Goal: Task Accomplishment & Management: Manage account settings

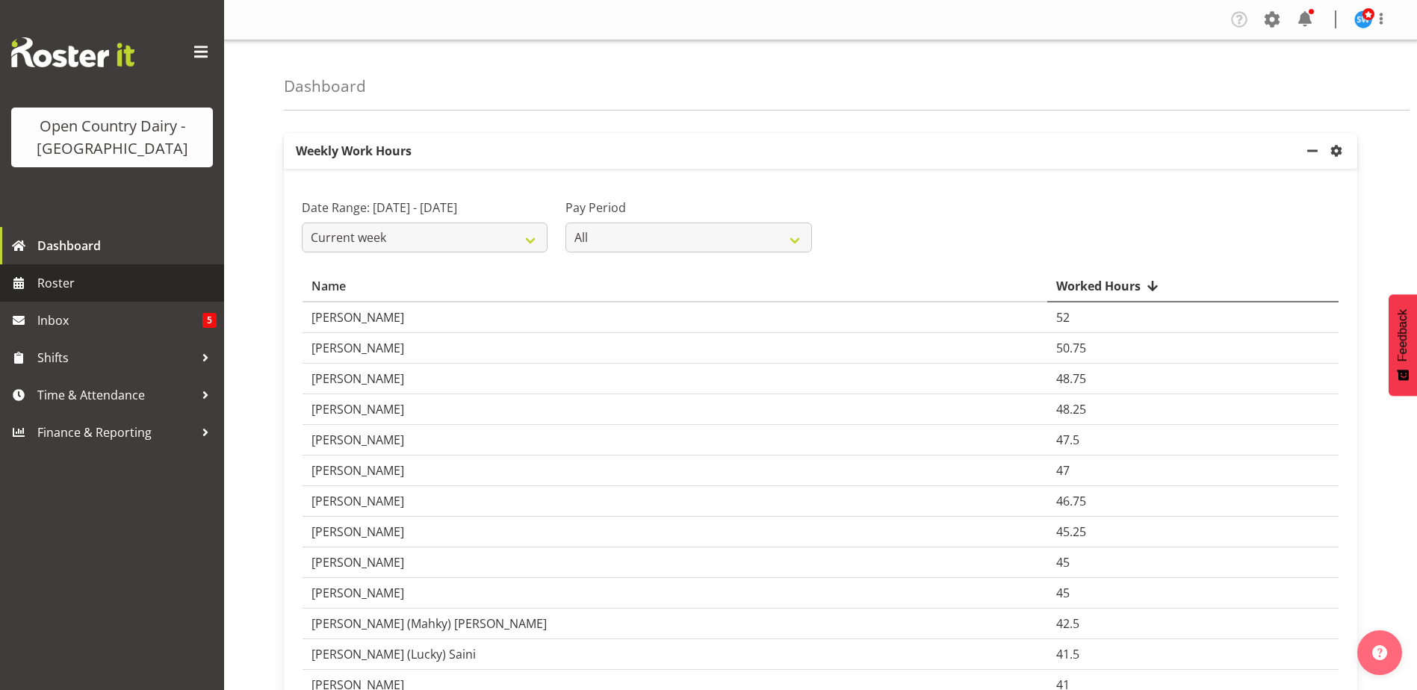
click at [46, 288] on span "Roster" at bounding box center [126, 283] width 179 height 22
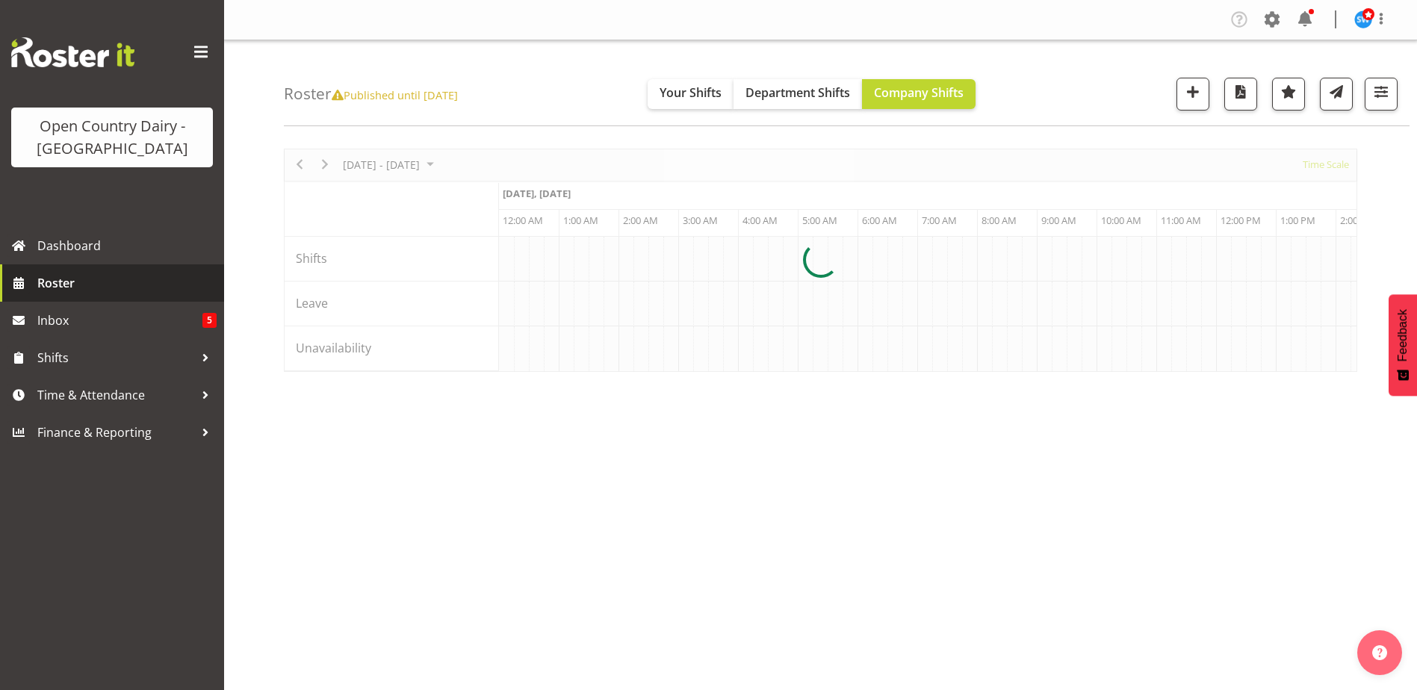
scroll to position [0, 4303]
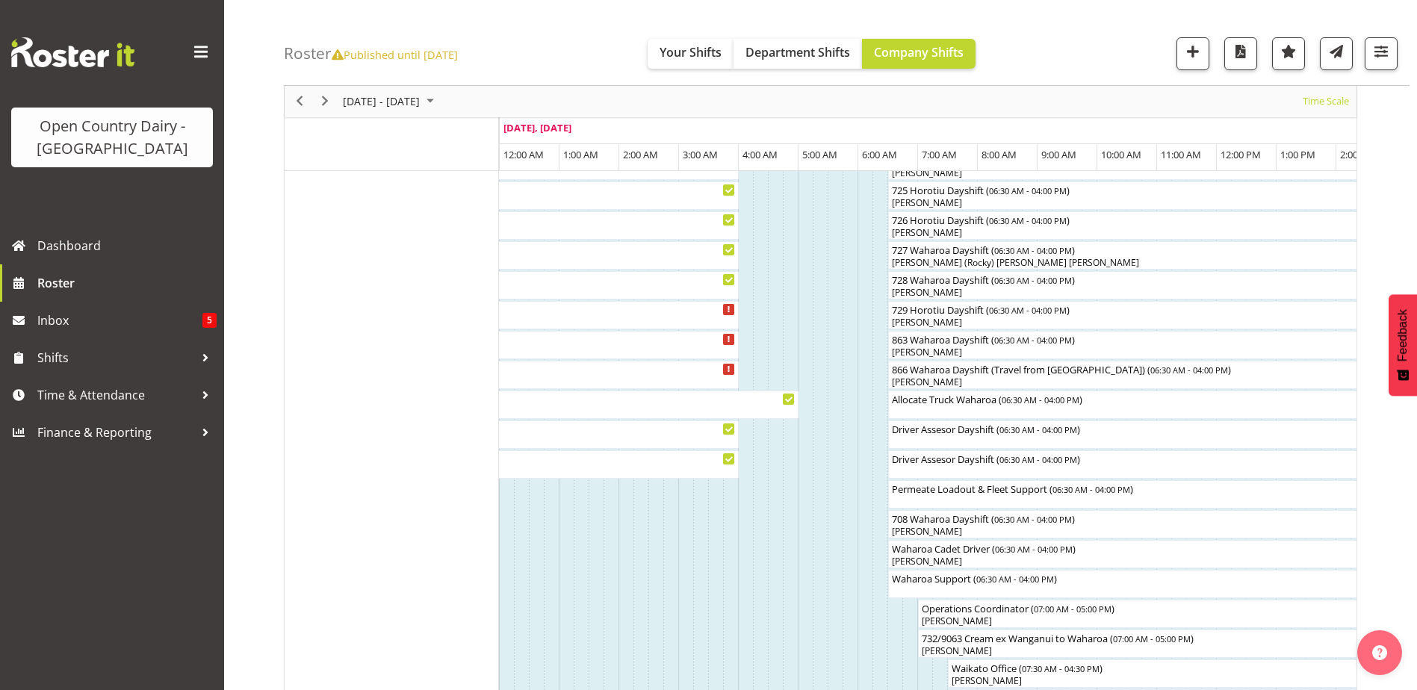
scroll to position [971, 0]
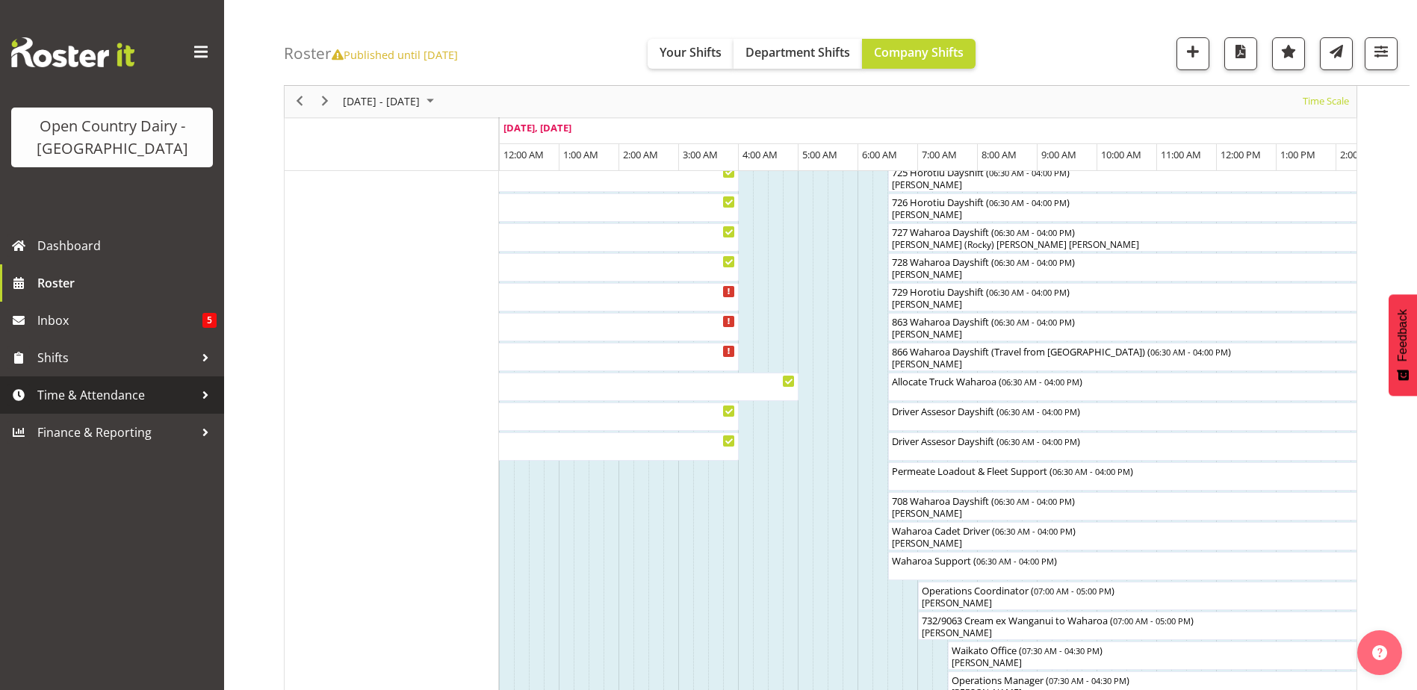
click at [92, 392] on span "Time & Attendance" at bounding box center [115, 395] width 157 height 22
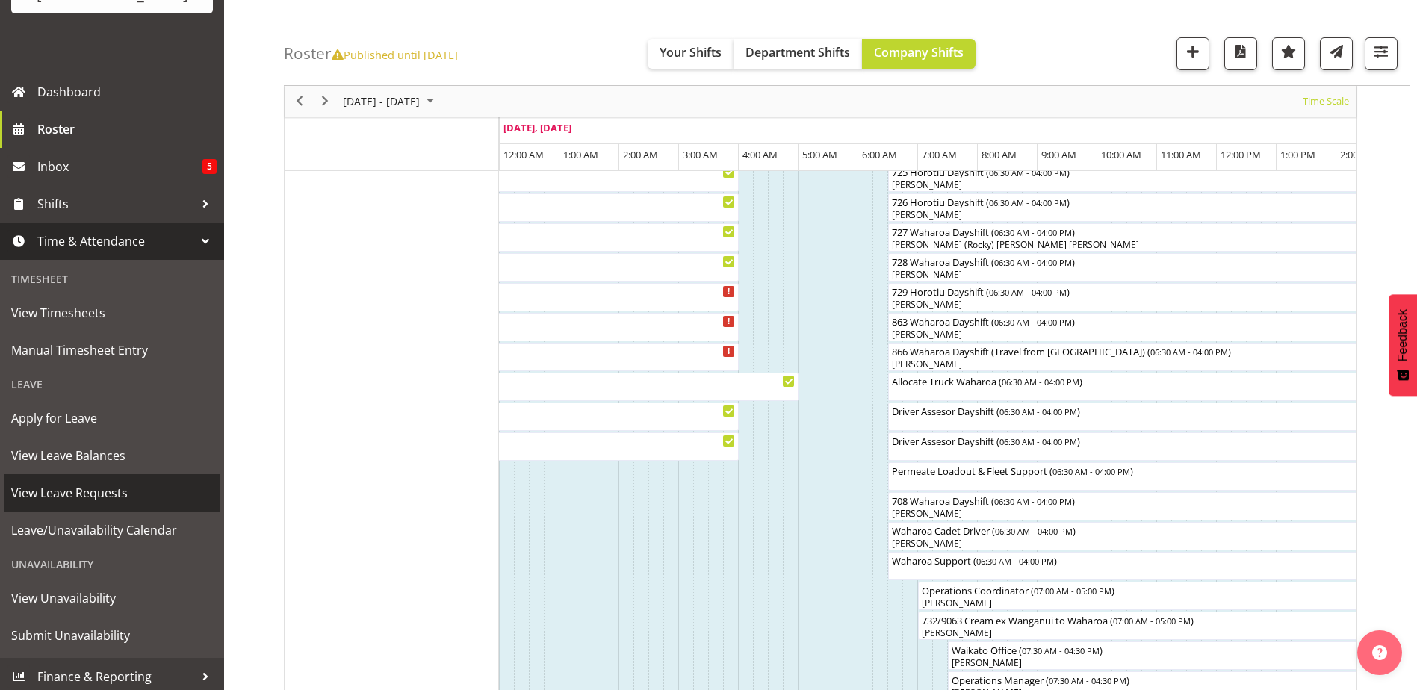
scroll to position [159, 0]
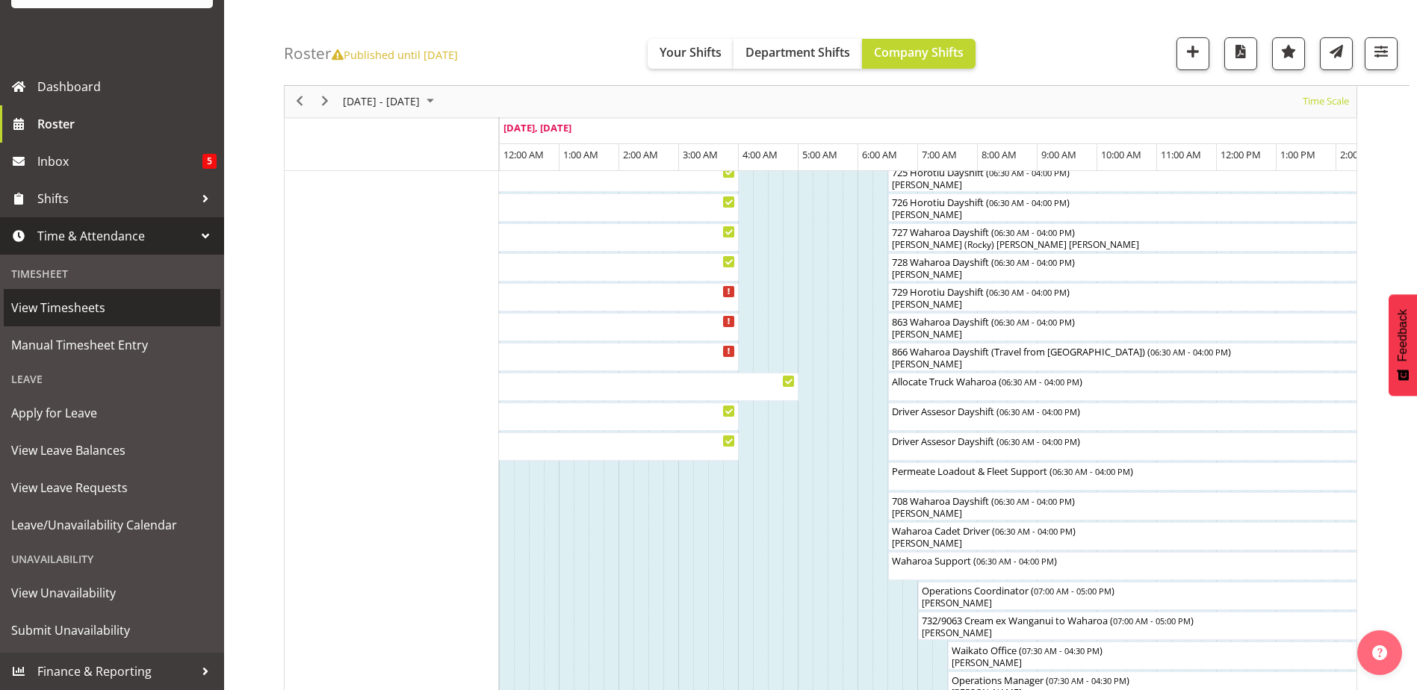
click at [55, 312] on span "View Timesheets" at bounding box center [112, 308] width 202 height 22
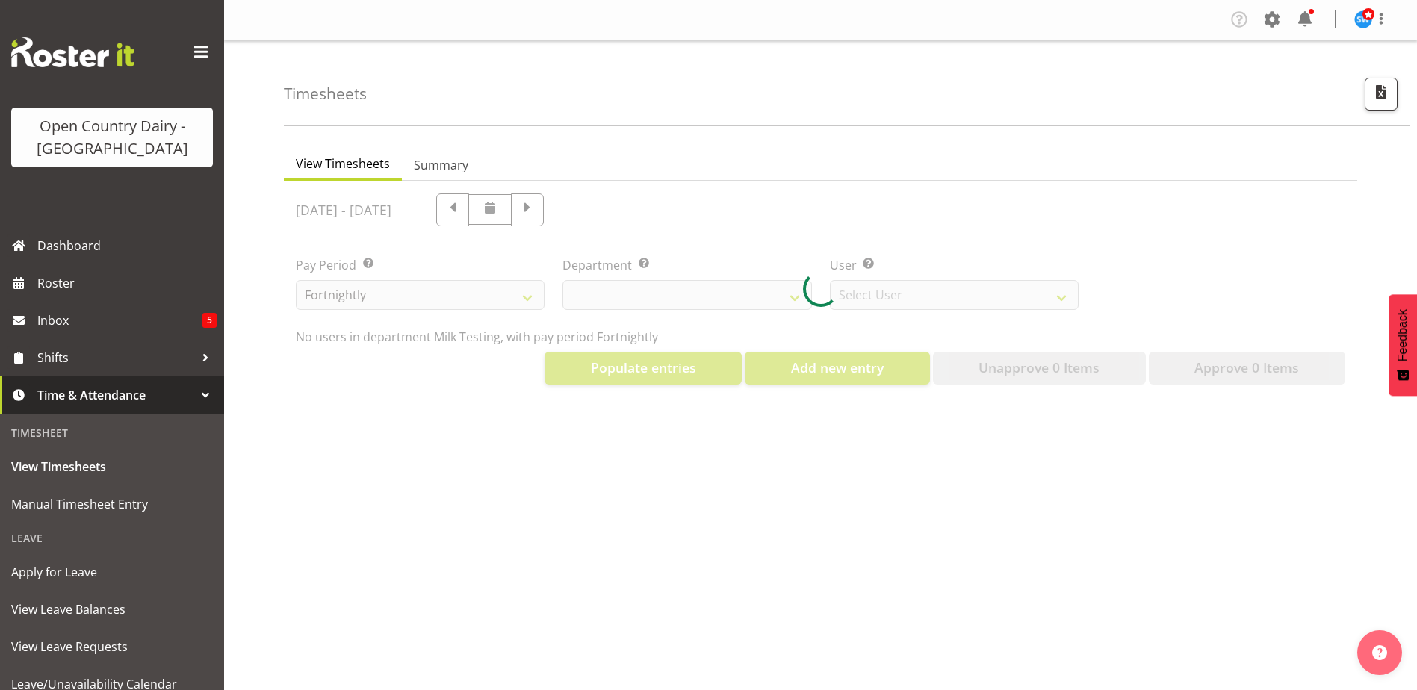
select select "733"
select select "7414"
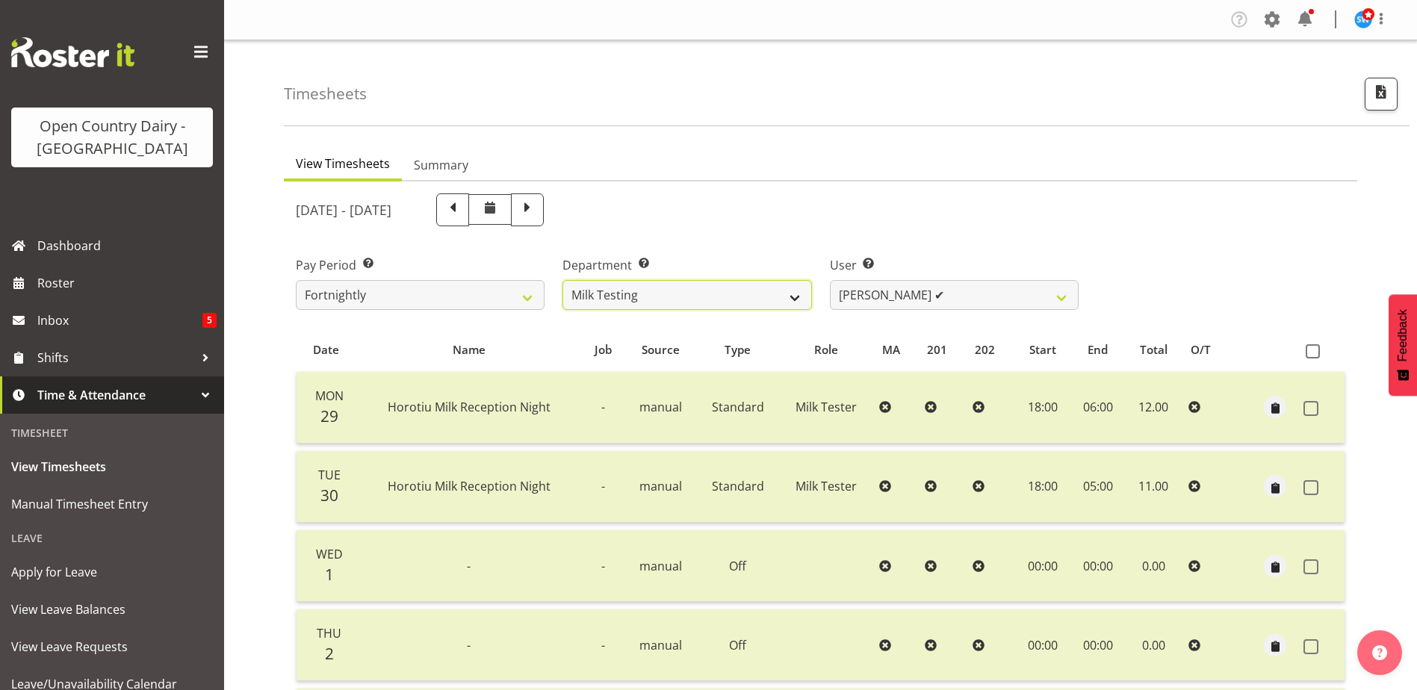
click at [746, 302] on select "701 702 703 704 705 706 707 708 709 710 711 712 713 714 715 716 717 718 719 720" at bounding box center [687, 295] width 249 height 30
select select "898"
click at [563, 280] on select "701 702 703 704 705 706 707 708 709 710 711 712 713 714 715 716 717 718 719 720" at bounding box center [687, 295] width 249 height 30
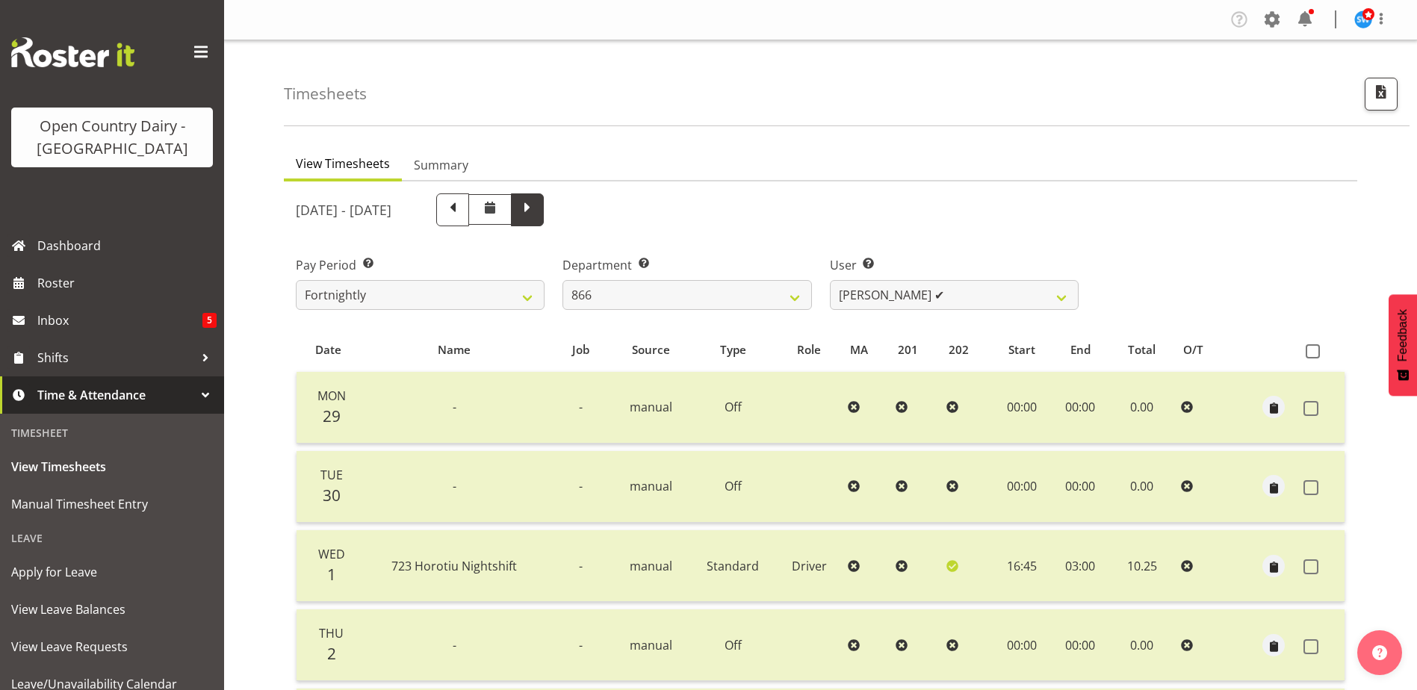
click at [537, 216] on span at bounding box center [527, 208] width 19 height 19
select select
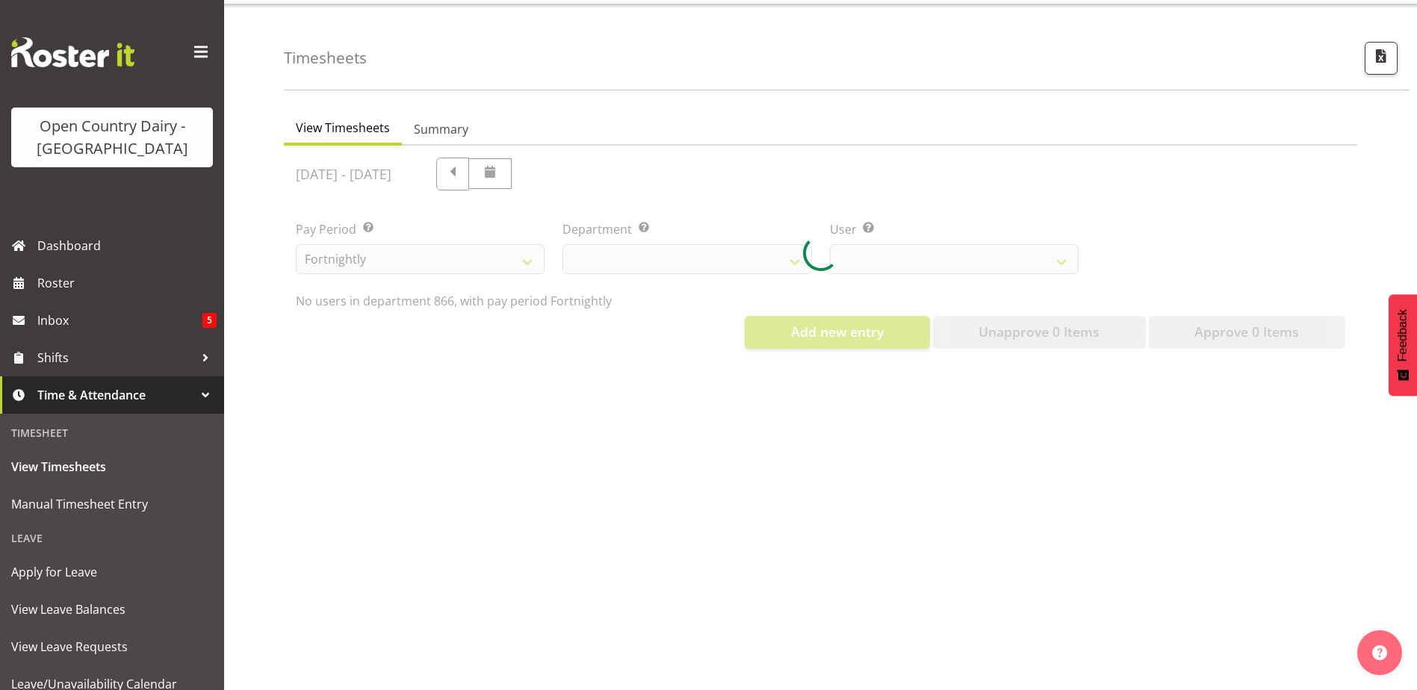
scroll to position [56, 0]
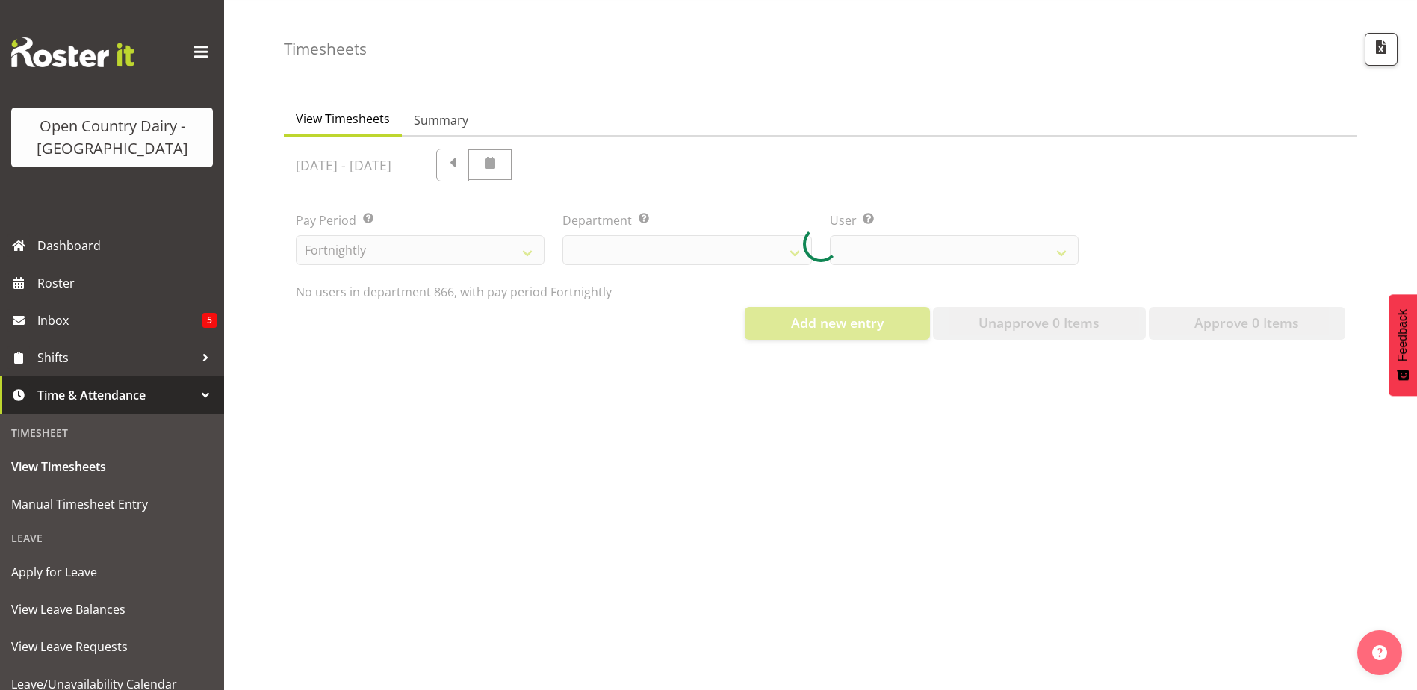
select select "898"
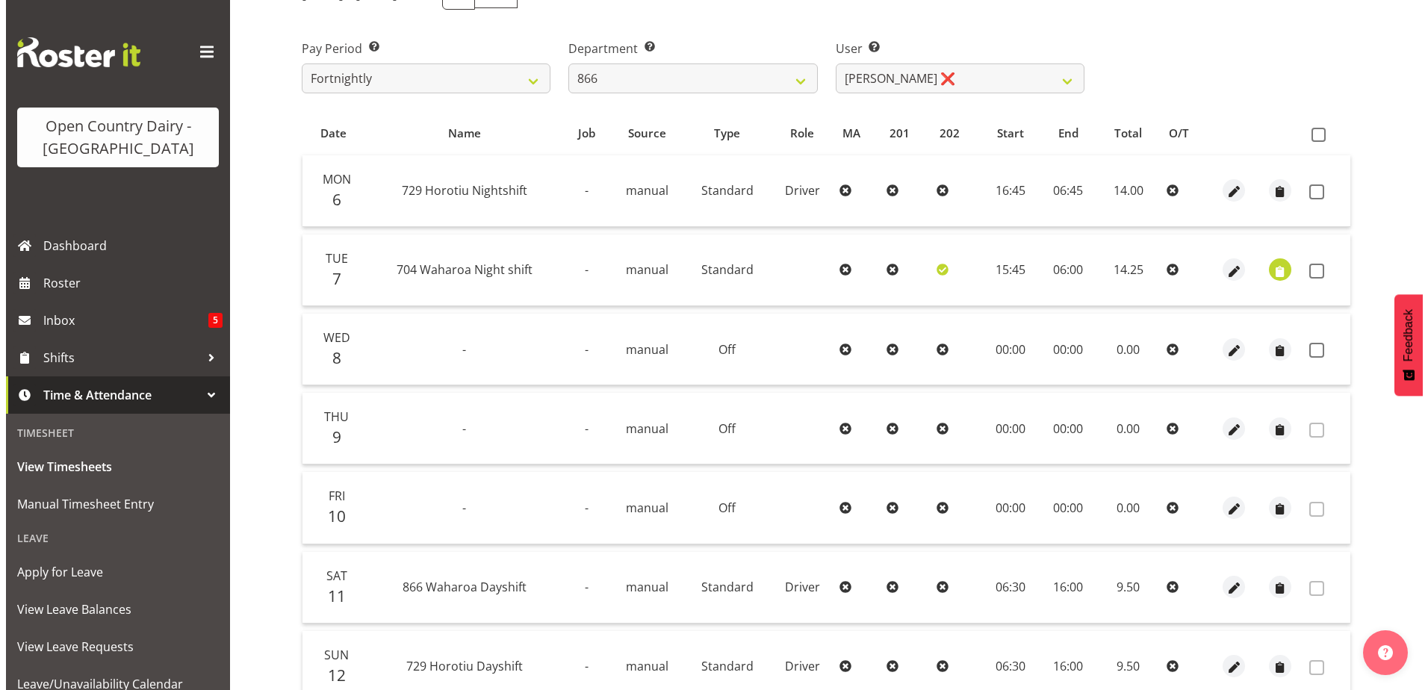
scroll to position [199, 0]
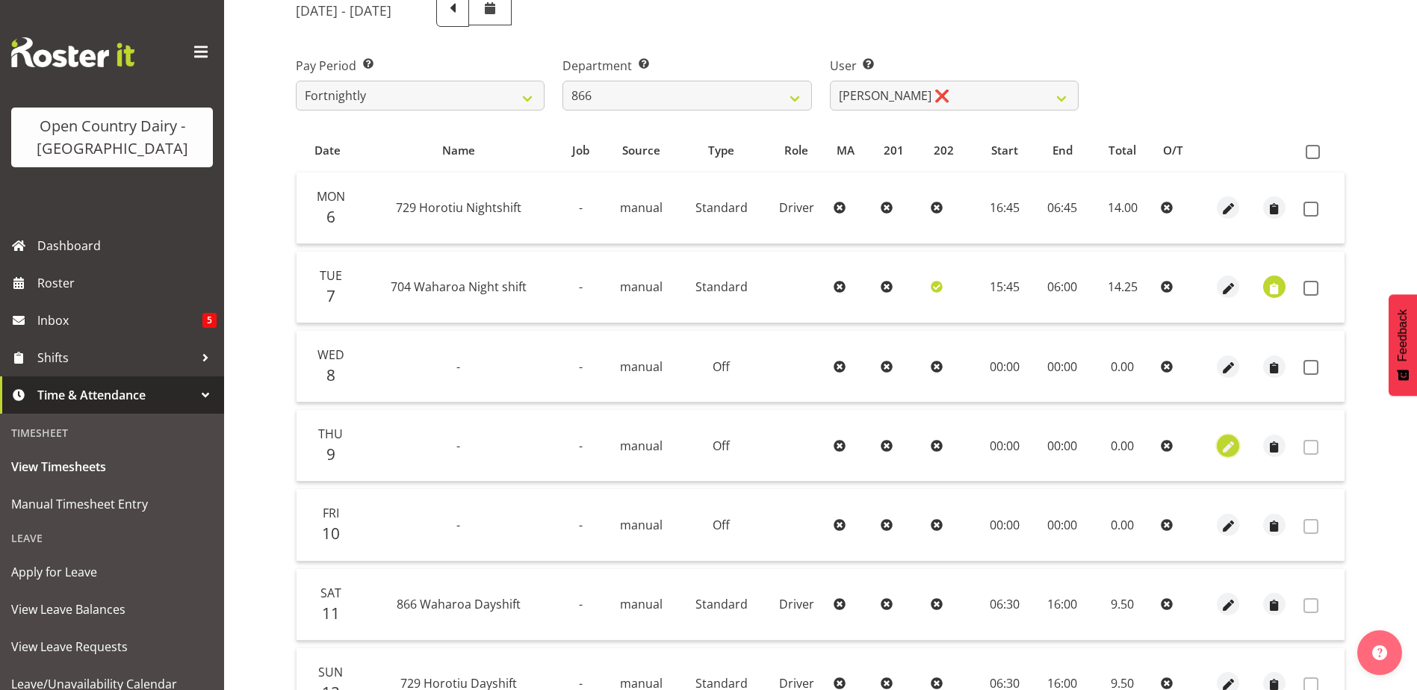
click at [1233, 447] on span "button" at bounding box center [1228, 447] width 17 height 17
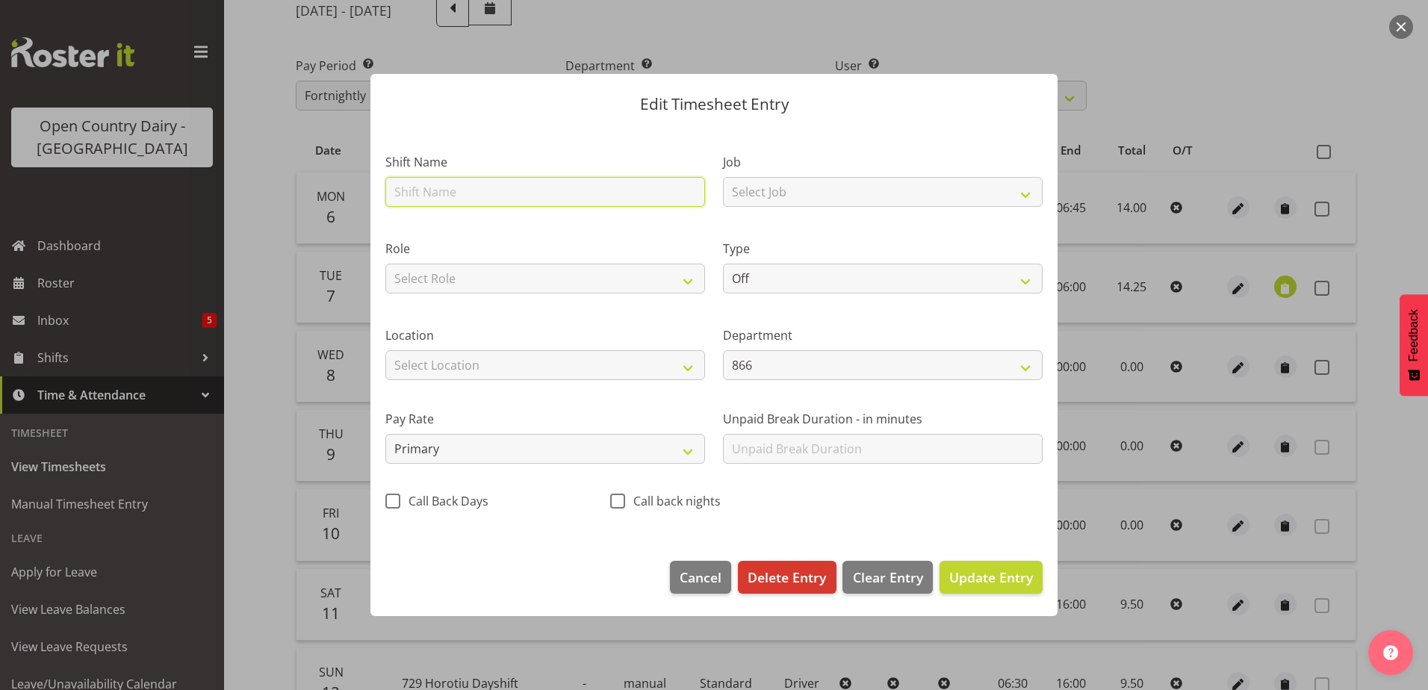
click at [454, 197] on input "text" at bounding box center [545, 192] width 320 height 30
click at [486, 196] on input "719 Waharoa" at bounding box center [545, 192] width 320 height 30
type input "719 Waharoa Dayshift"
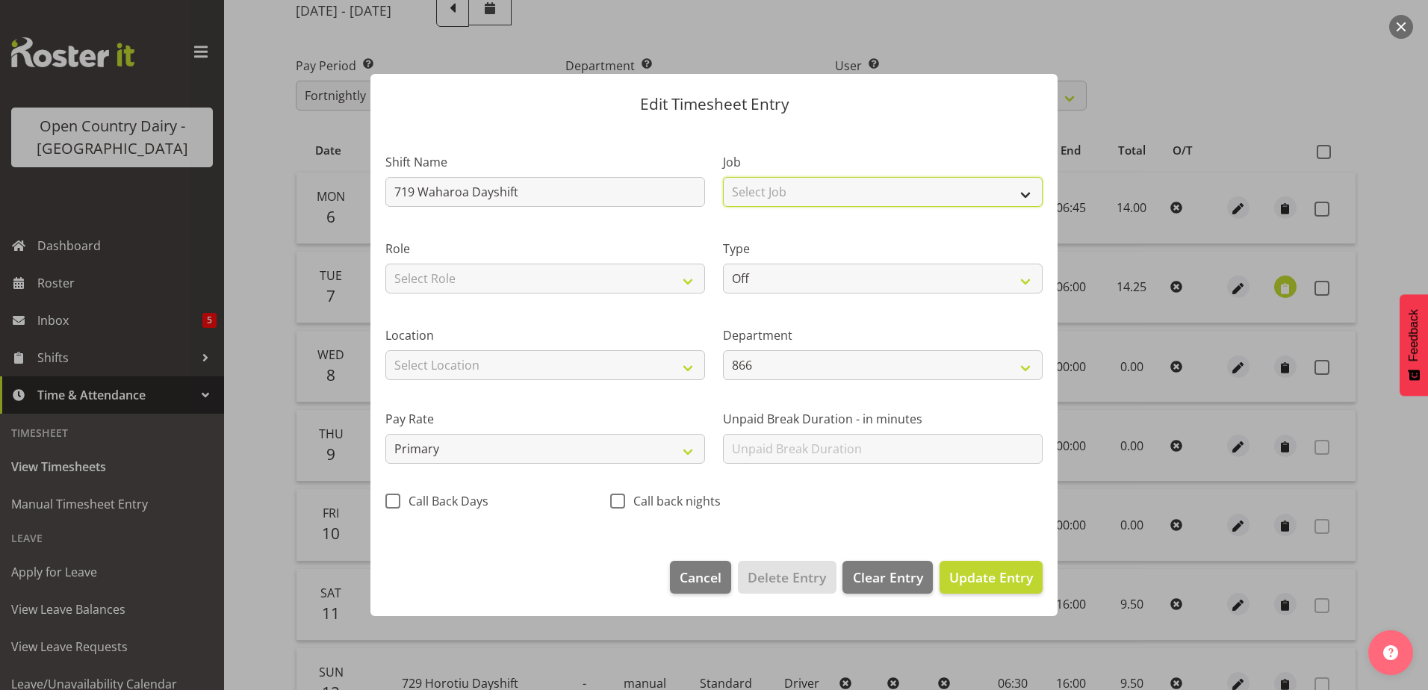
click at [1029, 190] on select "Select Job Driver Driver supervisor Support" at bounding box center [883, 192] width 320 height 30
select select "9579"
click at [723, 177] on select "Select Job Driver Driver supervisor Support" at bounding box center [883, 192] width 320 height 30
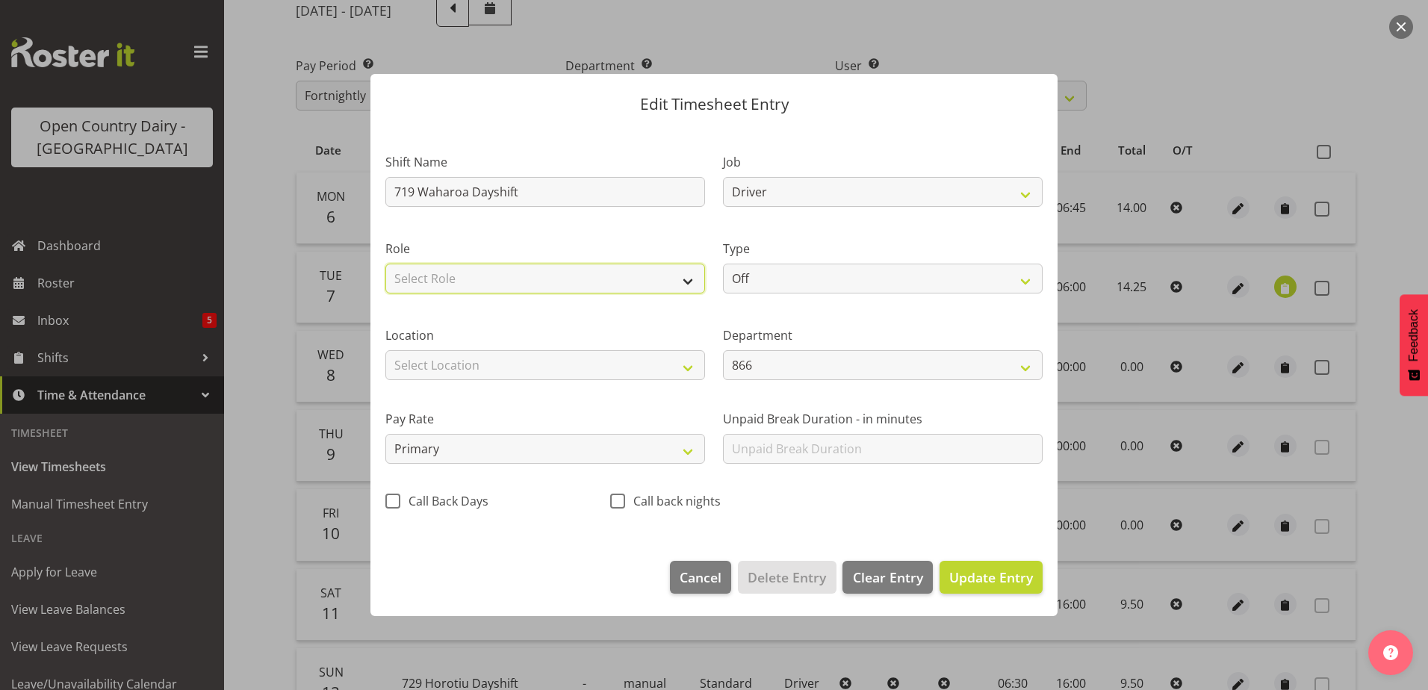
click at [687, 282] on select "Select Role Driver" at bounding box center [545, 279] width 320 height 30
select select "1166"
click at [385, 264] on select "Select Role Driver" at bounding box center [545, 279] width 320 height 30
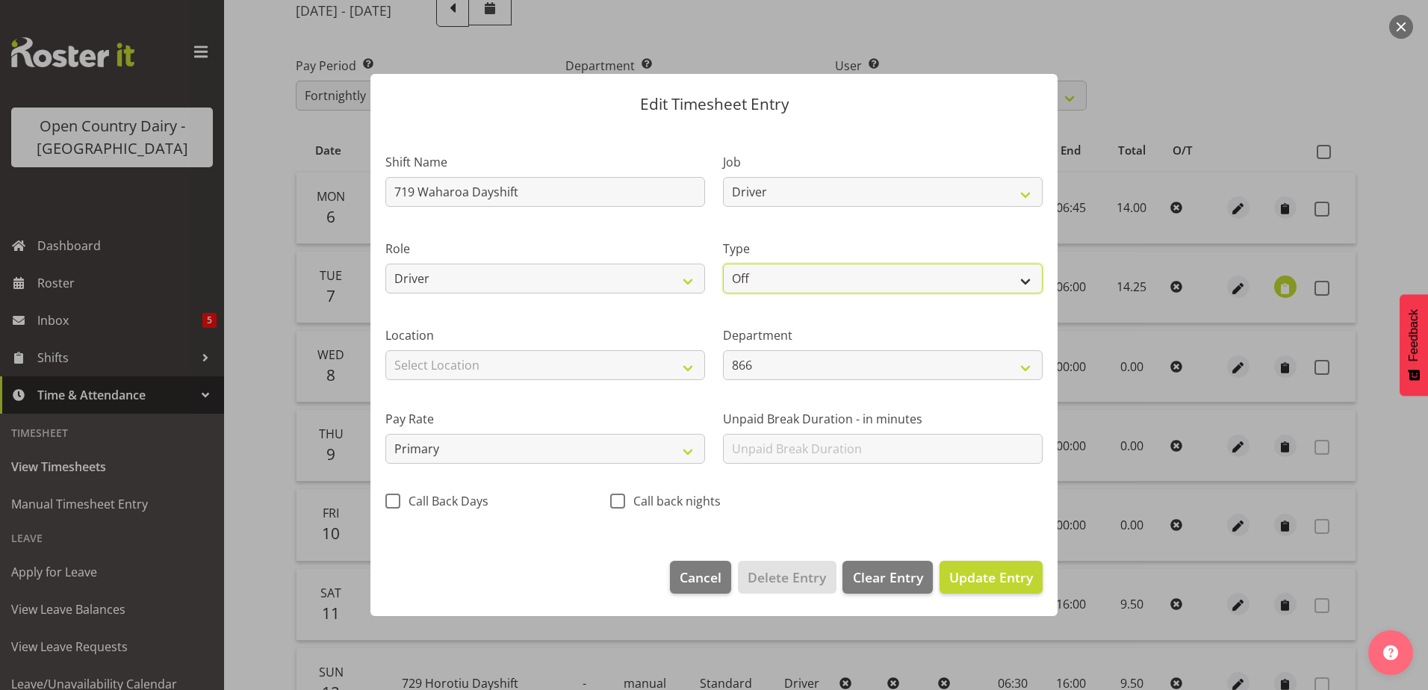
click at [1025, 282] on select "Off Standard Public Holiday Public Holiday (Worked) Day In Lieu Annual Leave Si…" at bounding box center [883, 279] width 320 height 30
select select "Standard"
click at [723, 264] on select "Off Standard Public Holiday Public Holiday (Worked) Day In Lieu Annual Leave Si…" at bounding box center [883, 279] width 320 height 30
select select "9"
select select "2025"
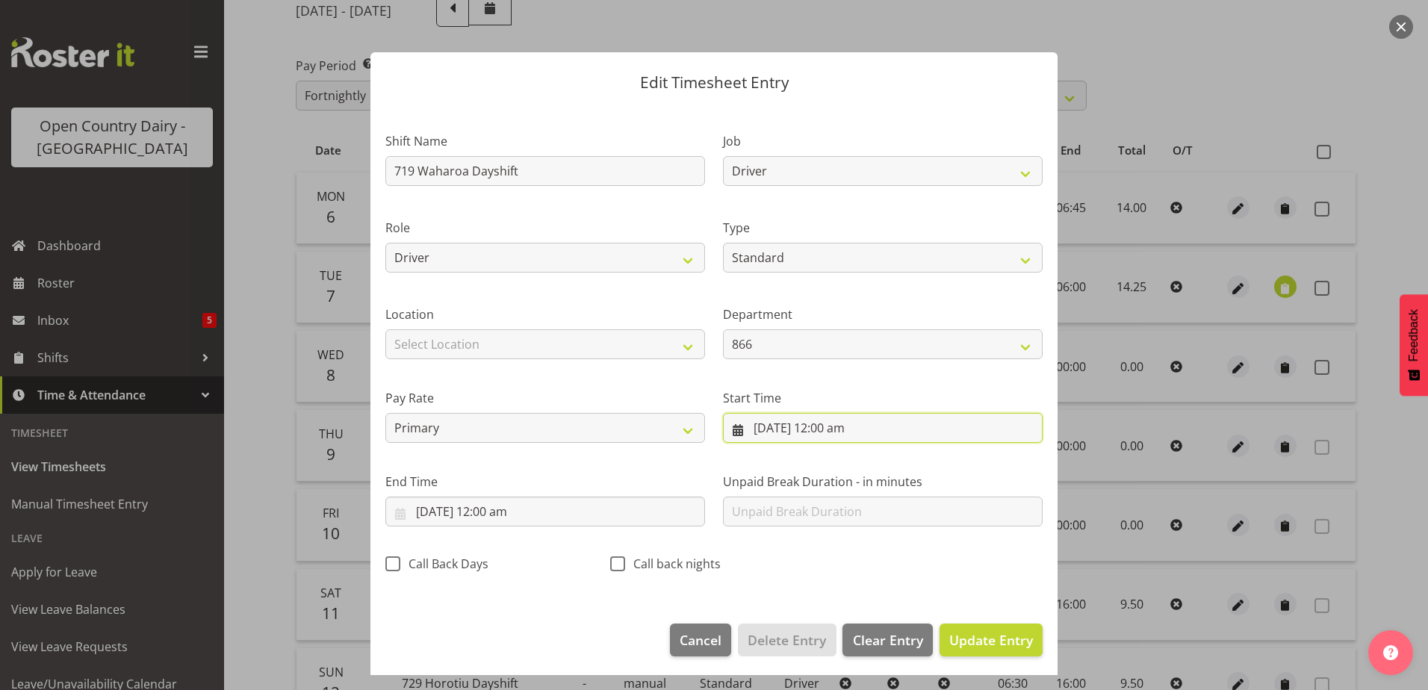
click at [805, 432] on input "9/10/2025, 12:00 am" at bounding box center [883, 428] width 320 height 30
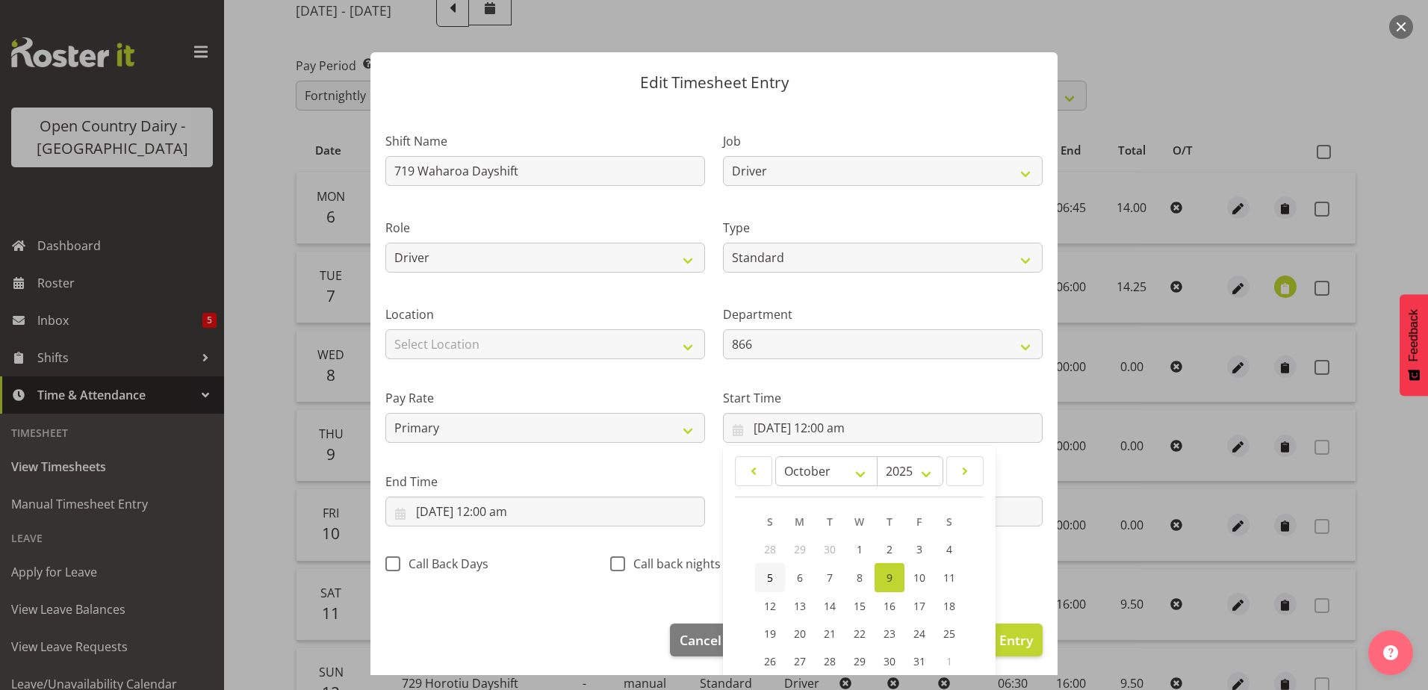
click at [768, 574] on link "5" at bounding box center [770, 577] width 30 height 29
type input "5/10/2025, 12:00 am"
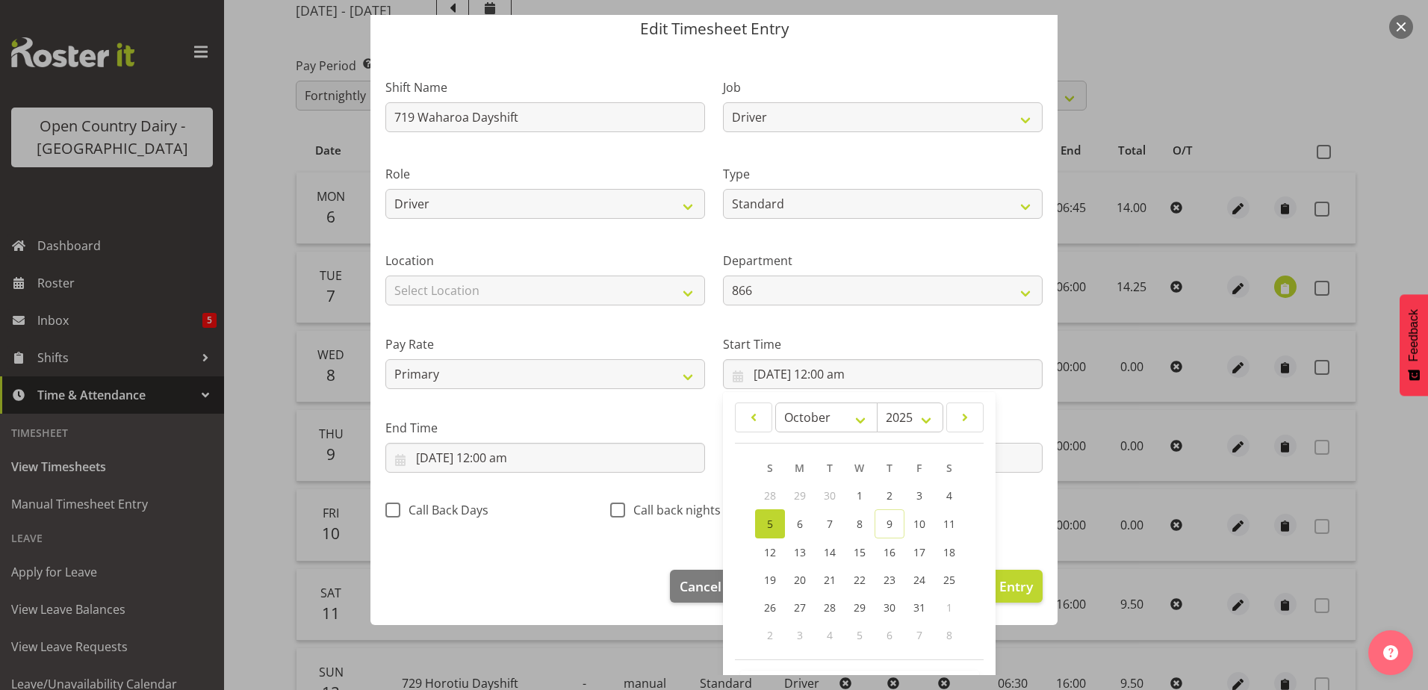
scroll to position [109, 0]
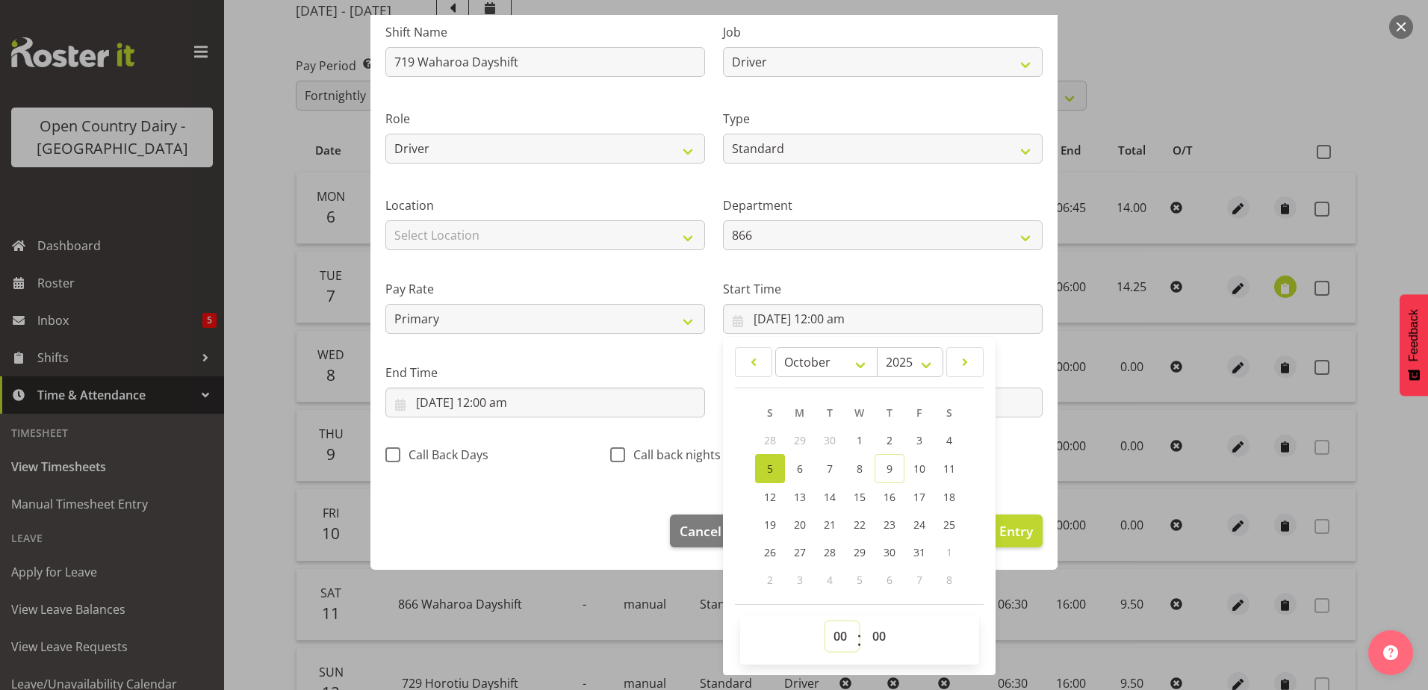
click at [834, 635] on select "00 01 02 03 04 05 06 07 08 09 10 11 12 13 14 15 16 17 18 19 20 21 22 23" at bounding box center [842, 637] width 34 height 30
select select "5"
click at [825, 622] on select "00 01 02 03 04 05 06 07 08 09 10 11 12 13 14 15 16 17 18 19 20 21 22 23" at bounding box center [842, 637] width 34 height 30
type input "5/10/2025, 5:00 am"
click at [873, 631] on select "00 01 02 03 04 05 06 07 08 09 10 11 12 13 14 15 16 17 18 19 20 21 22 23 24 25 2…" at bounding box center [881, 637] width 34 height 30
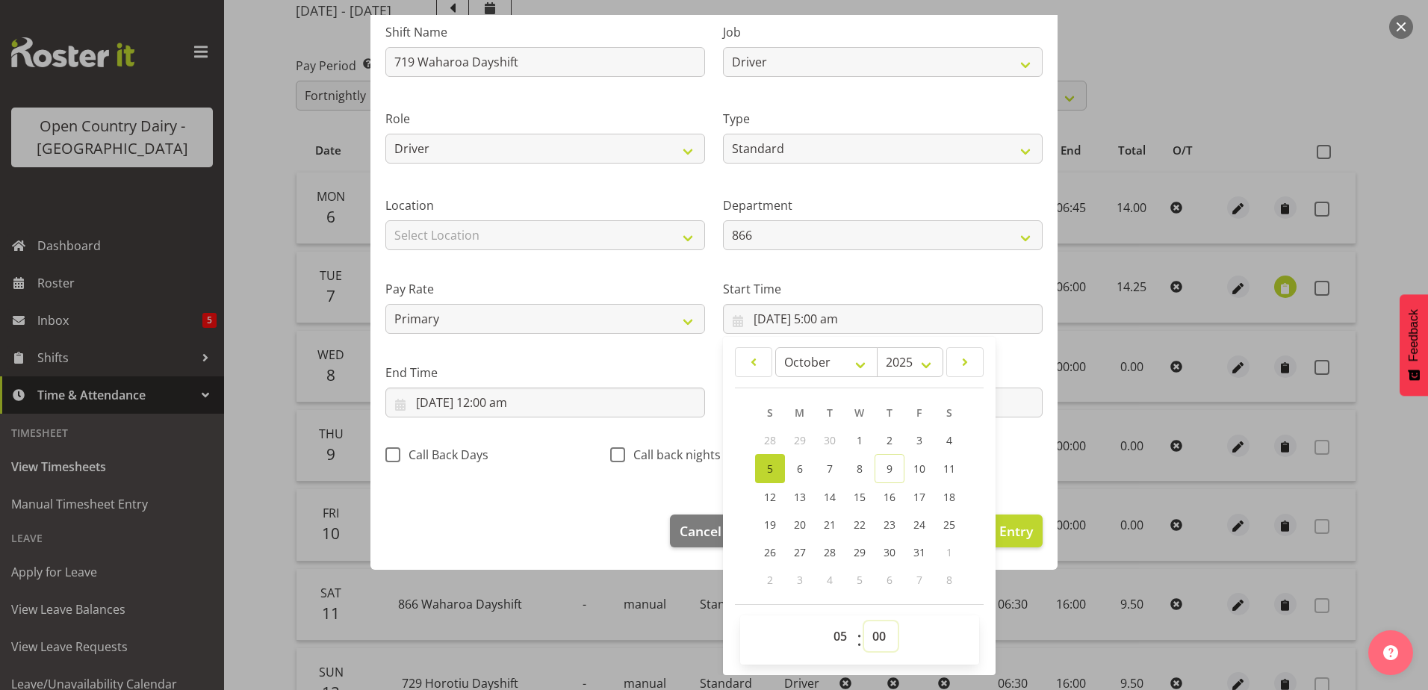
select select "30"
click at [864, 622] on select "00 01 02 03 04 05 06 07 08 09 10 11 12 13 14 15 16 17 18 19 20 21 22 23 24 25 2…" at bounding box center [881, 637] width 34 height 30
type input "5/10/2025, 5:30 am"
click at [468, 398] on input "9/10/2025, 12:00 am" at bounding box center [545, 403] width 320 height 30
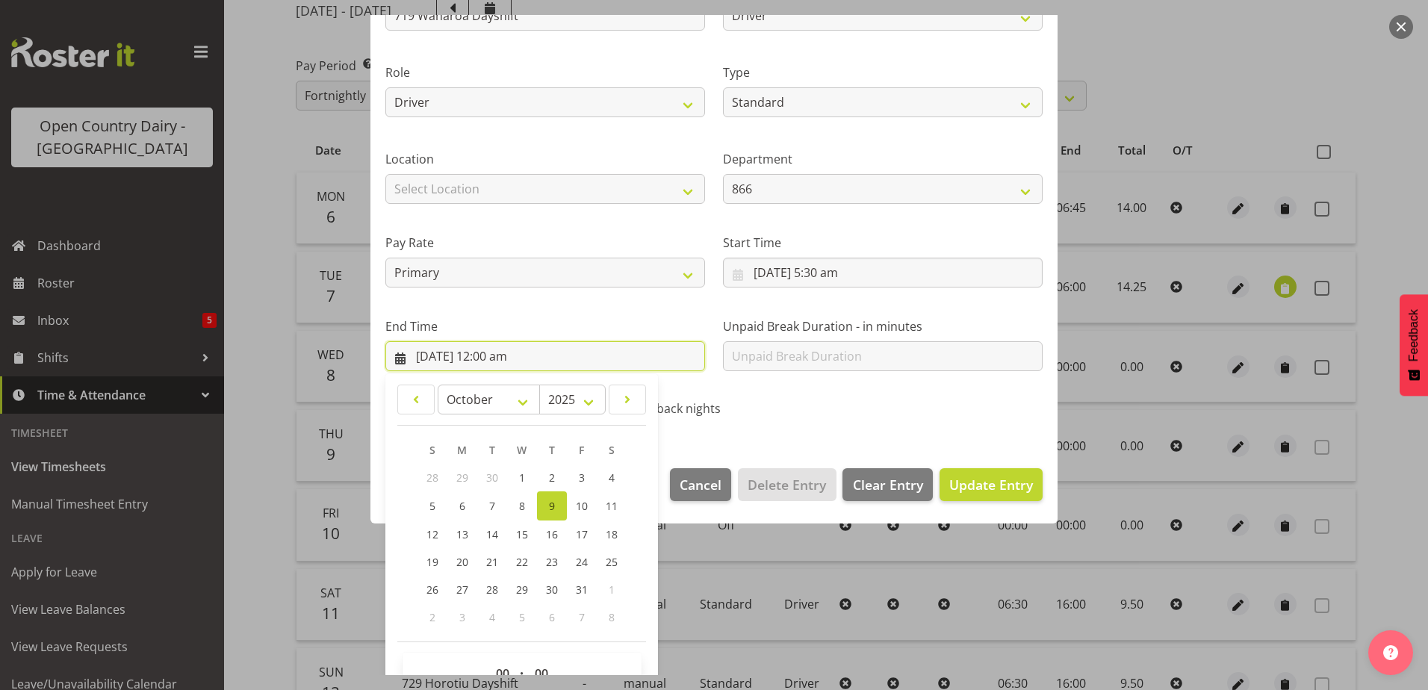
scroll to position [193, 0]
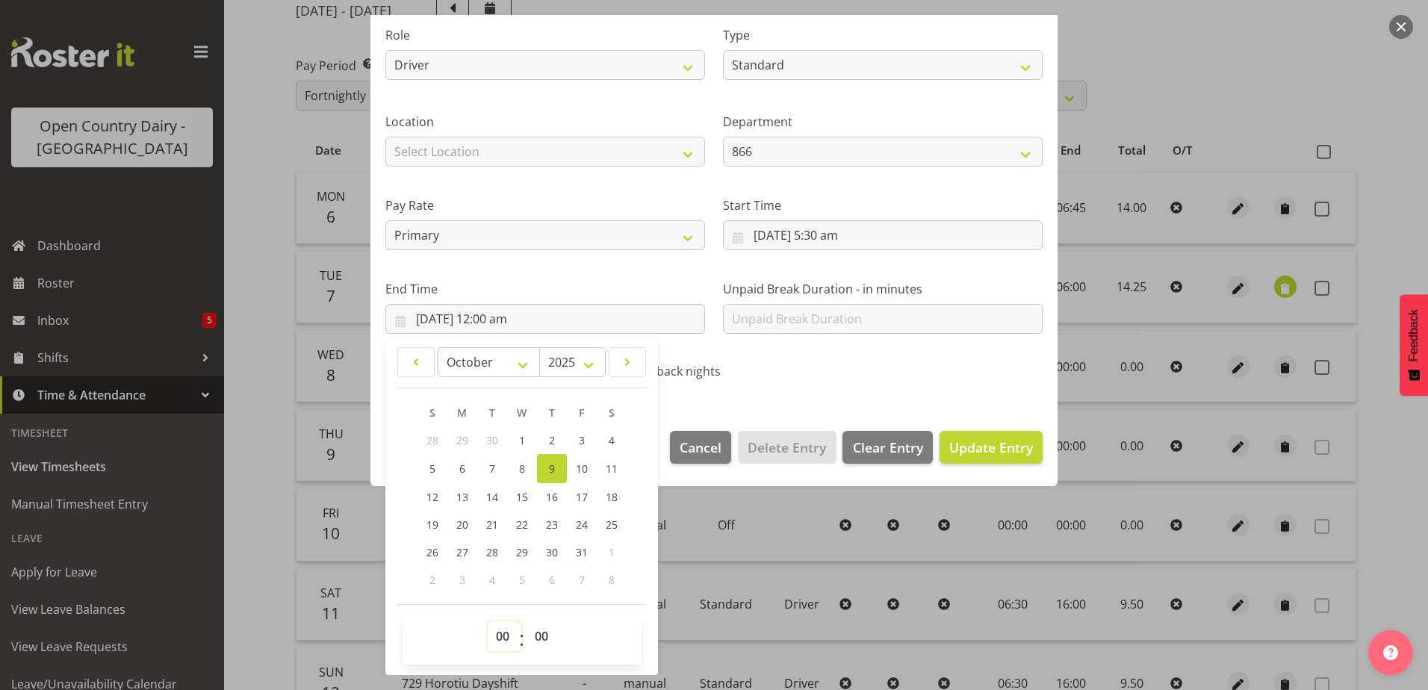
click at [500, 639] on select "00 01 02 03 04 05 06 07 08 09 10 11 12 13 14 15 16 17 18 19 20 21 22 23" at bounding box center [505, 637] width 34 height 30
select select "18"
click at [488, 622] on select "00 01 02 03 04 05 06 07 08 09 10 11 12 13 14 15 16 17 18 19 20 21 22 23" at bounding box center [505, 637] width 34 height 30
type input "9/10/2025, 6:00 pm"
click at [729, 389] on div "Call back nights" at bounding box center [713, 367] width 225 height 49
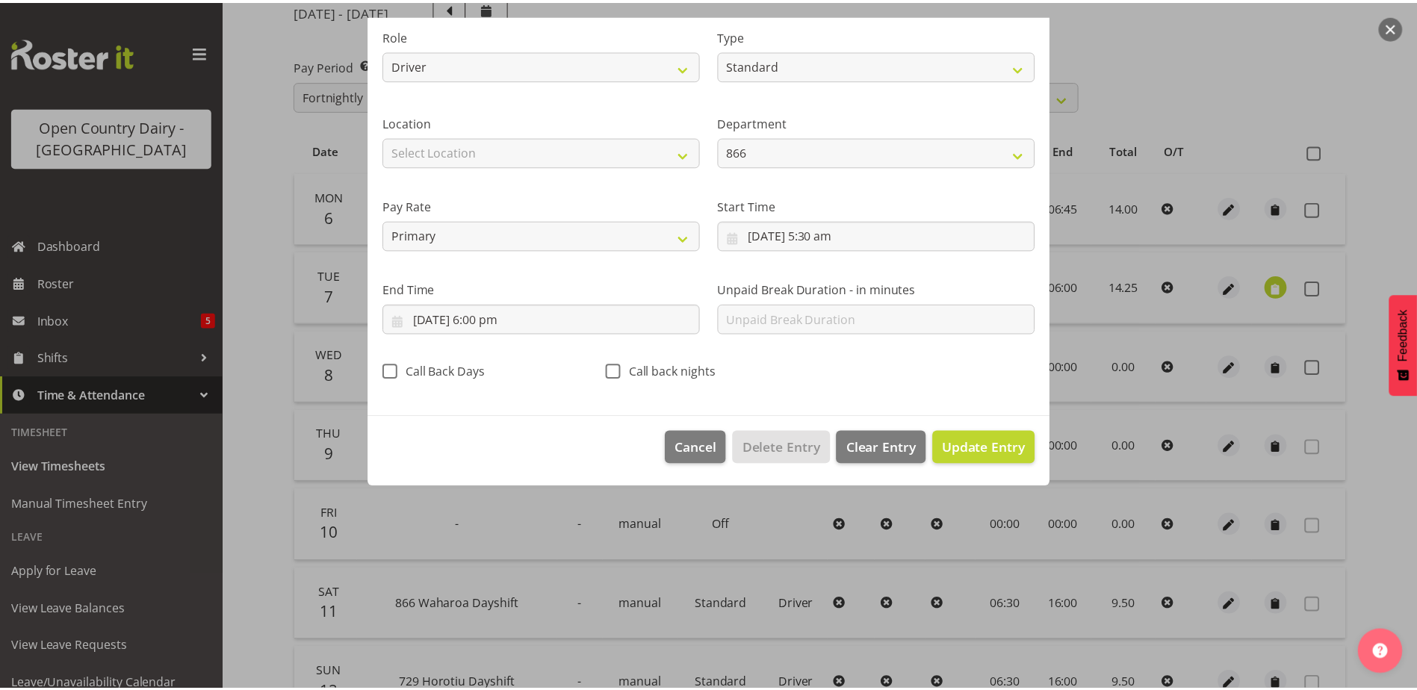
scroll to position [4, 0]
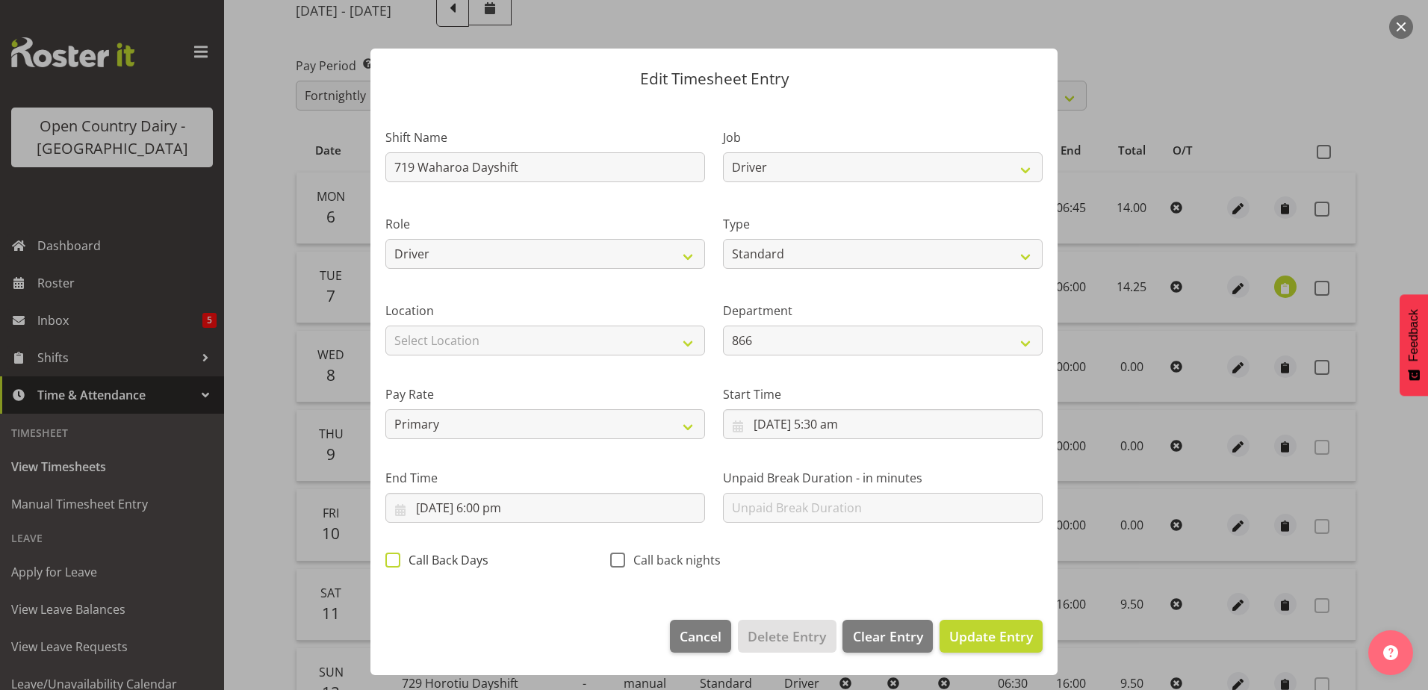
click at [395, 560] on span at bounding box center [392, 560] width 15 height 15
click at [395, 560] on input "Call Back Days" at bounding box center [390, 560] width 10 height 10
checkbox input "true"
click at [969, 637] on span "Update Entry" at bounding box center [991, 636] width 84 height 18
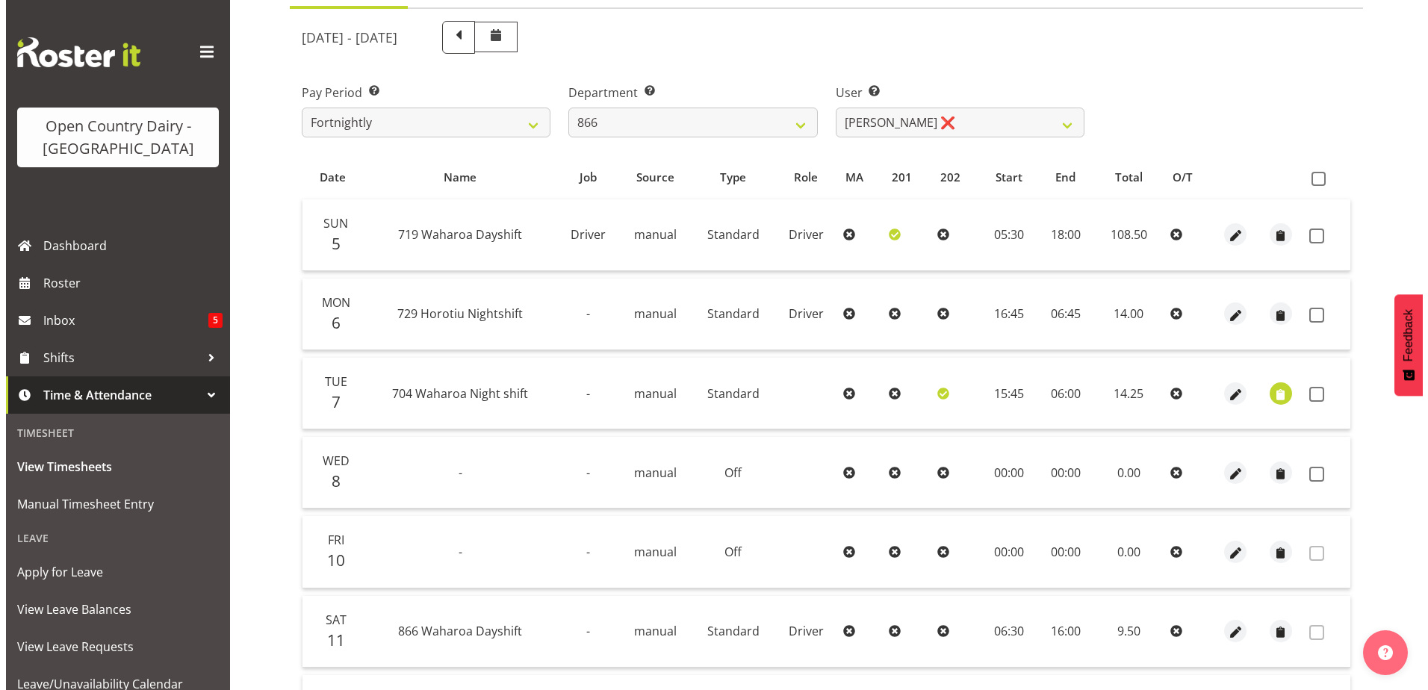
scroll to position [199, 0]
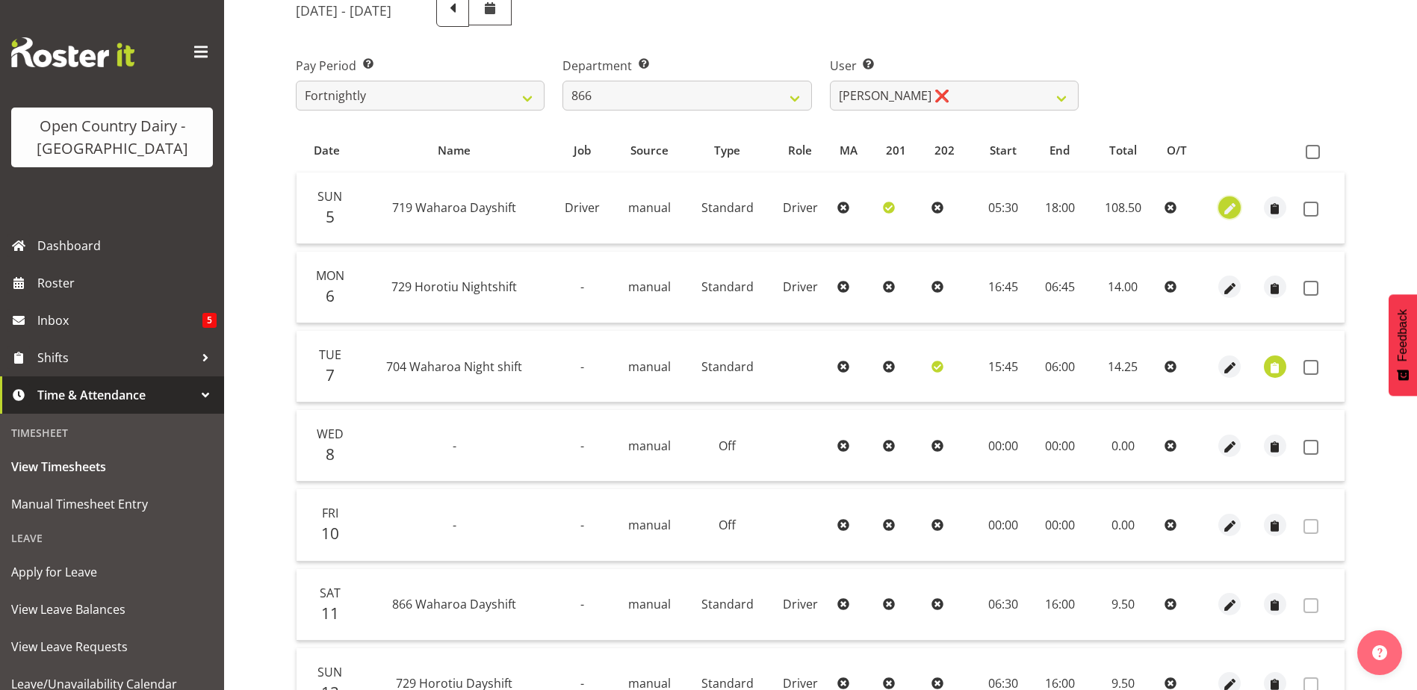
click at [1230, 215] on span "button" at bounding box center [1229, 209] width 17 height 17
select select "Standard"
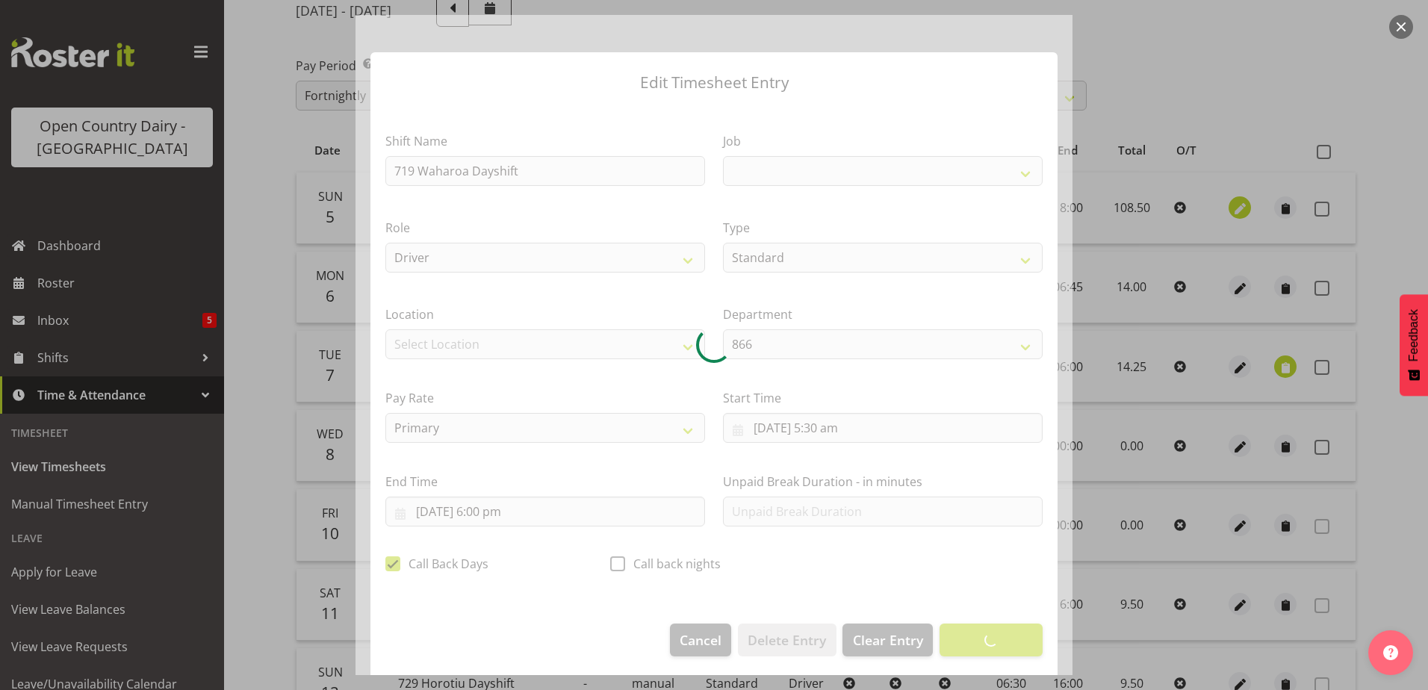
select select "9579"
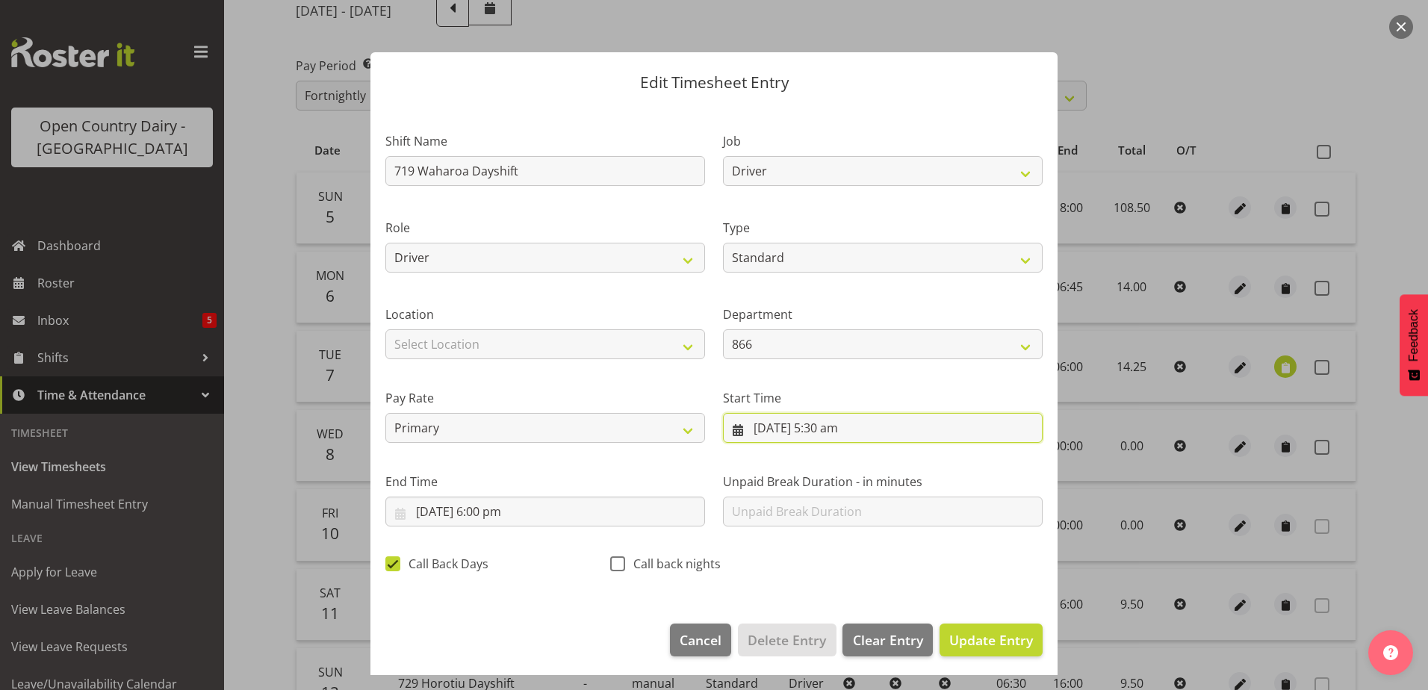
click at [783, 430] on input "5/10/2025, 5:30 am" at bounding box center [883, 428] width 320 height 30
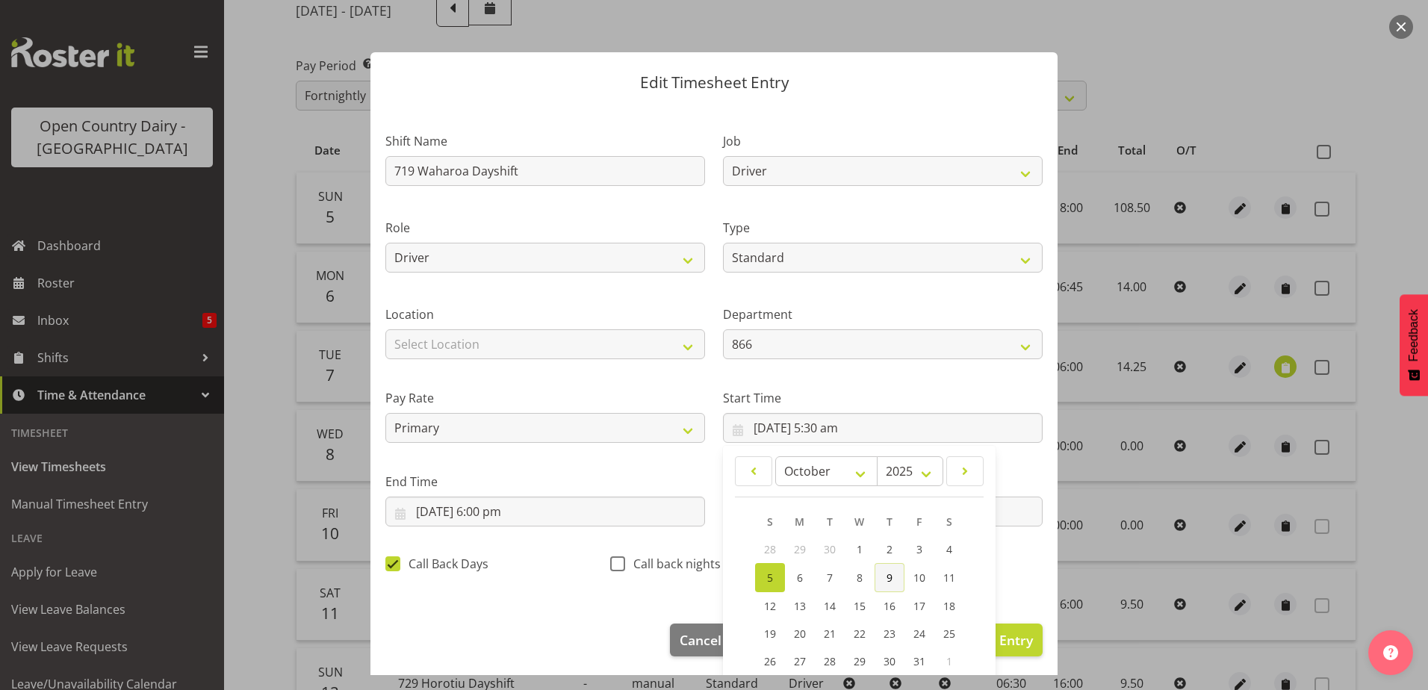
click at [889, 585] on link "9" at bounding box center [890, 577] width 30 height 29
type input "9/10/2025, 5:30 am"
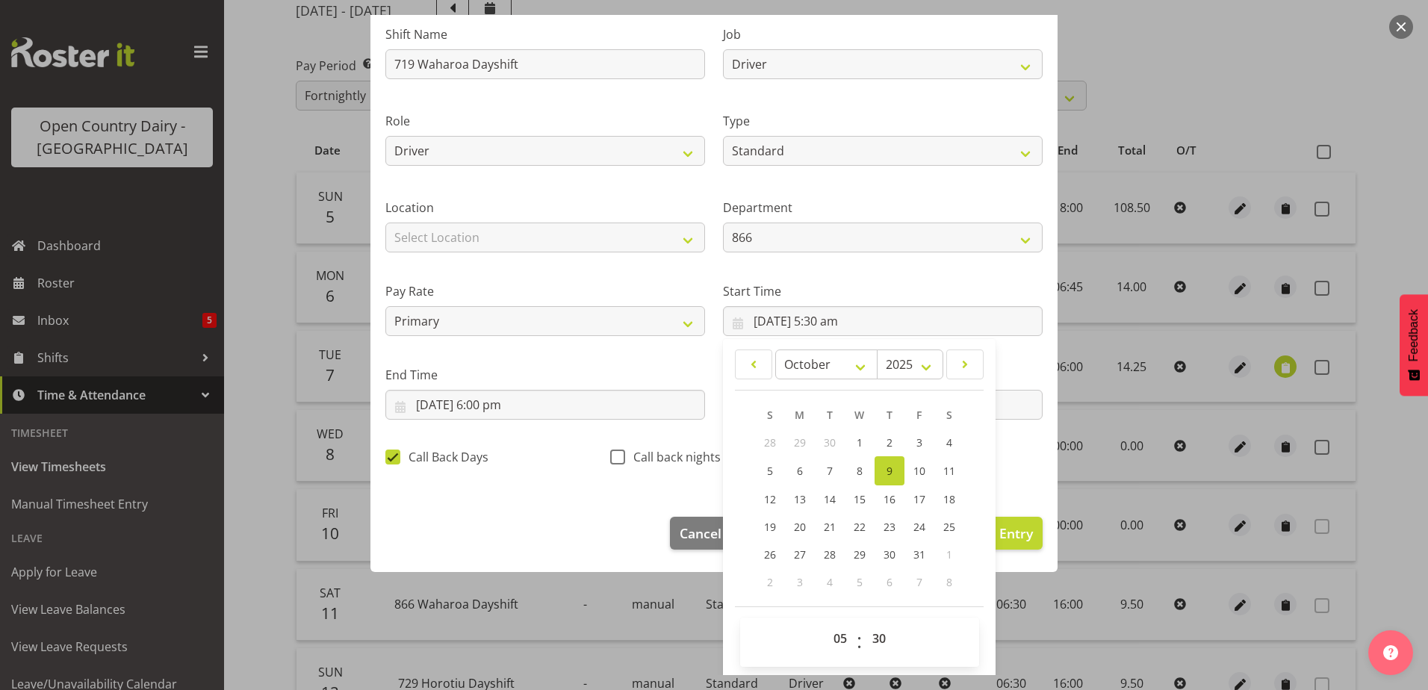
scroll to position [109, 0]
click at [1005, 489] on section "Shift Name 719 Waharoa Dayshift Job Driver Driver supervisor Support Role Drive…" at bounding box center [714, 247] width 687 height 503
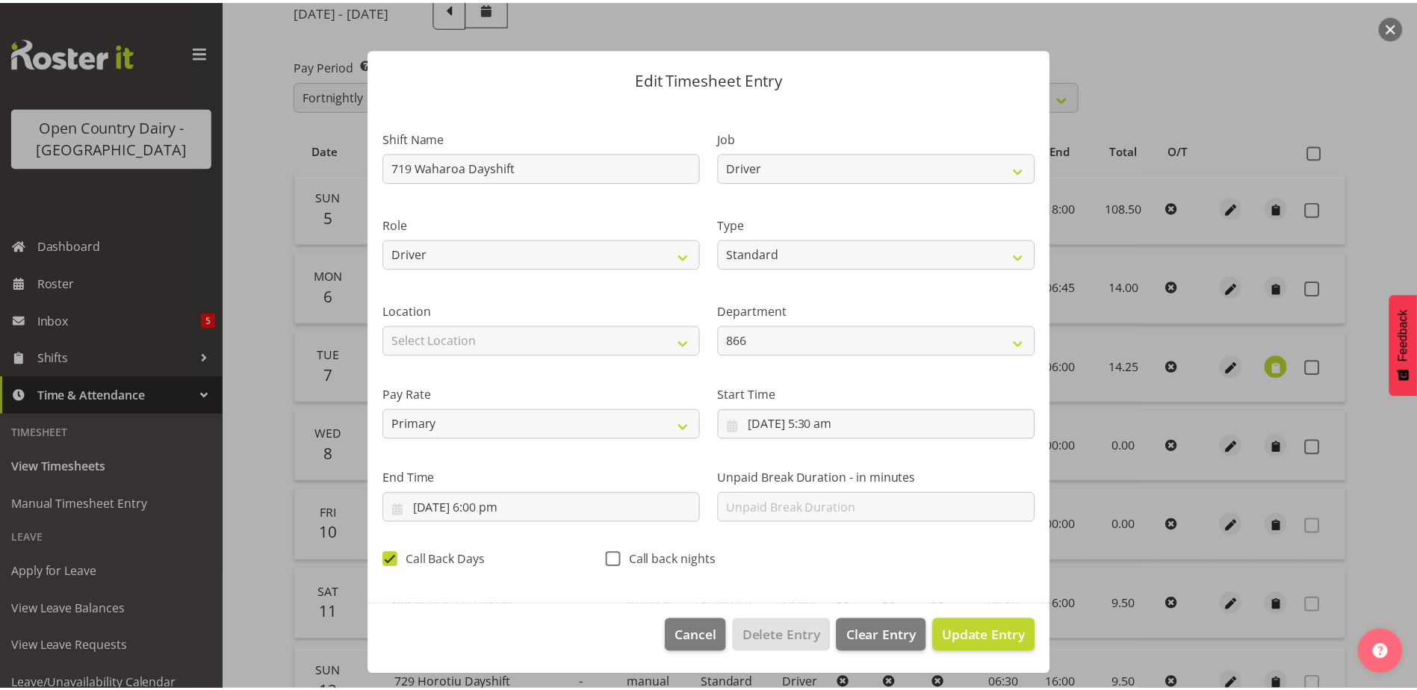
scroll to position [4, 0]
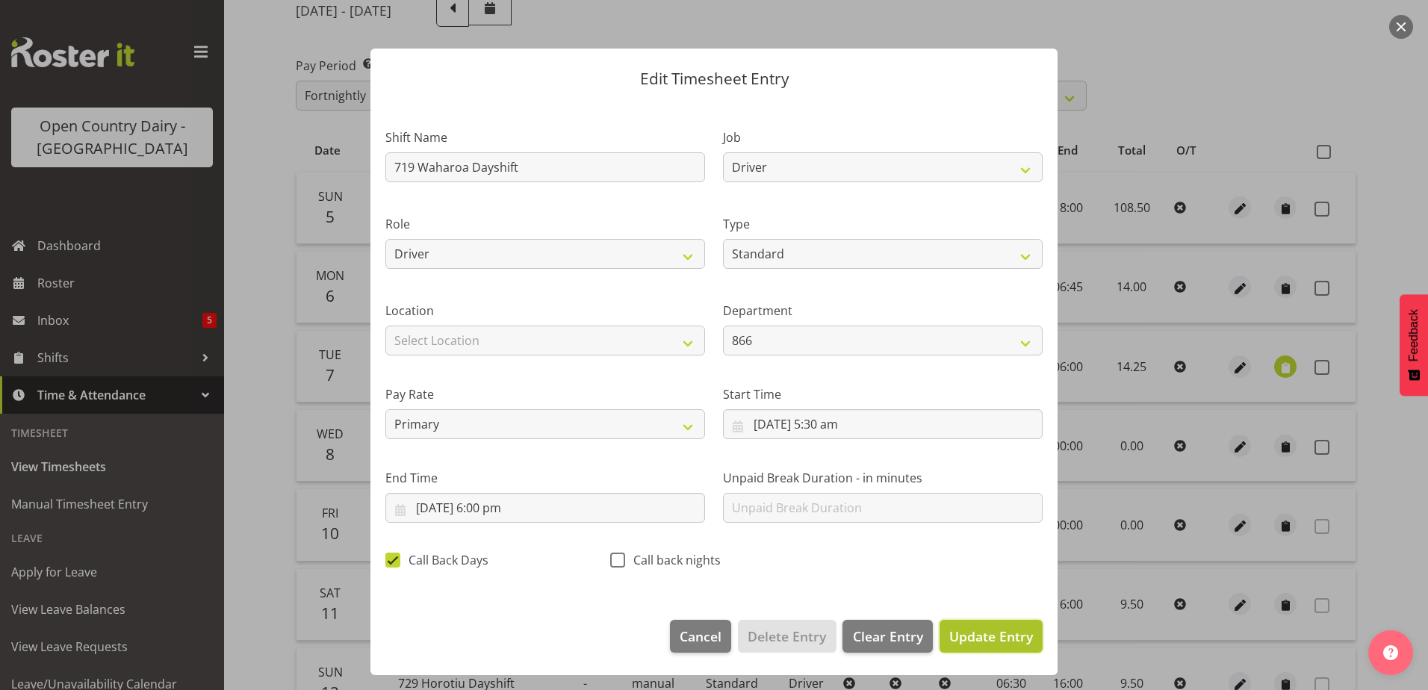
click at [952, 636] on span "Update Entry" at bounding box center [991, 636] width 84 height 18
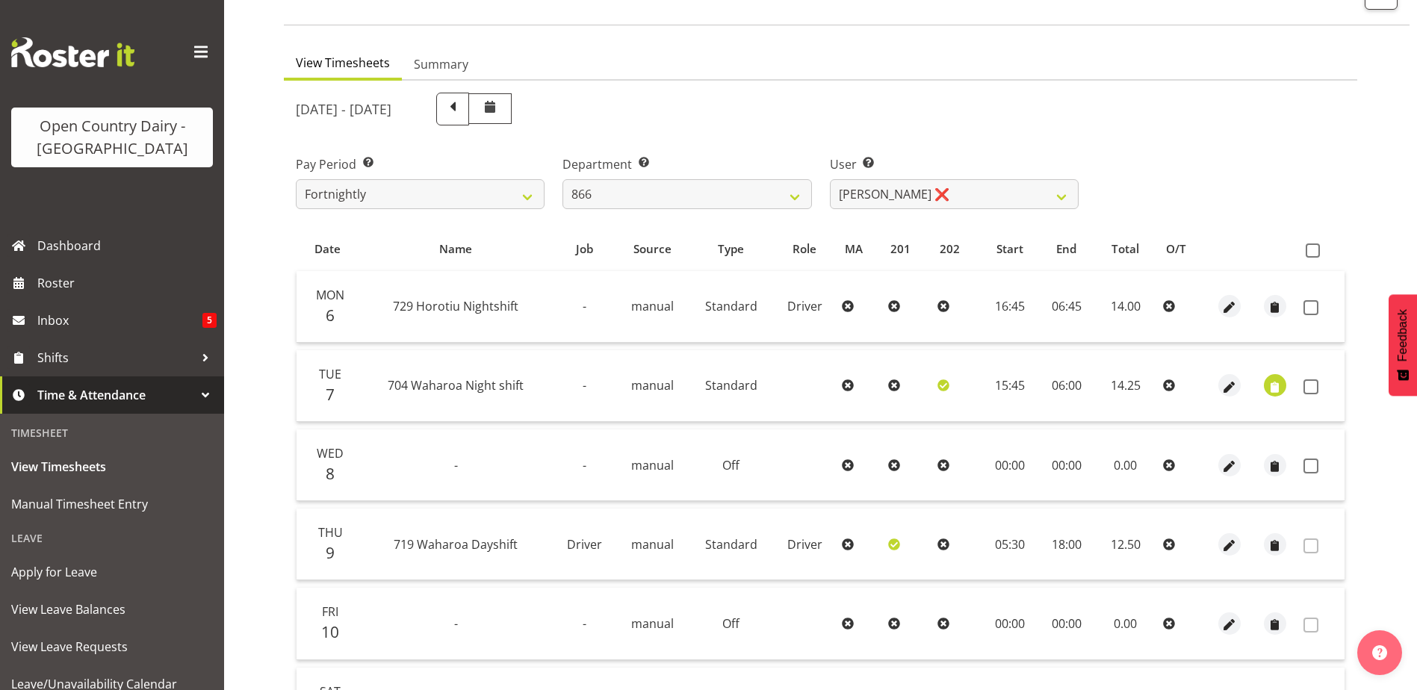
scroll to position [125, 0]
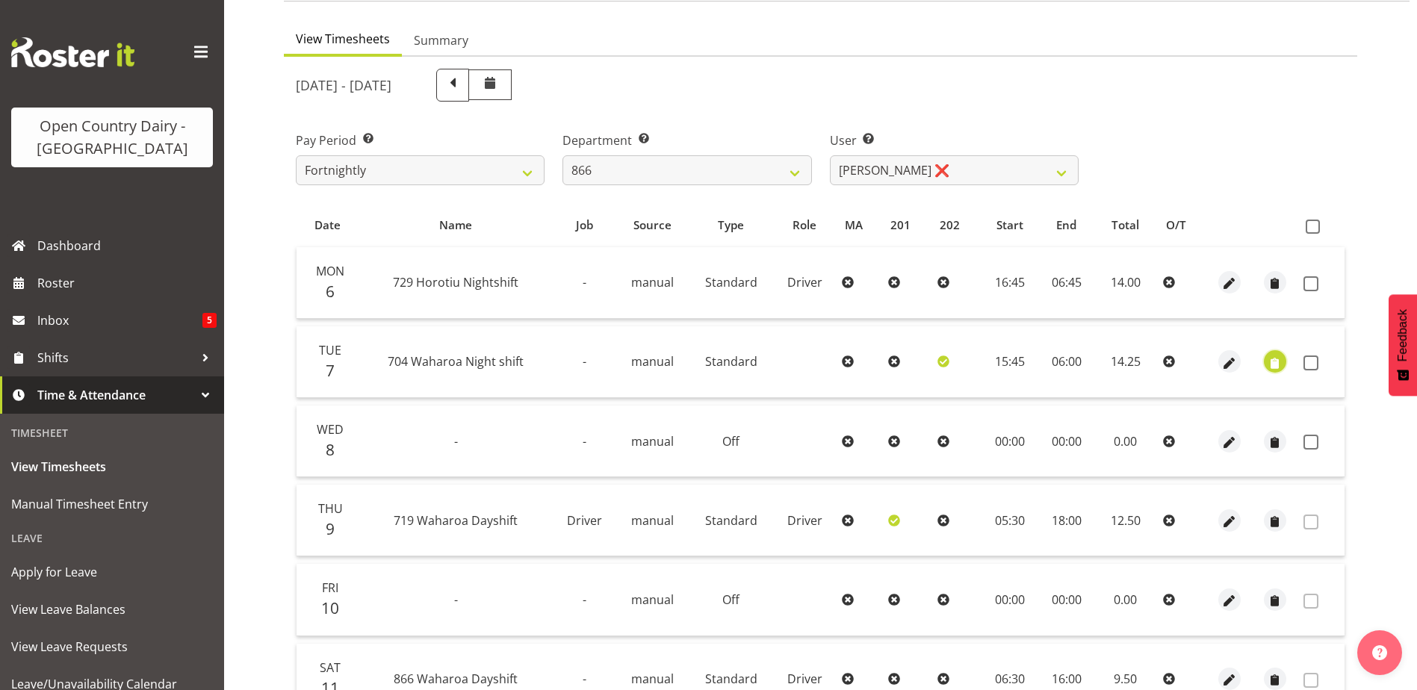
click at [1272, 363] on span "button" at bounding box center [1274, 363] width 17 height 17
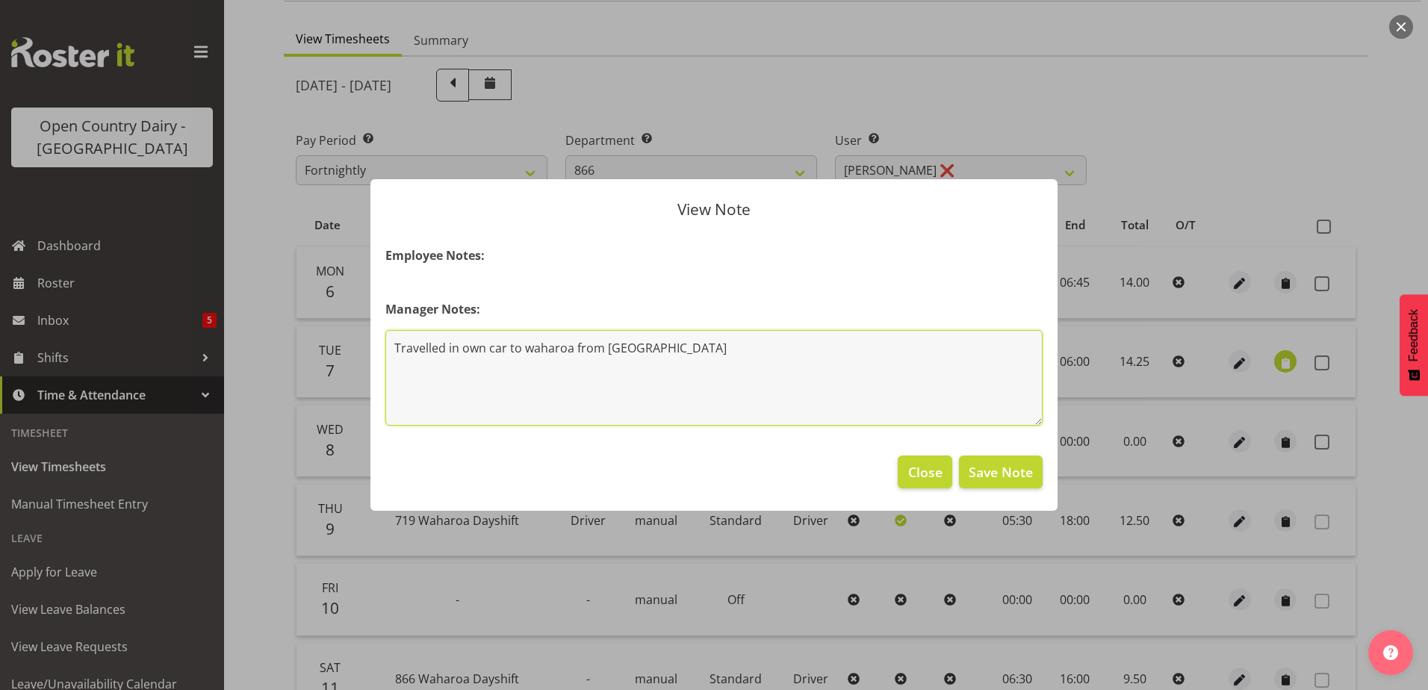
click at [682, 353] on textarea "Travelled in own car to waharoa from hamilton" at bounding box center [713, 378] width 657 height 96
click at [681, 351] on textarea "Travelled in own car to waharoa from hamilton" at bounding box center [713, 378] width 657 height 96
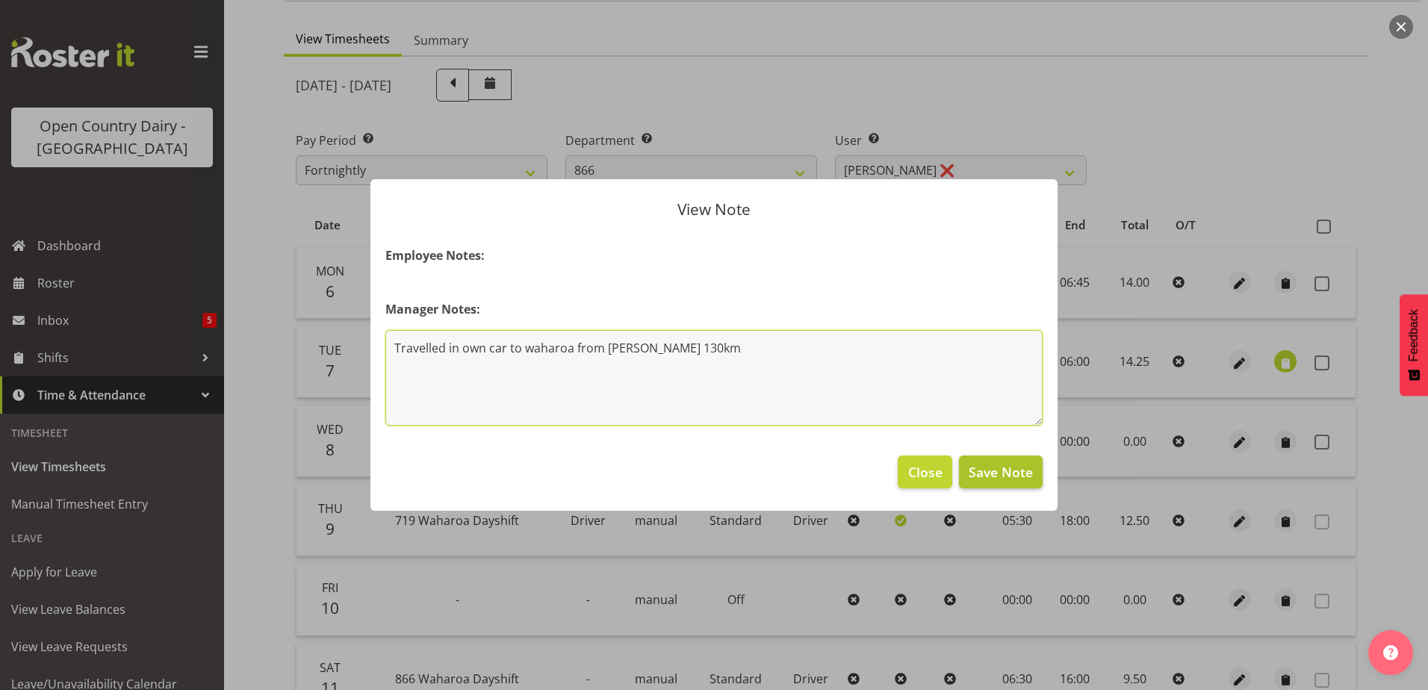
type textarea "Travelled in own car to waharoa from hamilton 130km"
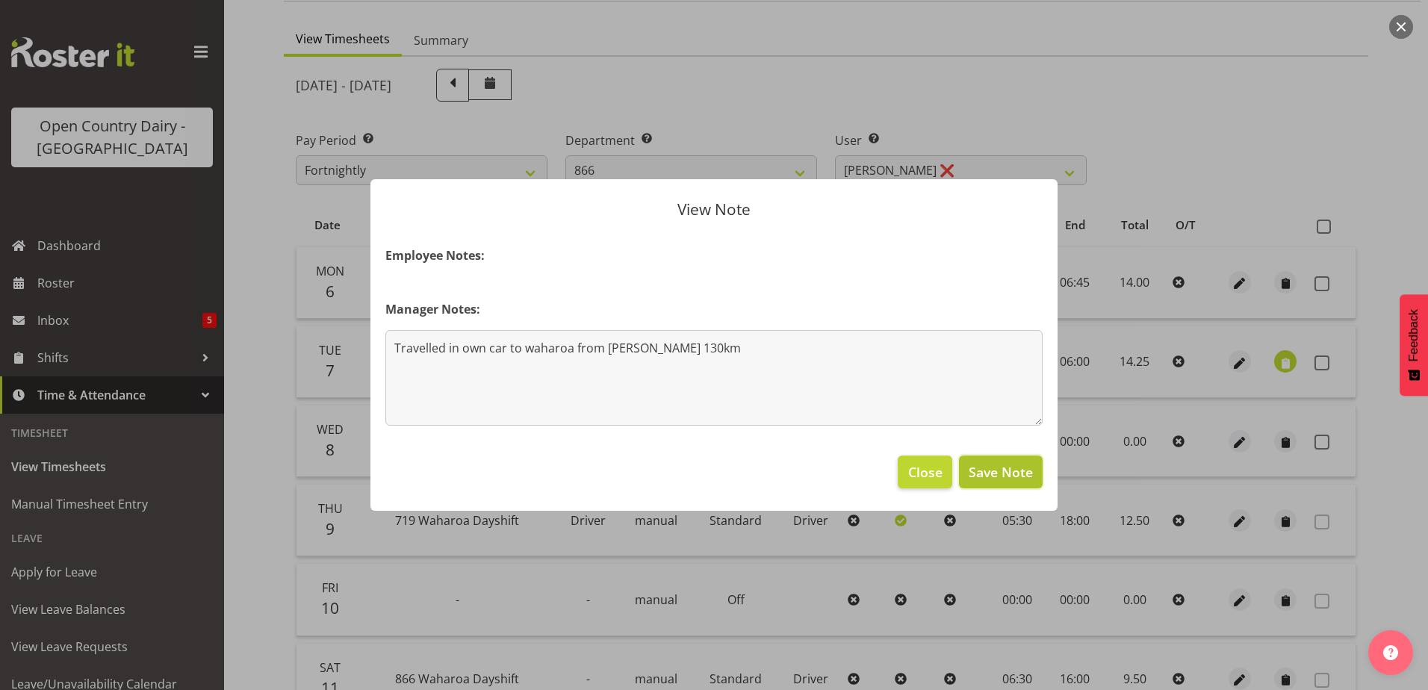
click at [992, 480] on span "Save Note" at bounding box center [1001, 471] width 64 height 19
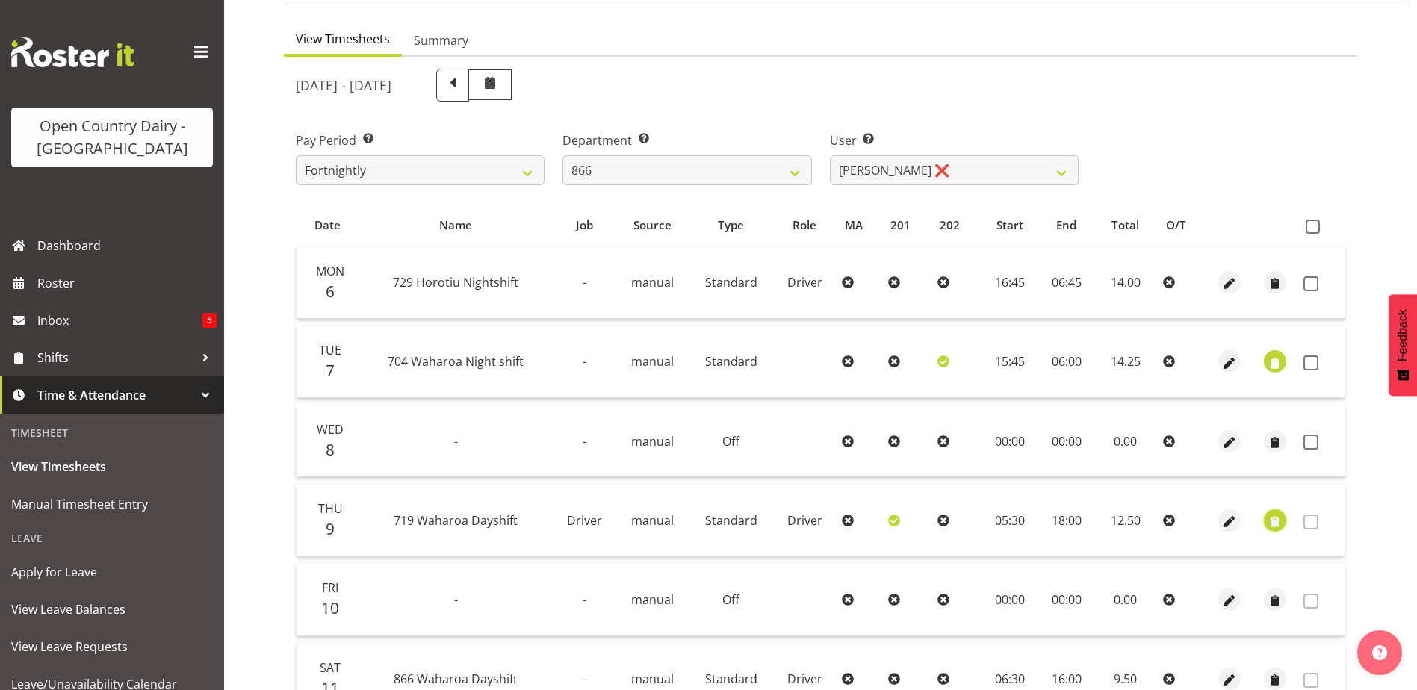
click at [1276, 518] on span "button" at bounding box center [1274, 521] width 17 height 17
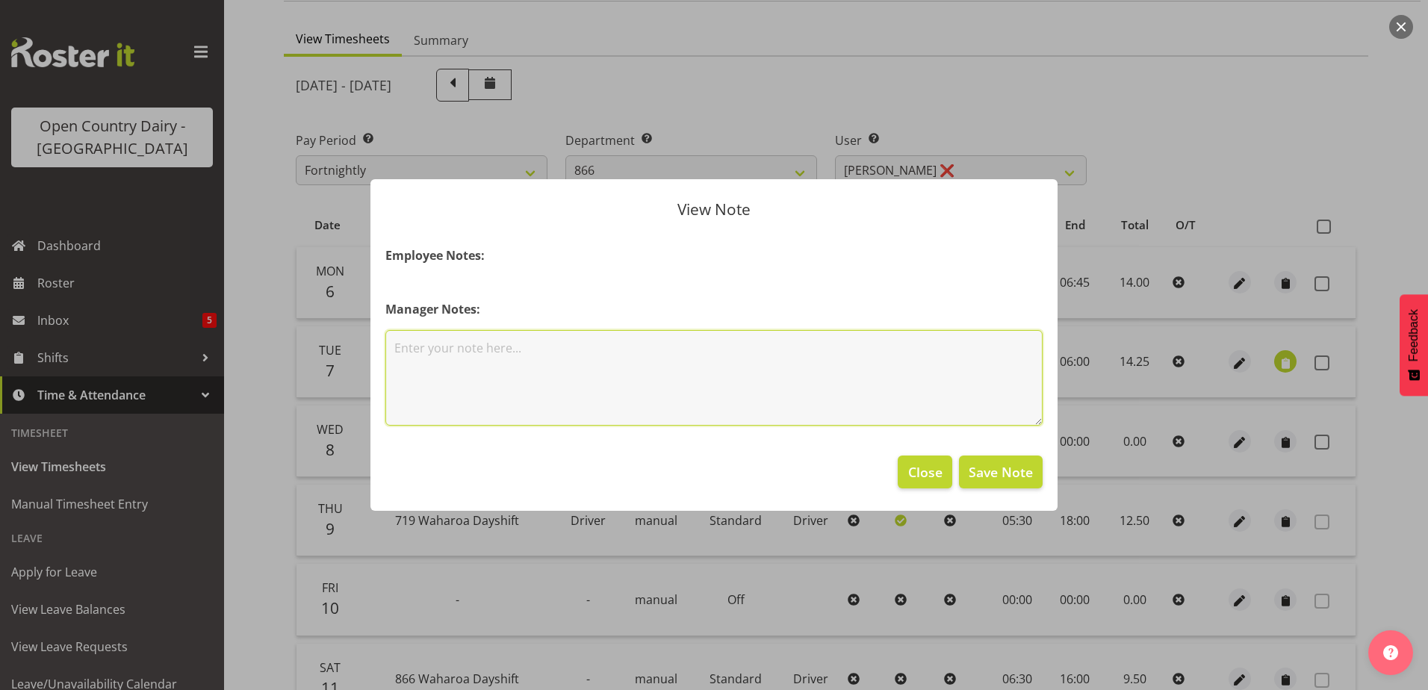
click at [489, 337] on textarea at bounding box center [713, 378] width 657 height 96
type textarea "travelled own car from Horotiu"
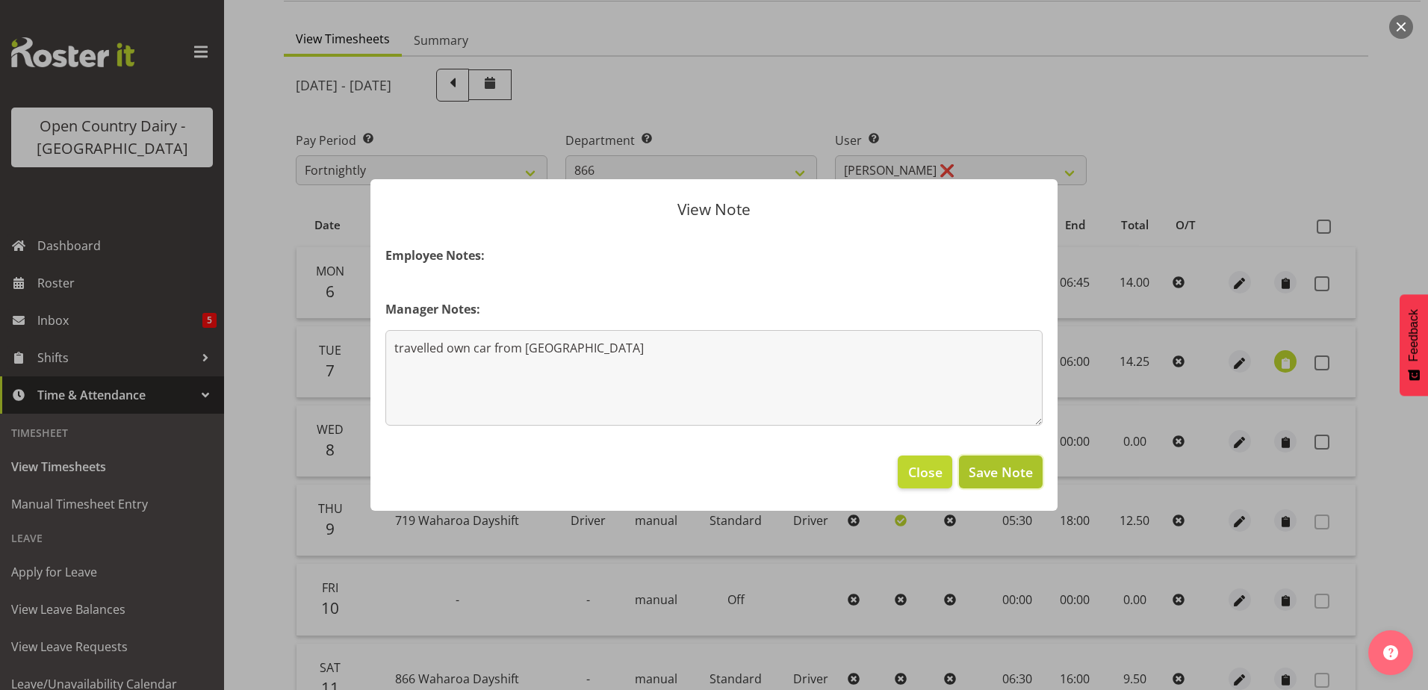
click at [1004, 478] on span "Save Note" at bounding box center [1001, 471] width 64 height 19
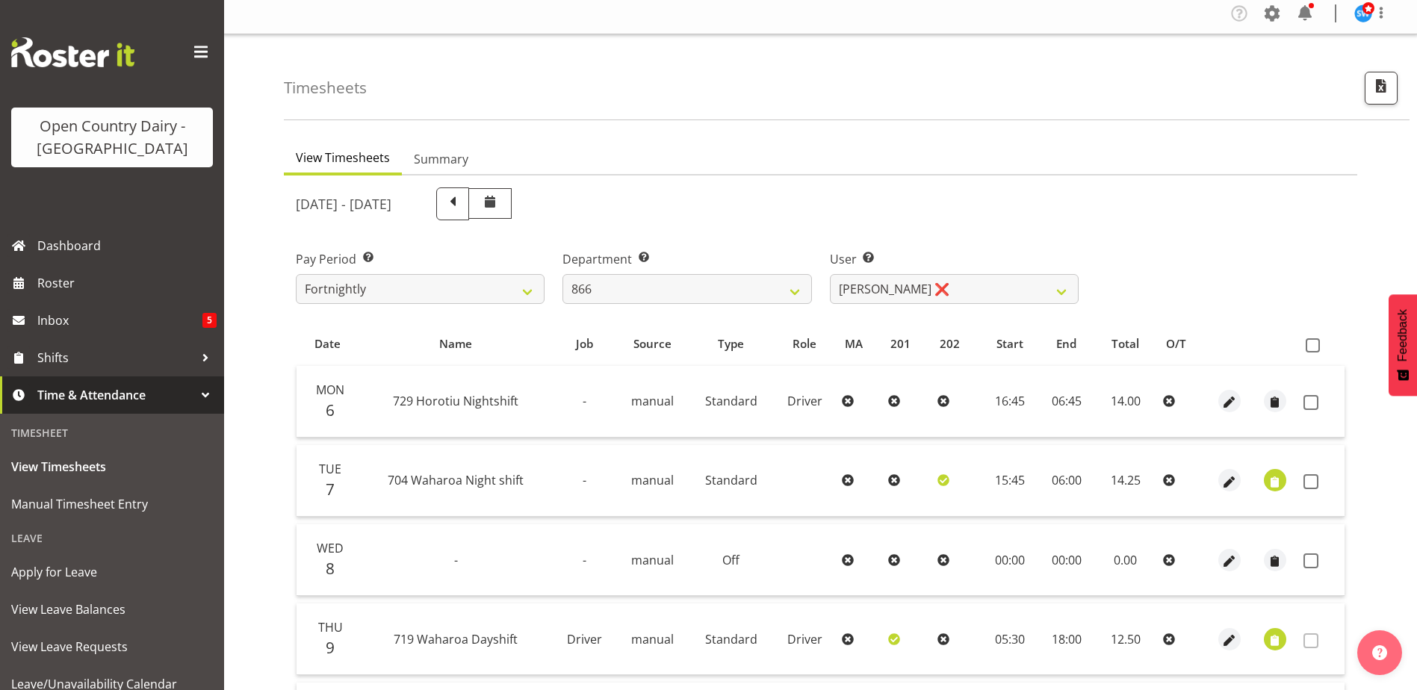
scroll to position [0, 0]
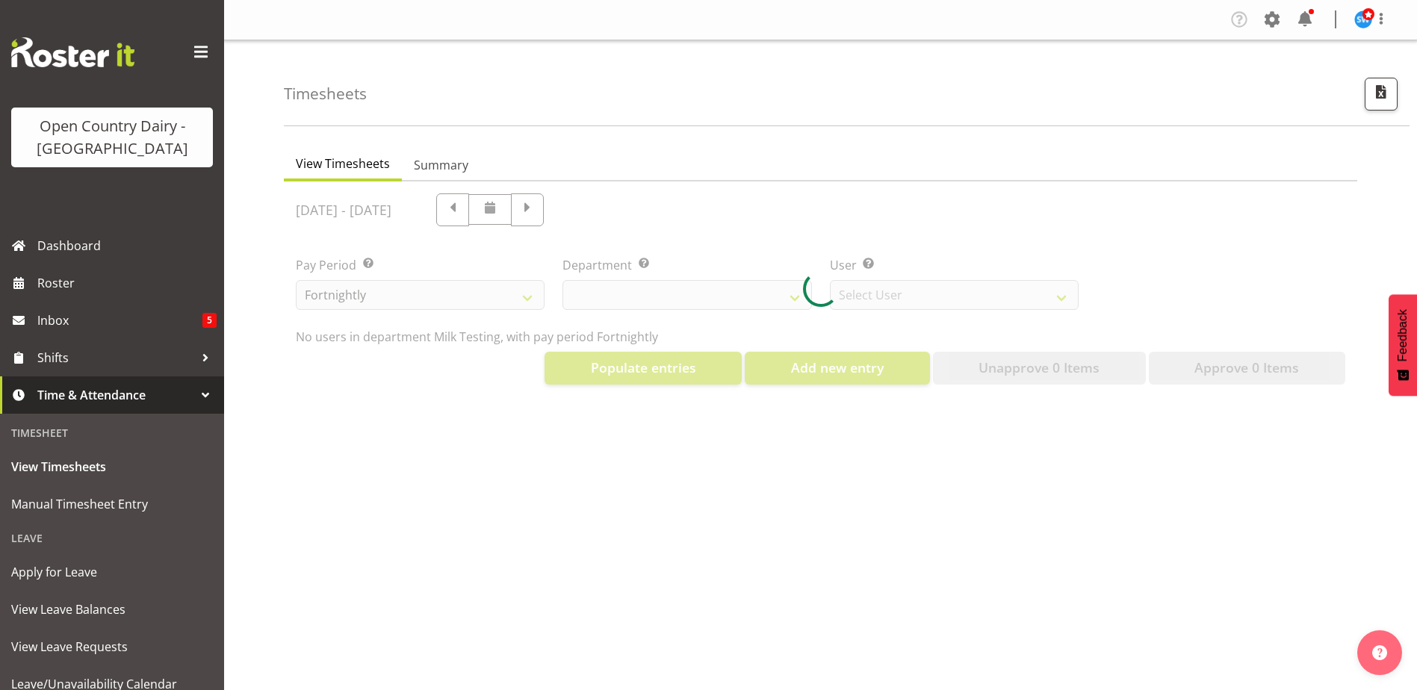
select select "733"
select select "7414"
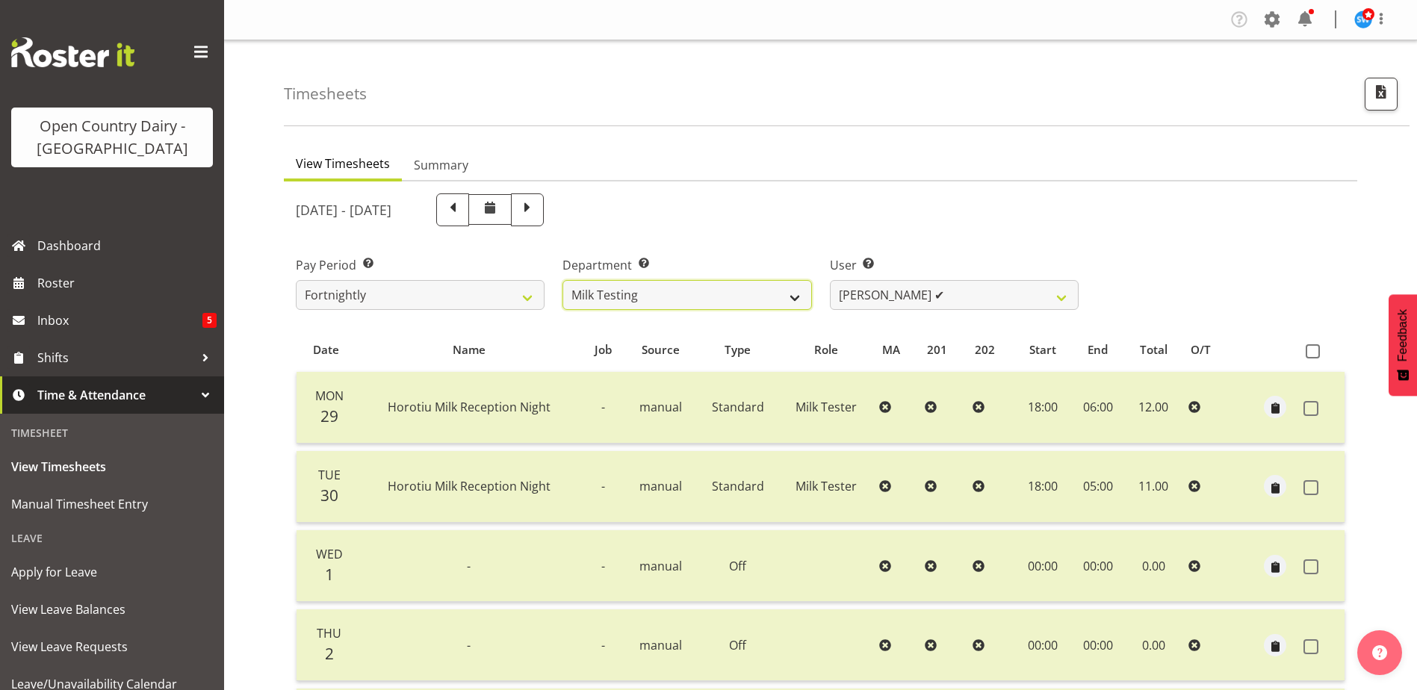
click at [796, 298] on select "701 702 703 704 705 706 707 708 709 710 711 712 713 714 715 716 717 718 719 720" at bounding box center [687, 295] width 249 height 30
select select "898"
click at [563, 280] on select "701 702 703 704 705 706 707 708 709 710 711 712 713 714 715 716 717 718 719 720" at bounding box center [687, 295] width 249 height 30
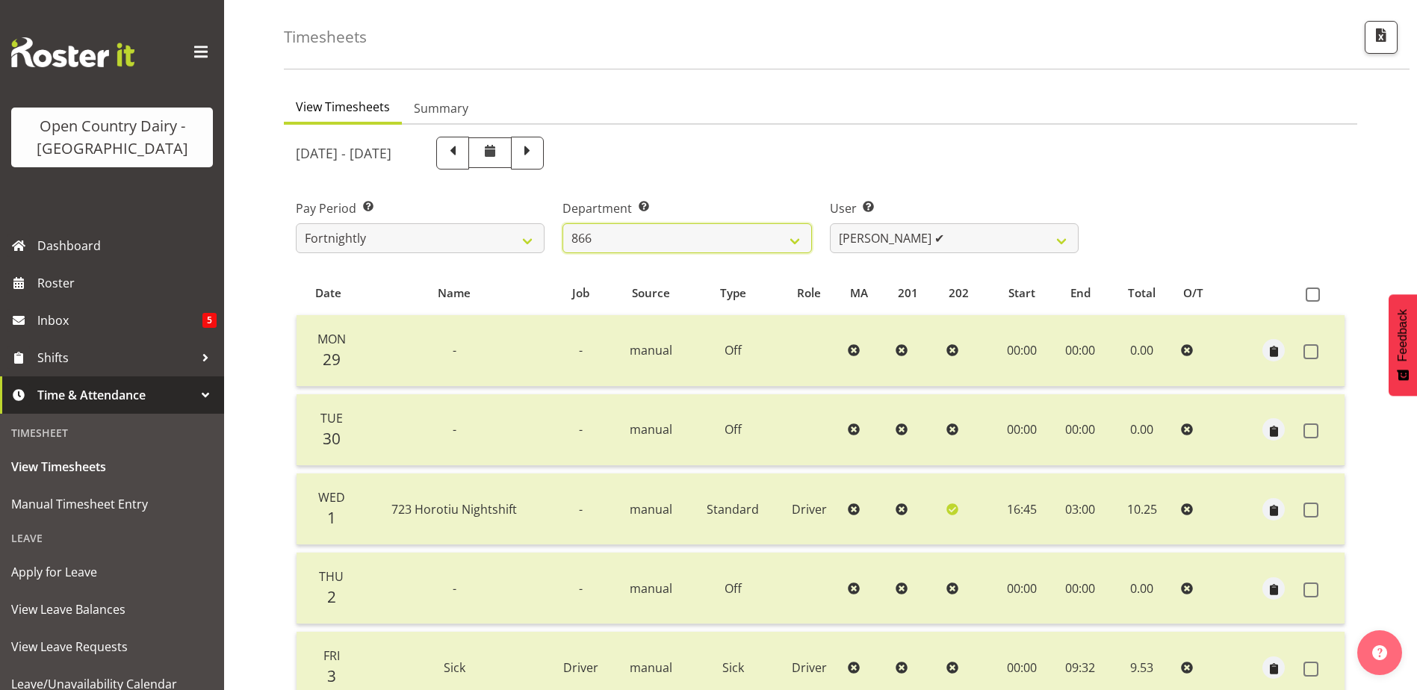
scroll to position [50, 0]
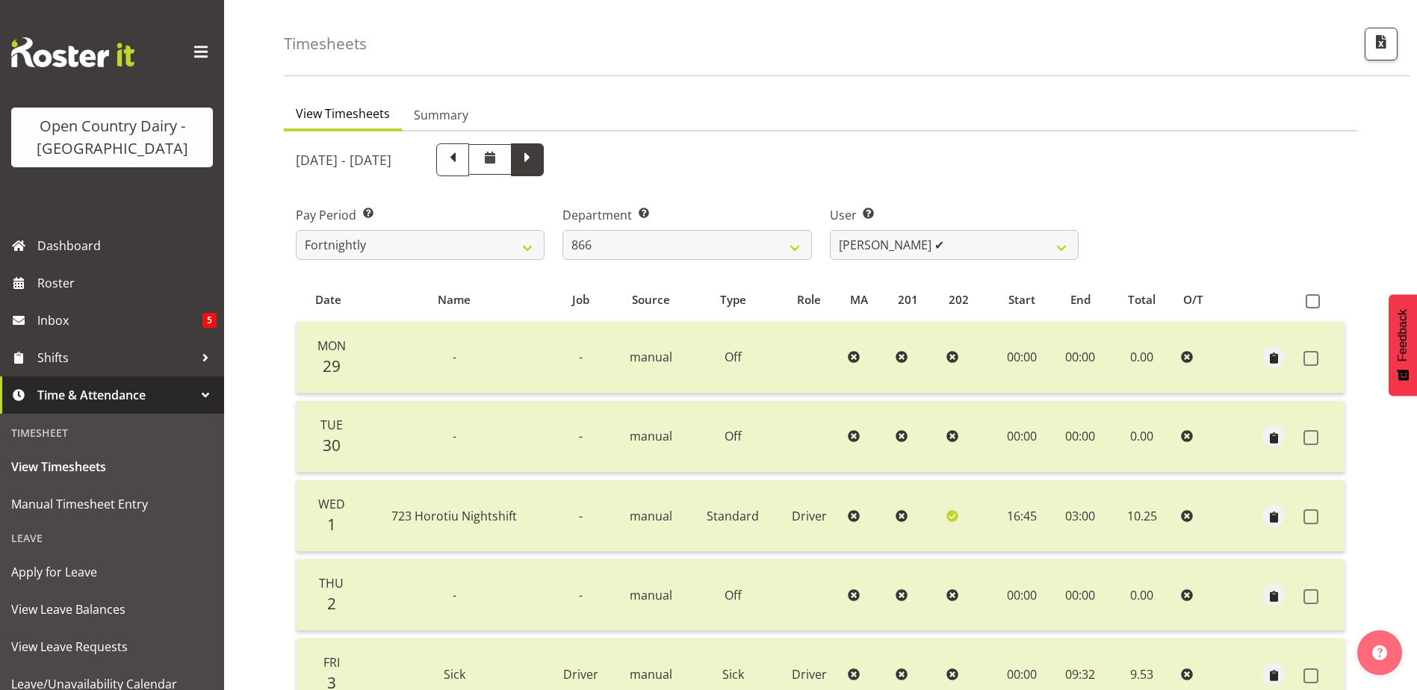
click at [537, 161] on span at bounding box center [527, 158] width 19 height 19
select select
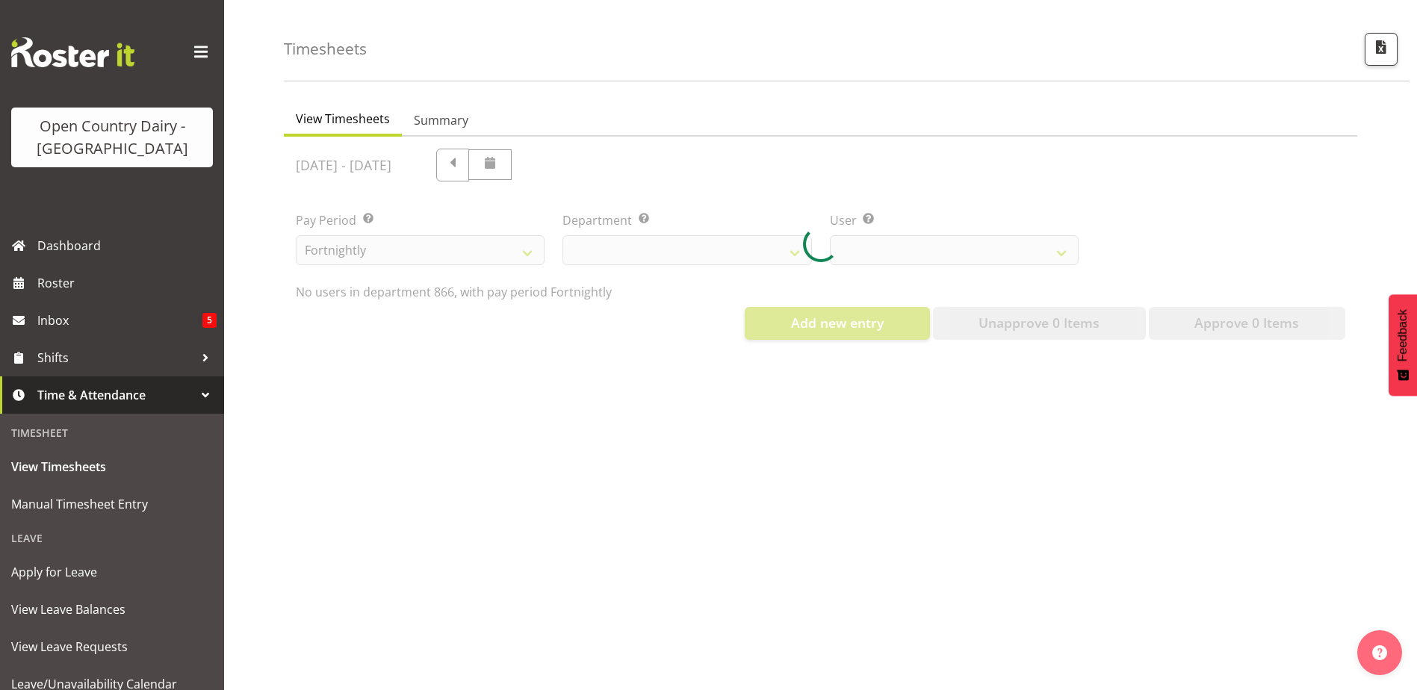
select select "898"
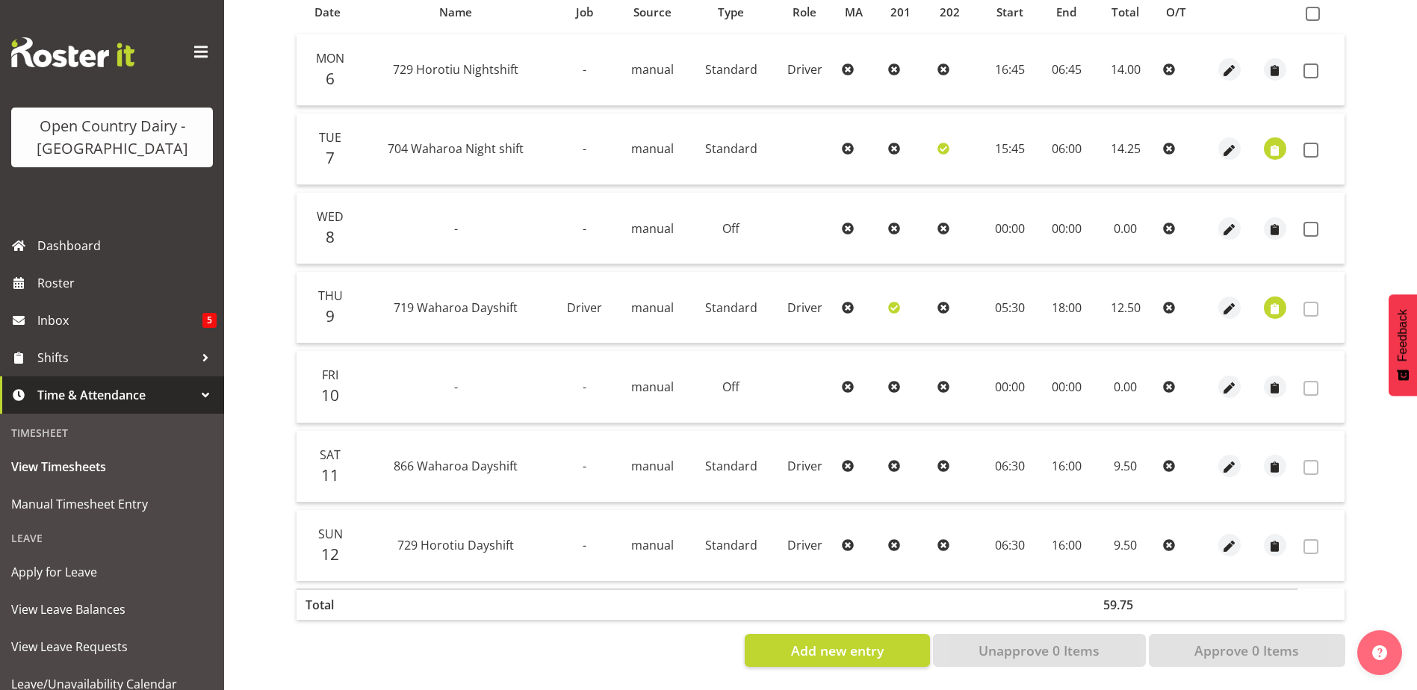
scroll to position [274, 0]
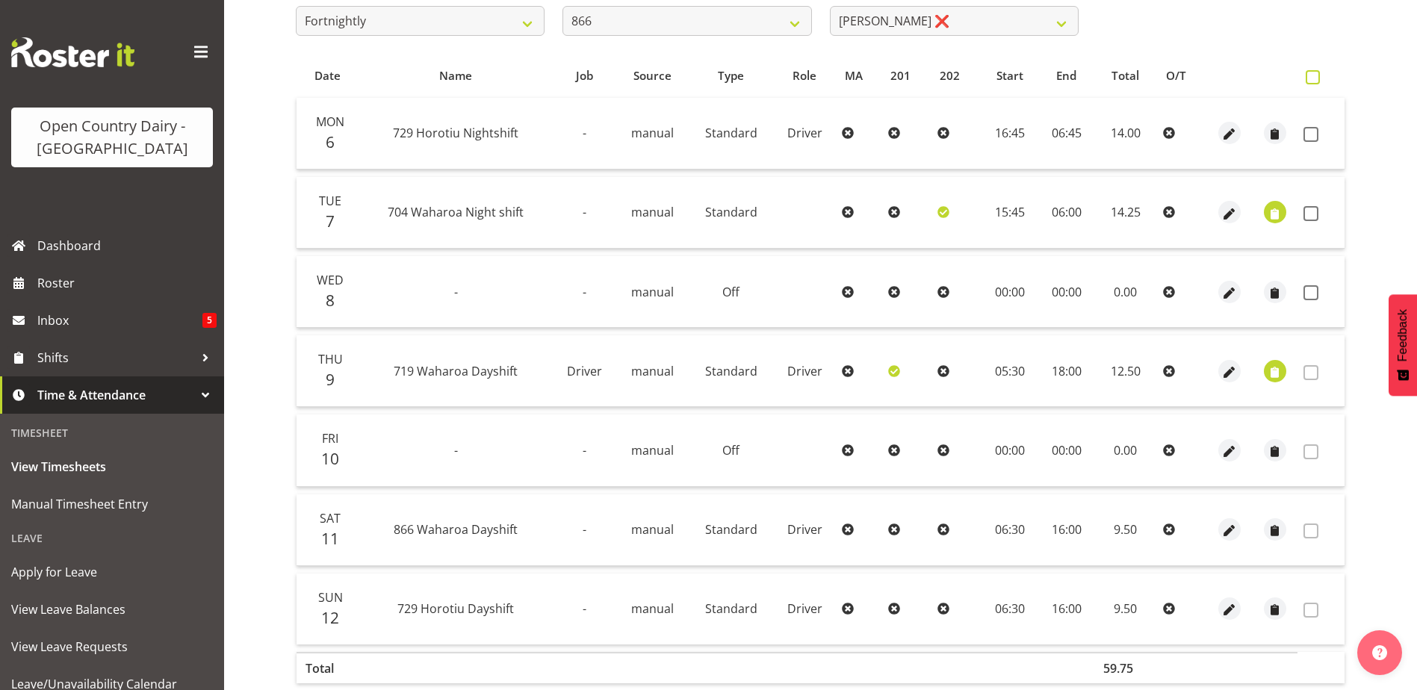
click at [1310, 78] on span at bounding box center [1313, 77] width 14 height 14
click at [1310, 78] on input "checkbox" at bounding box center [1311, 77] width 10 height 10
checkbox input "true"
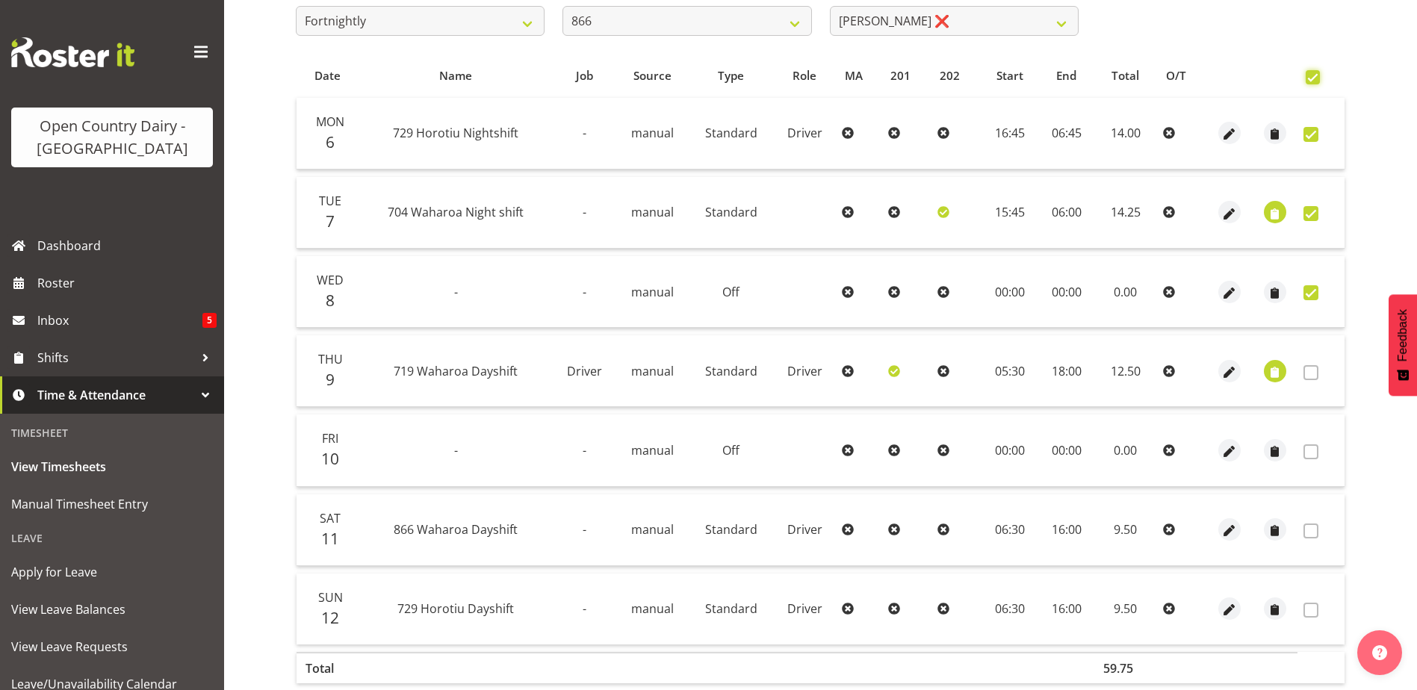
checkbox input "true"
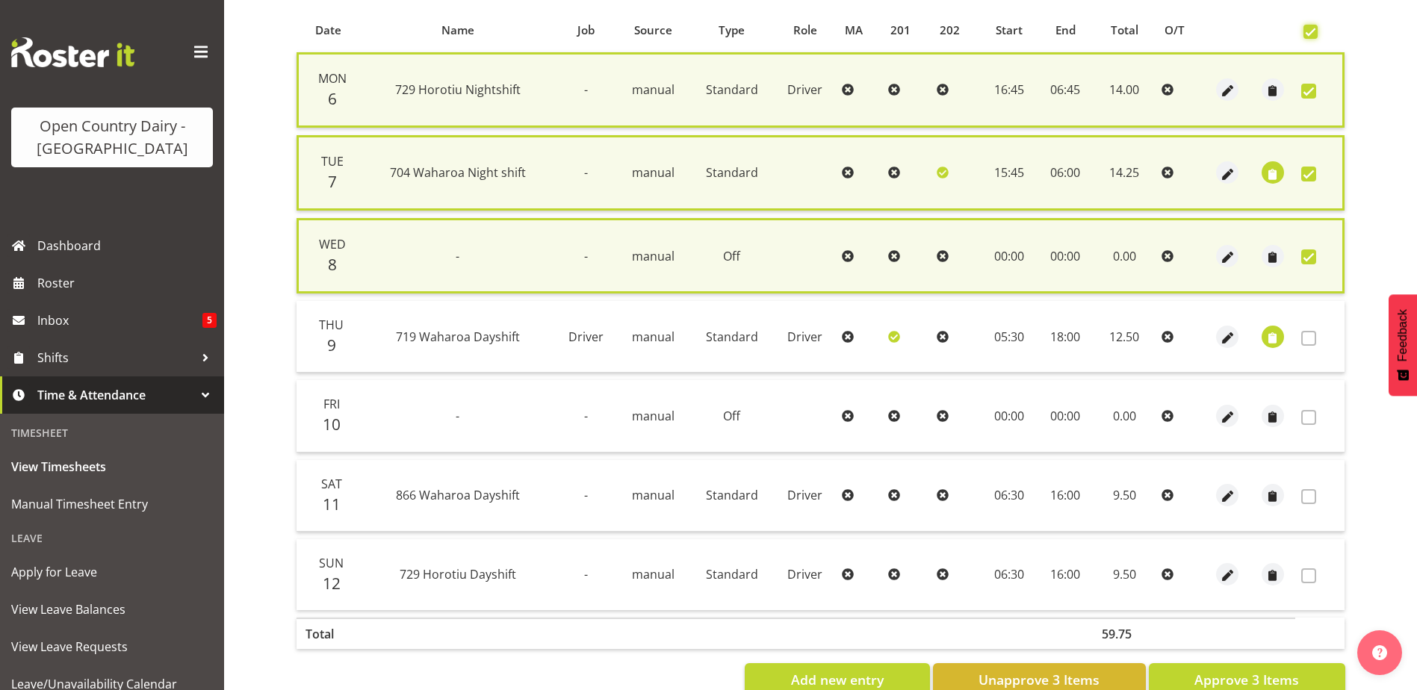
scroll to position [360, 0]
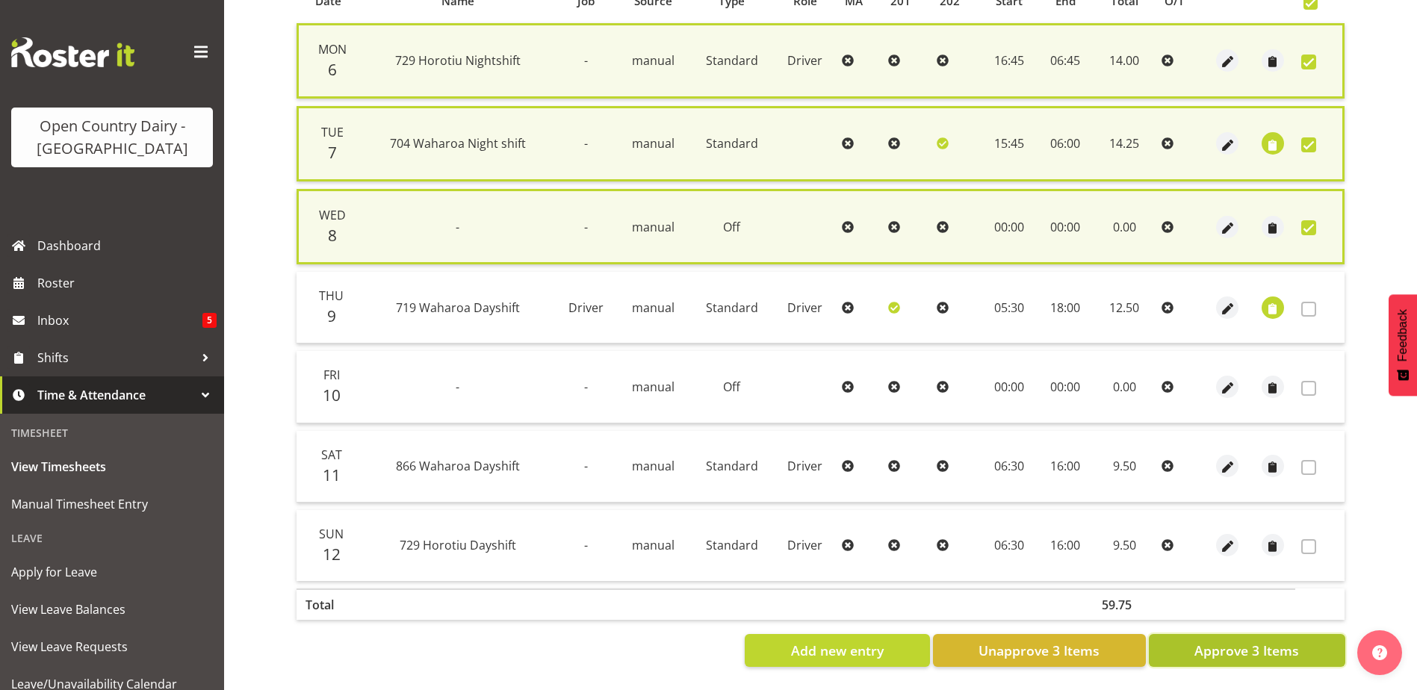
click at [1246, 641] on span "Approve 3 Items" at bounding box center [1246, 650] width 105 height 19
checkbox input "false"
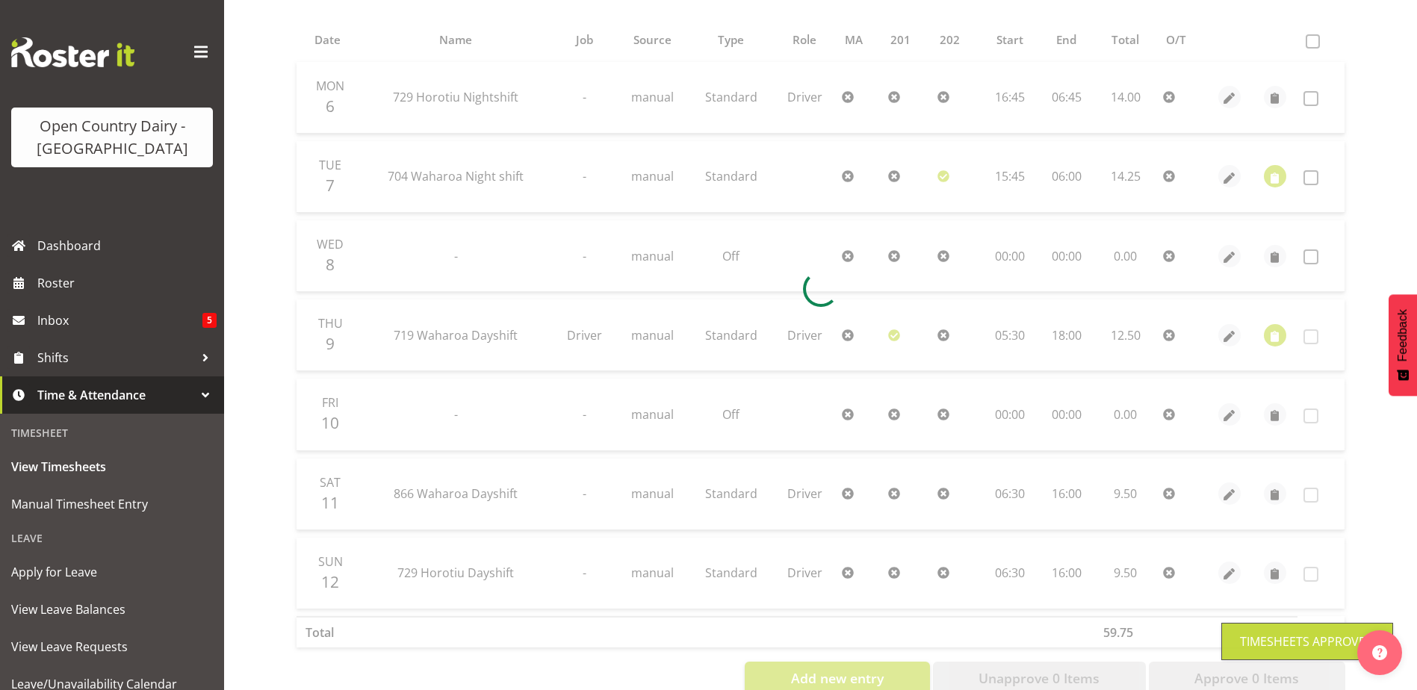
scroll to position [0, 0]
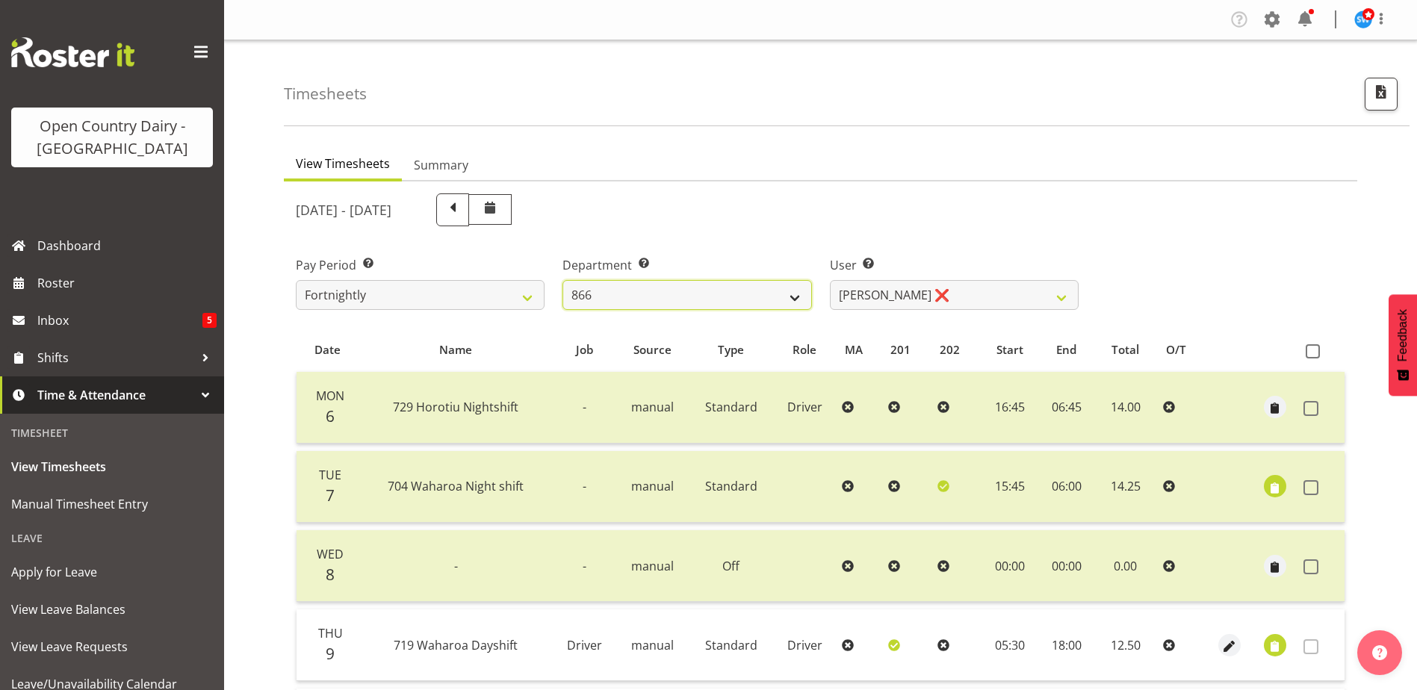
click at [795, 291] on select "701 702 703 704 705 706 707 708 709 710 711 712 713 714 715 716 717 718 719 720" at bounding box center [687, 295] width 249 height 30
select select "874"
click at [563, 280] on select "701 702 703 704 705 706 707 708 709 710 711 712 713 714 715 716 717 718 719 720" at bounding box center [687, 295] width 249 height 30
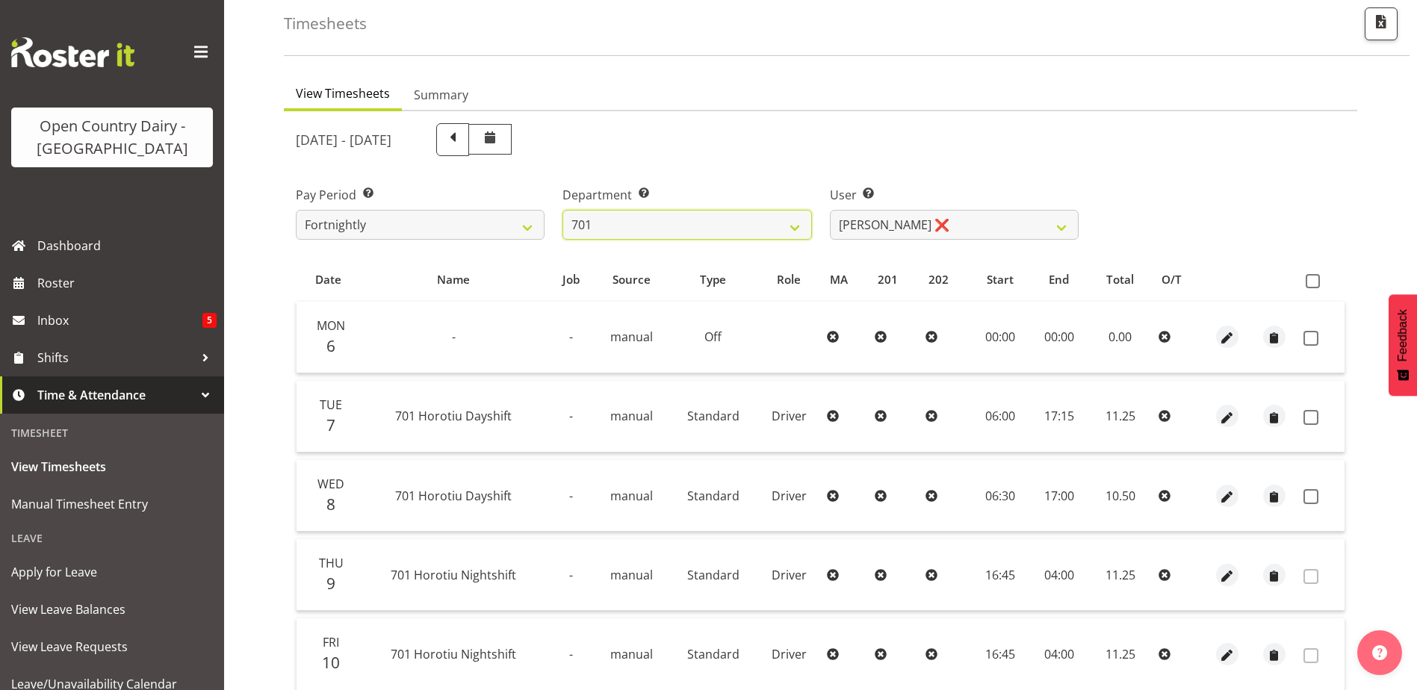
scroll to position [224, 0]
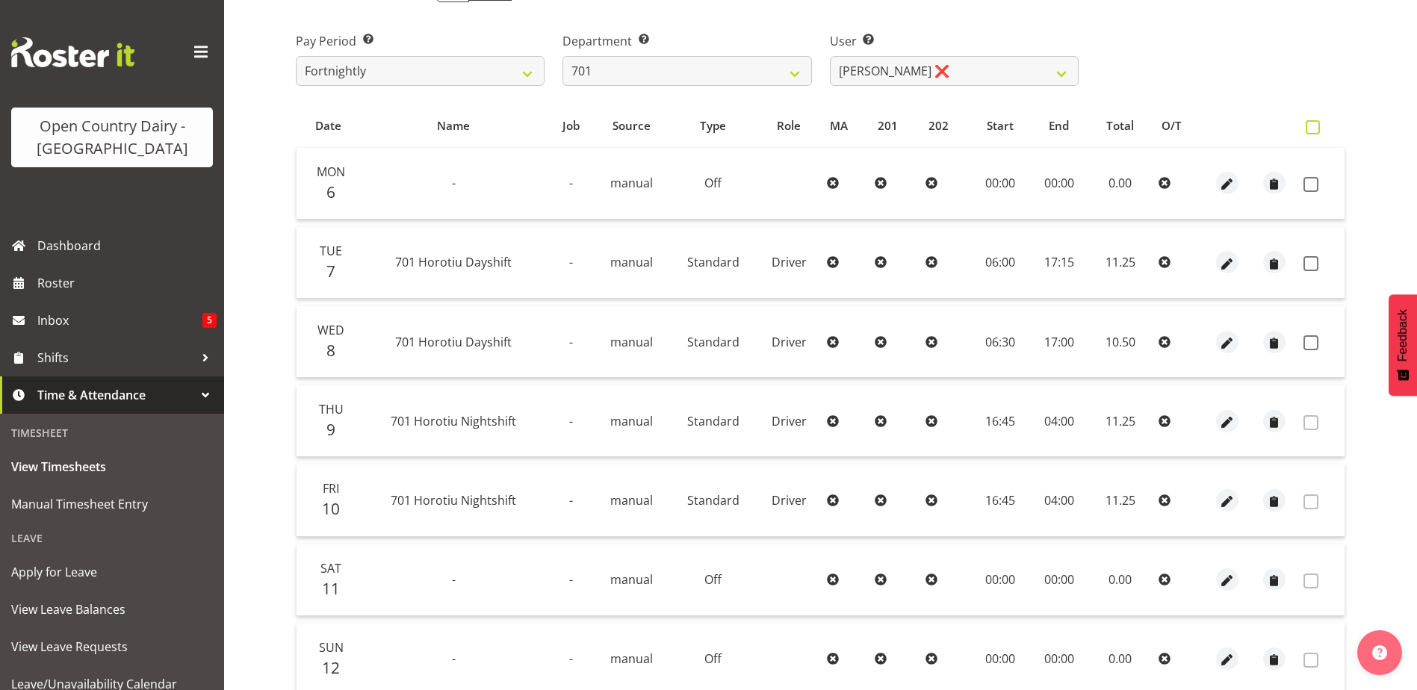
click at [1311, 126] on span at bounding box center [1313, 127] width 14 height 14
click at [1311, 126] on input "checkbox" at bounding box center [1311, 128] width 10 height 10
checkbox input "true"
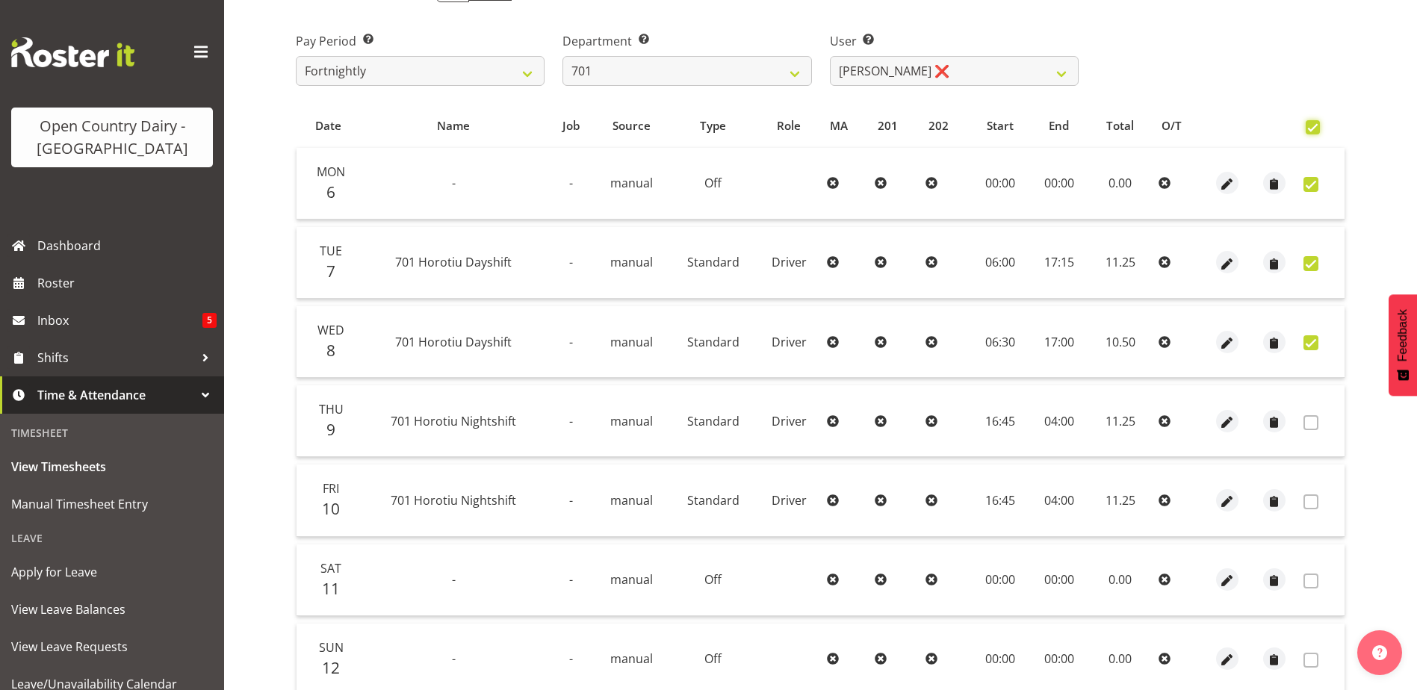
checkbox input "true"
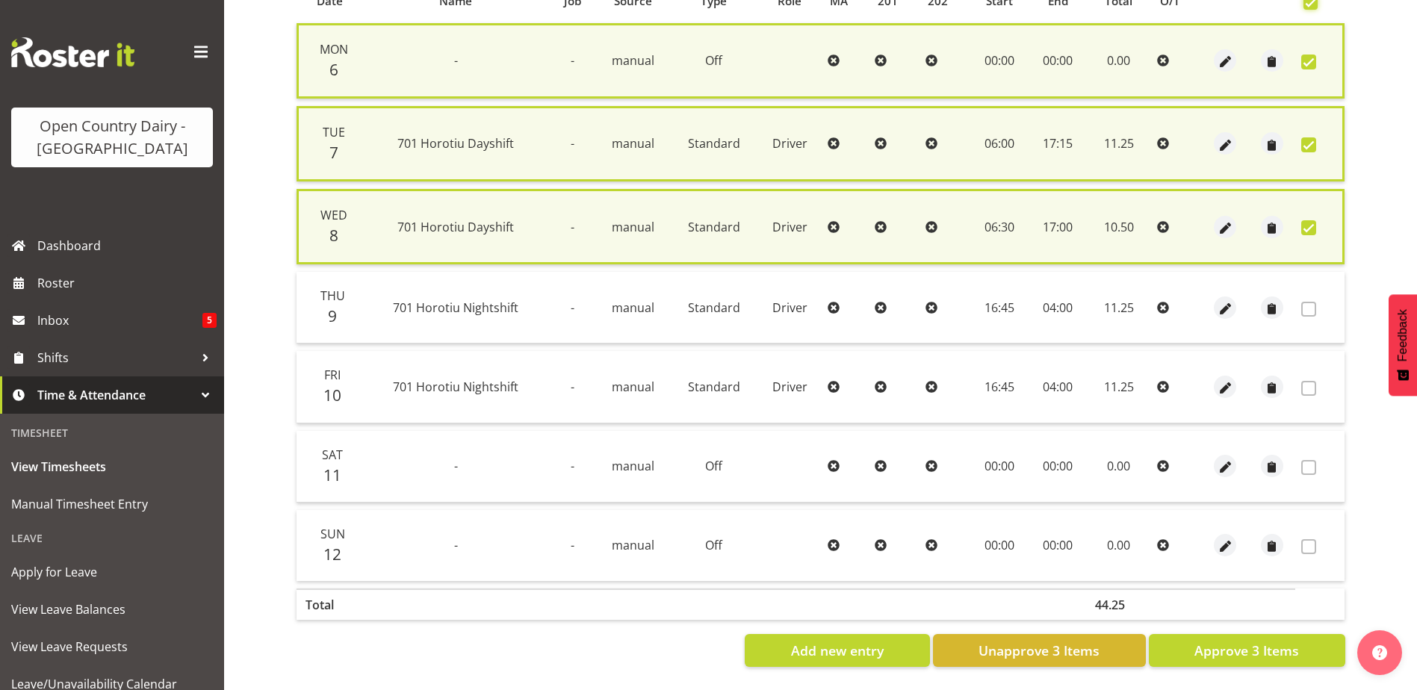
scroll to position [360, 0]
click at [1224, 641] on span "Approve 3 Items" at bounding box center [1246, 650] width 105 height 19
checkbox input "false"
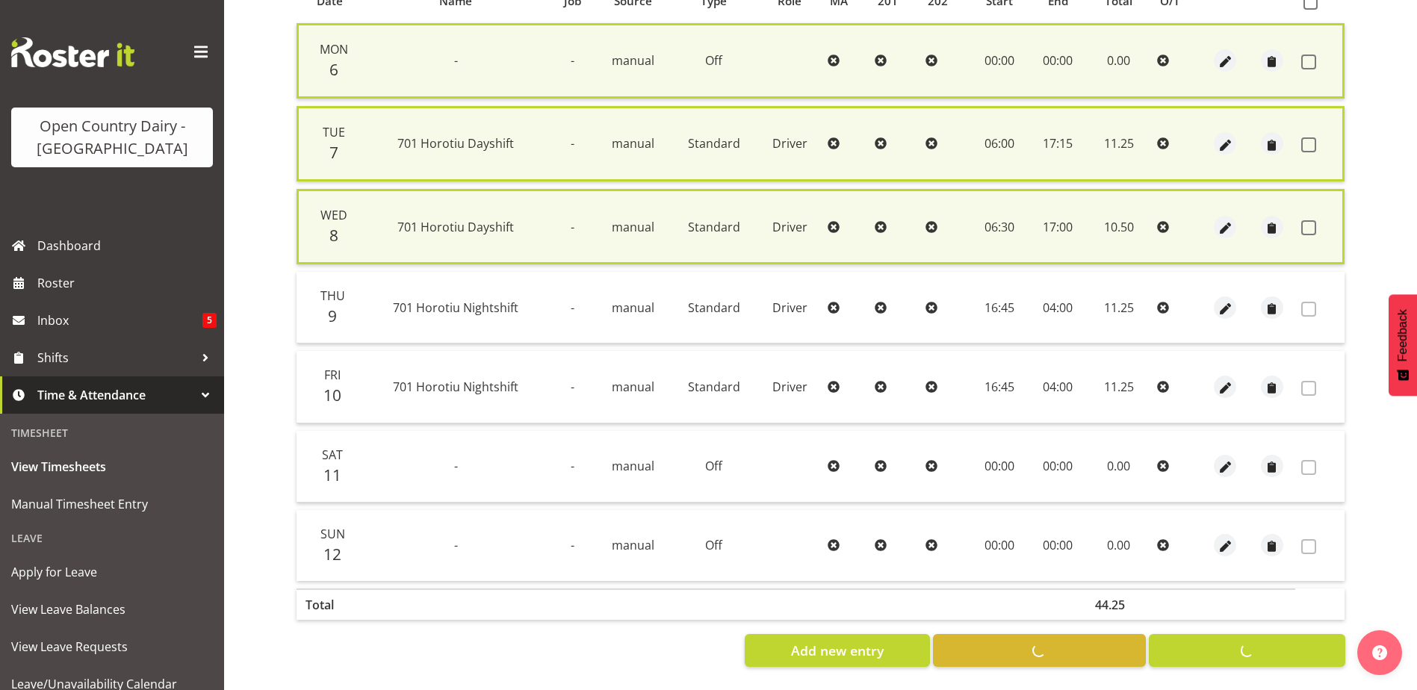
checkbox input "false"
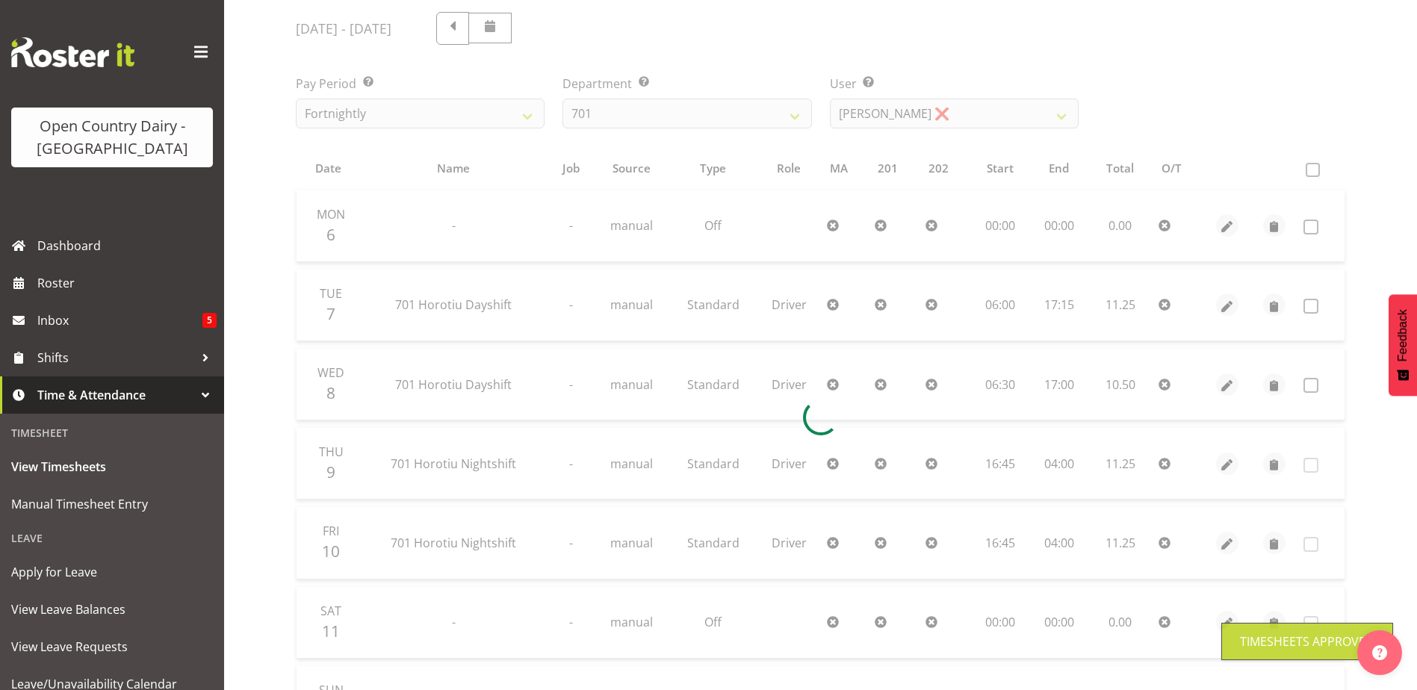
scroll to position [0, 0]
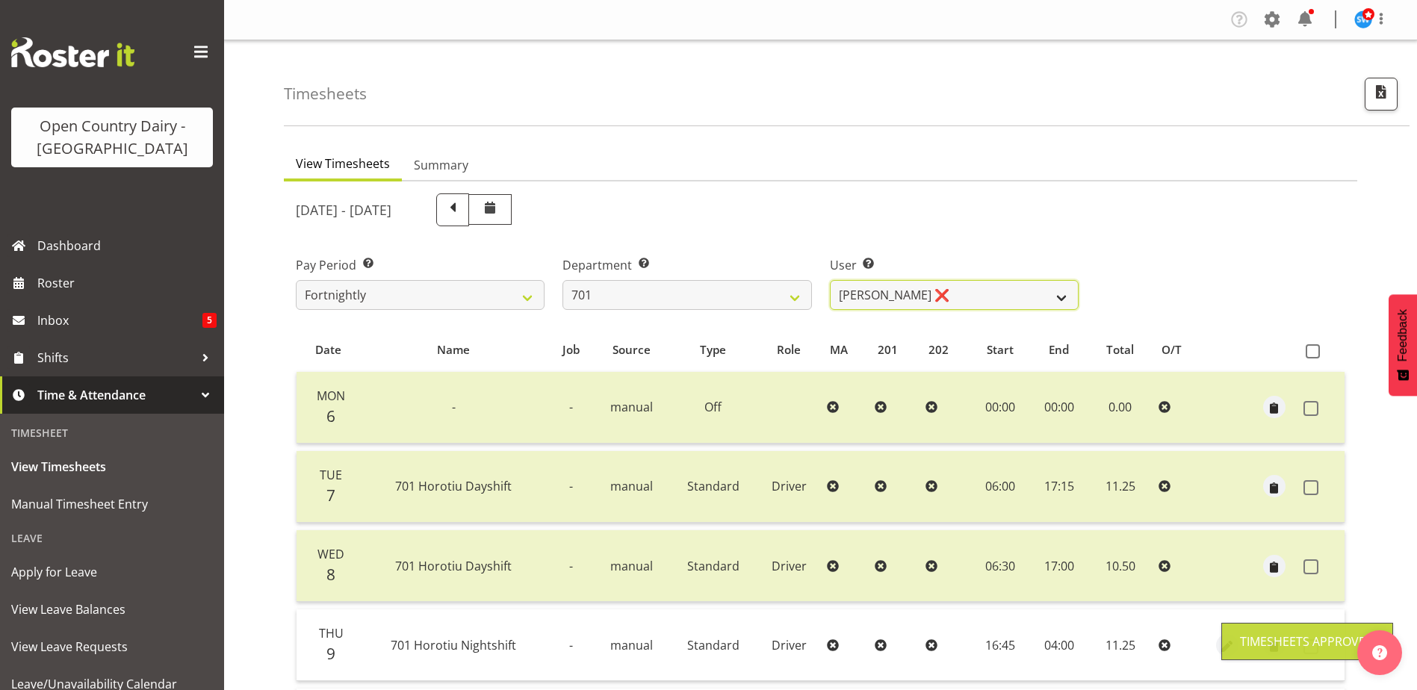
click at [1059, 291] on select "Duncan Shirley ❌ Gagandeep Singh ❌ Johann Van Zyl ❌ John Cottingham ❌" at bounding box center [954, 295] width 249 height 30
select select "9454"
click at [830, 280] on select "Duncan Shirley ❌ Gagandeep Singh ❌ Johann Van Zyl ❌ John Cottingham ❌" at bounding box center [954, 295] width 249 height 30
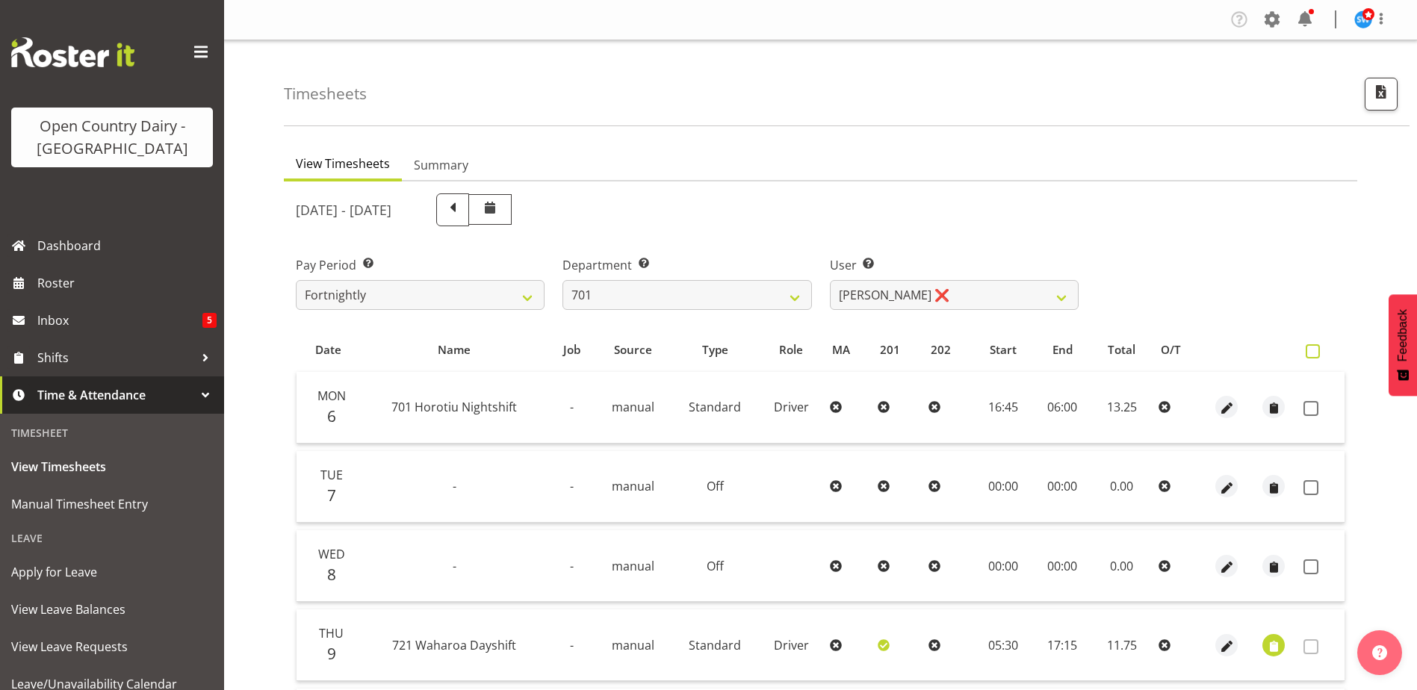
click at [1318, 348] on span at bounding box center [1313, 351] width 14 height 14
click at [1316, 348] on input "checkbox" at bounding box center [1311, 352] width 10 height 10
checkbox input "true"
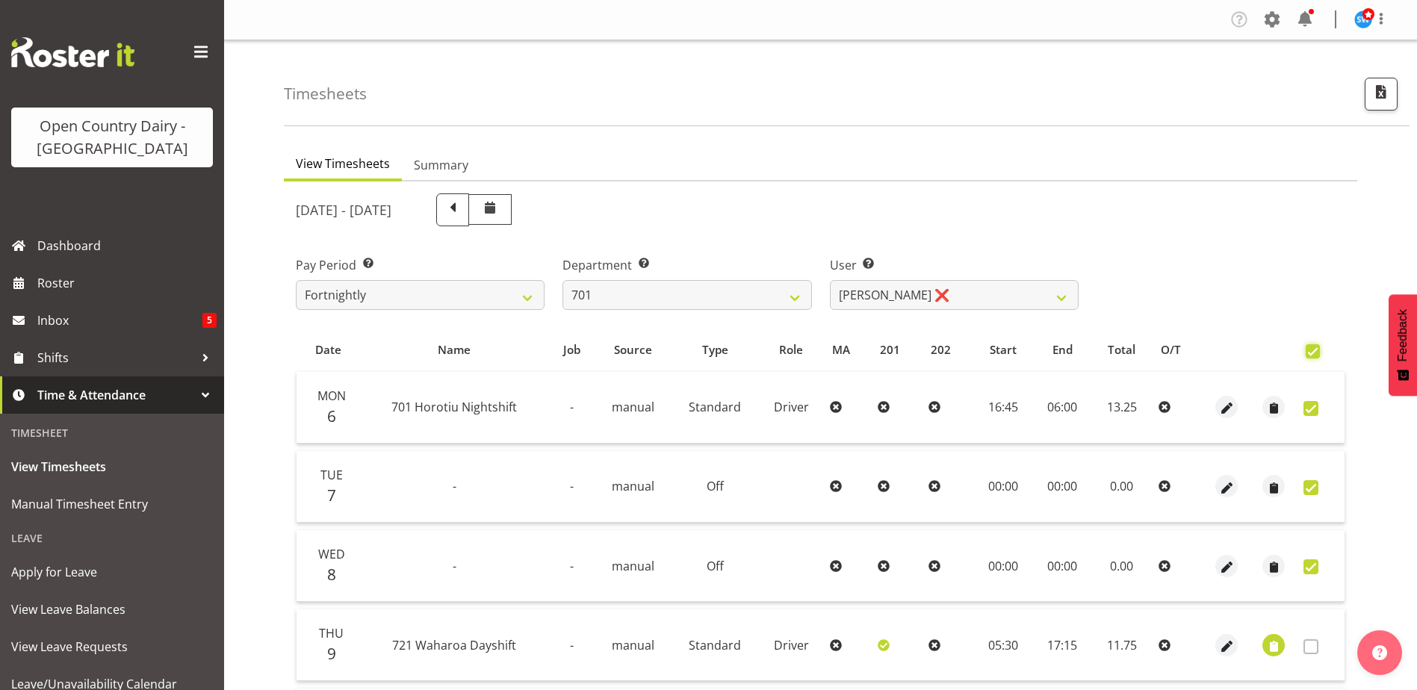
checkbox input "true"
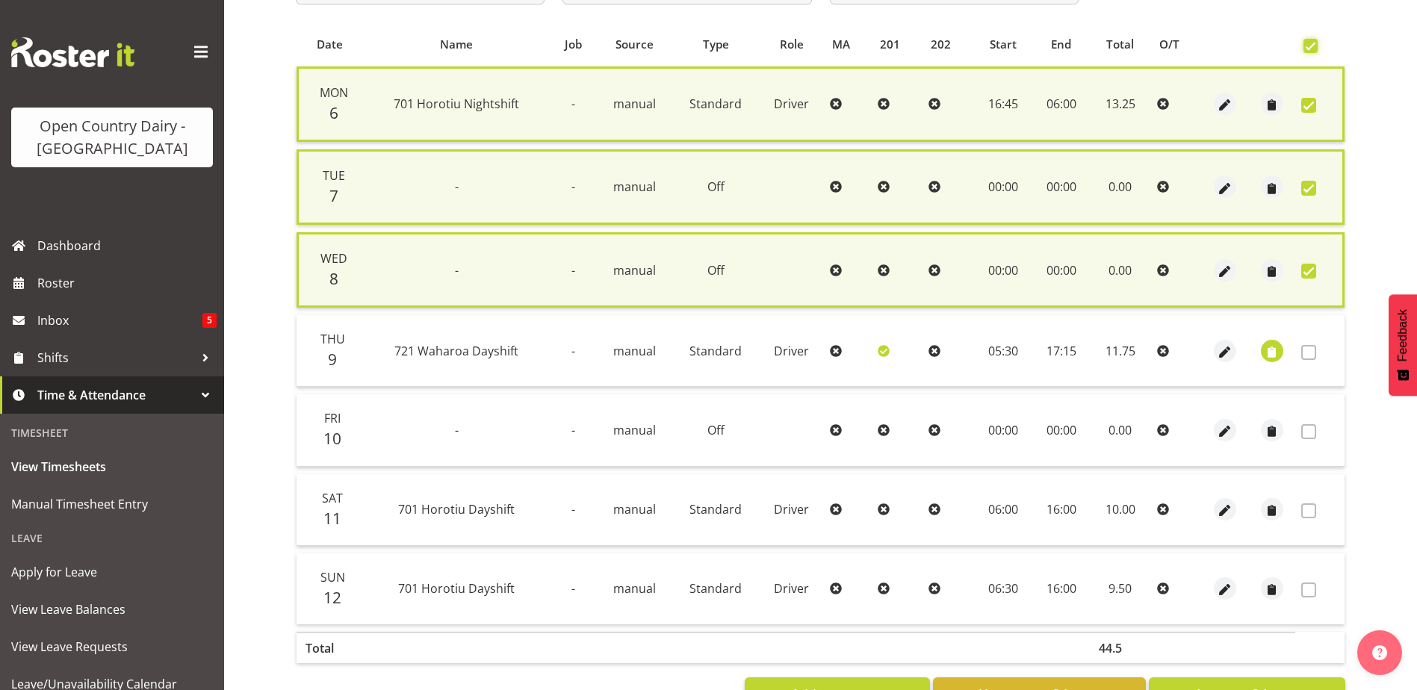
scroll to position [360, 0]
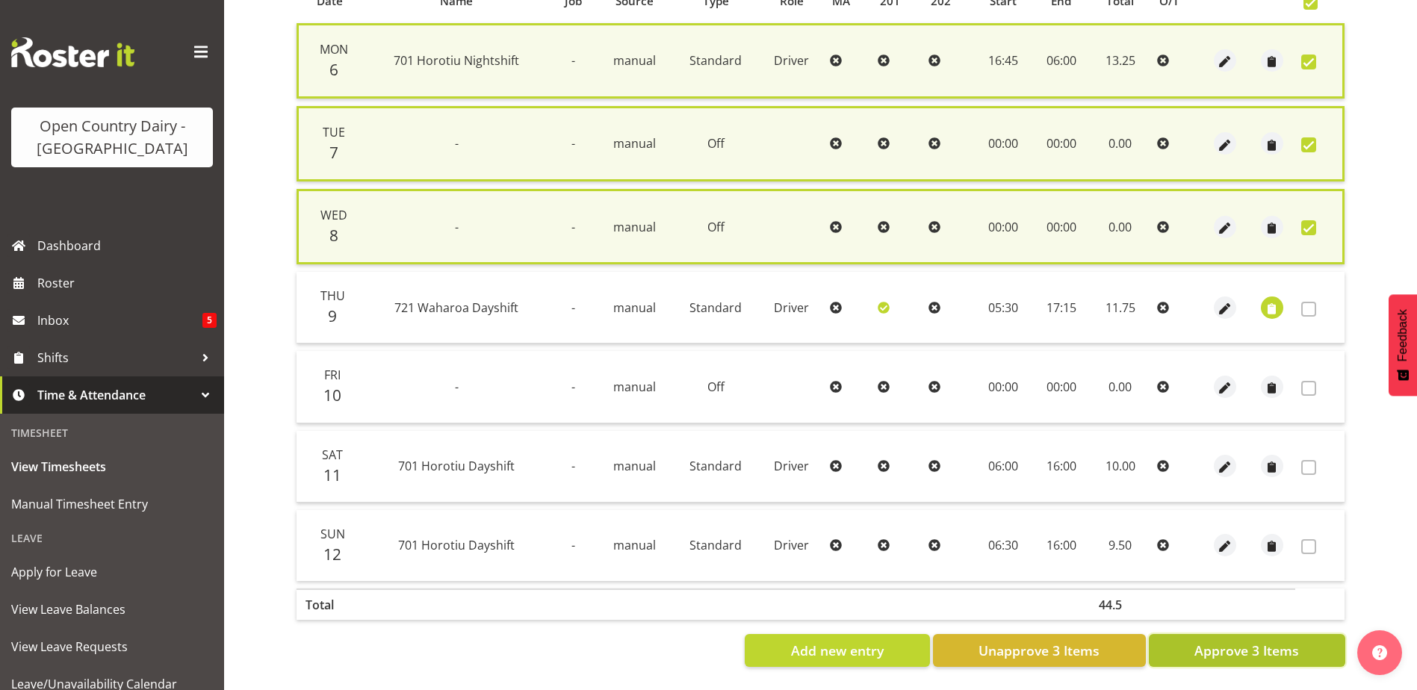
click at [1233, 641] on span "Approve 3 Items" at bounding box center [1246, 650] width 105 height 19
checkbox input "false"
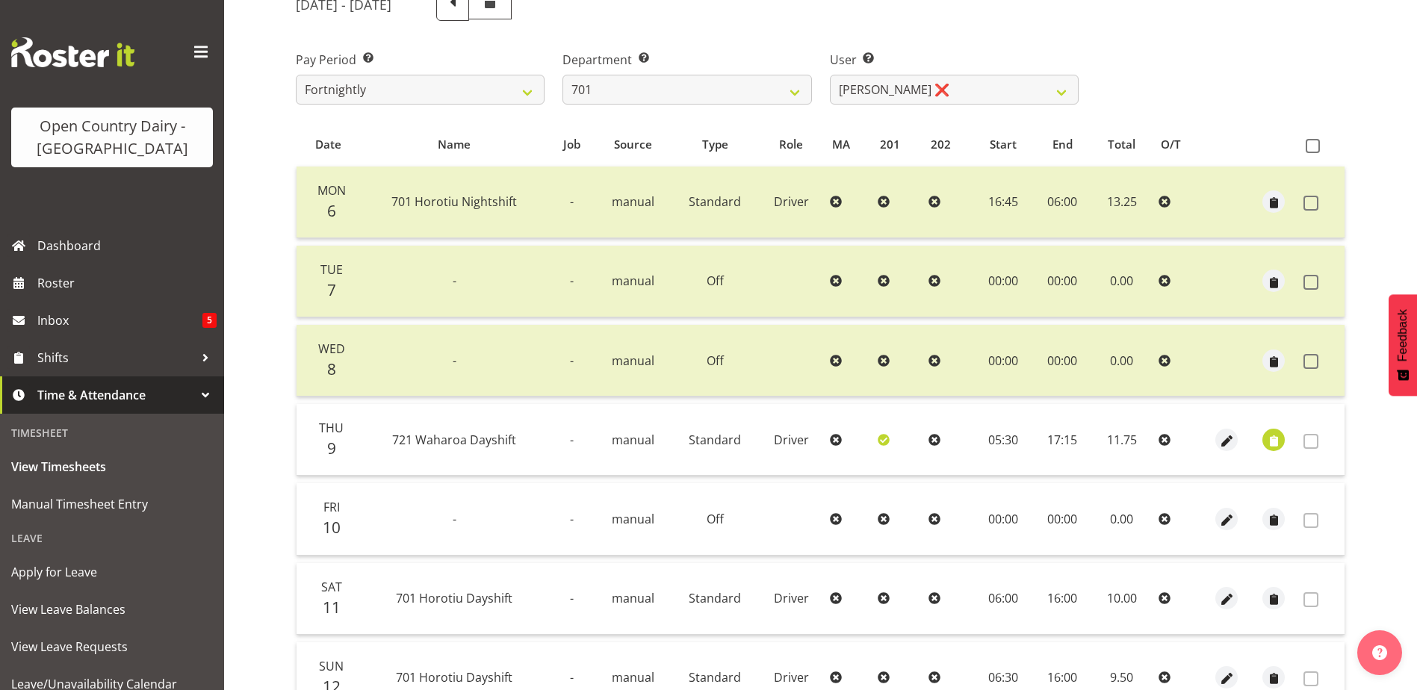
scroll to position [199, 0]
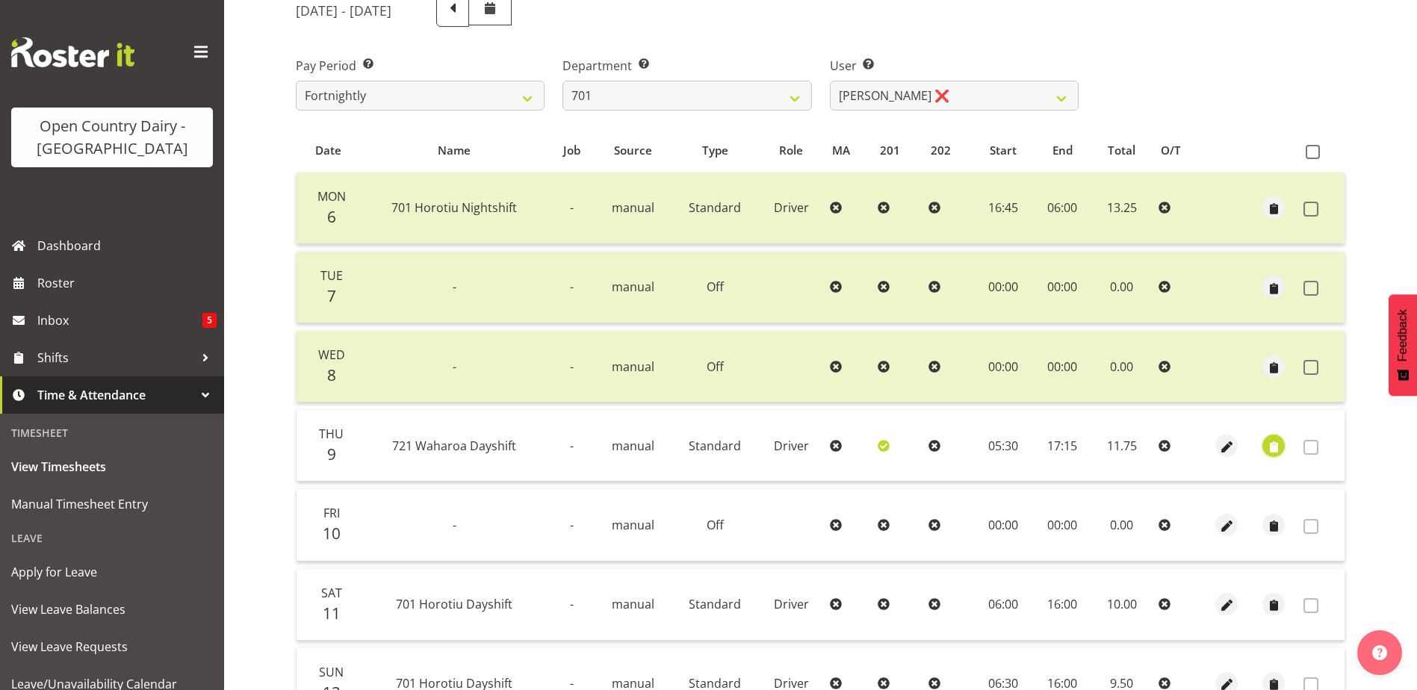
click at [1274, 446] on span "button" at bounding box center [1273, 447] width 17 height 17
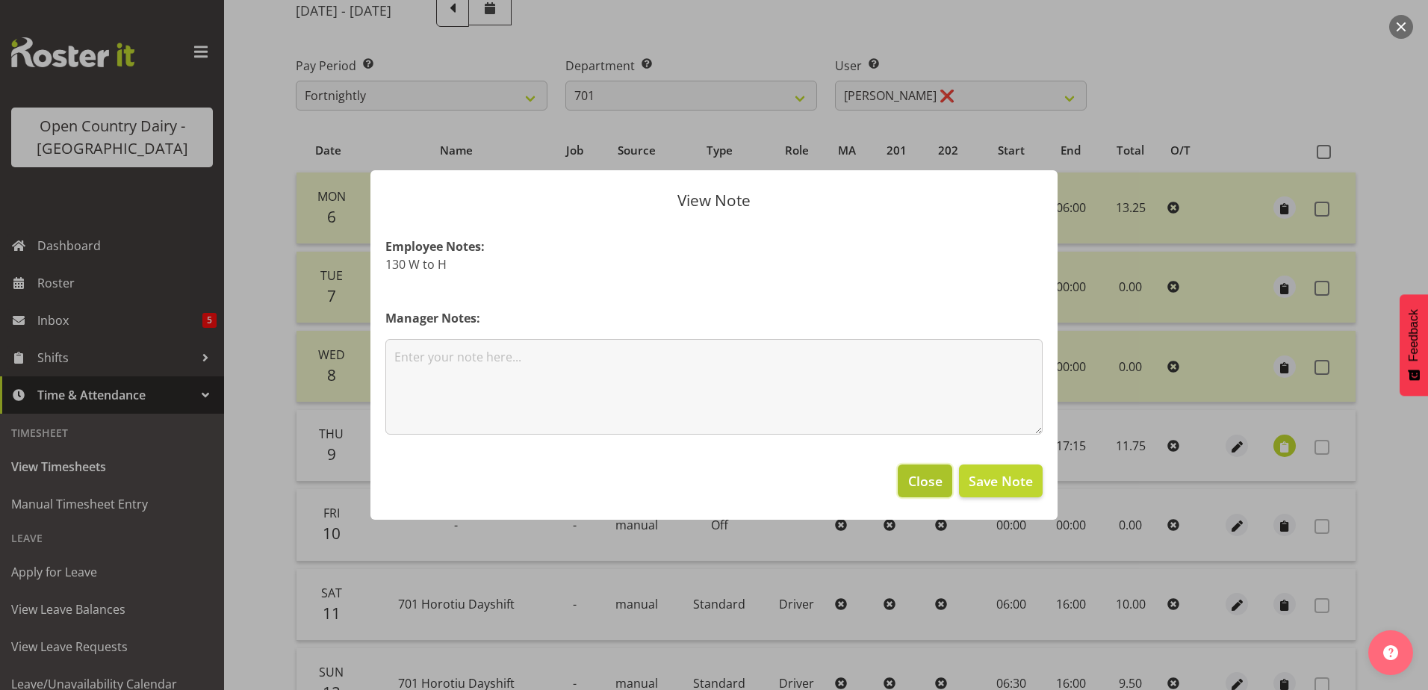
click at [929, 475] on span "Close" at bounding box center [925, 480] width 34 height 19
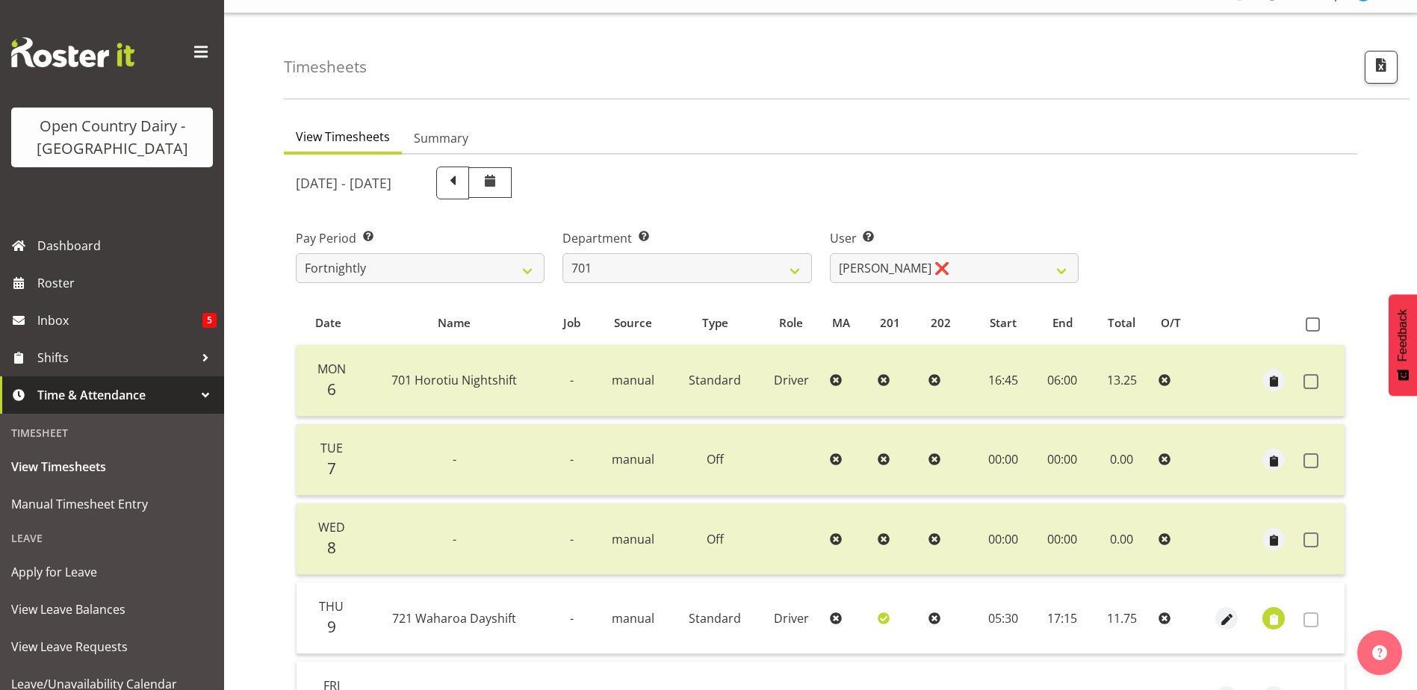
scroll to position [0, 0]
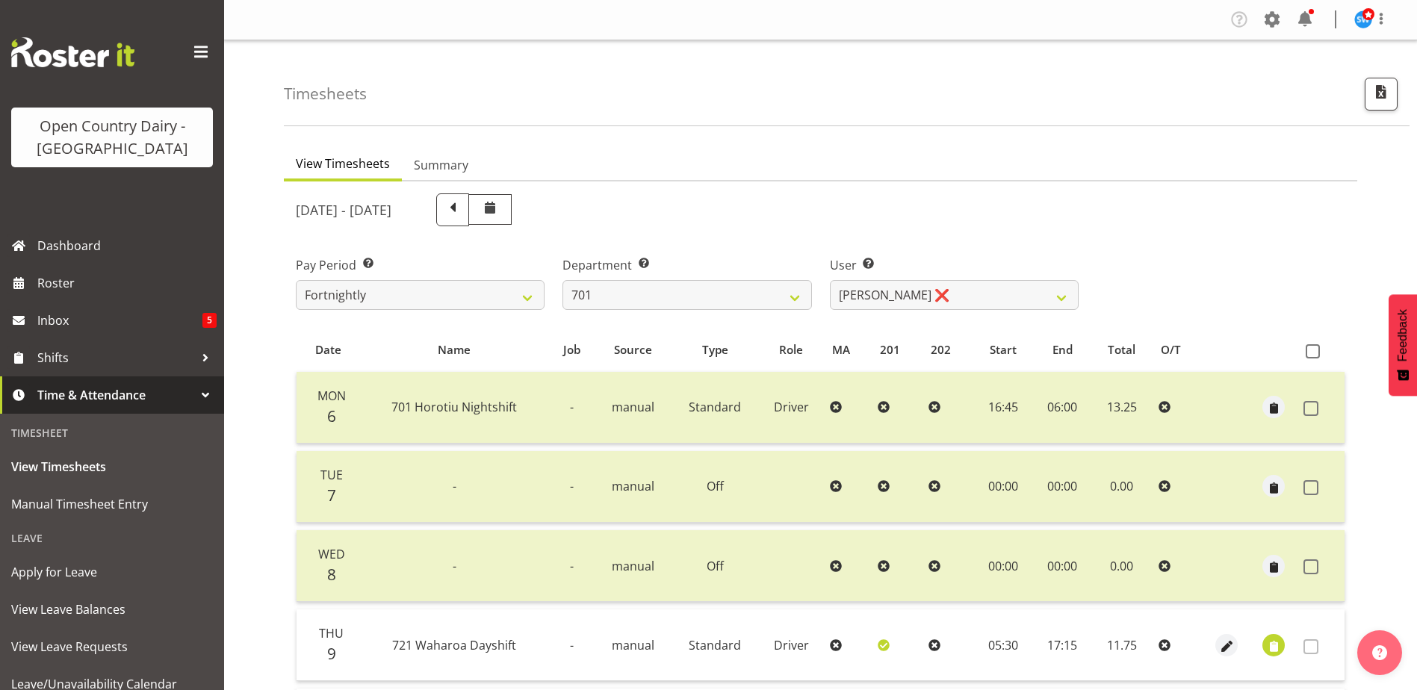
click at [1310, 646] on span at bounding box center [1311, 646] width 15 height 15
click at [793, 299] on select "701 702 703 704 705 706 707 708 709 710 711 712 713 714 715 716 717 718 719 720" at bounding box center [687, 295] width 249 height 30
select select "720"
click at [563, 280] on select "701 702 703 704 705 706 707 708 709 710 711 712 713 714 715 716 717 718 719 720" at bounding box center [687, 295] width 249 height 30
select select "11603"
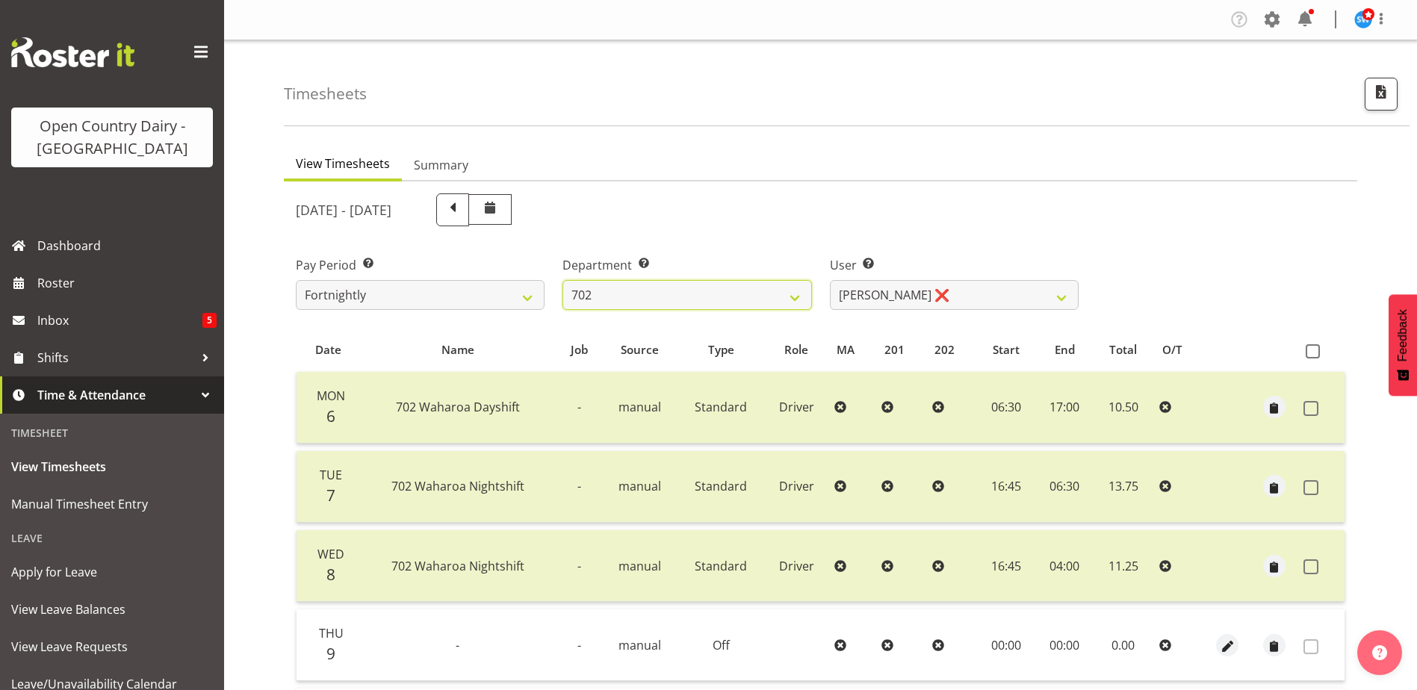
scroll to position [75, 0]
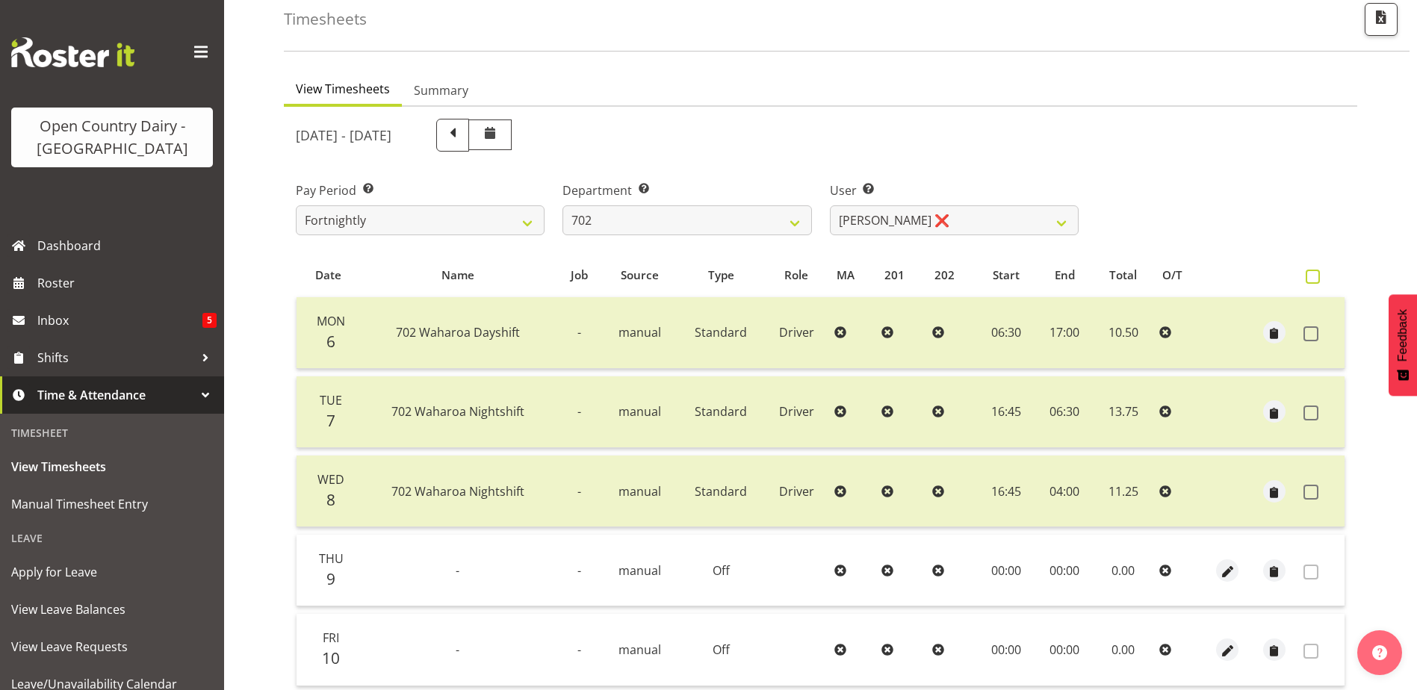
click at [1307, 275] on span at bounding box center [1313, 277] width 14 height 14
click at [1307, 275] on input "checkbox" at bounding box center [1311, 277] width 10 height 10
checkbox input "true"
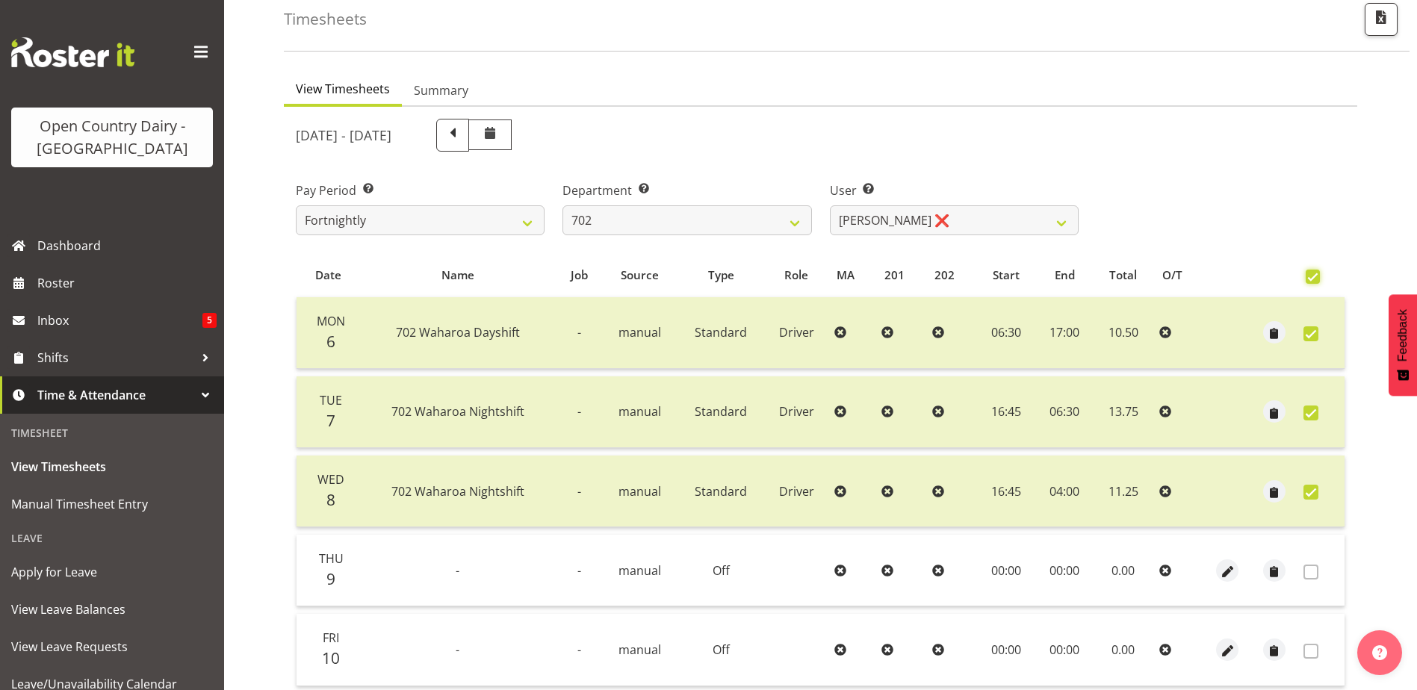
checkbox input "true"
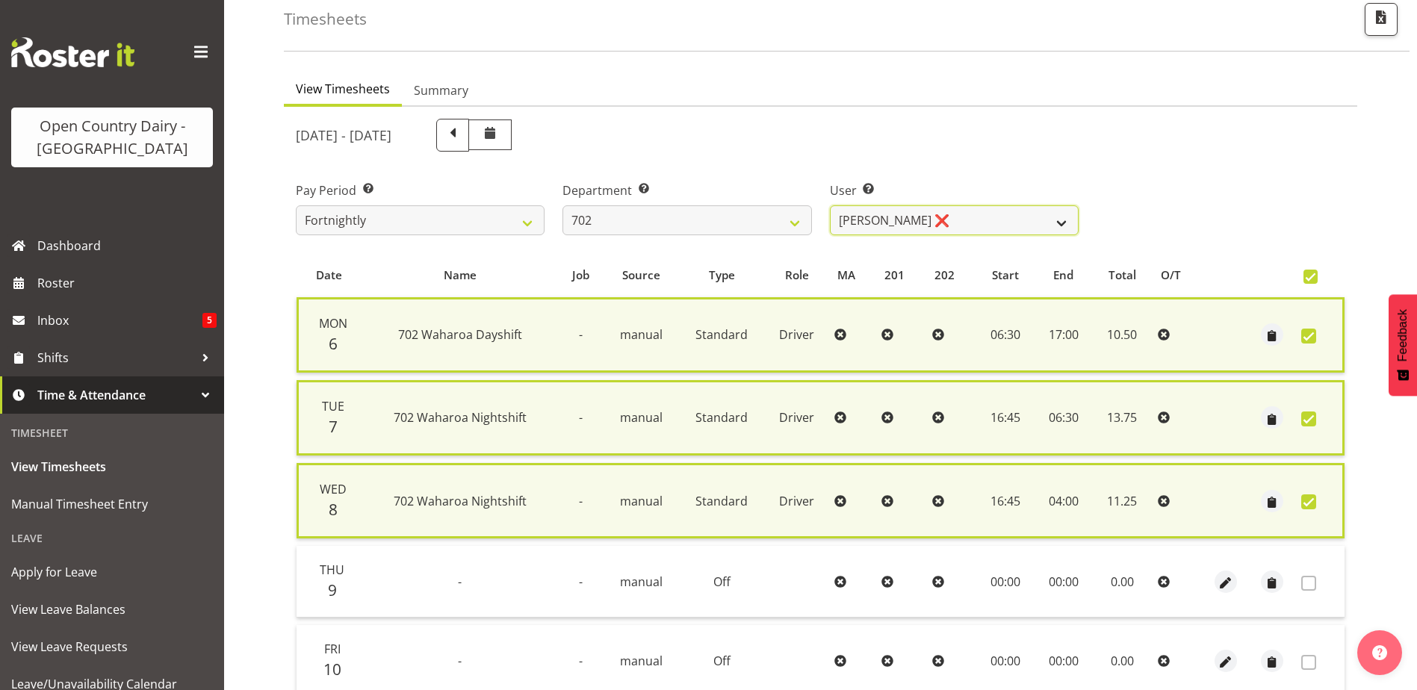
click at [1062, 220] on select "Brian Riddle ❌ Denica Tapiki ❌ Nick Adlington ❌ Simon Phillpott ❌" at bounding box center [954, 220] width 249 height 30
select select "11199"
click at [830, 205] on select "Brian Riddle ❌ Denica Tapiki ❌ Nick Adlington ❌ Simon Phillpott ❌" at bounding box center [954, 220] width 249 height 30
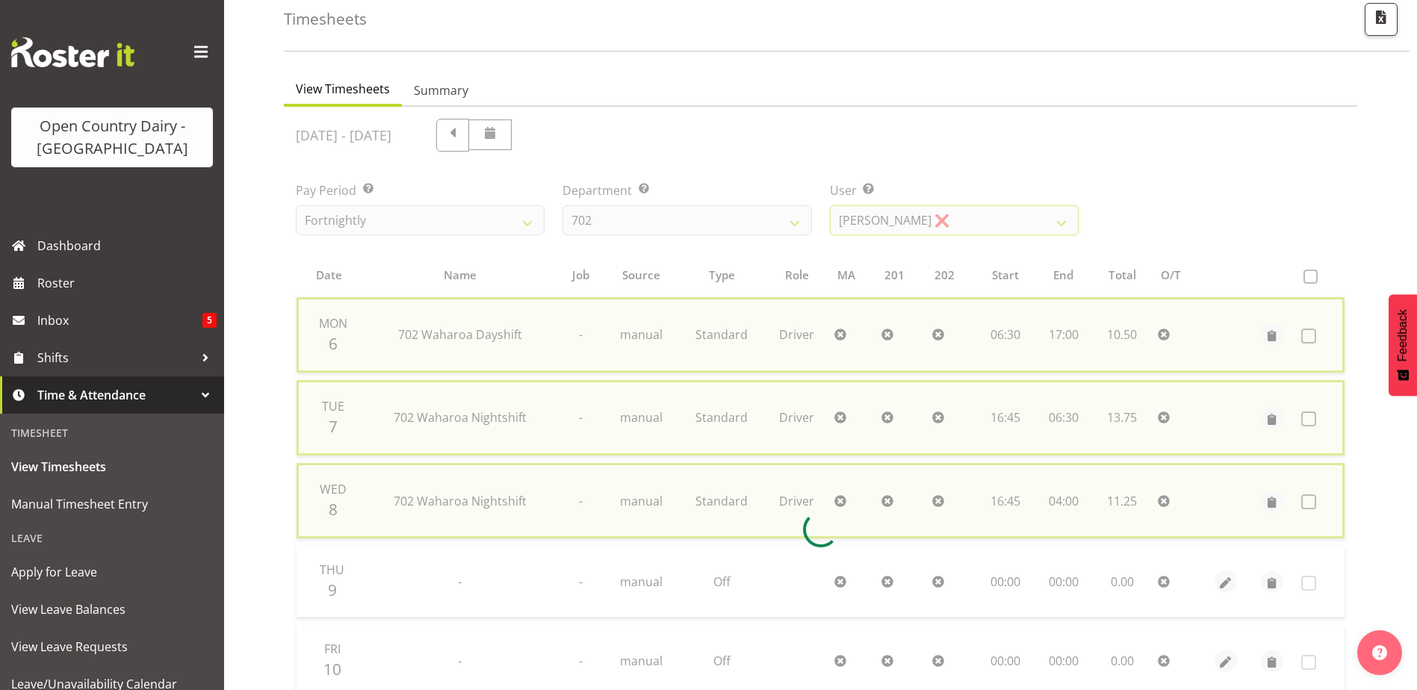
checkbox input "false"
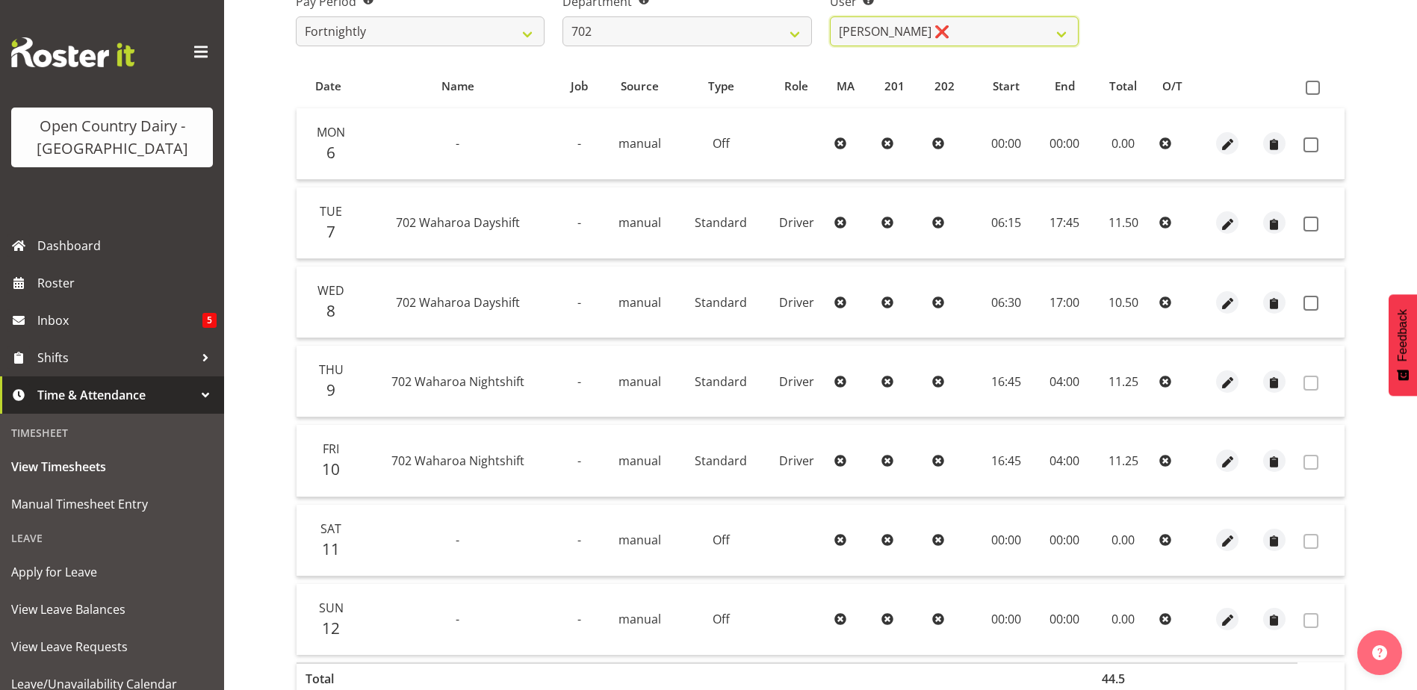
scroll to position [299, 0]
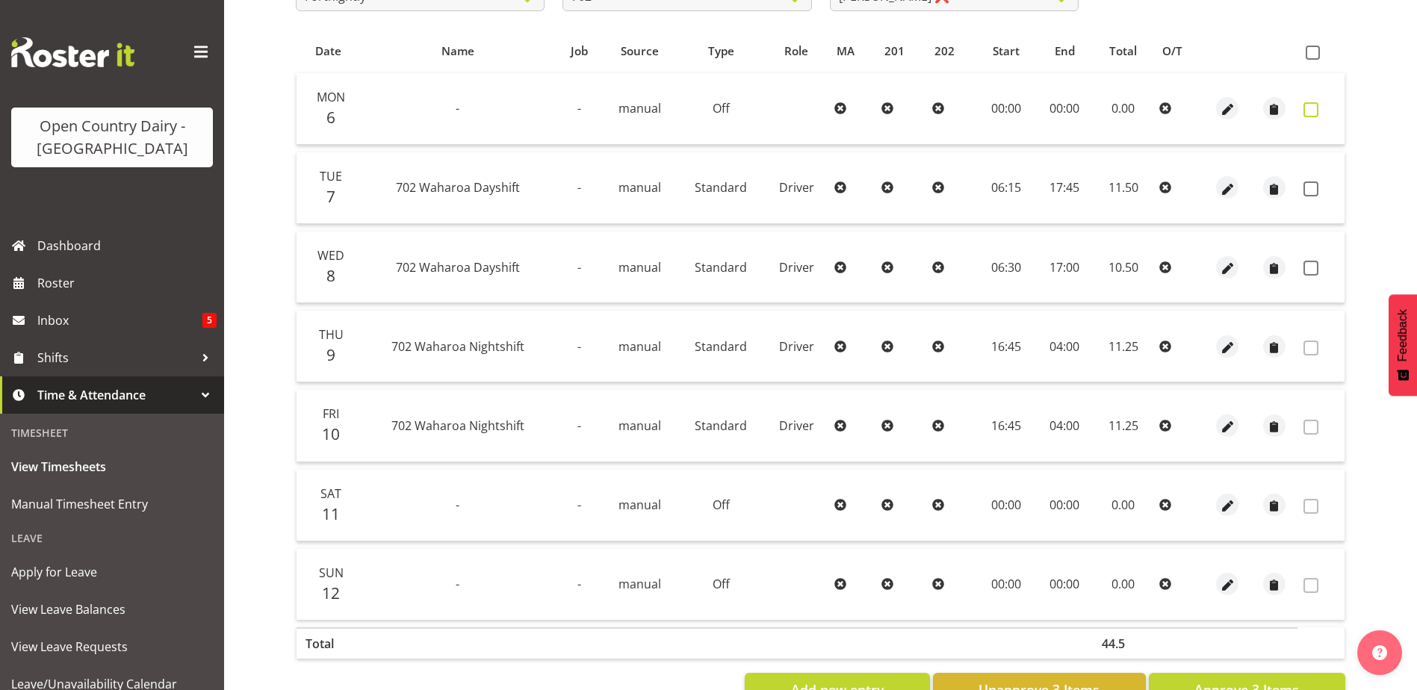
click at [1311, 108] on span at bounding box center [1311, 109] width 15 height 15
checkbox input "true"
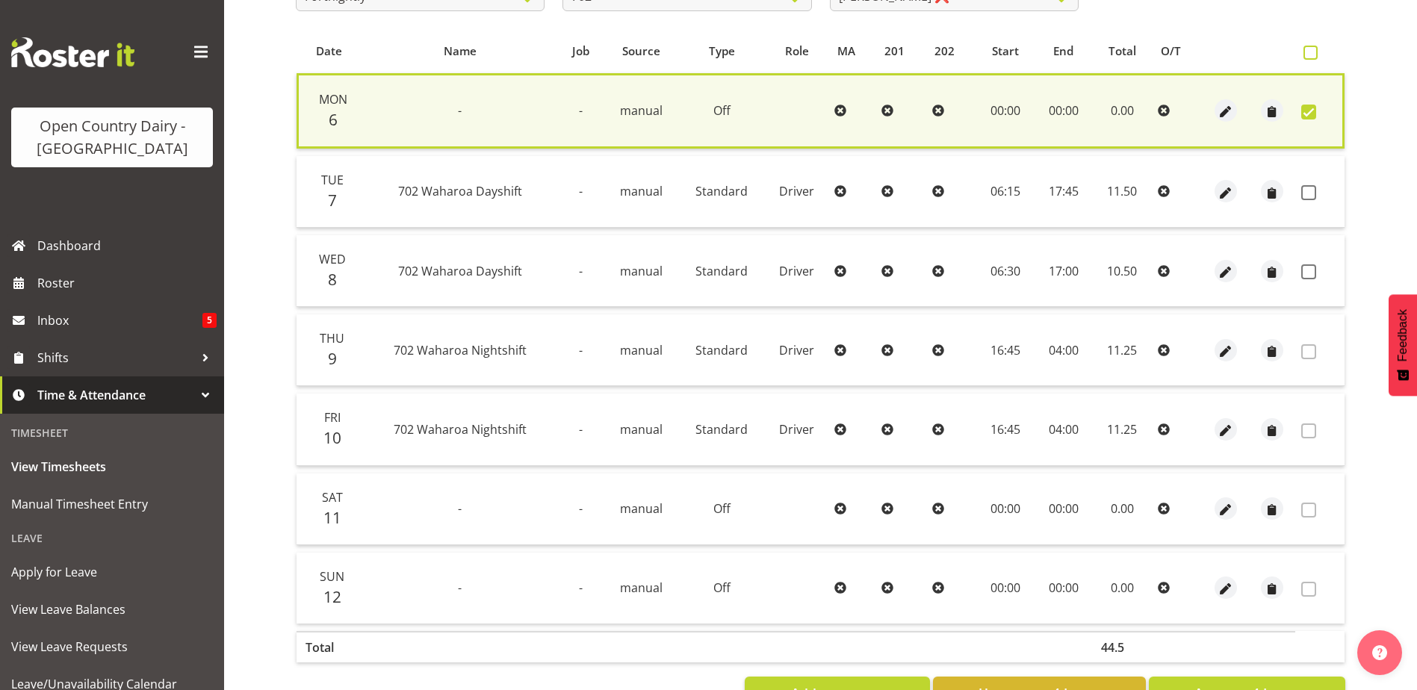
click at [1310, 52] on span at bounding box center [1311, 53] width 14 height 14
click at [1310, 52] on input "checkbox" at bounding box center [1309, 53] width 10 height 10
checkbox input "true"
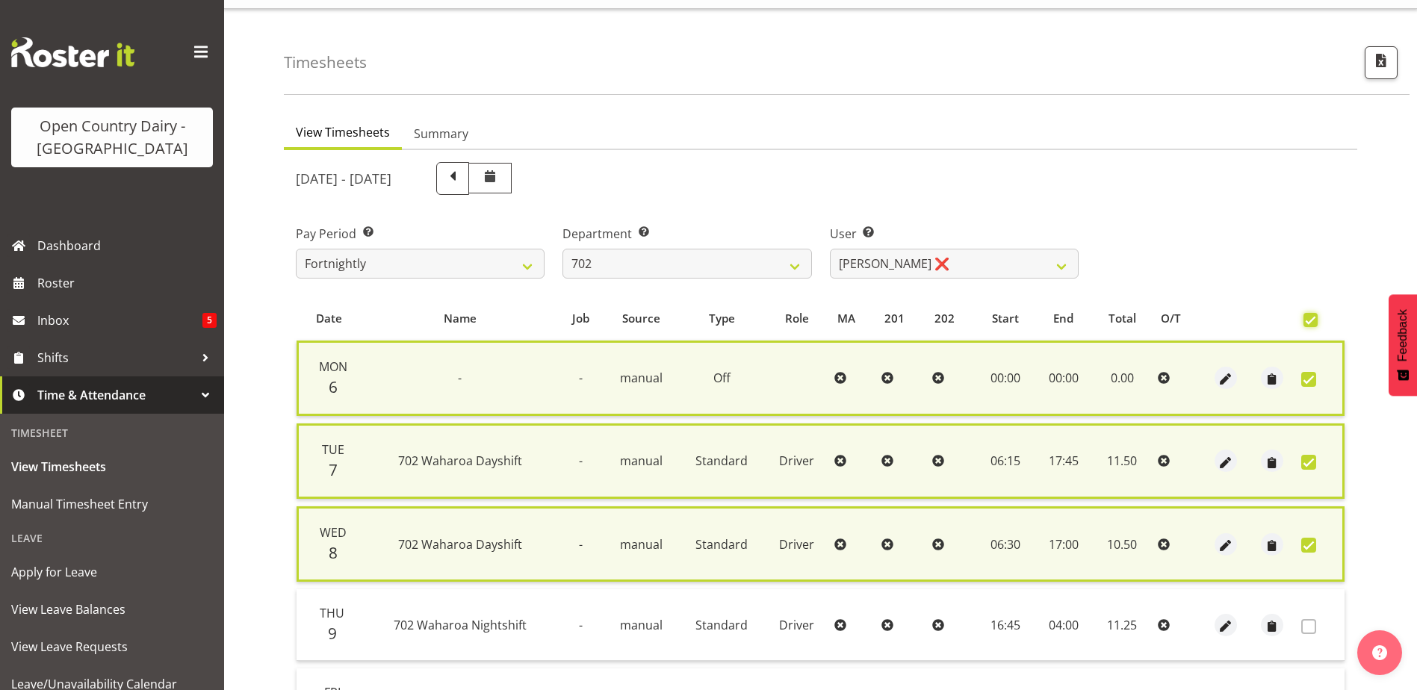
scroll to position [0, 0]
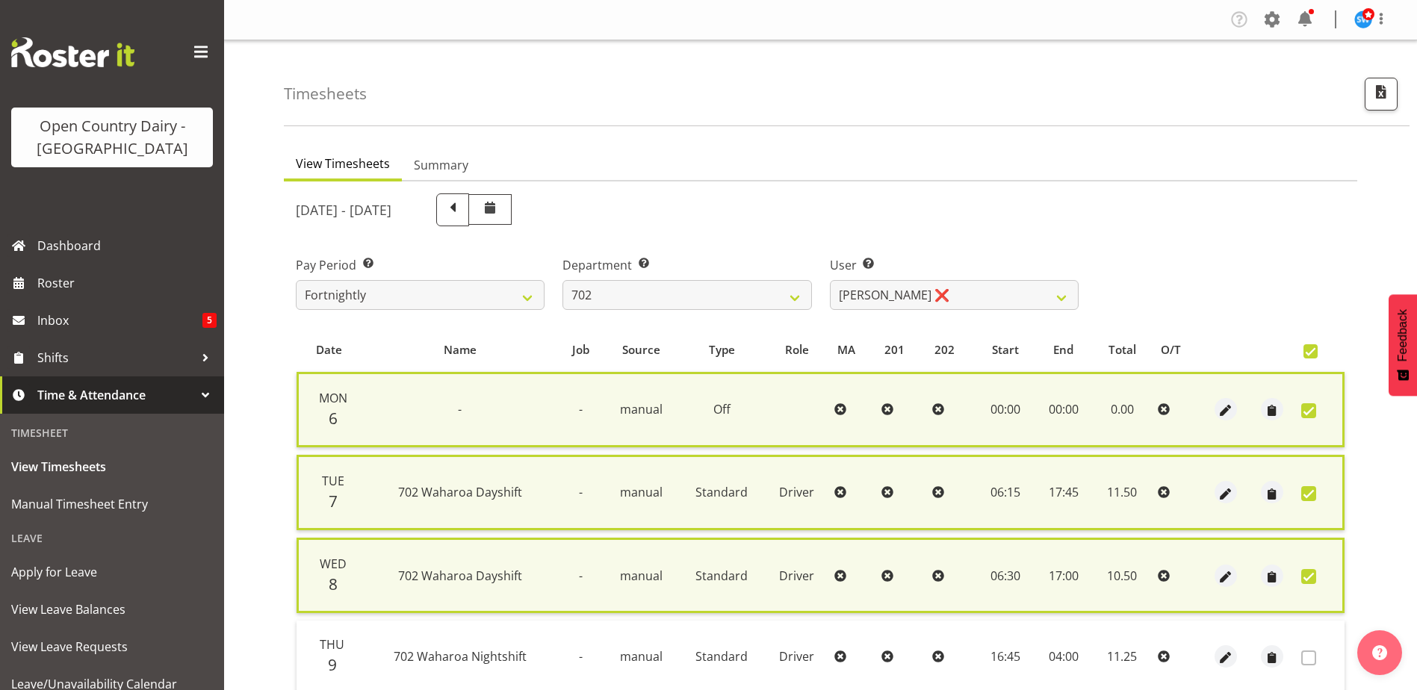
click at [1310, 349] on span at bounding box center [1311, 351] width 14 height 14
click at [1310, 349] on input "checkbox" at bounding box center [1309, 352] width 10 height 10
checkbox input "false"
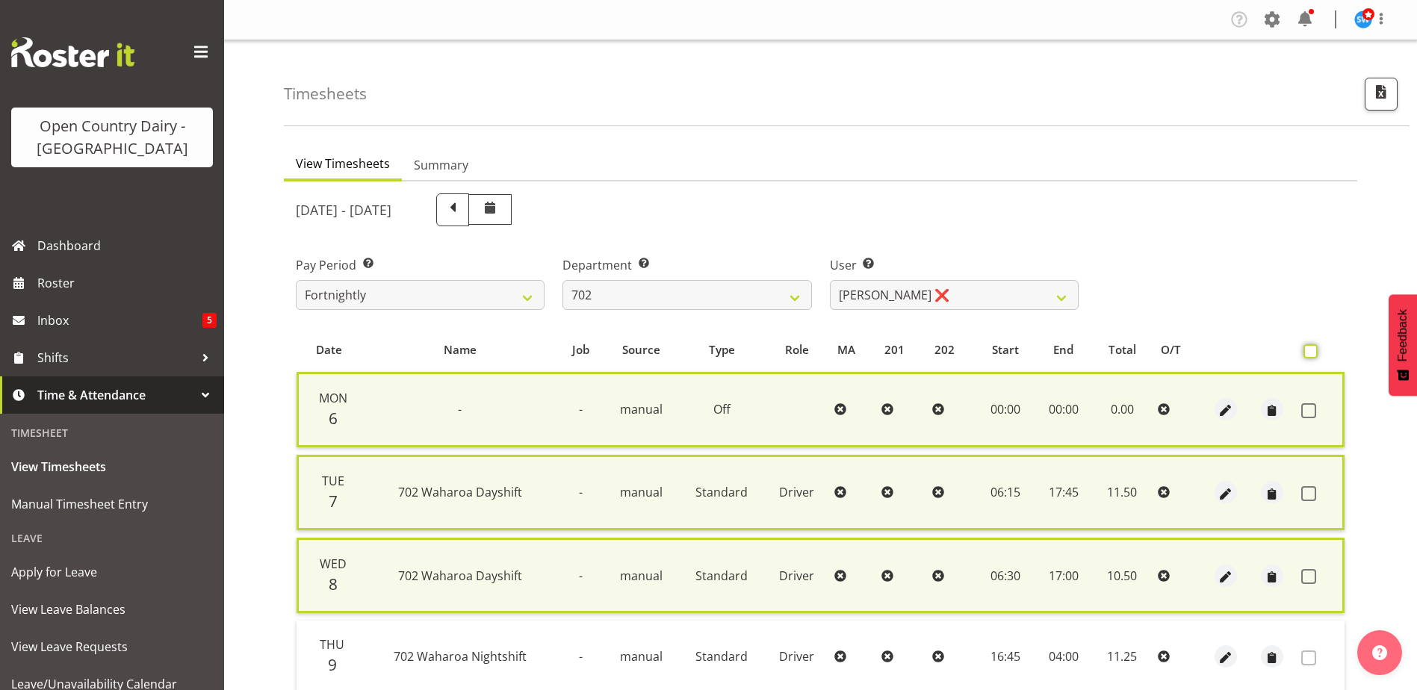
checkbox input "false"
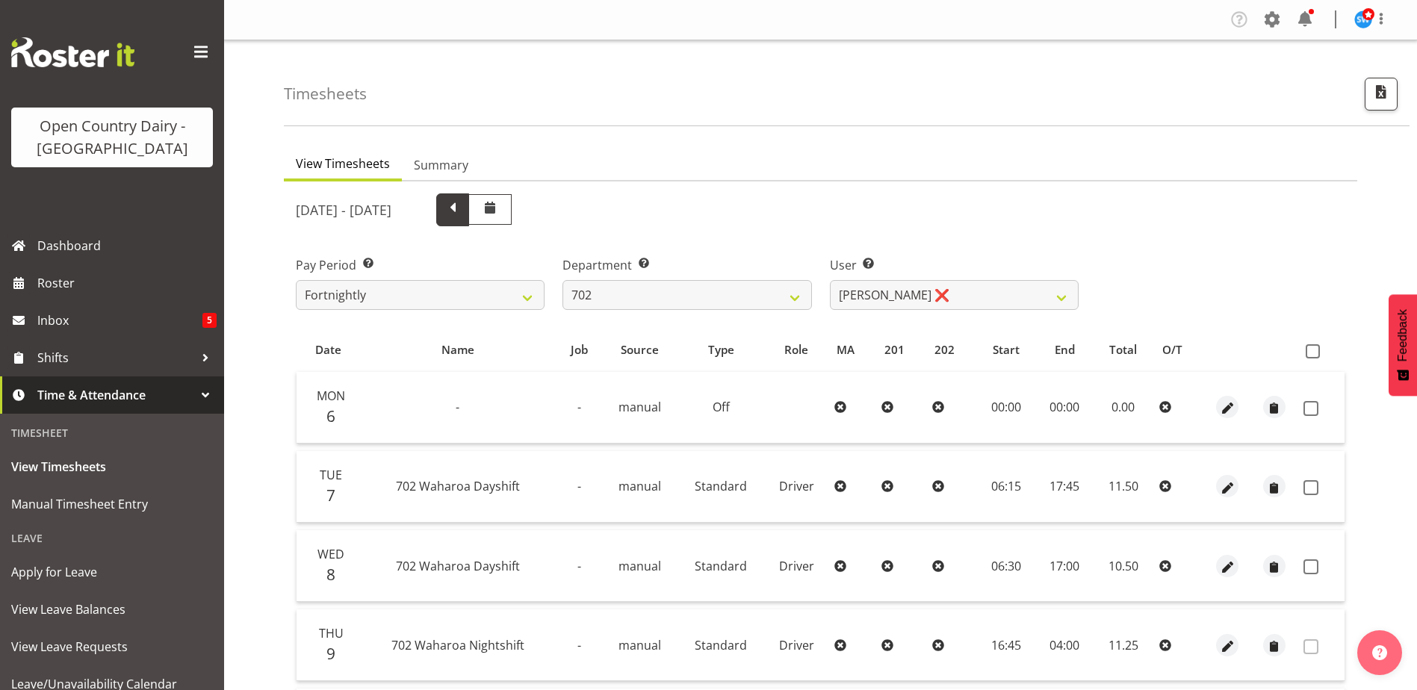
click at [462, 209] on span at bounding box center [452, 208] width 19 height 19
select select
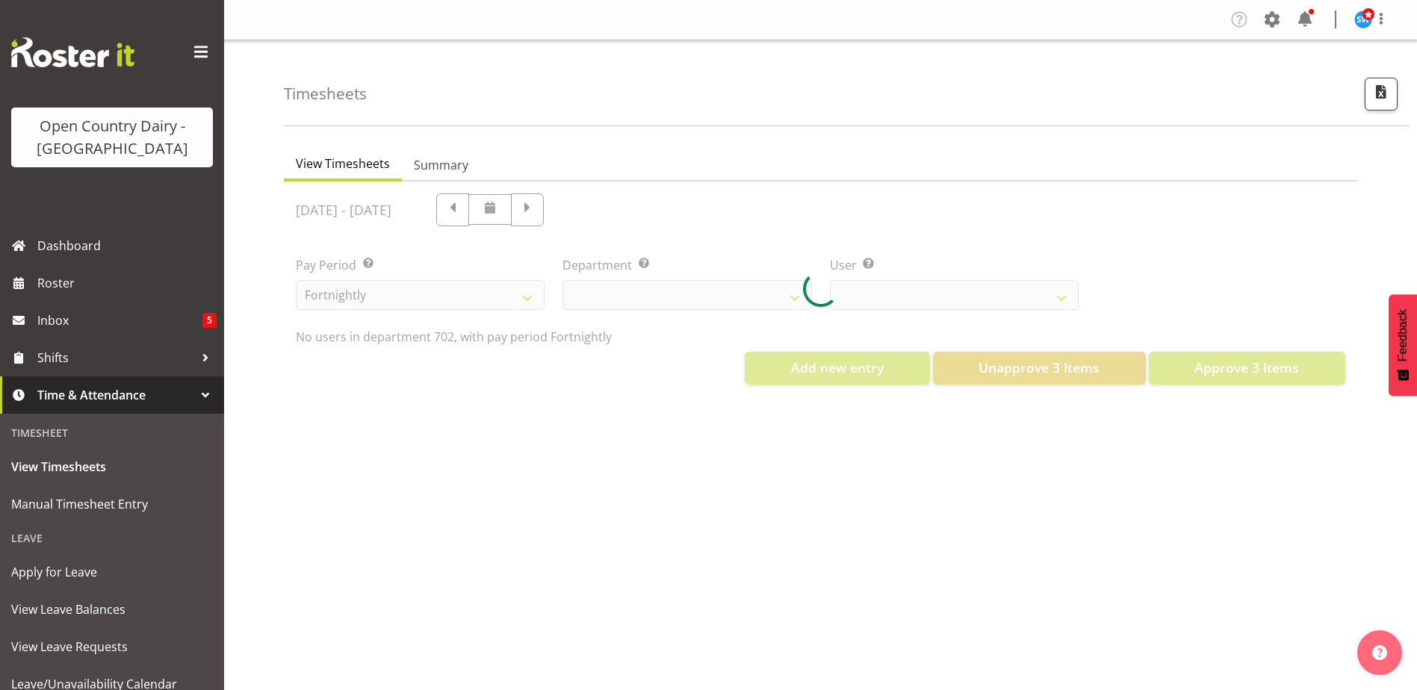
select select "720"
select select "11199"
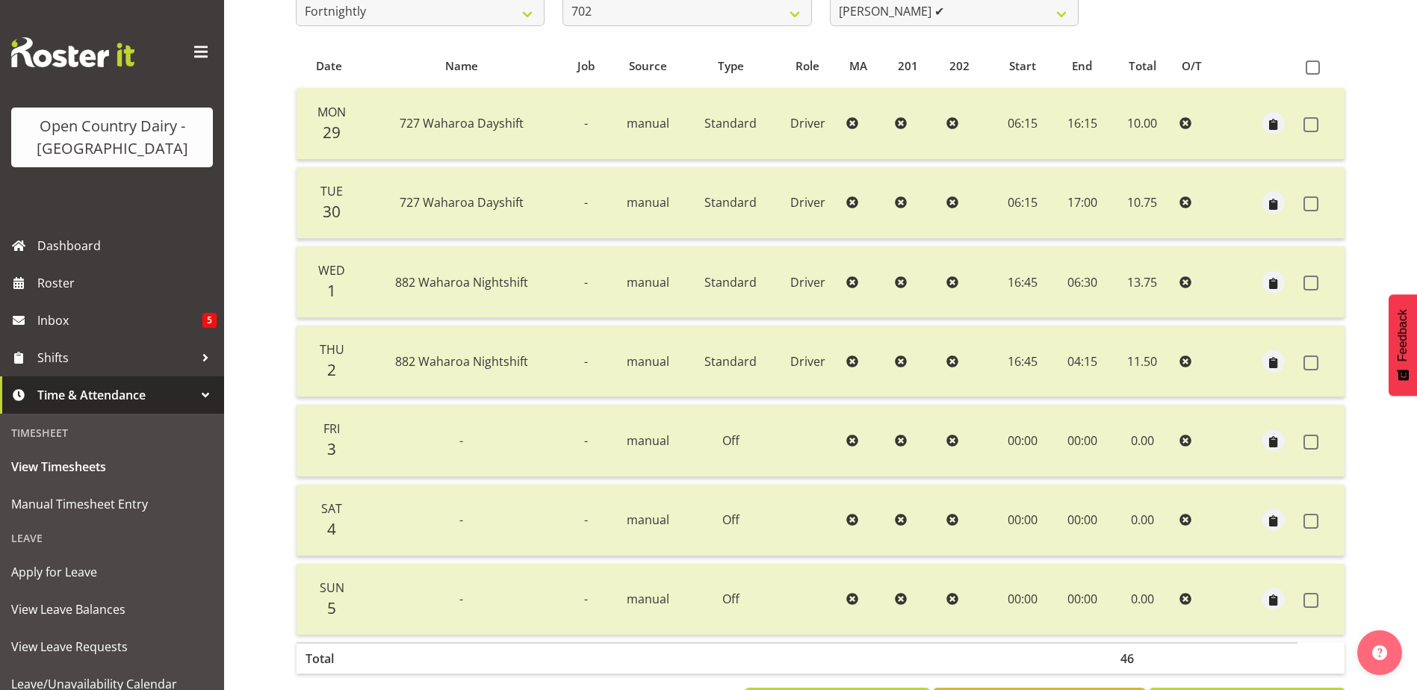
scroll to position [349, 0]
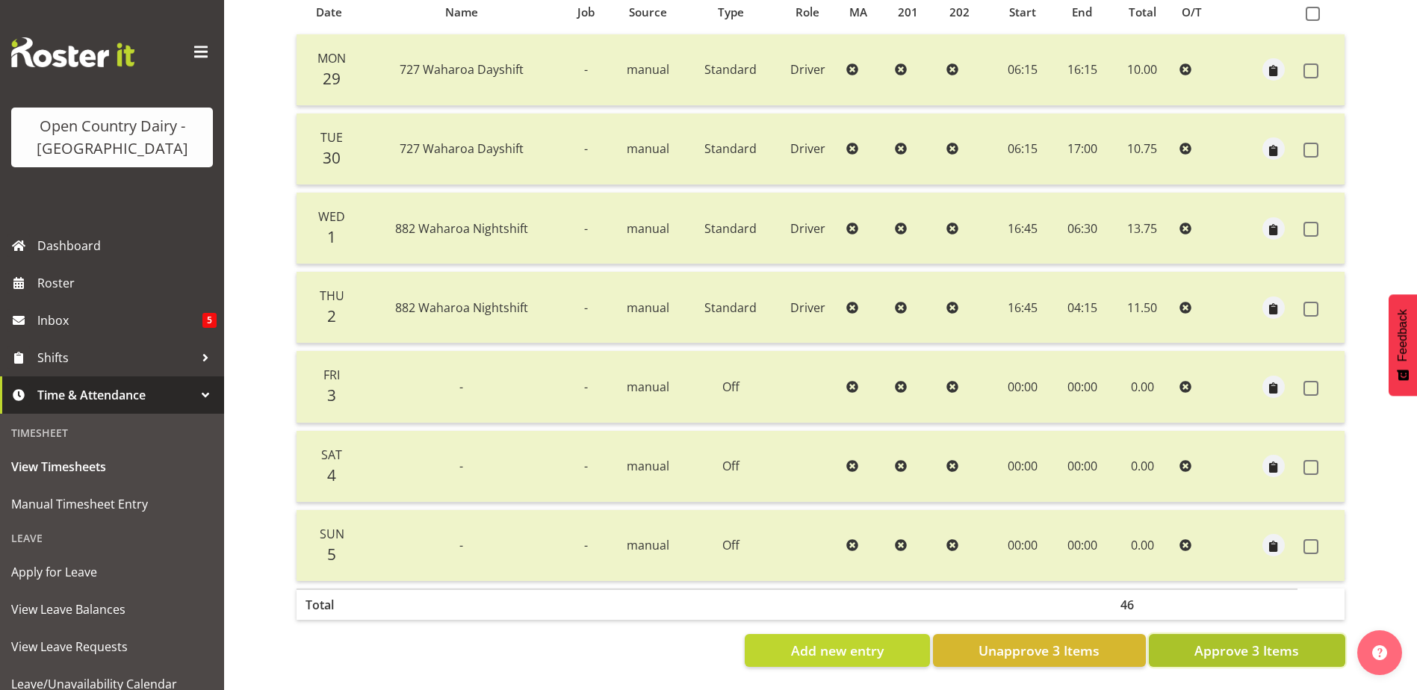
click at [1239, 641] on span "Approve 3 Items" at bounding box center [1246, 650] width 105 height 19
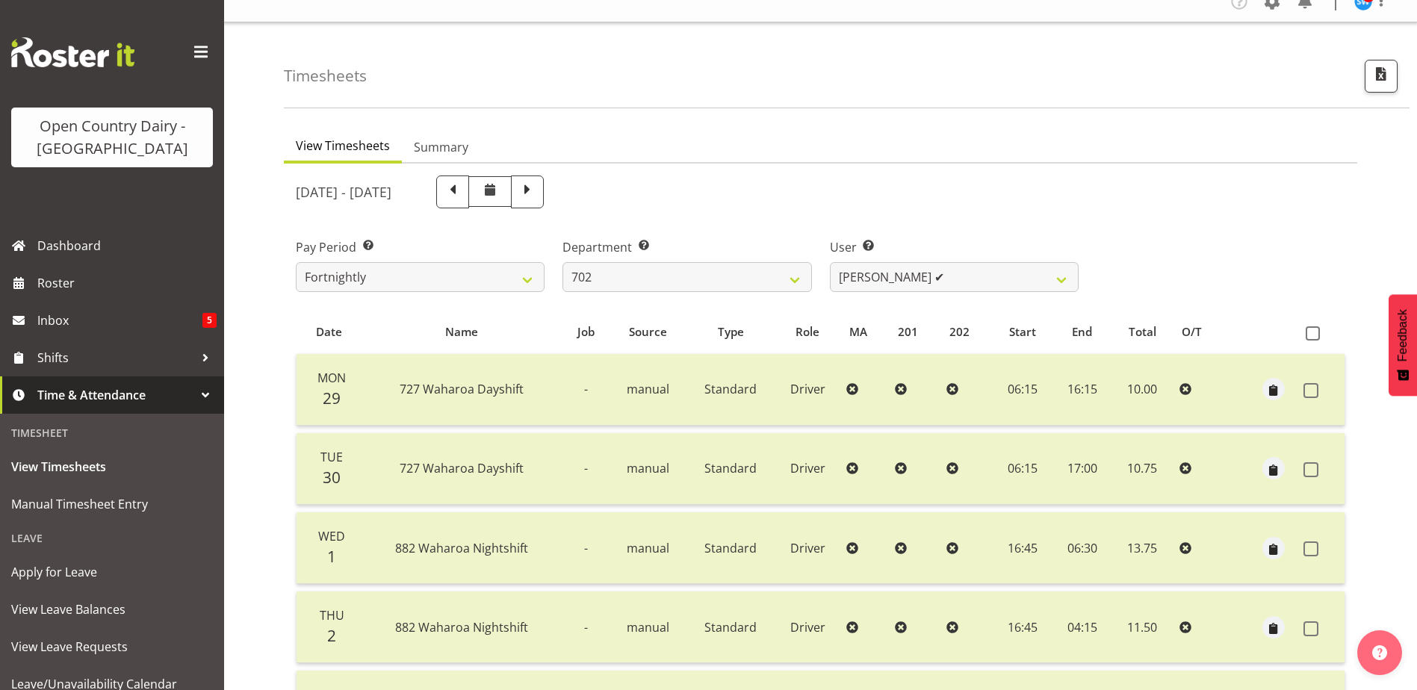
scroll to position [0, 0]
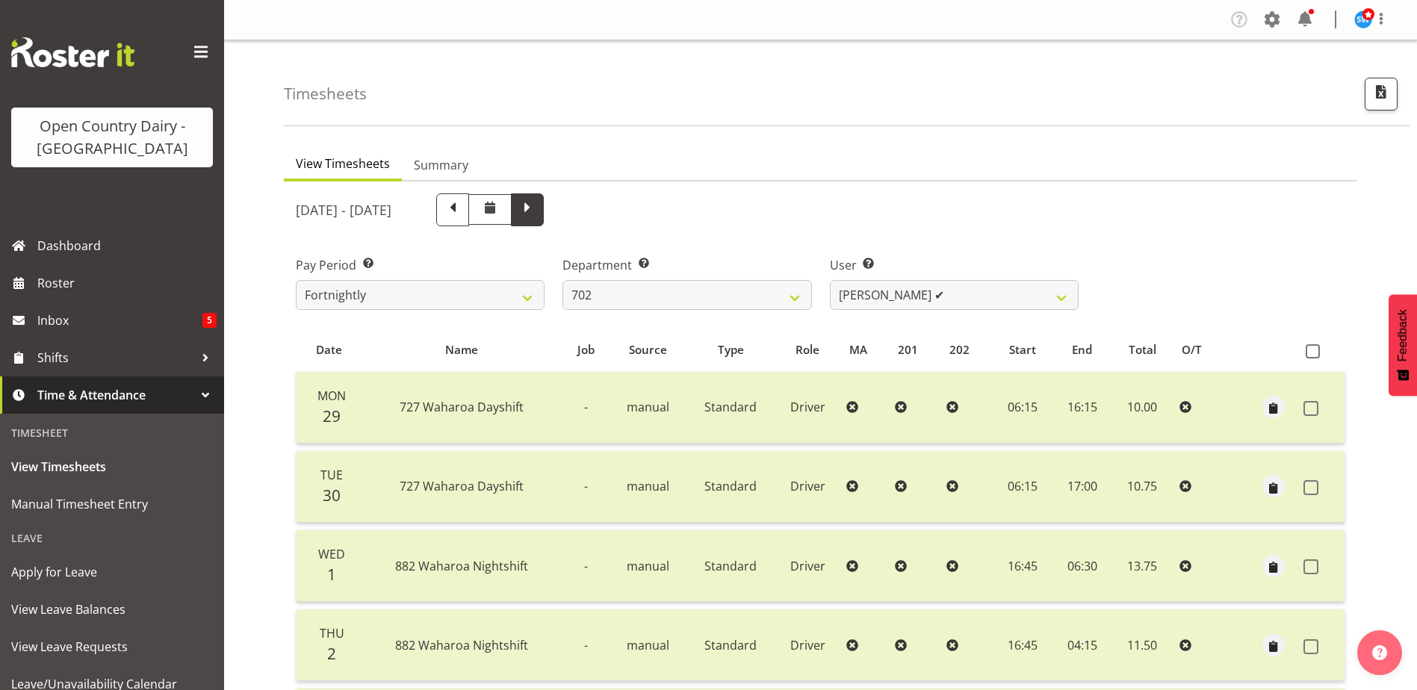
click at [537, 213] on span at bounding box center [527, 208] width 19 height 19
select select
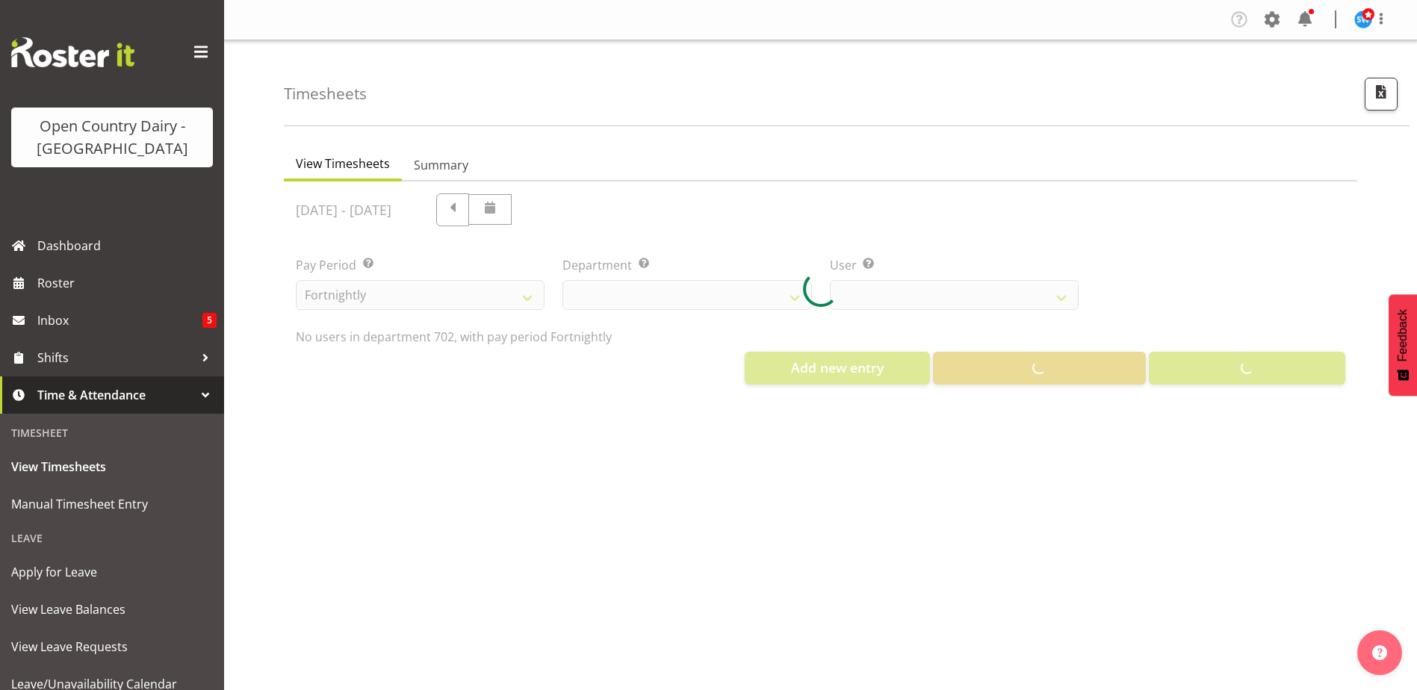
select select "720"
select select "11199"
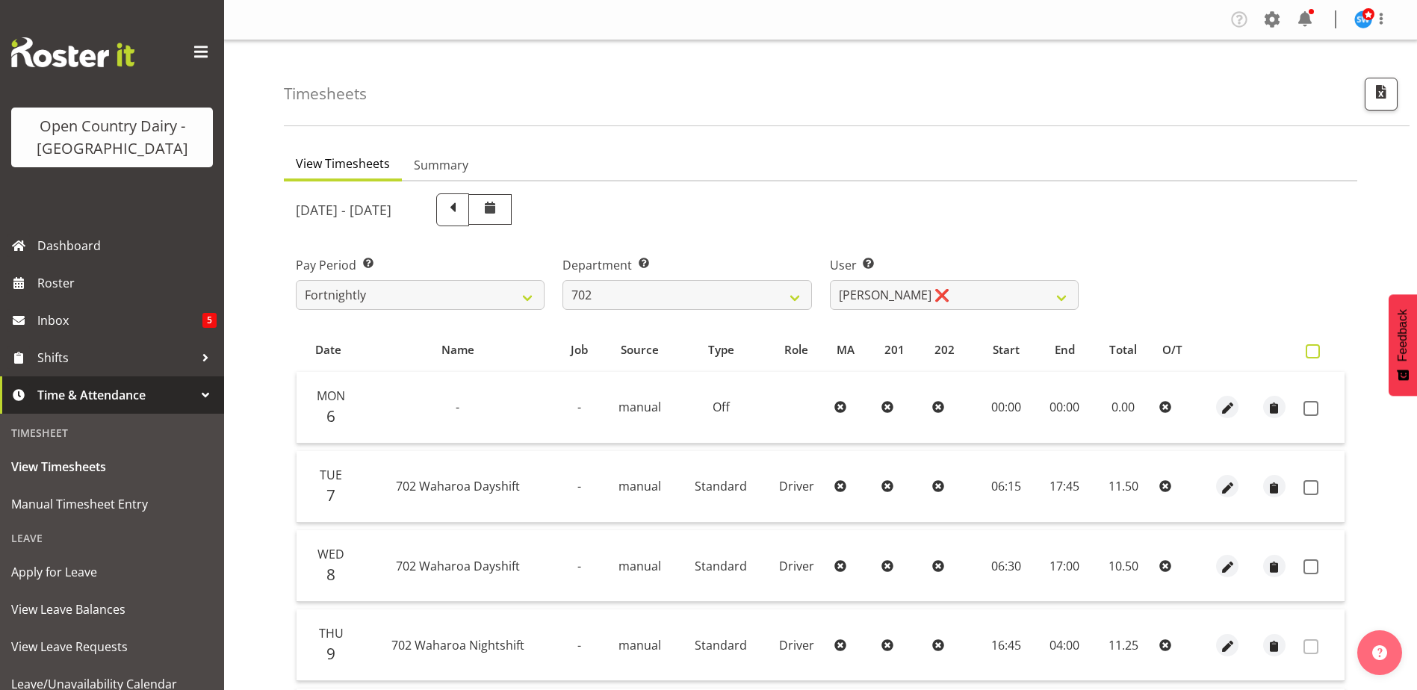
click at [1317, 349] on span at bounding box center [1313, 351] width 14 height 14
click at [1316, 349] on input "checkbox" at bounding box center [1311, 352] width 10 height 10
checkbox input "true"
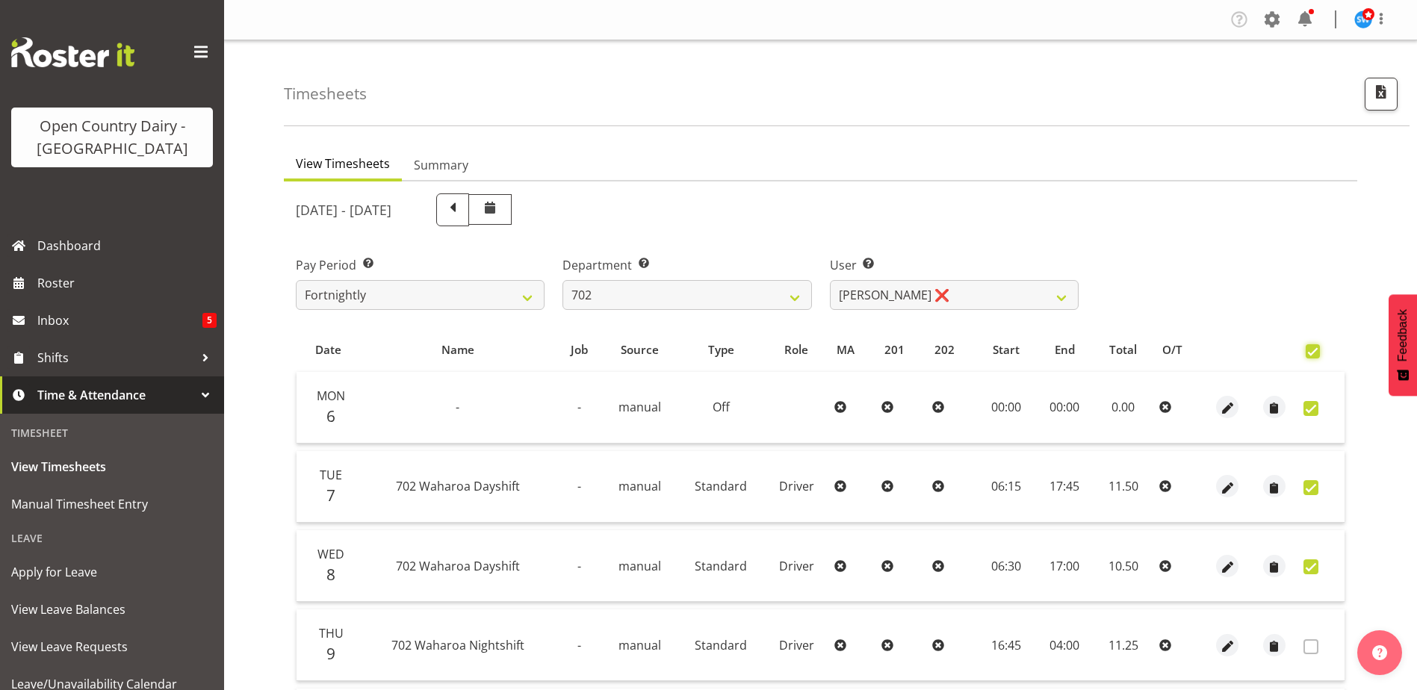
checkbox input "true"
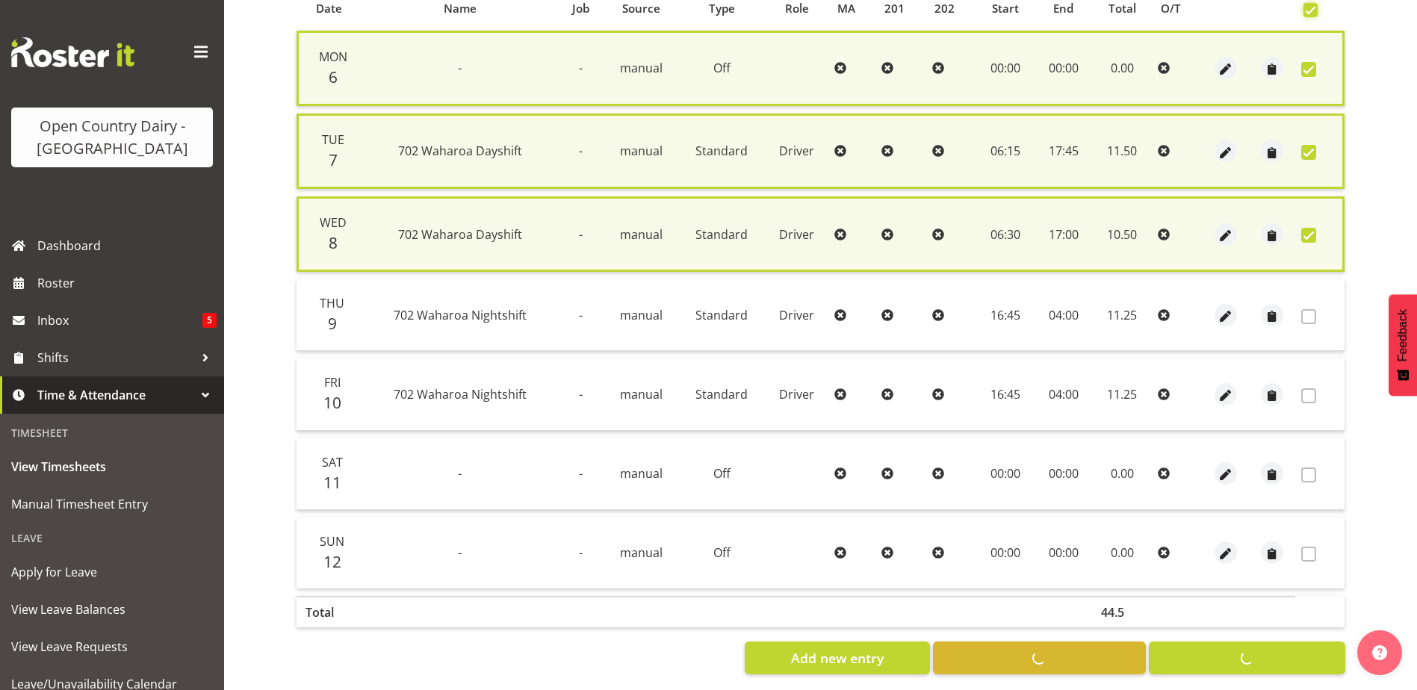
scroll to position [360, 0]
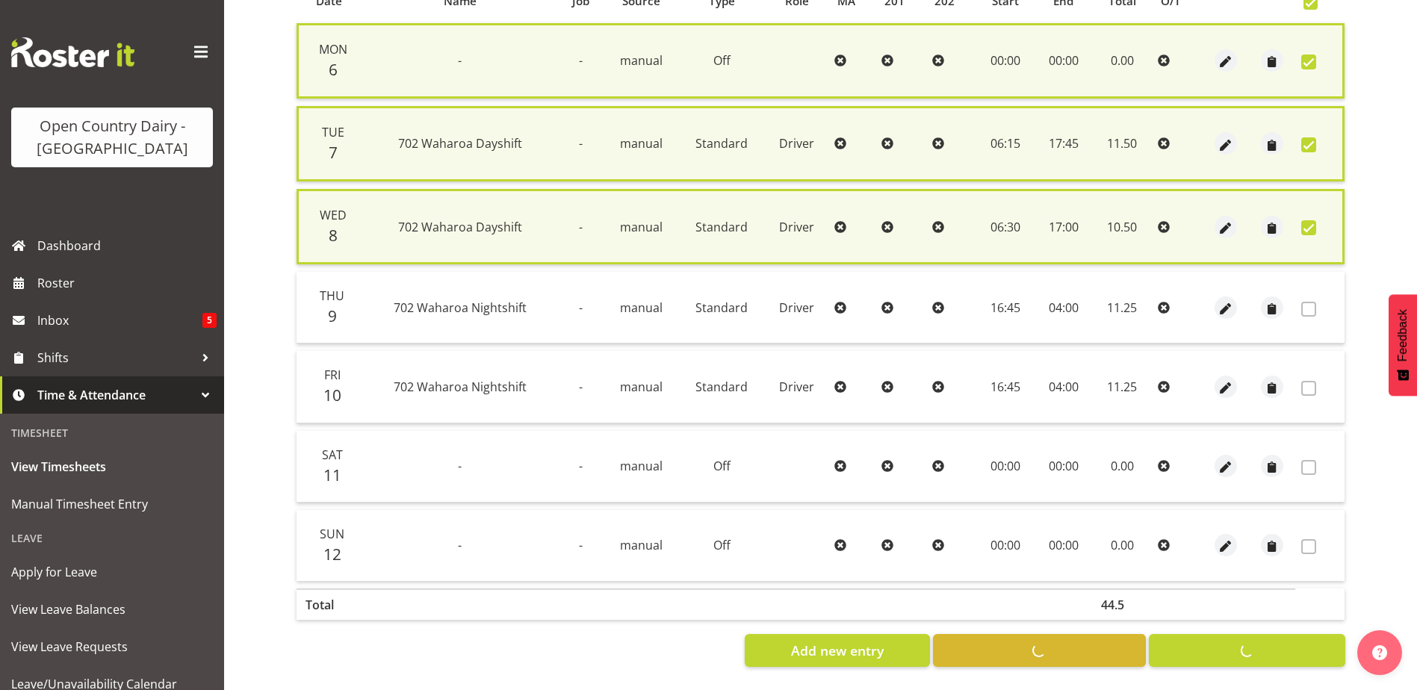
click at [1242, 643] on div "Add new entry Unapprove 6 Items Approve 6 Items" at bounding box center [821, 650] width 1050 height 33
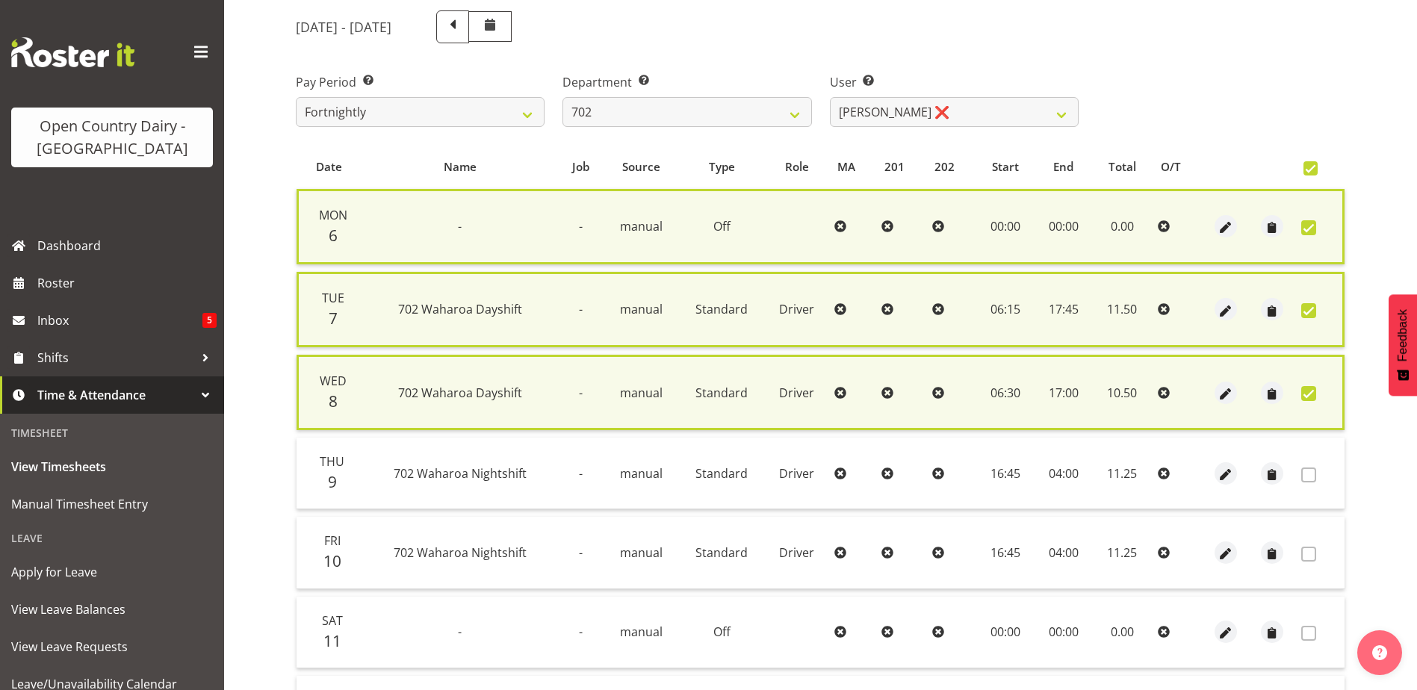
scroll to position [0, 0]
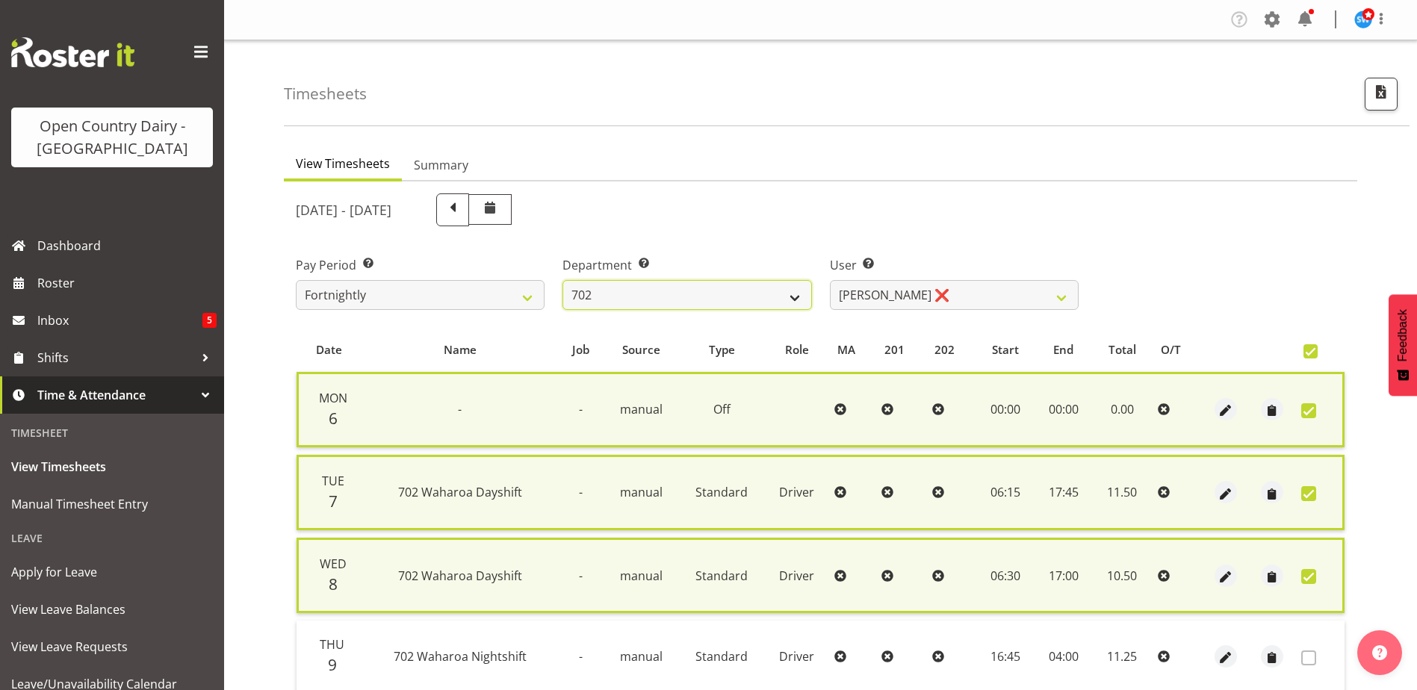
click at [799, 300] on select "701 702 703 704 705 706 707 708 709 710 711 712 713 714 715 716 717 718 719 720" at bounding box center [687, 295] width 249 height 30
select select "710"
click at [563, 280] on select "701 702 703 704 705 706 707 708 709 710 711 712 713 714 715 716 717 718 719 720" at bounding box center [687, 295] width 249 height 30
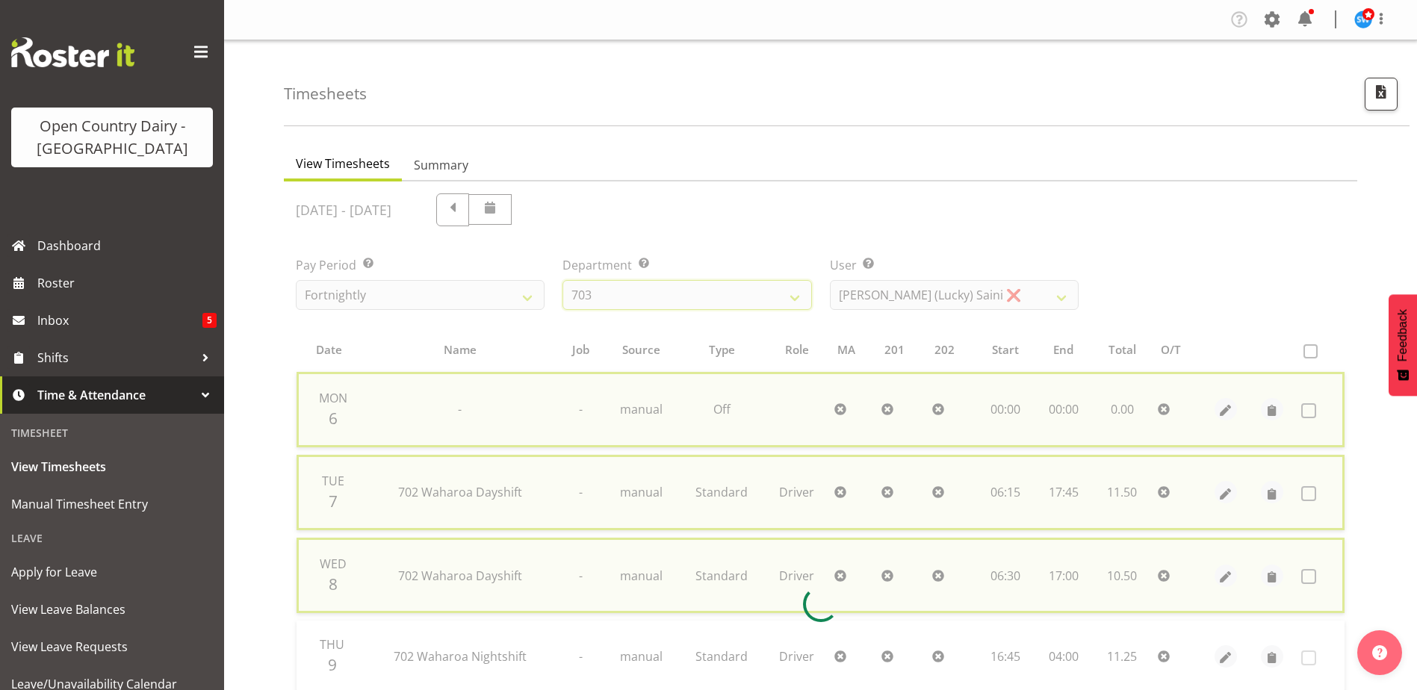
checkbox input "false"
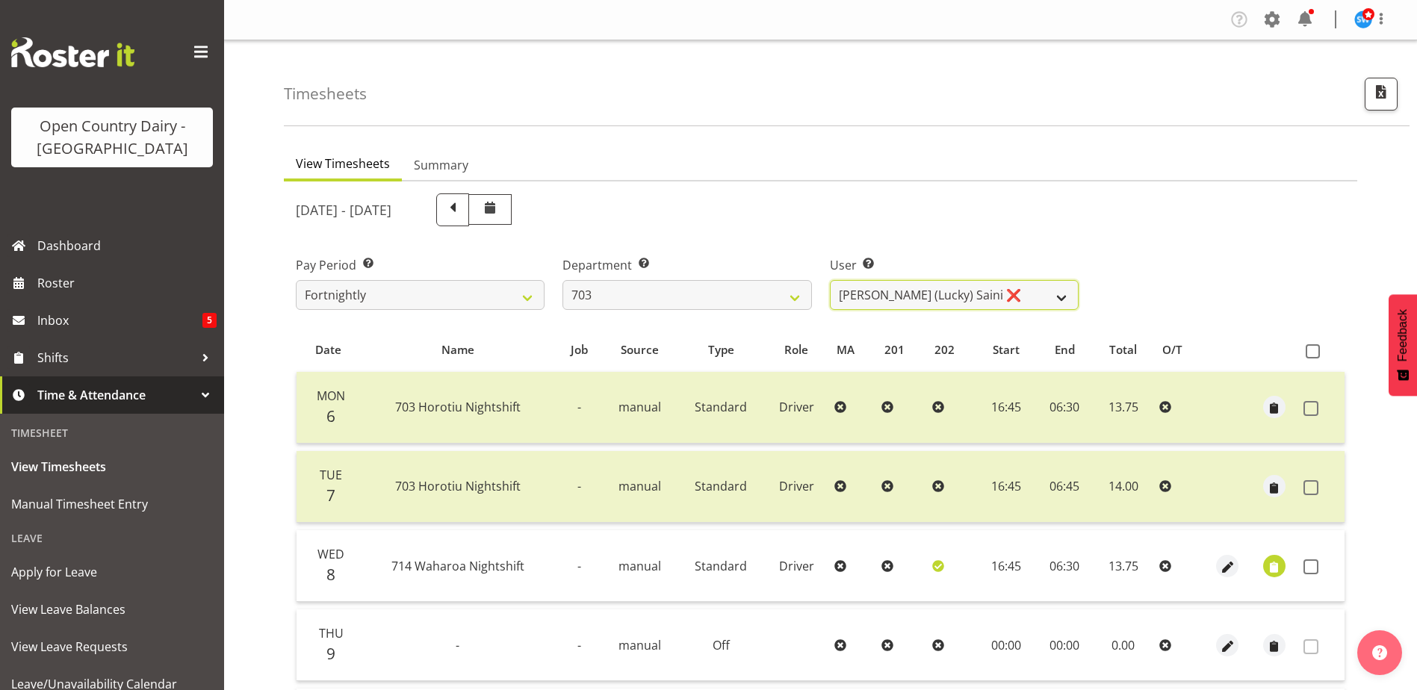
click at [1062, 297] on select "Bhupinder (Lucky) Saini ❌ Mark Fowler ❌ Tama Baker ❌" at bounding box center [954, 295] width 249 height 30
select select "8198"
click at [830, 280] on select "Bhupinder (Lucky) Saini ❌ Mark Fowler ❌ Tama Baker ❌" at bounding box center [954, 295] width 249 height 30
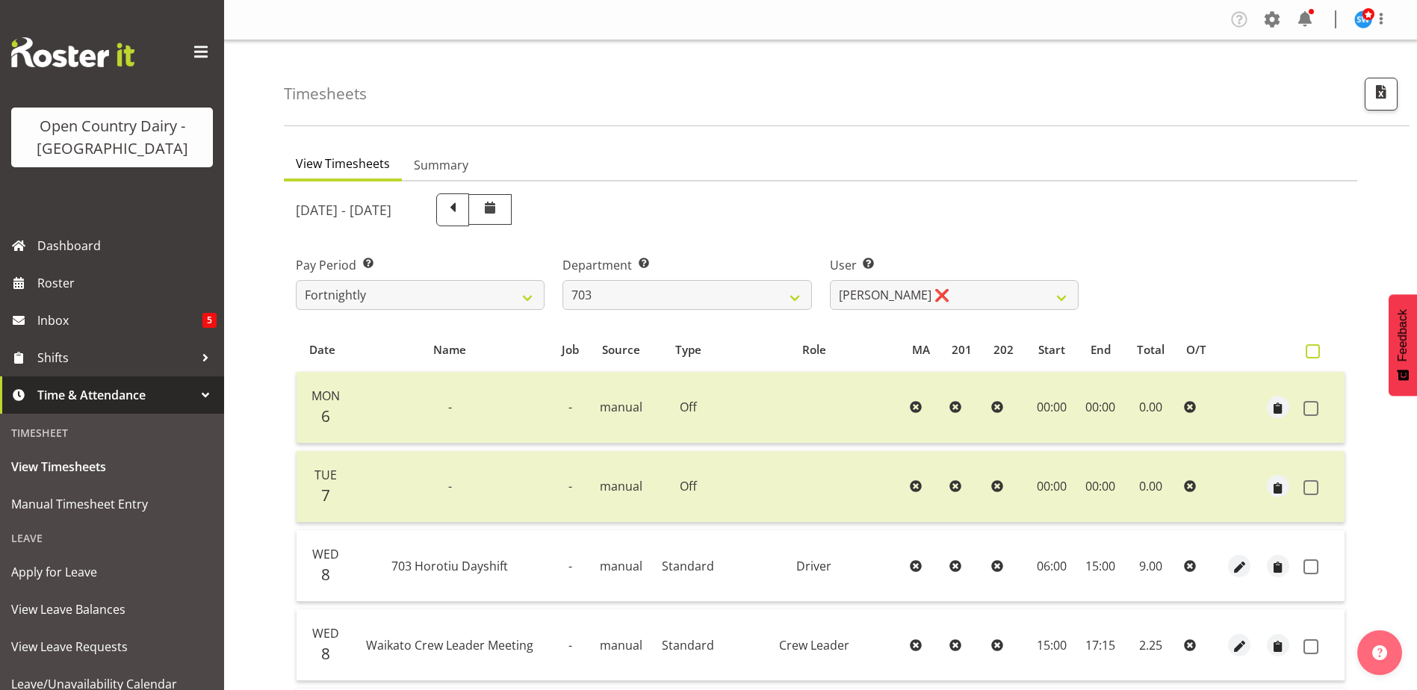
click at [1313, 351] on span at bounding box center [1313, 351] width 14 height 14
click at [1313, 351] on input "checkbox" at bounding box center [1311, 352] width 10 height 10
checkbox input "true"
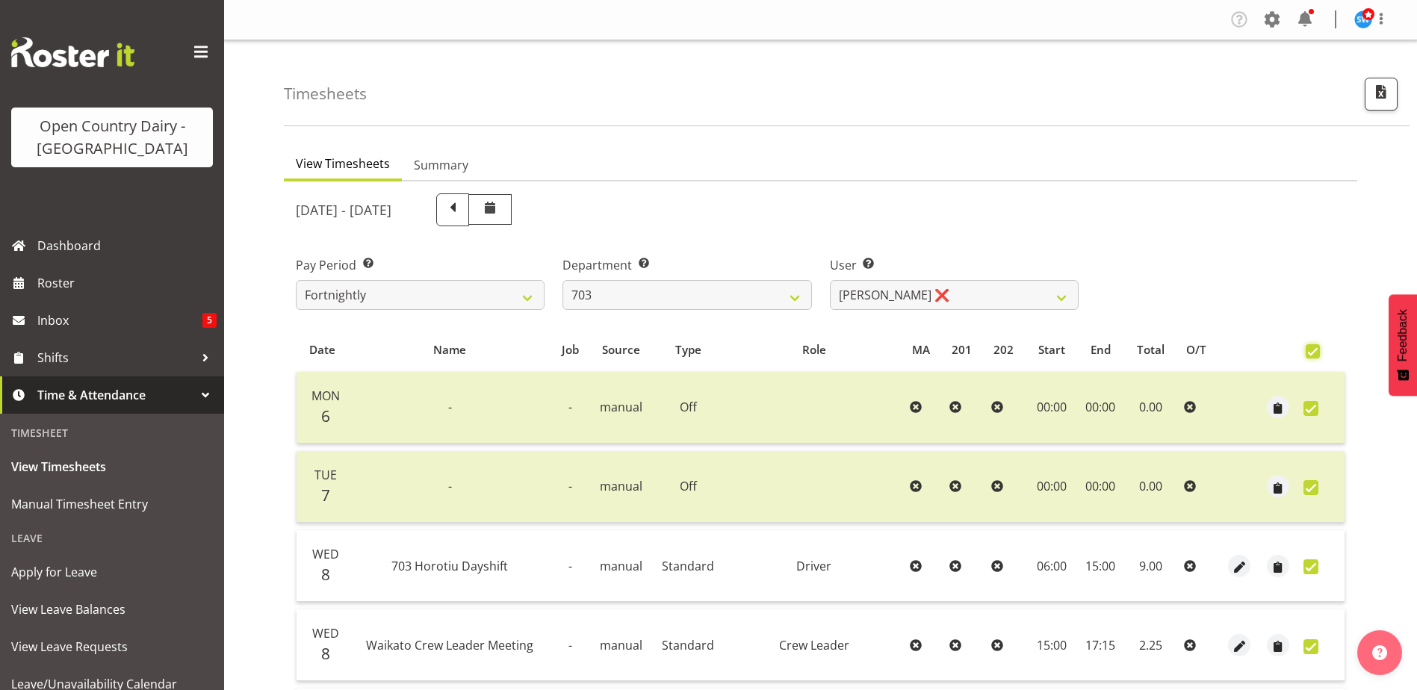
checkbox input "true"
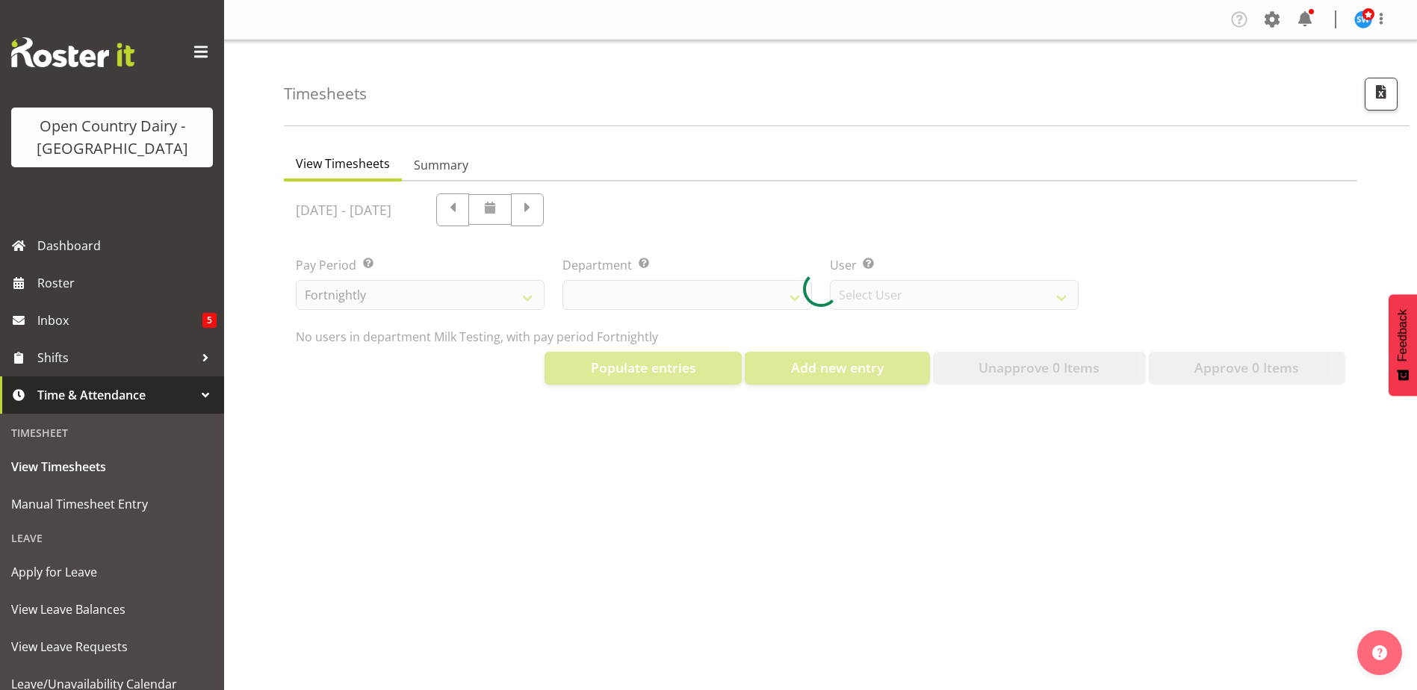
select select "733"
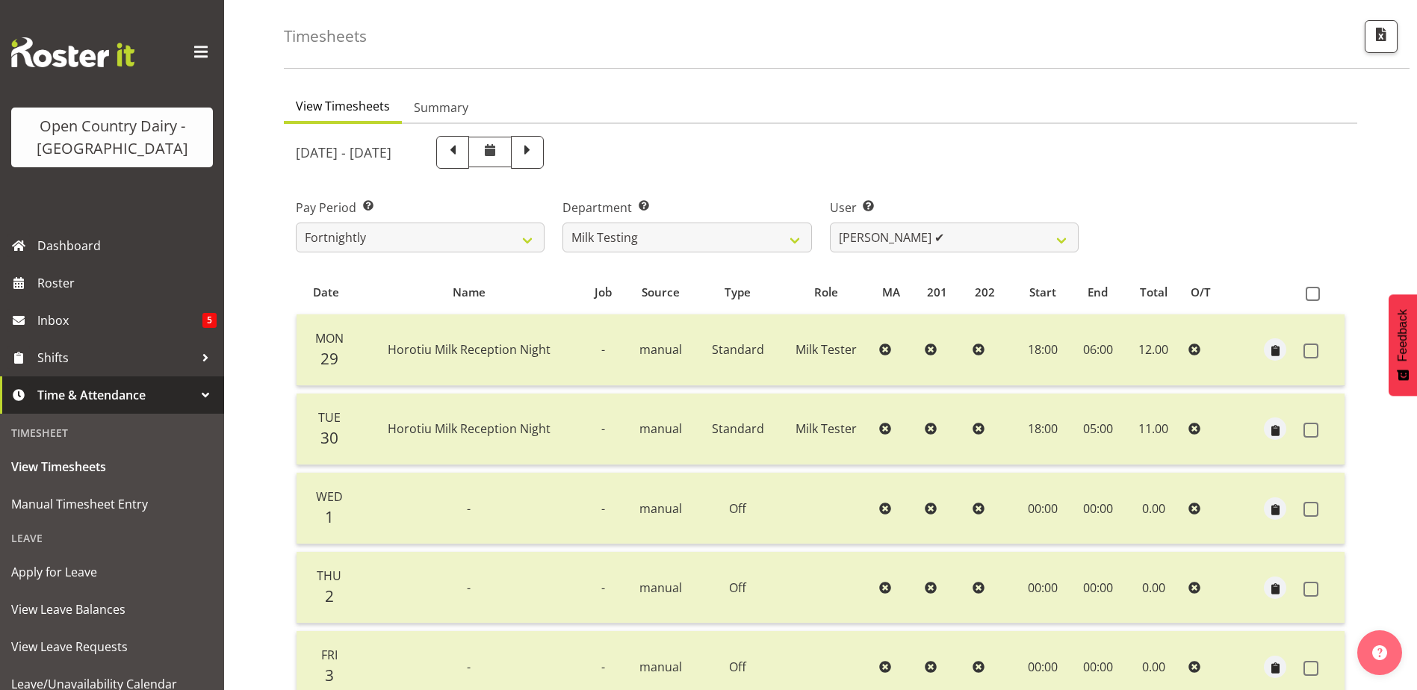
scroll to position [75, 0]
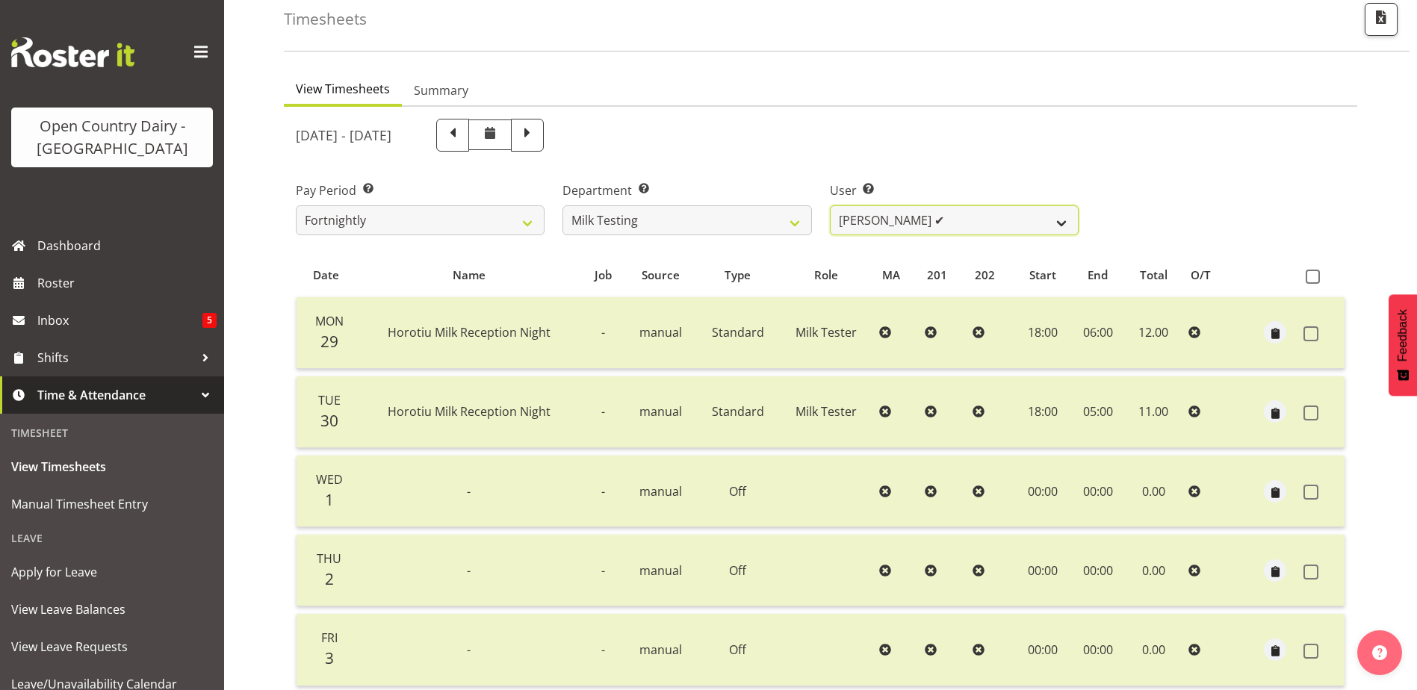
click at [1067, 225] on select "[PERSON_NAME] ✔ [PERSON_NAME] ❌ [PERSON_NAME] ✔ [PERSON_NAME] ✔ [PERSON_NAME] ✔…" at bounding box center [954, 220] width 249 height 30
select select "7392"
click at [830, 205] on select "[PERSON_NAME] ✔ [PERSON_NAME] ❌ [PERSON_NAME] ✔ [PERSON_NAME] ✔ [PERSON_NAME] ✔…" at bounding box center [954, 220] width 249 height 30
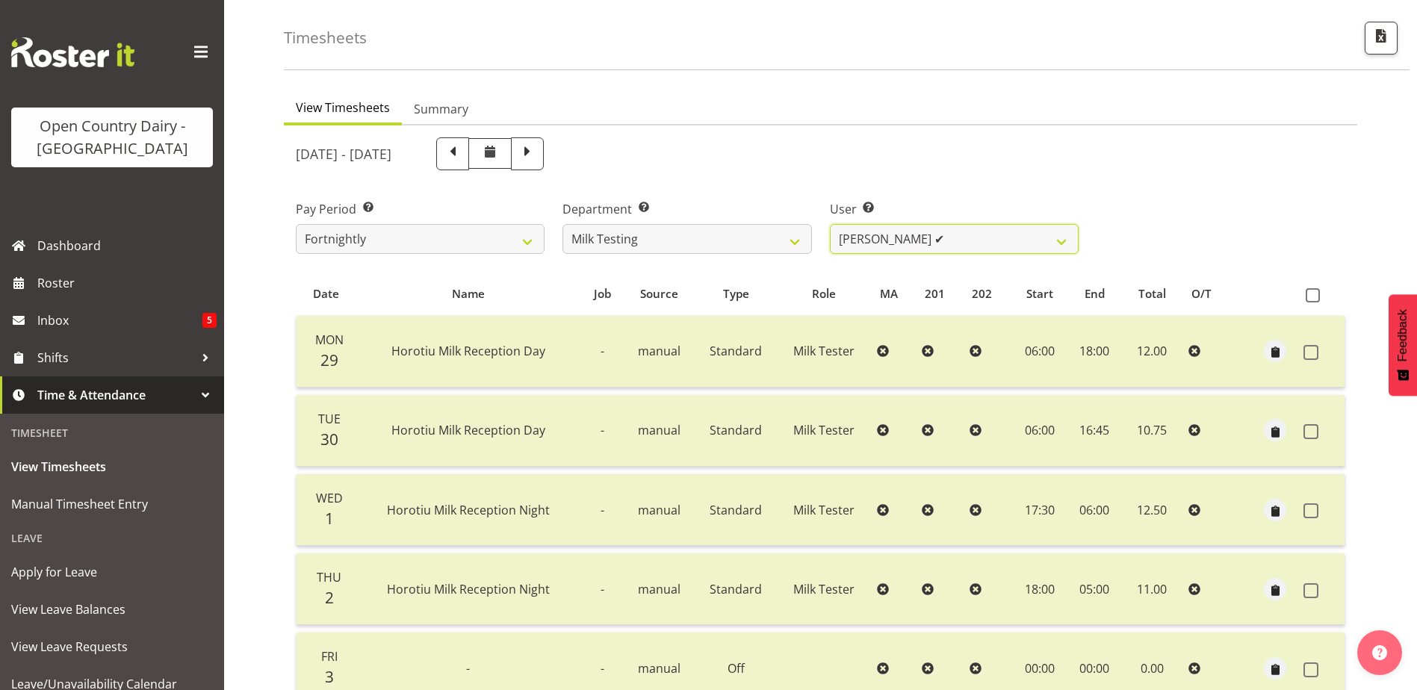
scroll to position [50, 0]
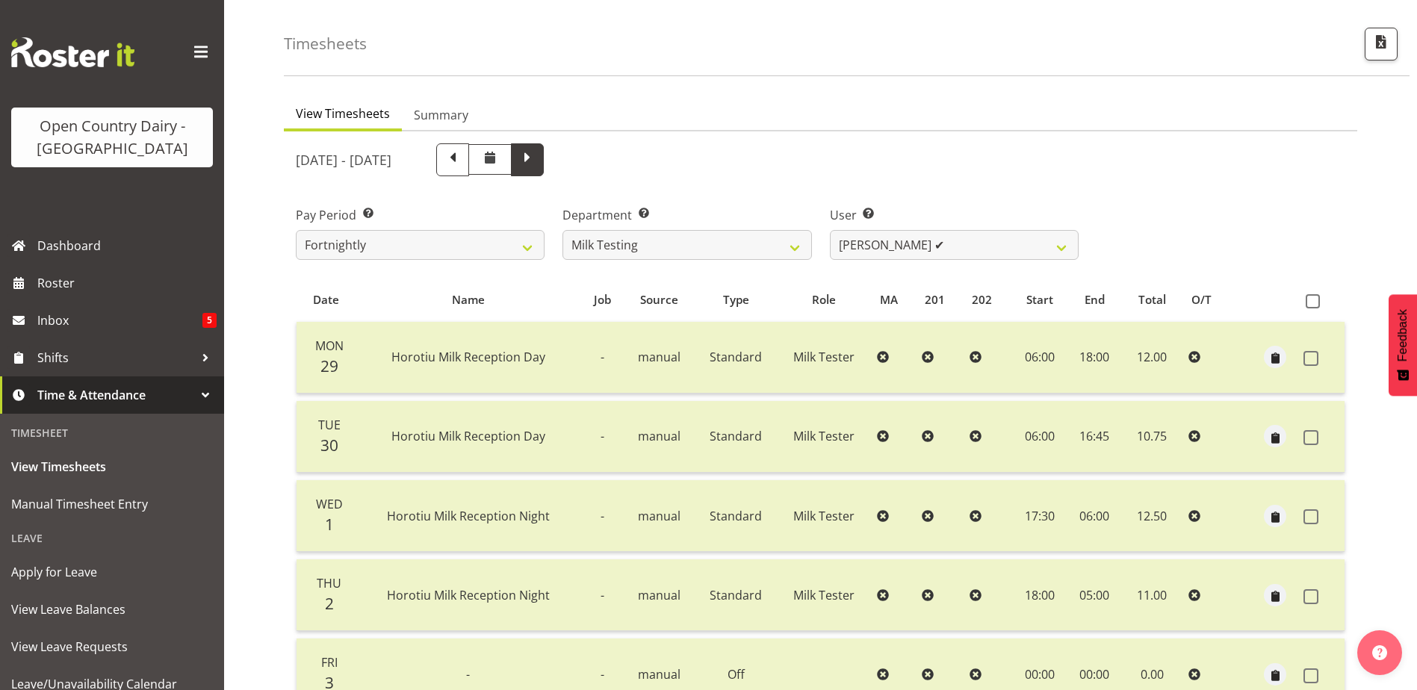
click at [544, 145] on span at bounding box center [527, 159] width 33 height 33
select select
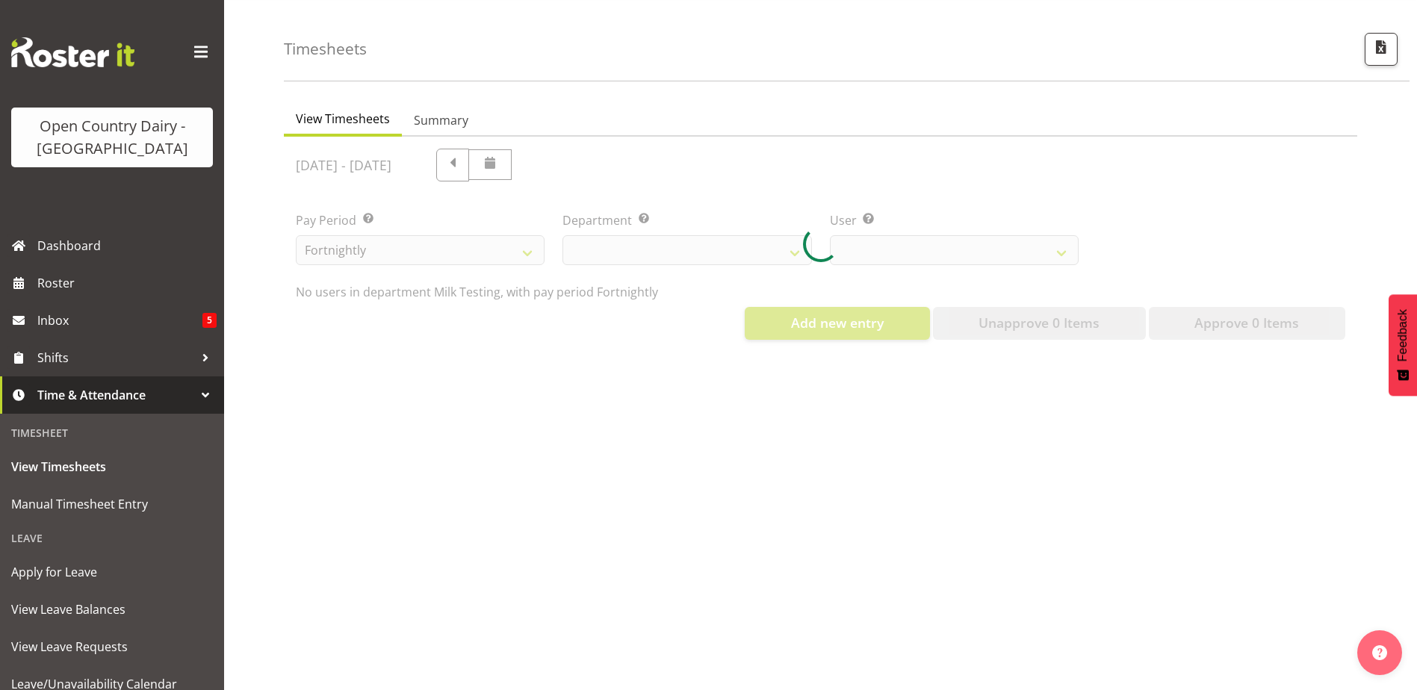
select select "733"
select select "7392"
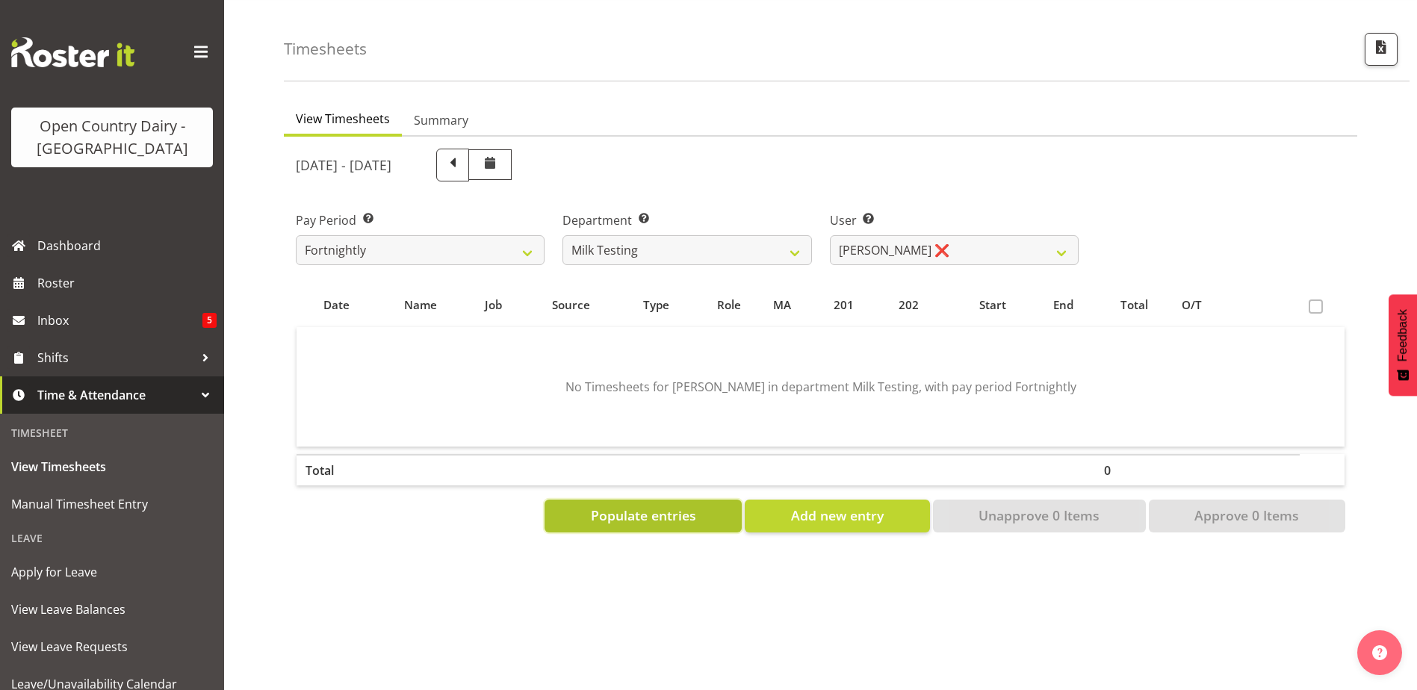
click at [665, 506] on span "Populate entries" at bounding box center [643, 515] width 105 height 19
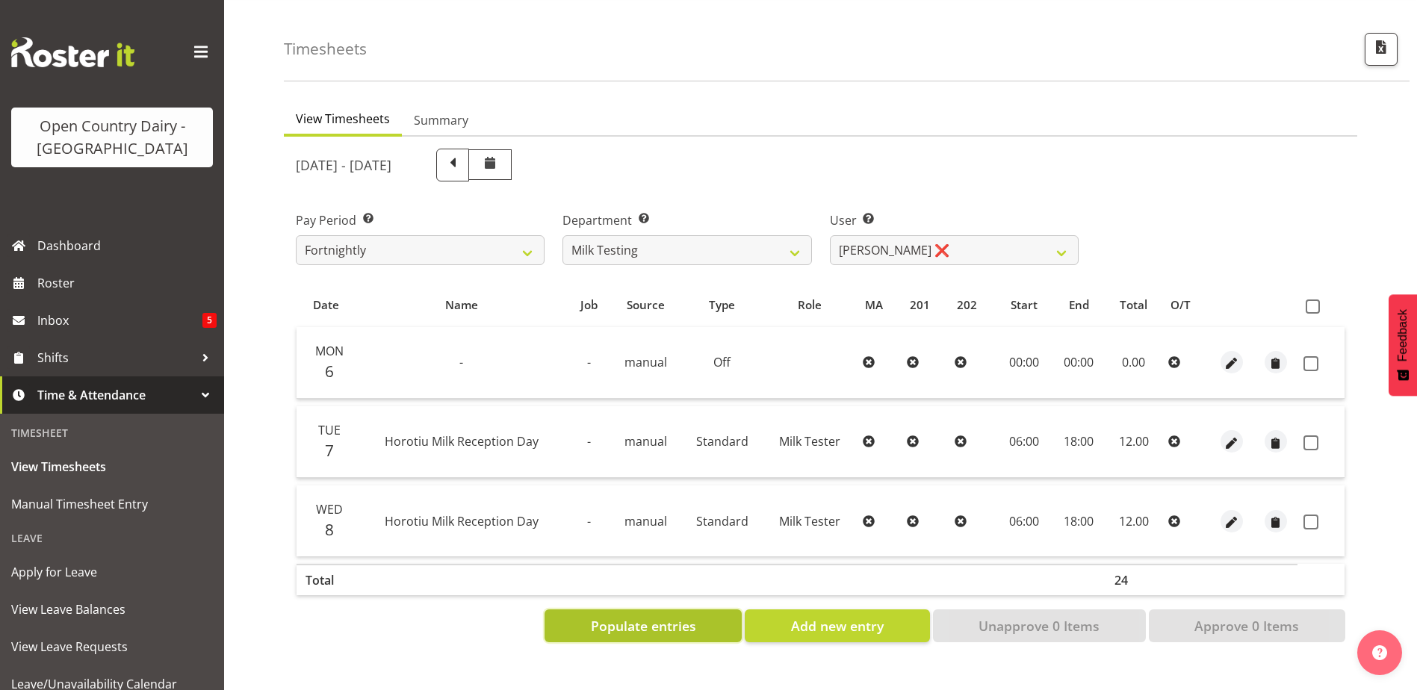
click at [658, 621] on span "Populate entries" at bounding box center [643, 625] width 105 height 19
click at [1315, 303] on span at bounding box center [1313, 307] width 14 height 14
click at [1315, 303] on input "checkbox" at bounding box center [1311, 307] width 10 height 10
checkbox input "true"
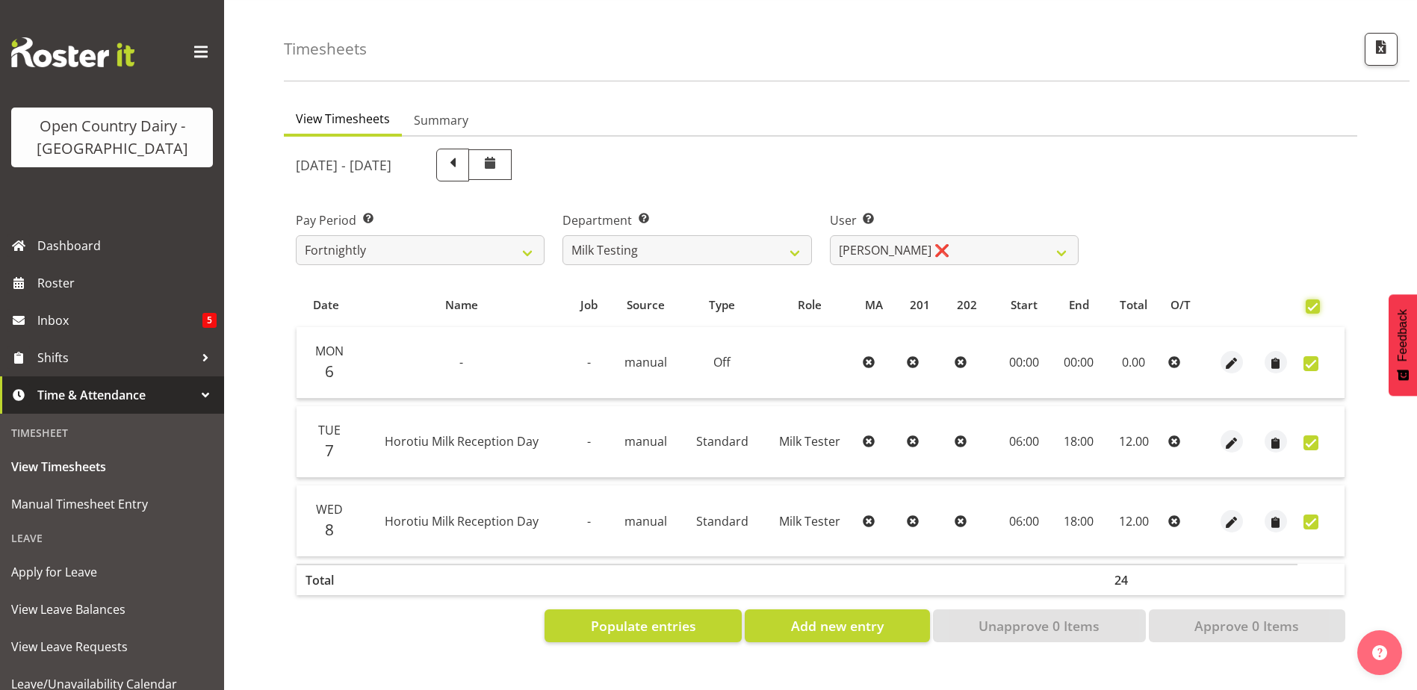
checkbox input "true"
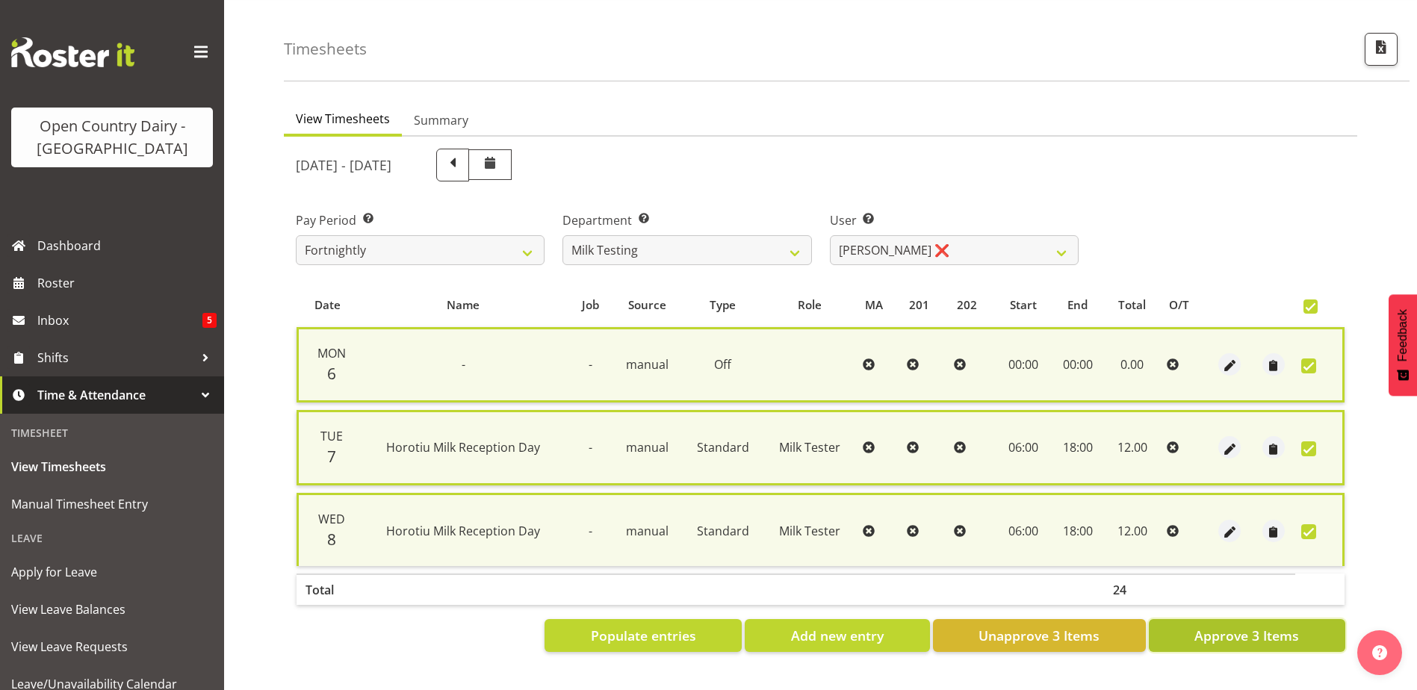
click at [1259, 628] on span "Approve 3 Items" at bounding box center [1246, 635] width 105 height 19
checkbox input "false"
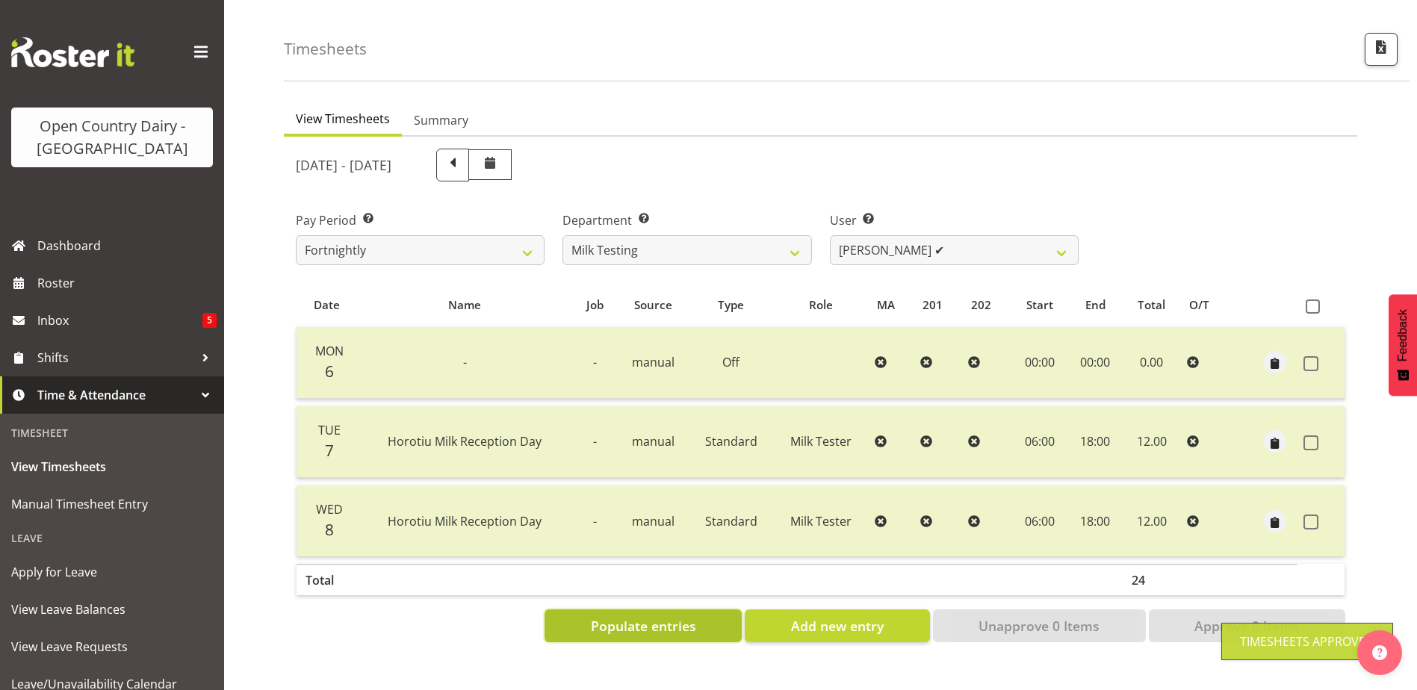
click at [616, 619] on span "Populate entries" at bounding box center [643, 625] width 105 height 19
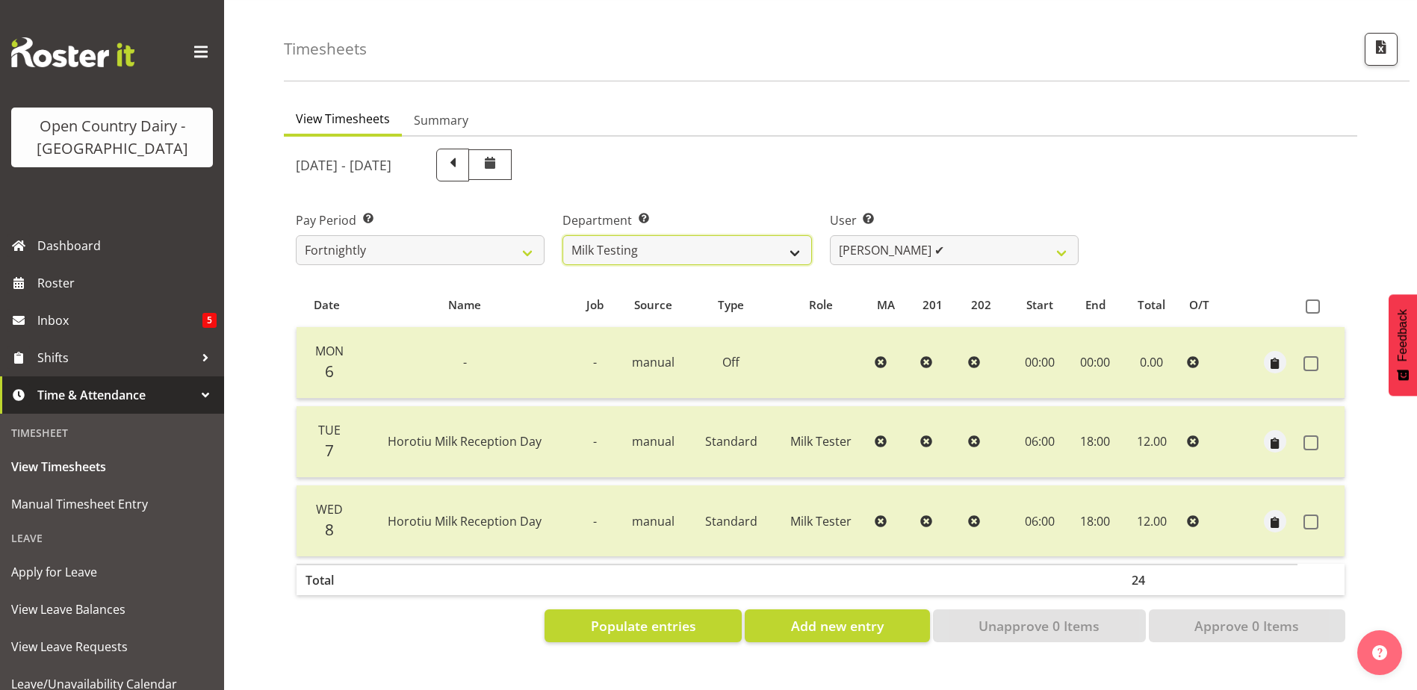
click at [797, 244] on select "701 702 703 704 705 706 707 708 709 710 711 712 713 714 715 716 717 718 719 720" at bounding box center [687, 250] width 249 height 30
click at [1060, 249] on select "Diana Ridings ❌ George Smith ❌ Helaina Walker ❌ Kim Madden ✔ Michael Brechelt ❌…" at bounding box center [954, 250] width 249 height 30
select select "7451"
click at [830, 235] on select "Diana Ridings ❌ George Smith ❌ Helaina Walker ❌ Kim Madden ✔ Michael Brechelt ❌…" at bounding box center [954, 250] width 249 height 30
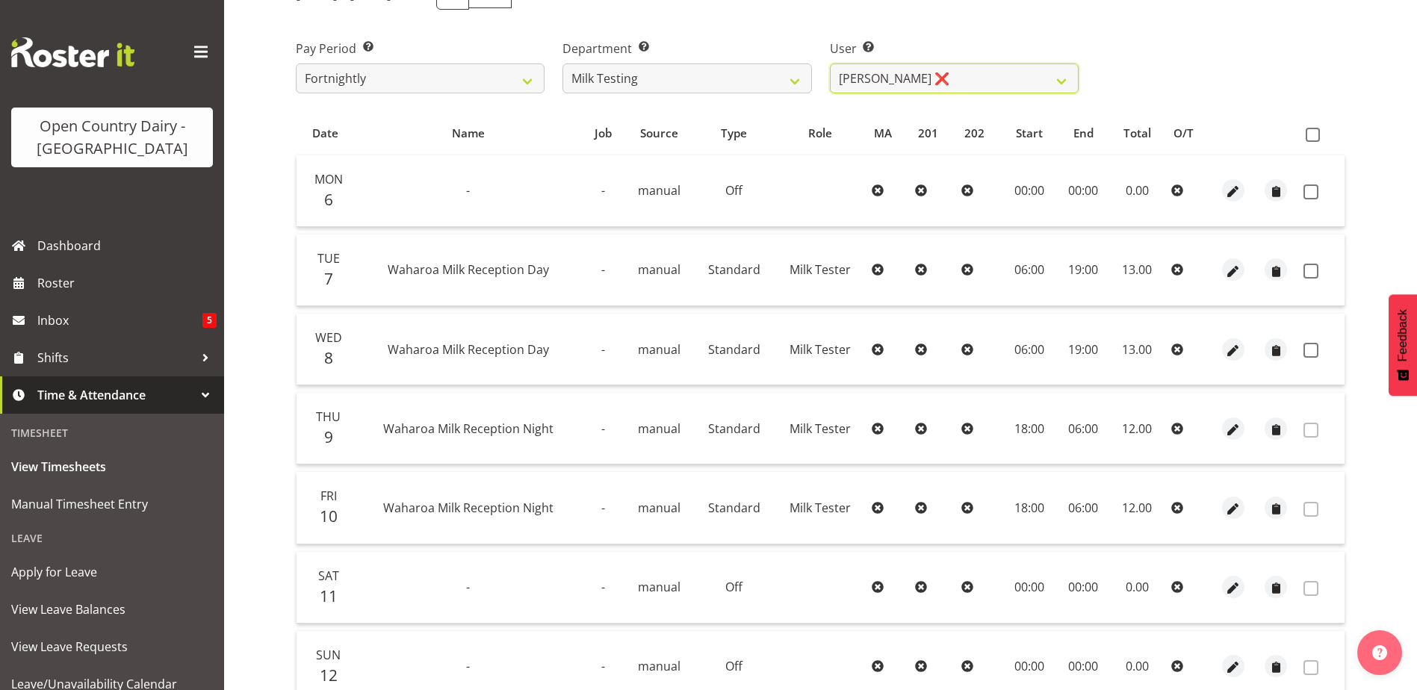
scroll to position [199, 0]
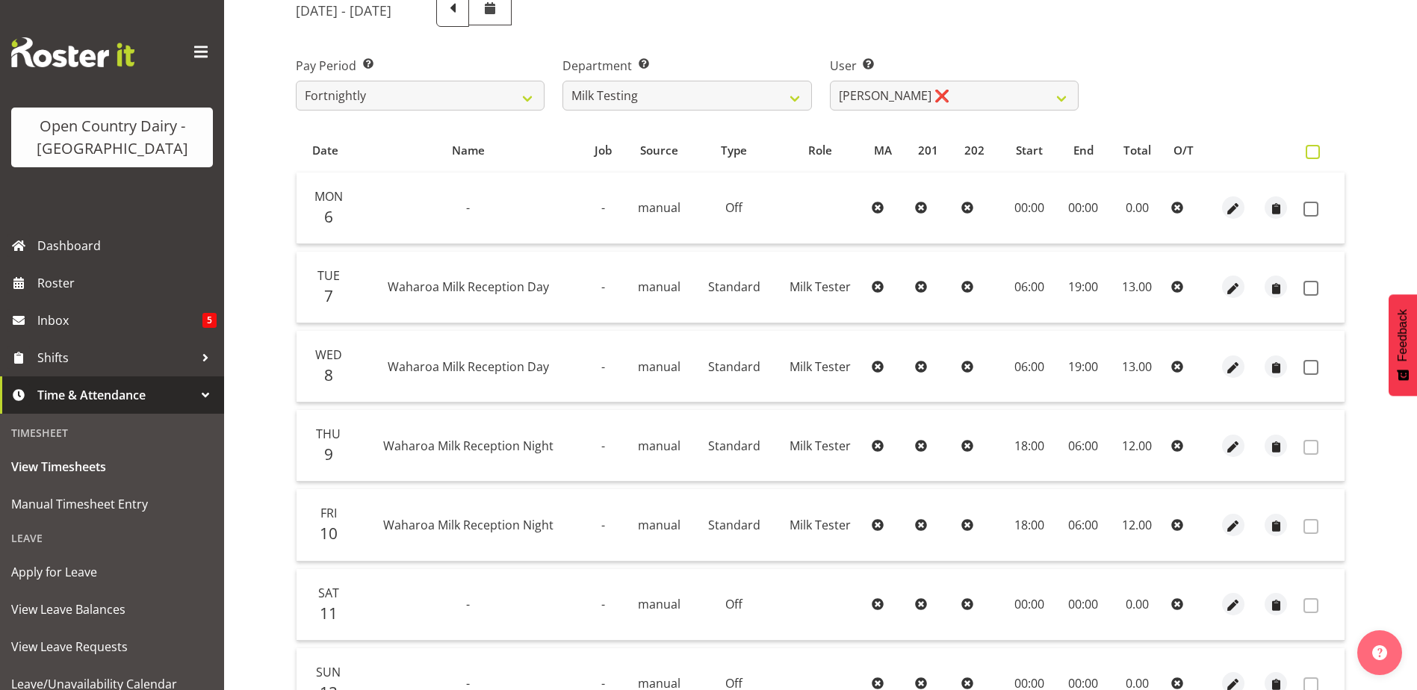
click at [1316, 153] on span at bounding box center [1313, 152] width 14 height 14
click at [1316, 153] on input "checkbox" at bounding box center [1311, 152] width 10 height 10
checkbox input "true"
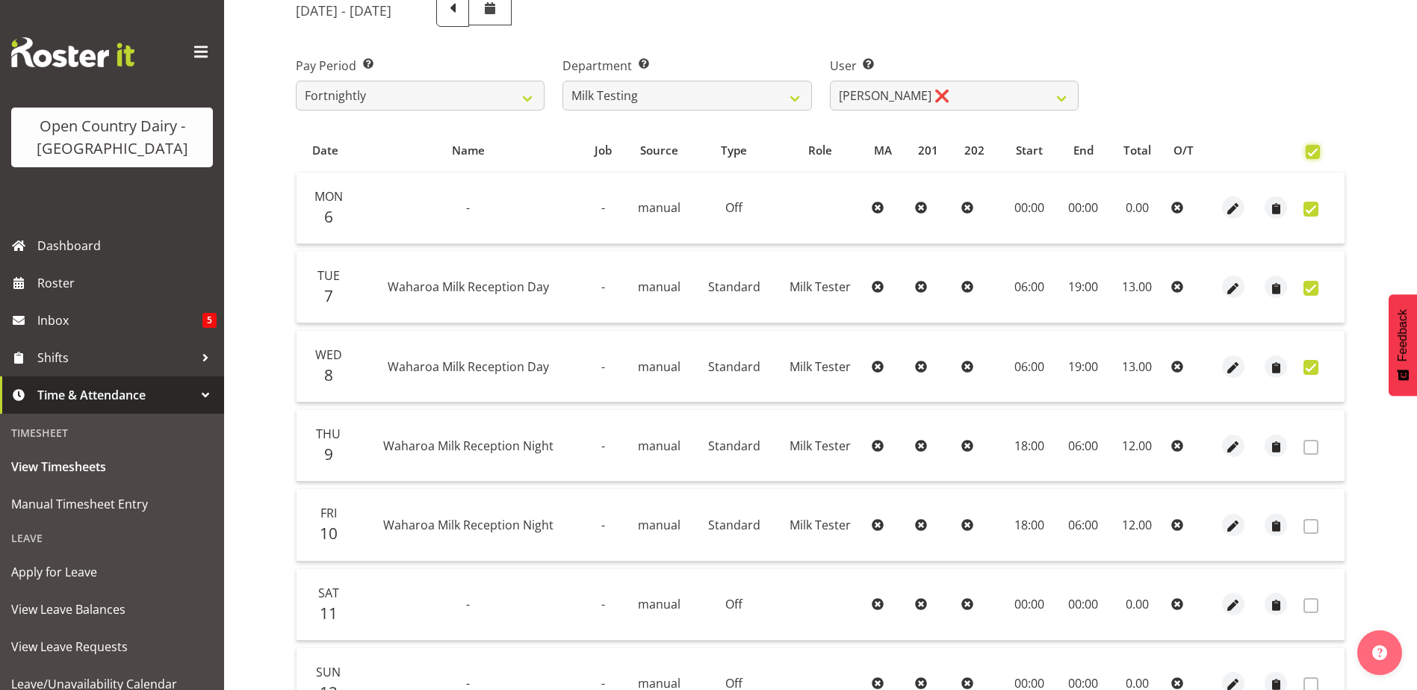
checkbox input "true"
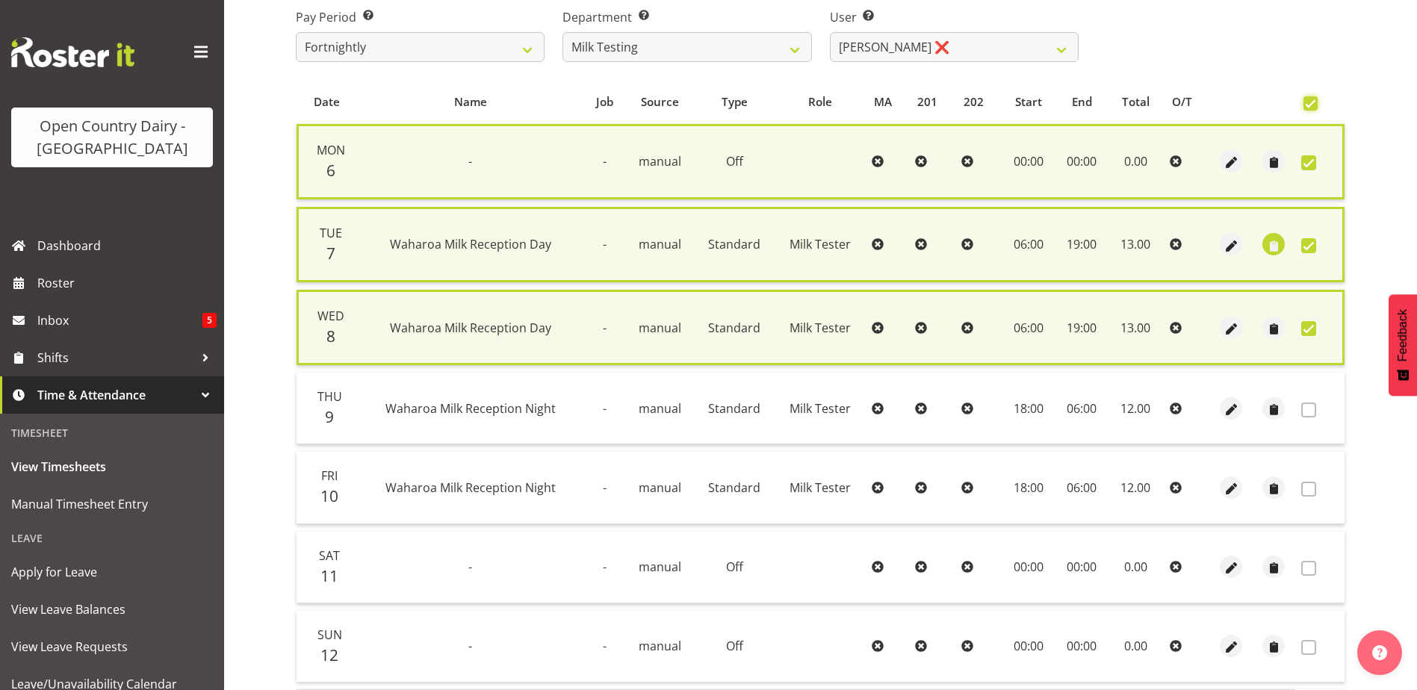
scroll to position [360, 0]
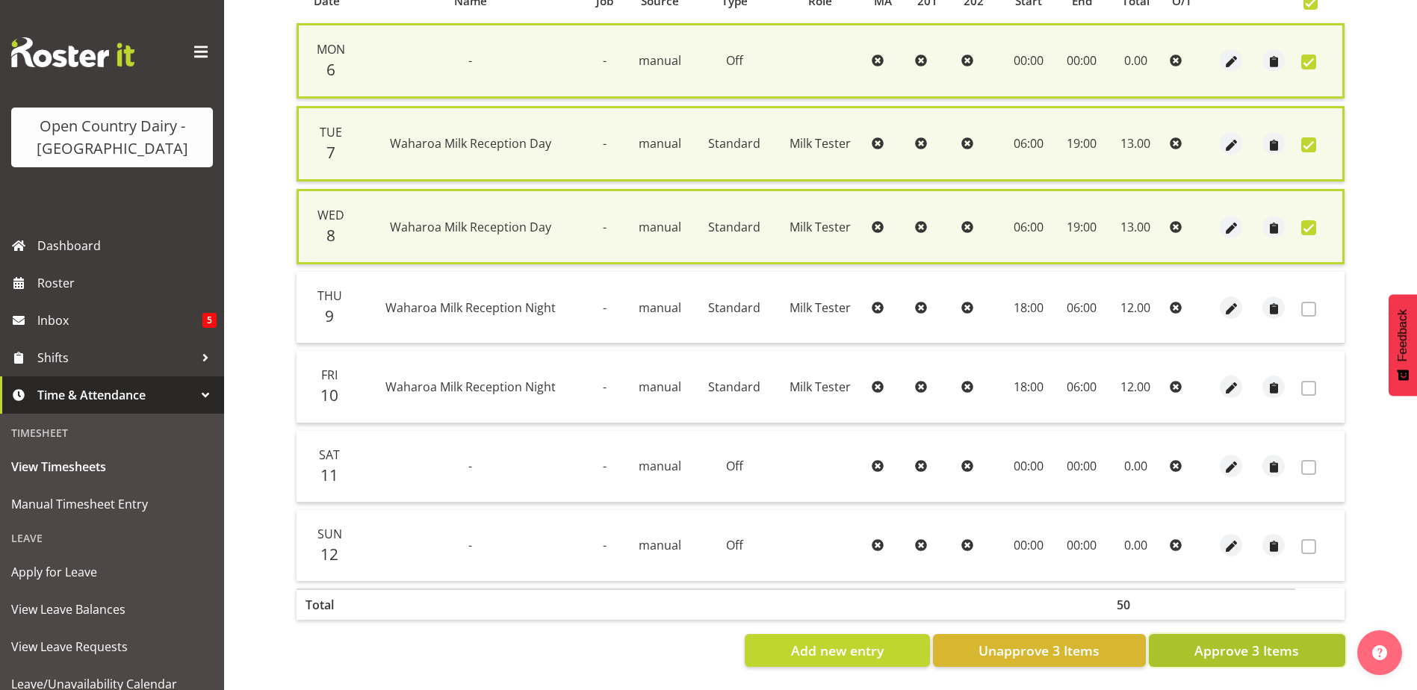
click at [1258, 641] on span "Approve 3 Items" at bounding box center [1246, 650] width 105 height 19
checkbox input "false"
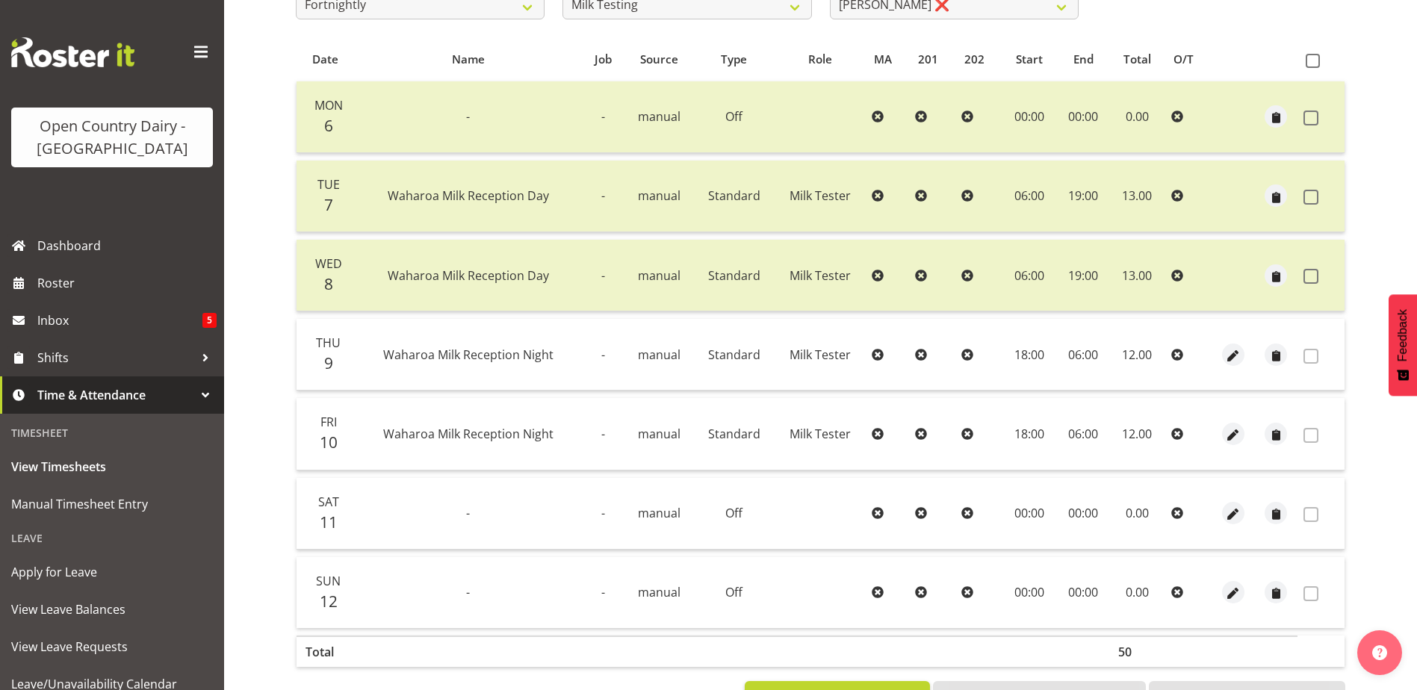
scroll to position [299, 0]
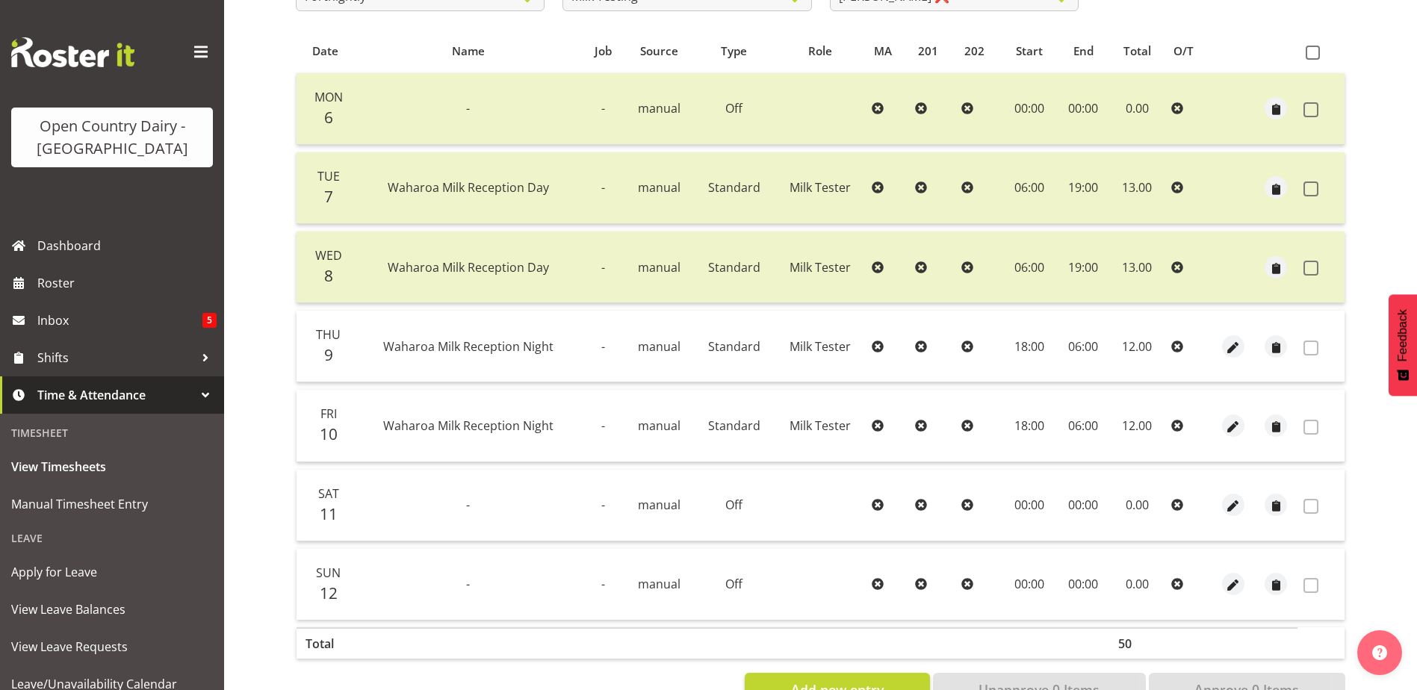
click at [1312, 351] on span at bounding box center [1311, 348] width 15 height 15
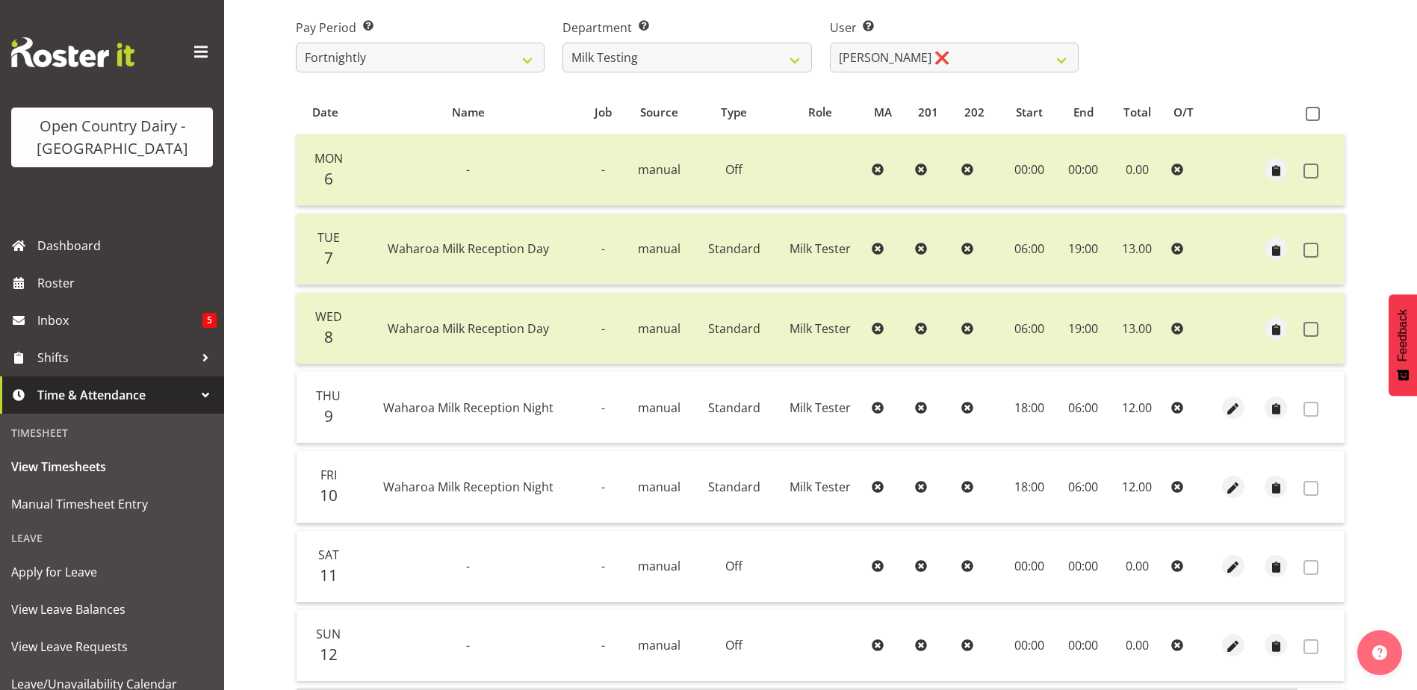
scroll to position [0, 0]
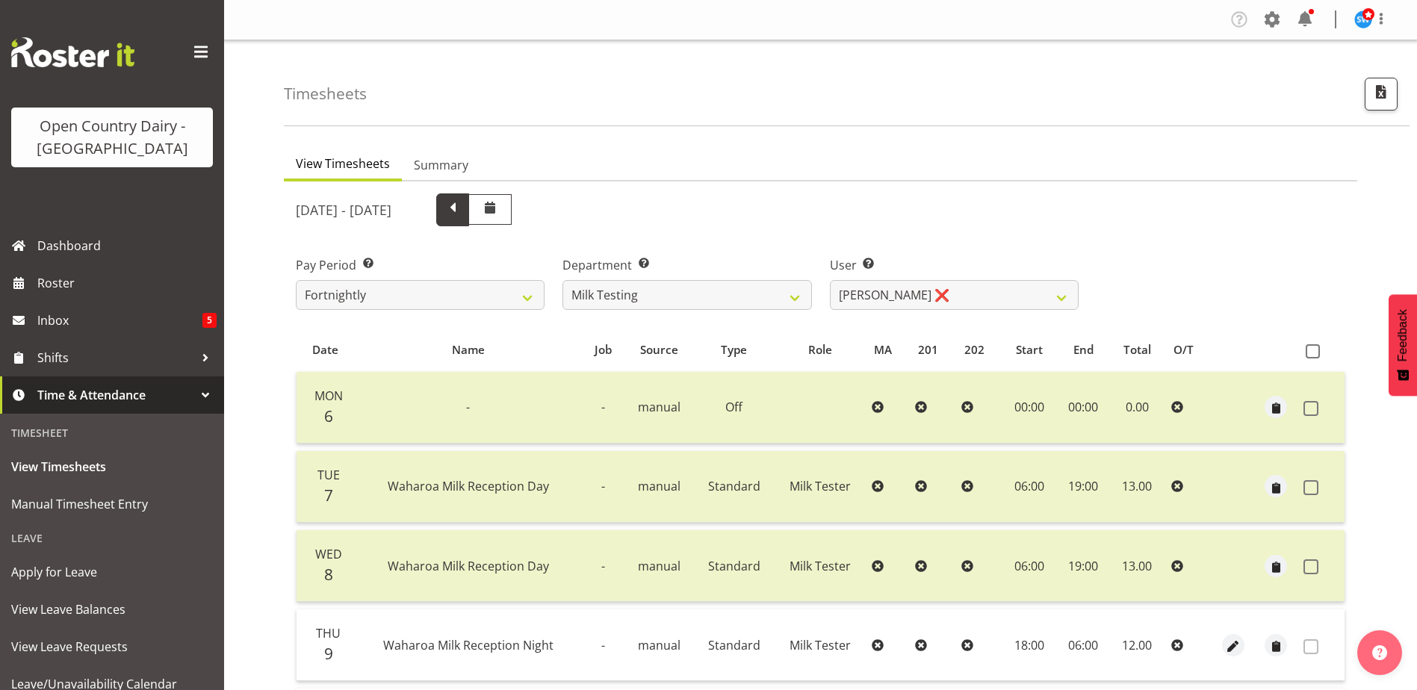
click at [462, 214] on span at bounding box center [452, 208] width 19 height 19
select select
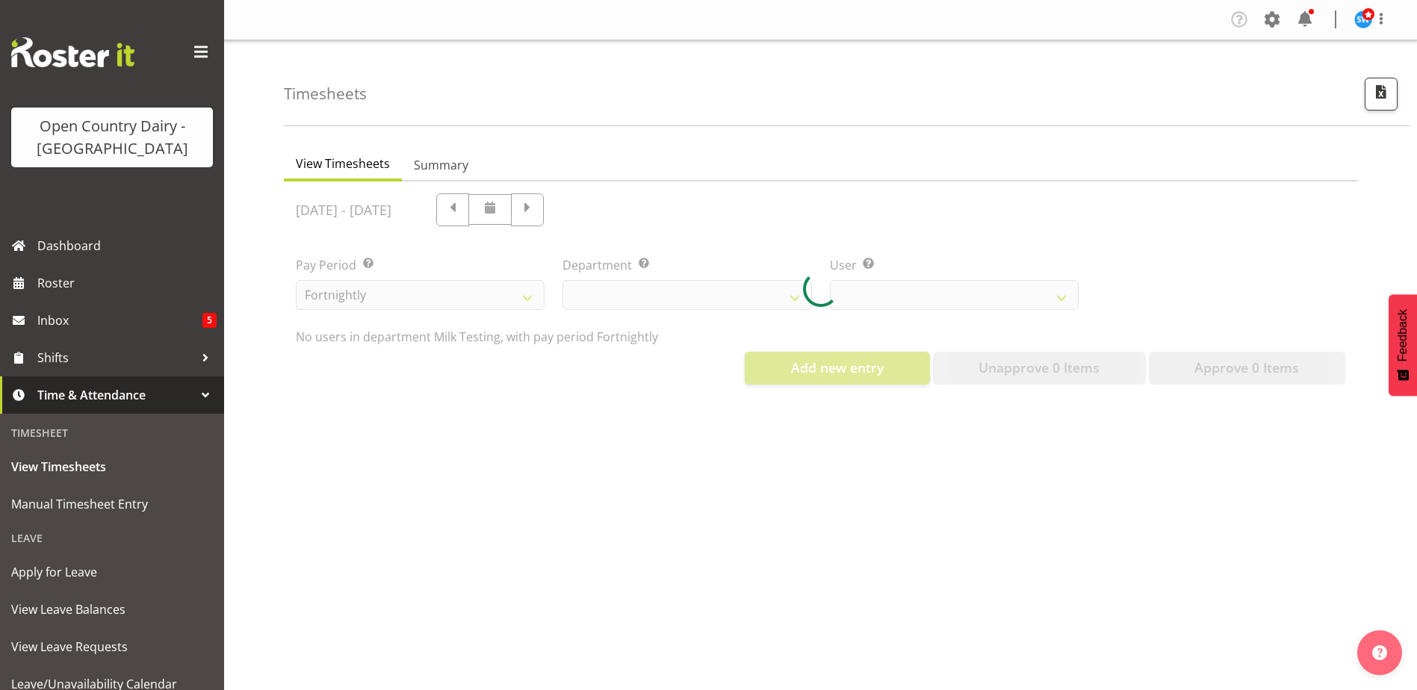
select select "733"
select select "7451"
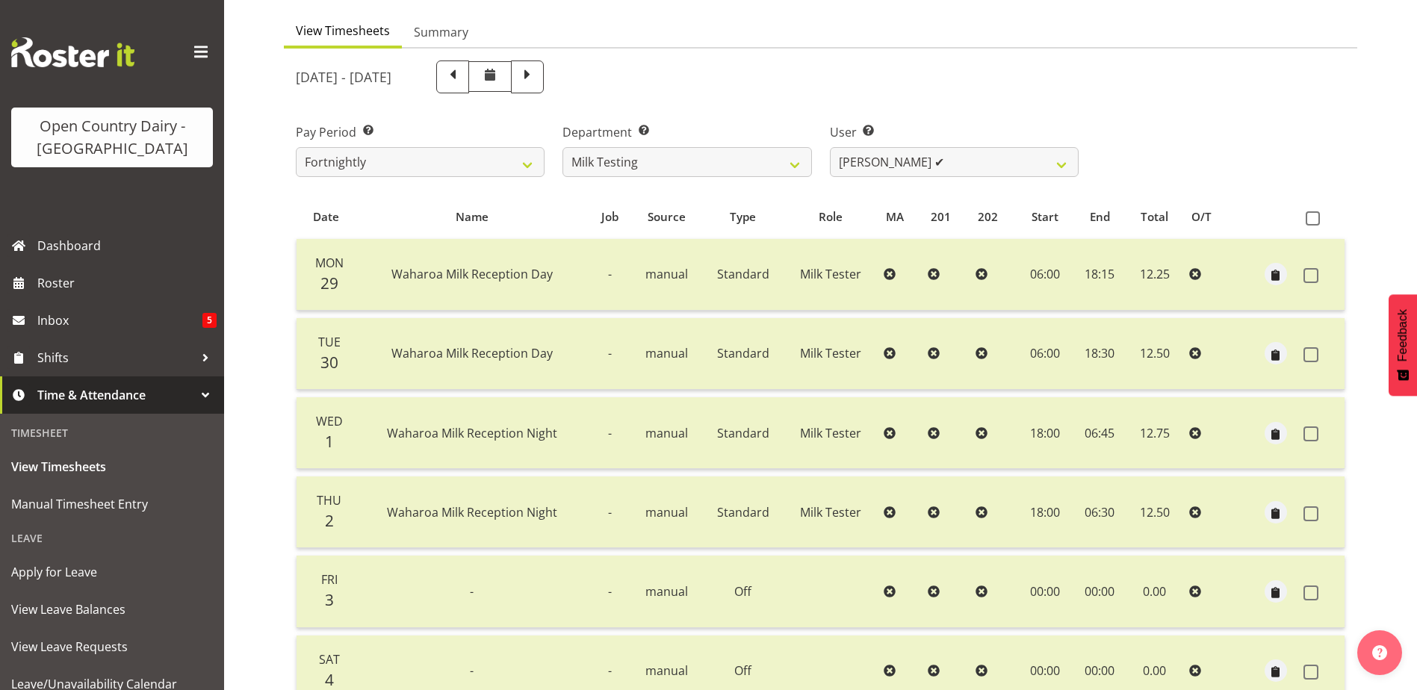
scroll to position [125, 0]
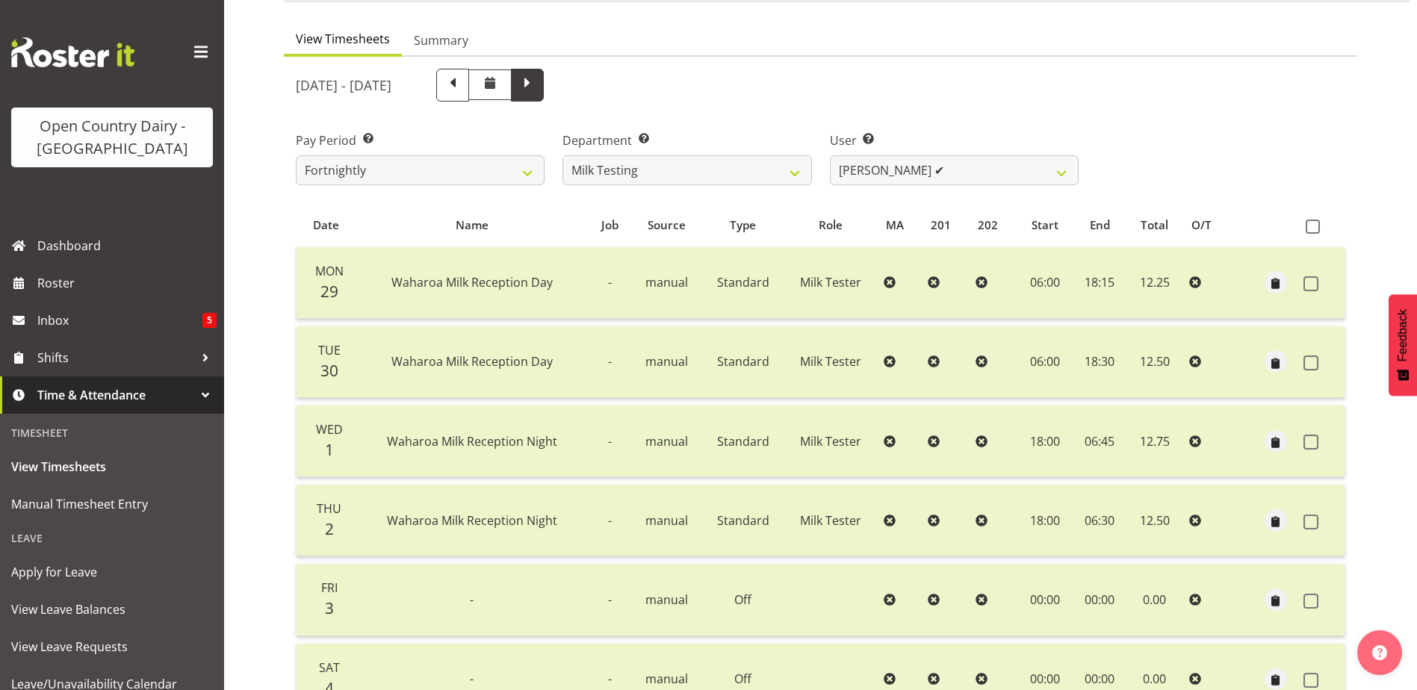
drag, startPoint x: 645, startPoint y: 88, endPoint x: 654, endPoint y: 89, distance: 9.0
click at [537, 89] on span at bounding box center [527, 83] width 19 height 19
select select
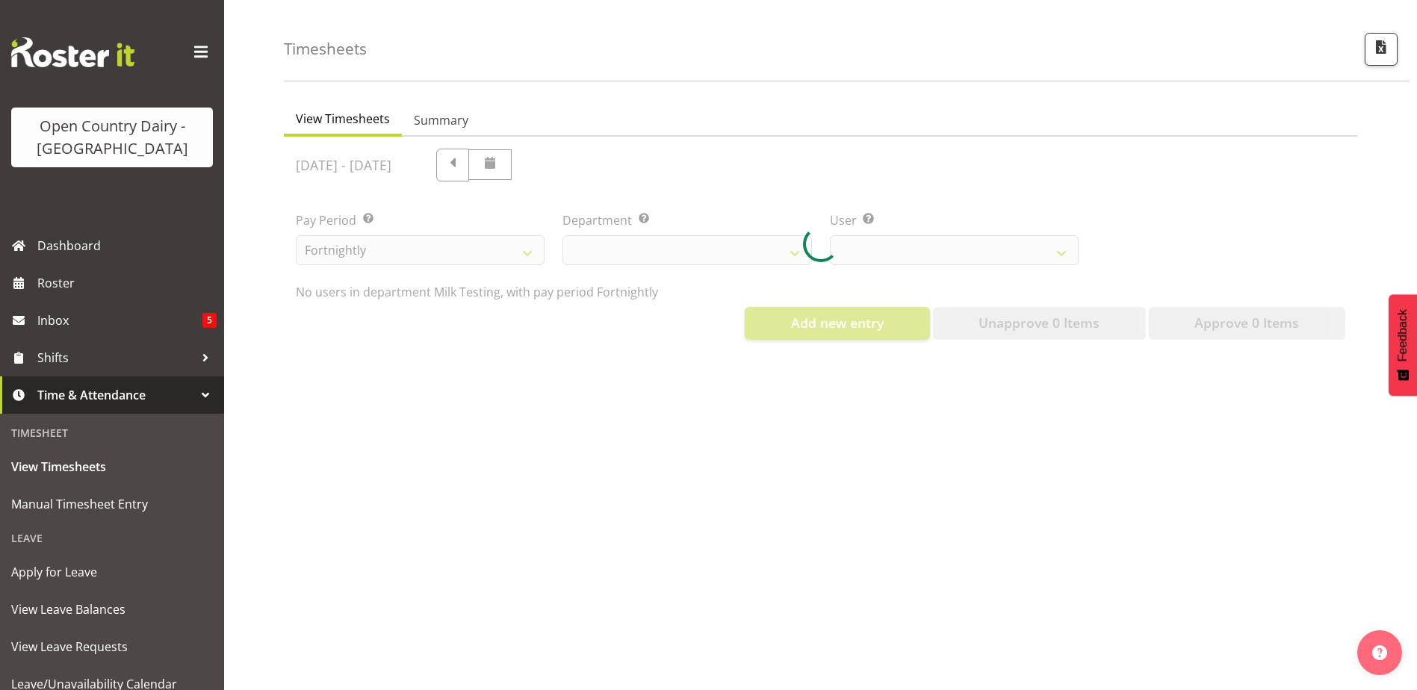
select select "733"
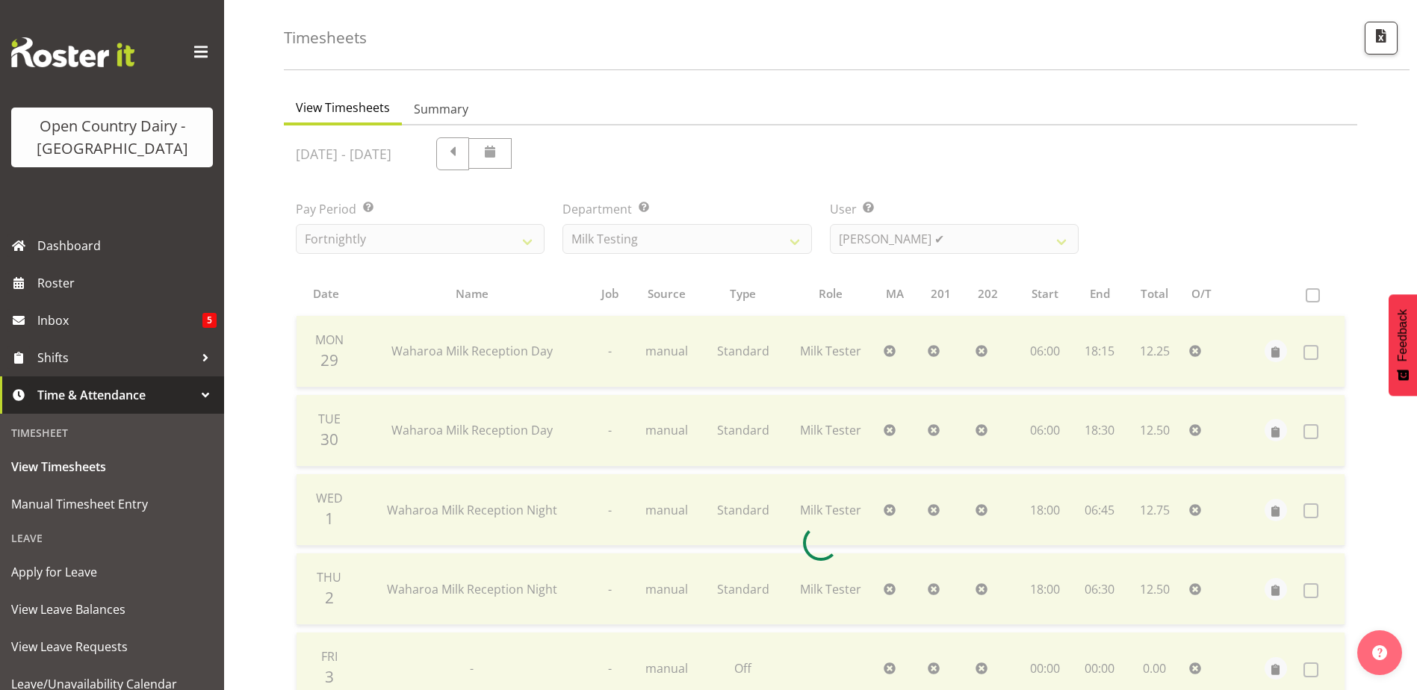
scroll to position [125, 0]
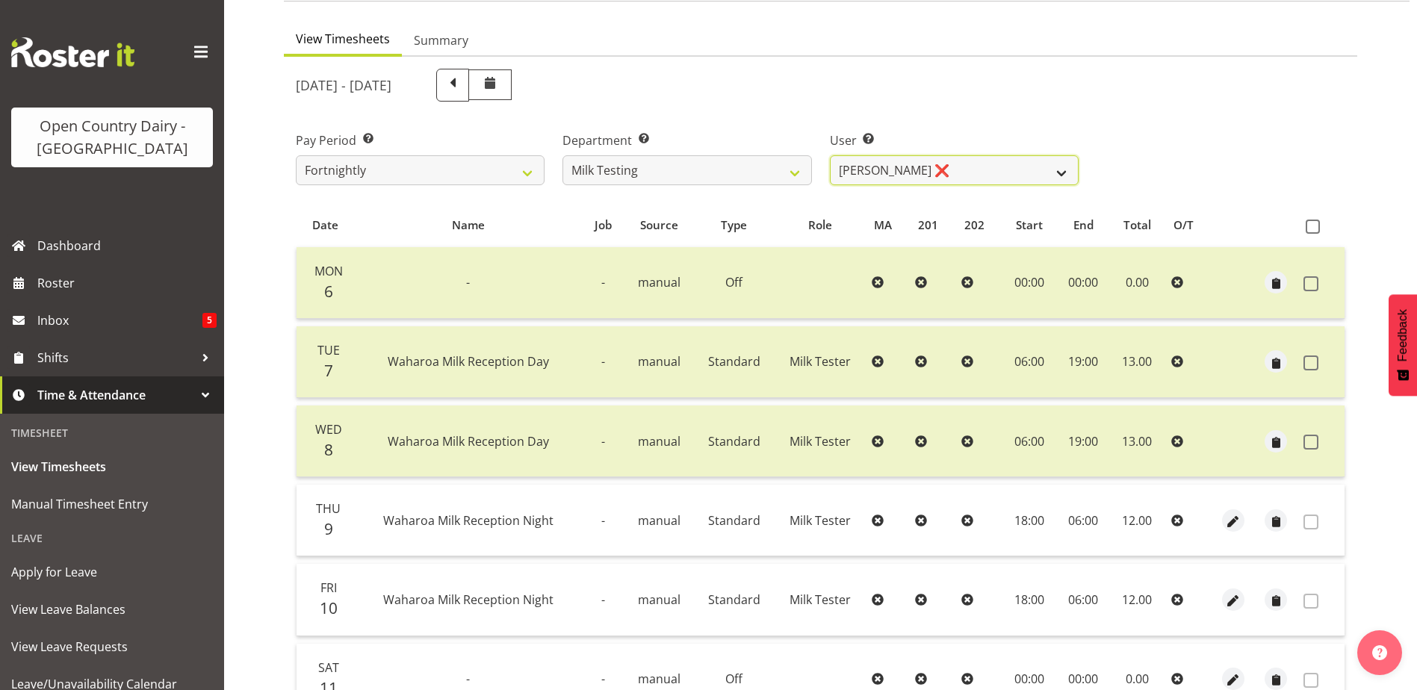
click at [1056, 175] on select "Diana Ridings ❌ George Smith ❌ Helaina Walker ❌ Kim Madden ✔ Michael Brechelt ❌…" at bounding box center [954, 170] width 249 height 30
select select "7392"
click at [830, 155] on select "Diana Ridings ❌ George Smith ❌ Helaina Walker ❌ Kim Madden ✔ Michael Brechelt ❌…" at bounding box center [954, 170] width 249 height 30
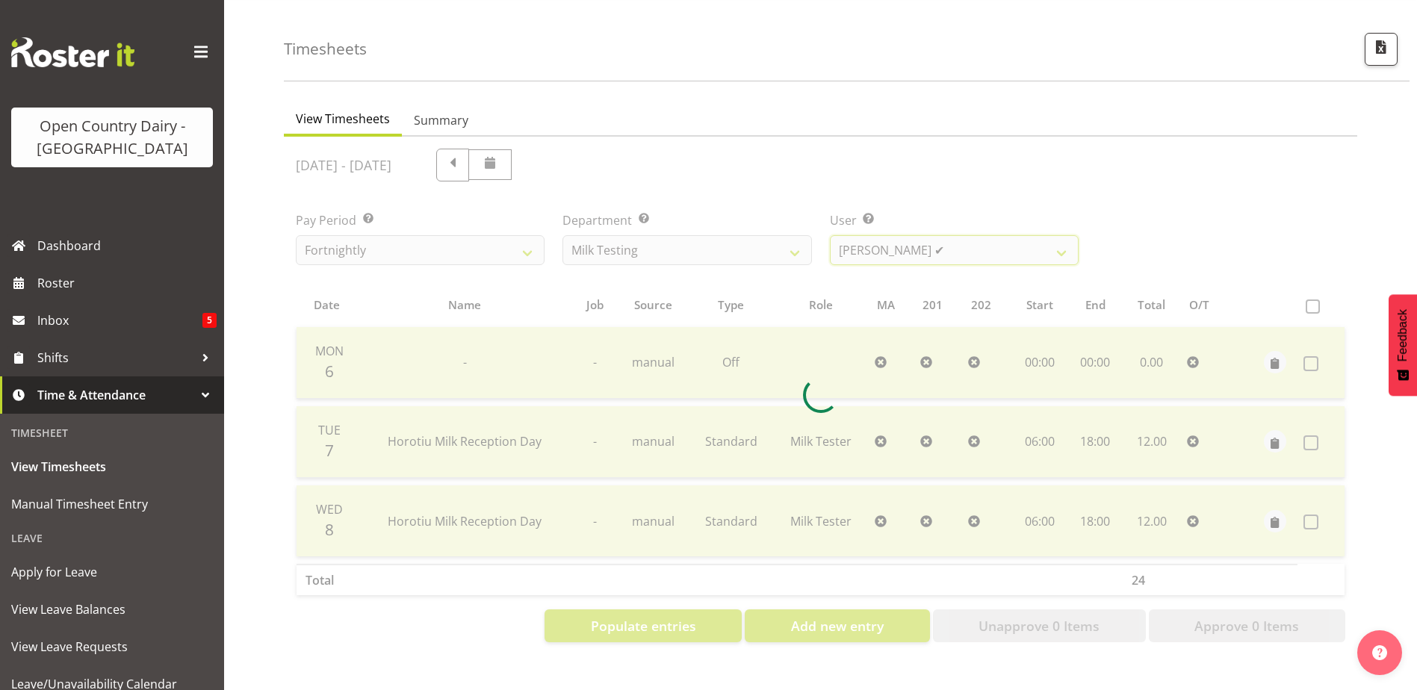
scroll to position [56, 0]
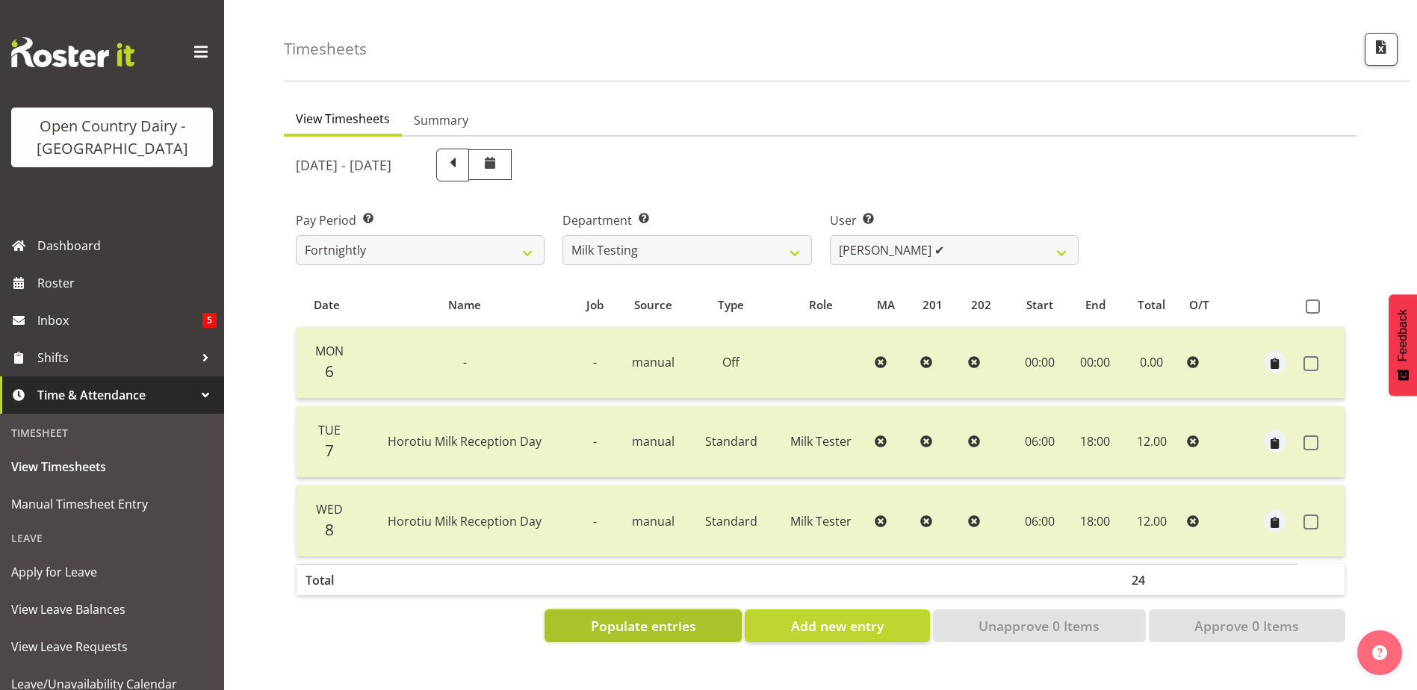
click at [678, 610] on button "Populate entries" at bounding box center [643, 626] width 197 height 33
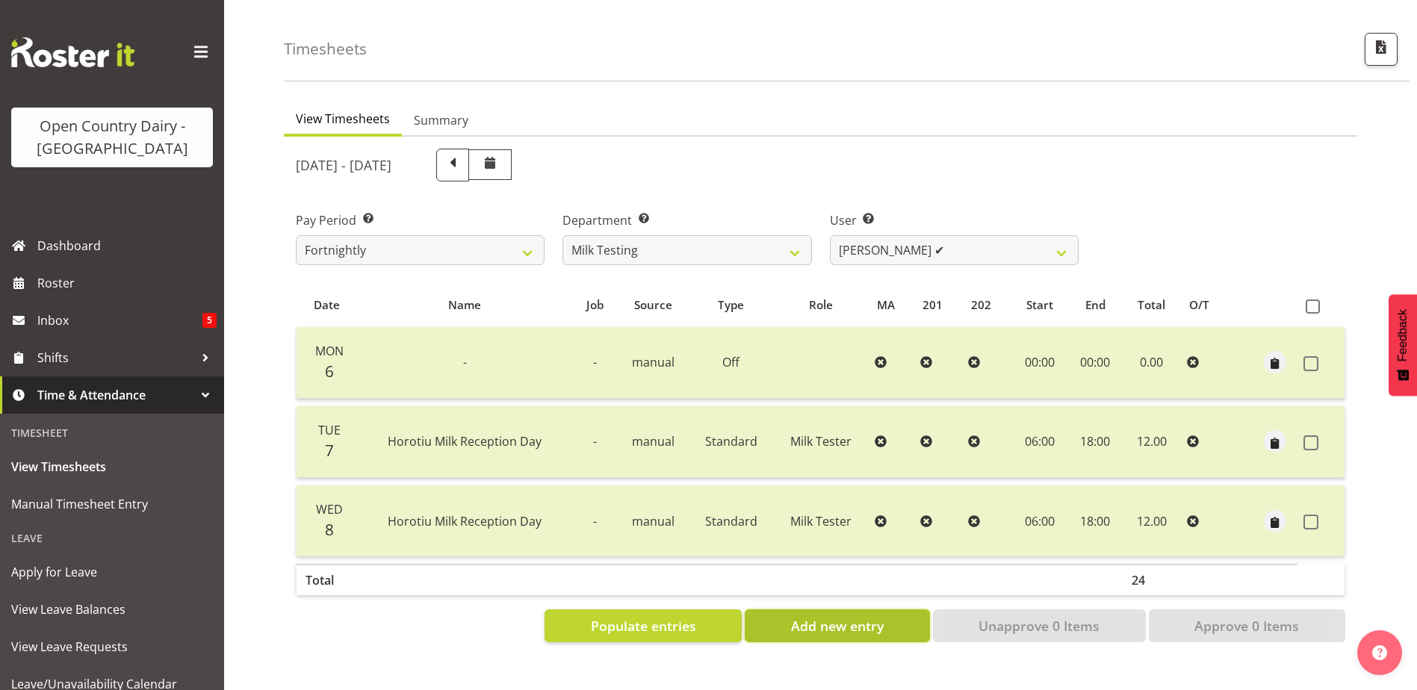
click at [852, 618] on span "Add new entry" at bounding box center [837, 625] width 93 height 19
select select
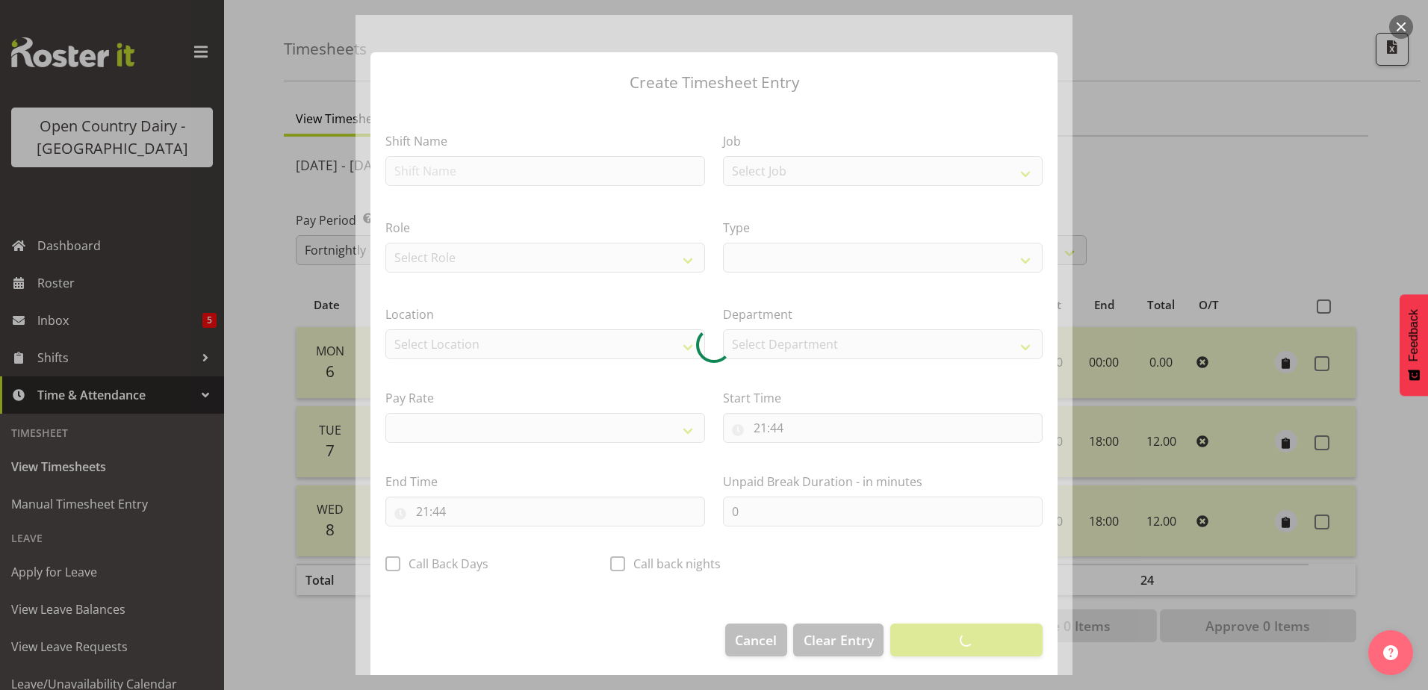
select select
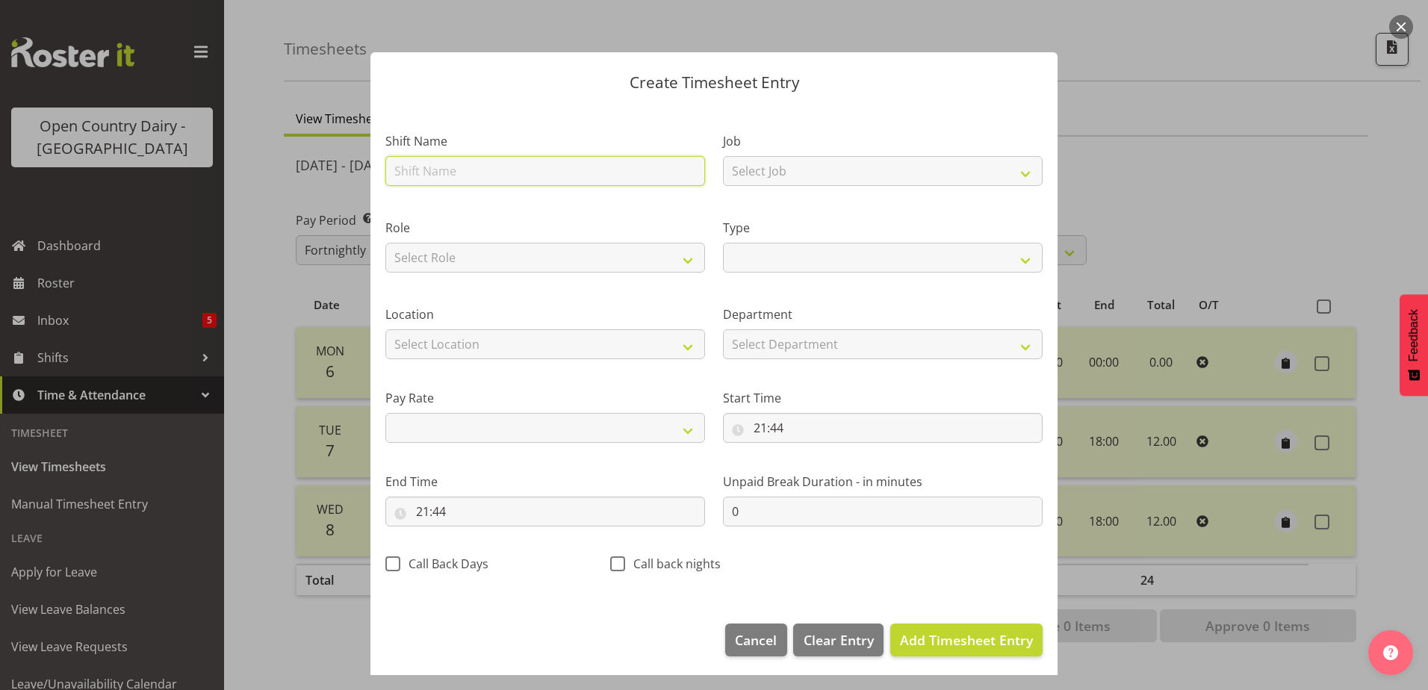
click at [439, 163] on input "text" at bounding box center [545, 171] width 320 height 30
click at [656, 611] on footer "Cancel Delete Entry Clear Entry Add Timesheet Entry" at bounding box center [714, 644] width 687 height 70
click at [297, 639] on div at bounding box center [714, 345] width 1428 height 690
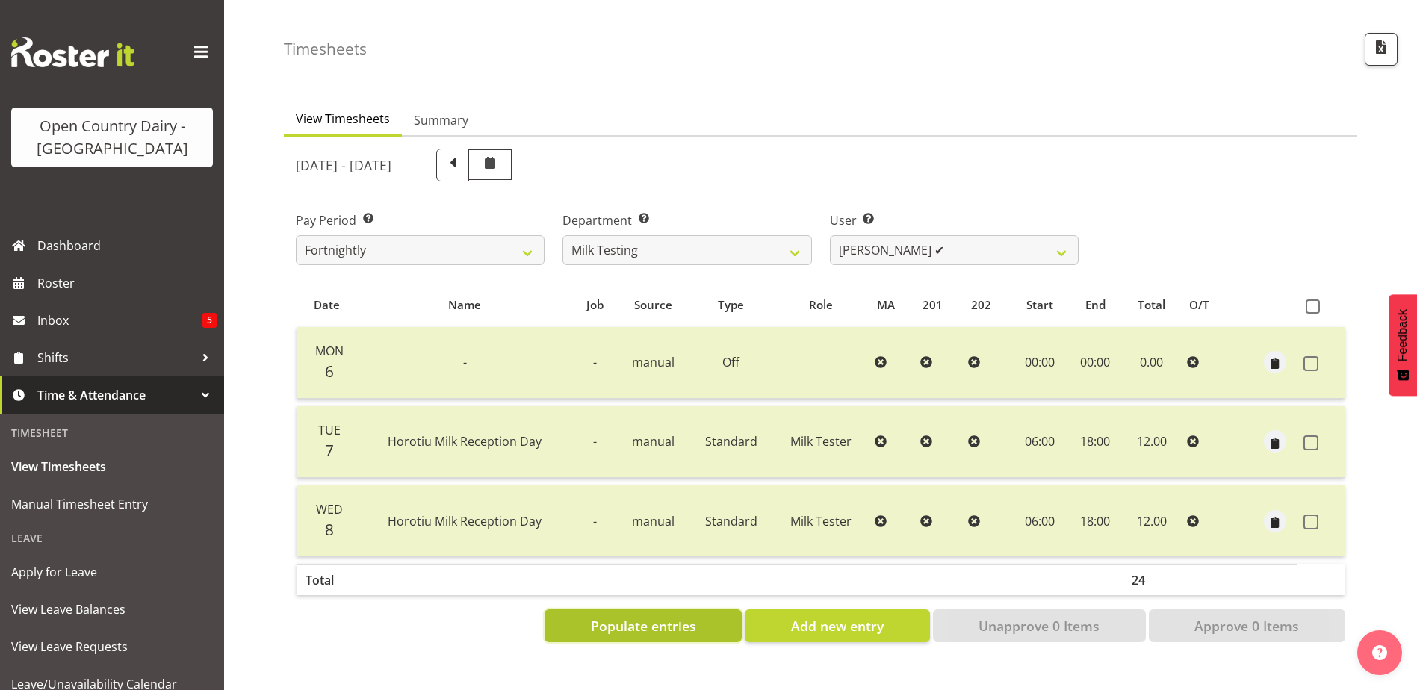
click at [639, 616] on span "Populate entries" at bounding box center [643, 625] width 105 height 19
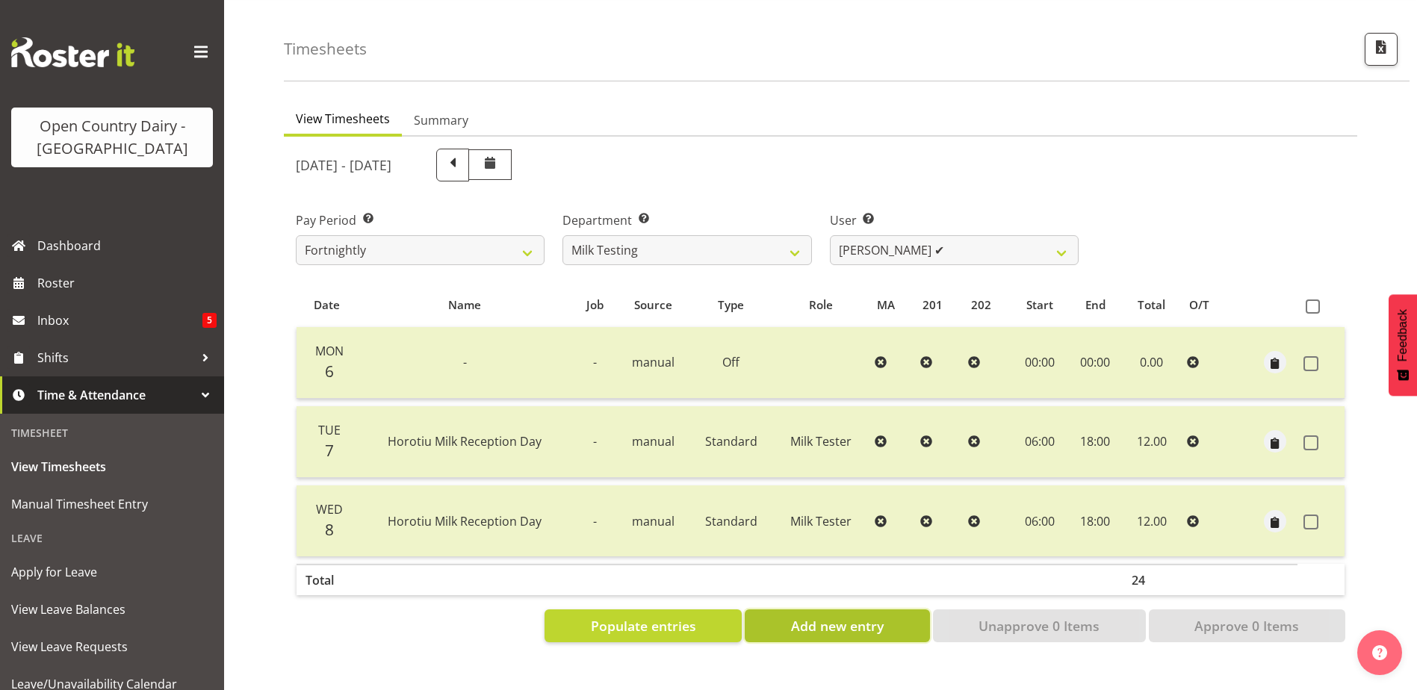
click at [799, 616] on span "Add new entry" at bounding box center [837, 625] width 93 height 19
select select
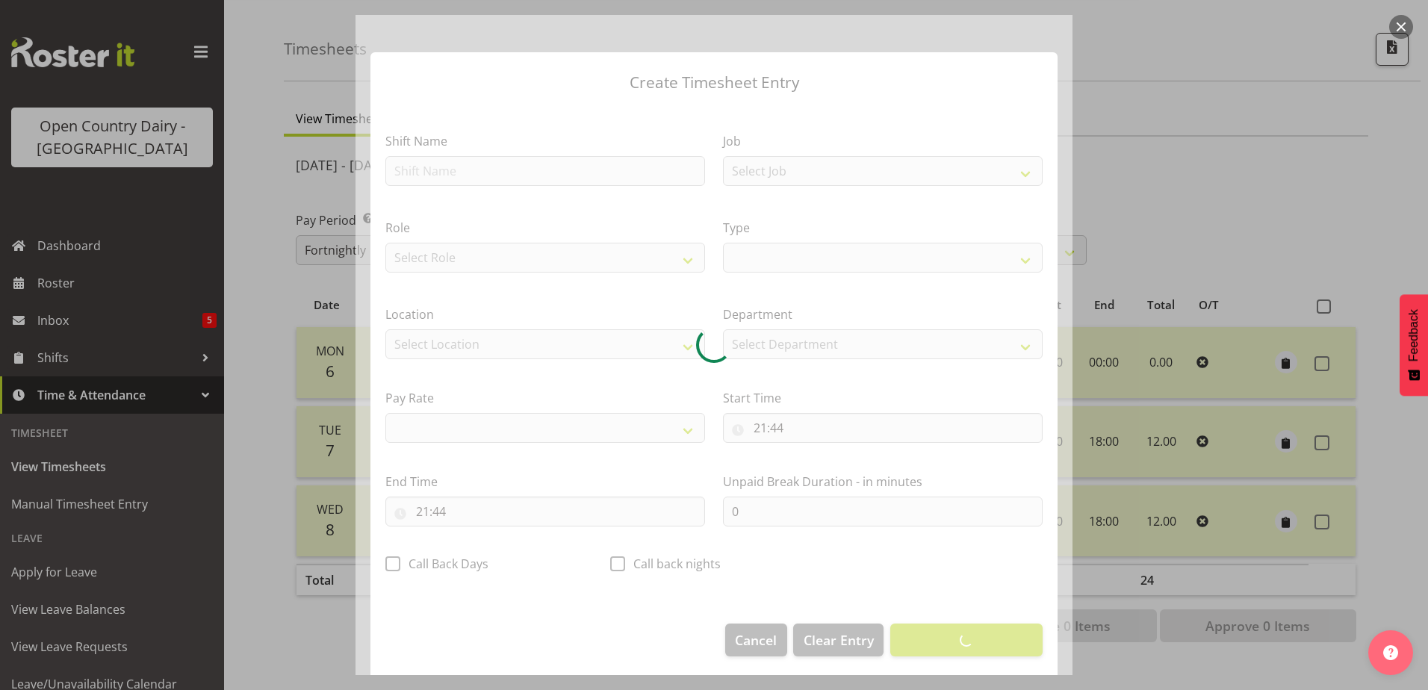
select select
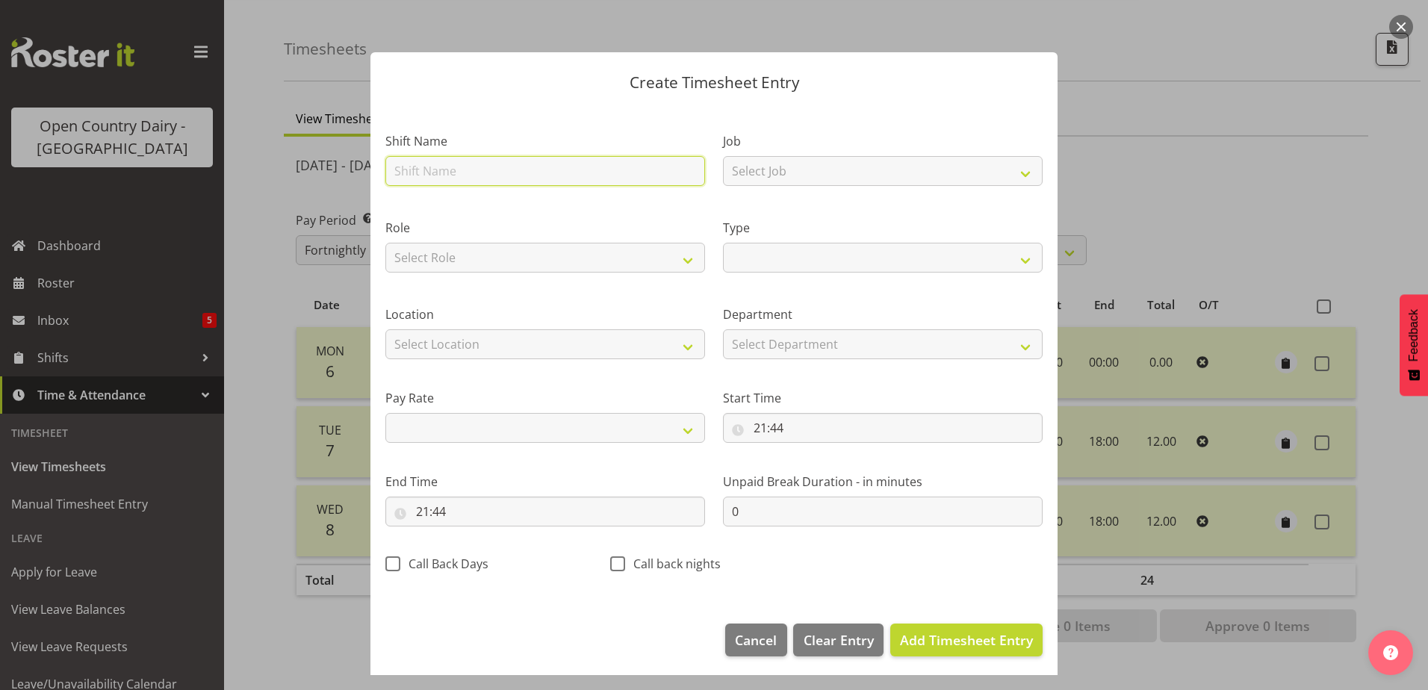
click at [446, 169] on input "text" at bounding box center [545, 171] width 320 height 30
type input "H"
select select
type input "Ho"
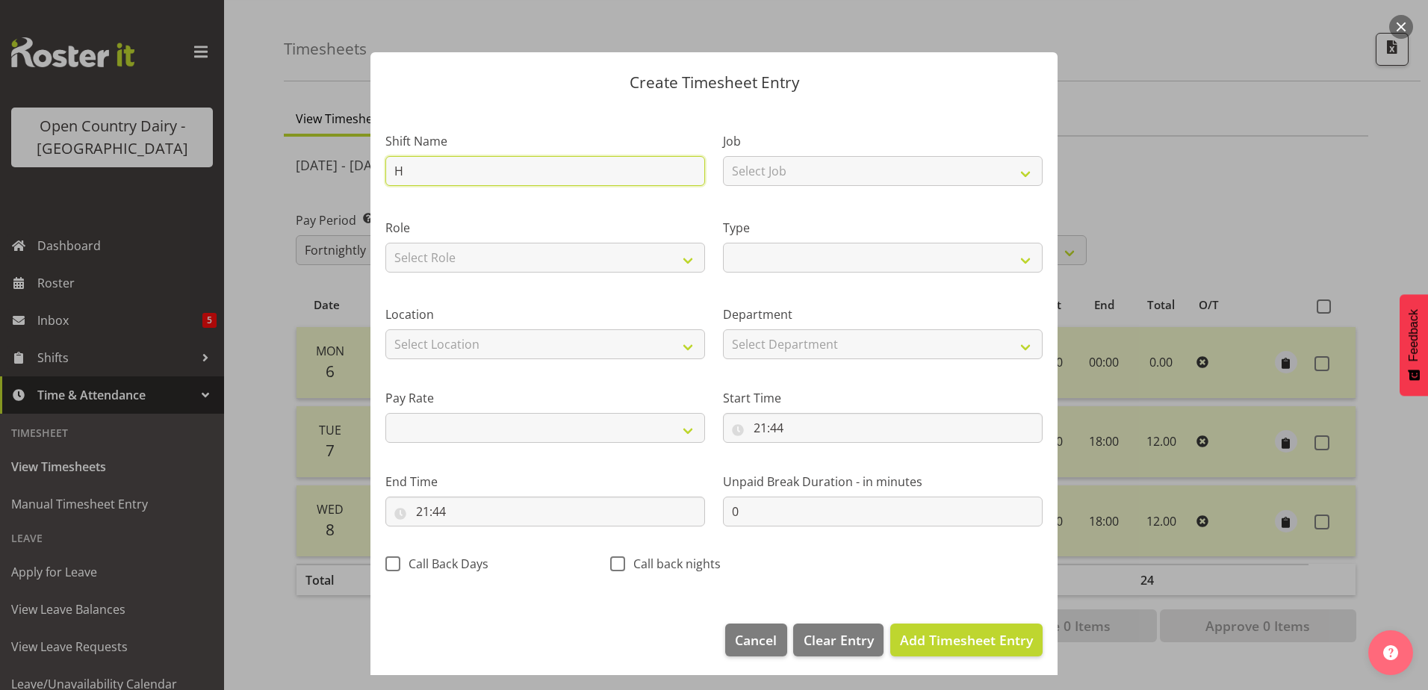
select select
type input "Hor"
select select
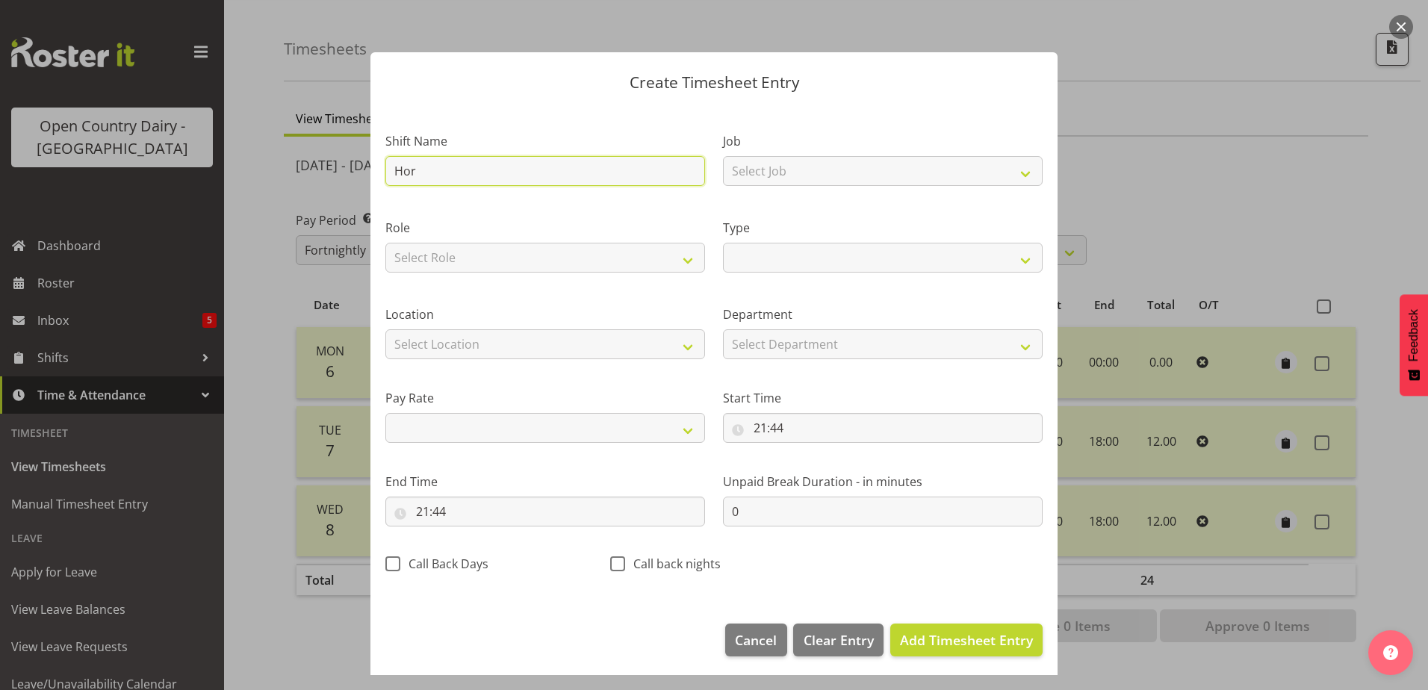
type input "Horo"
select select
type input "Horot"
select select
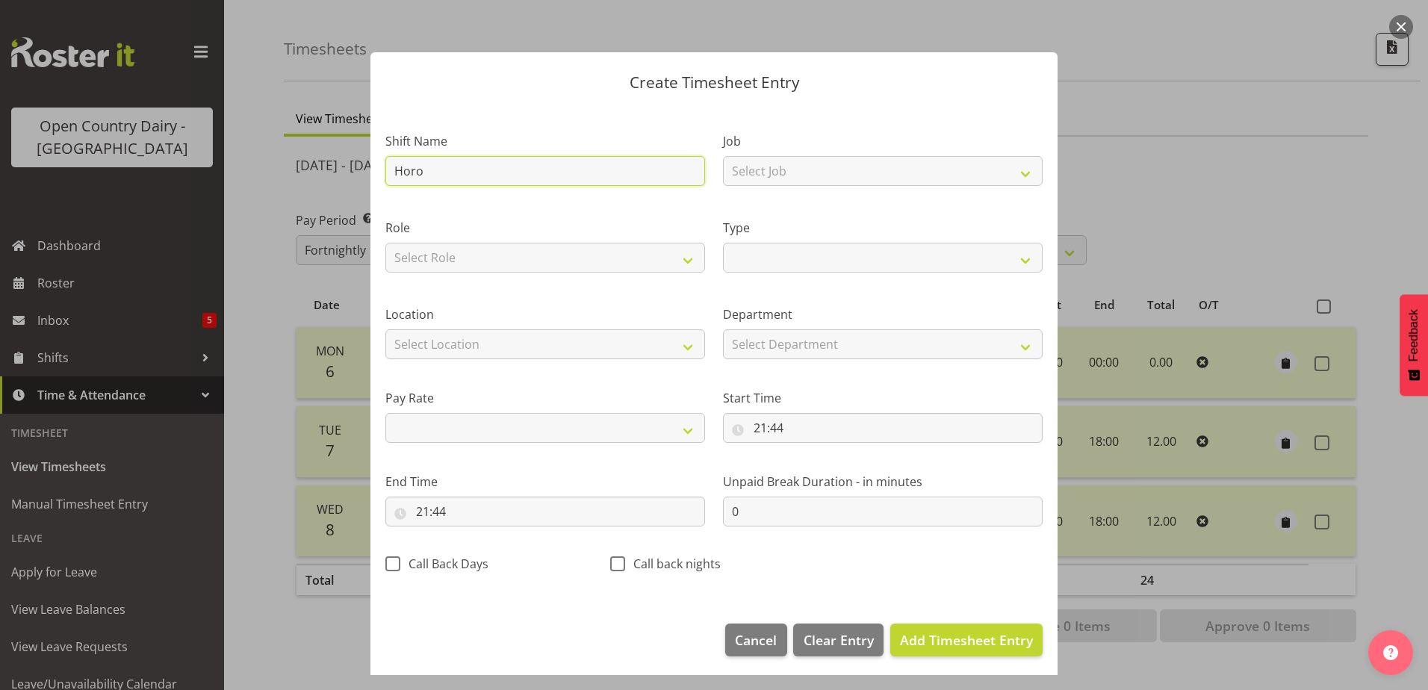
select select
type input "Horoti"
select select
type input "Horotiu"
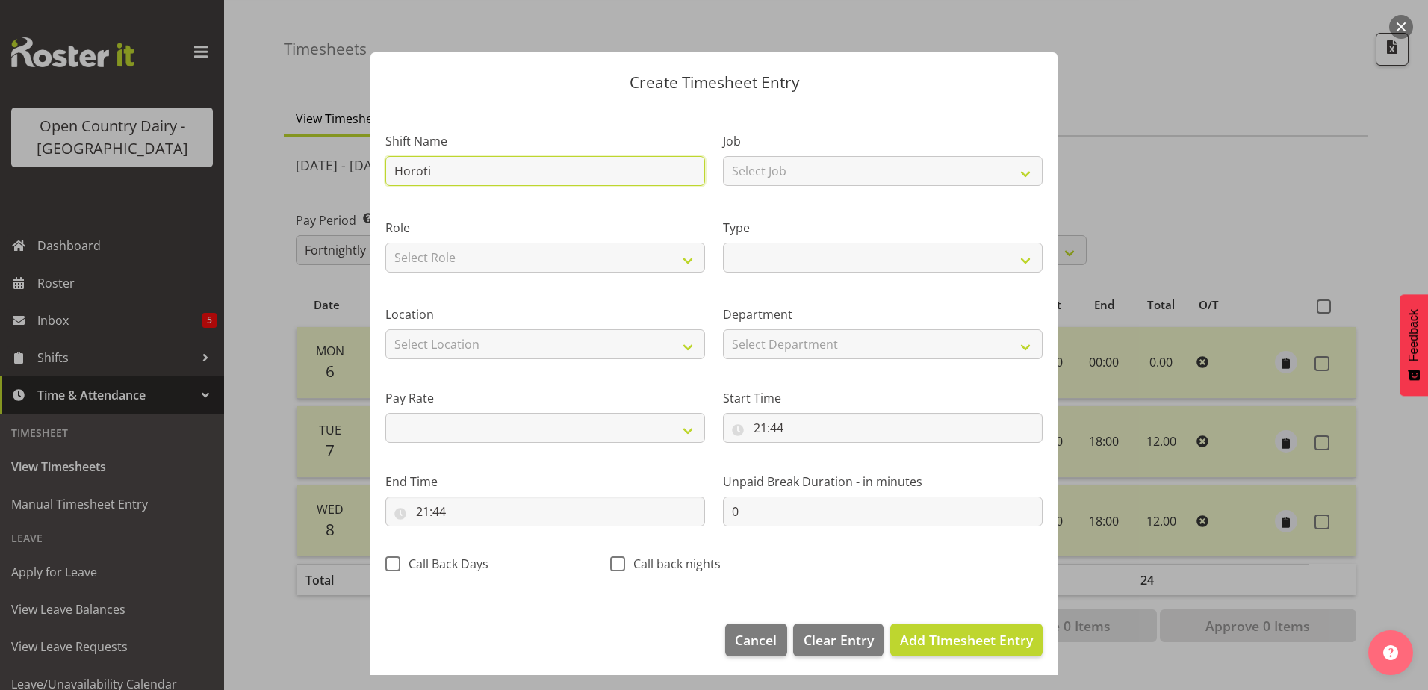
select select
type input "Horotiu"
select select
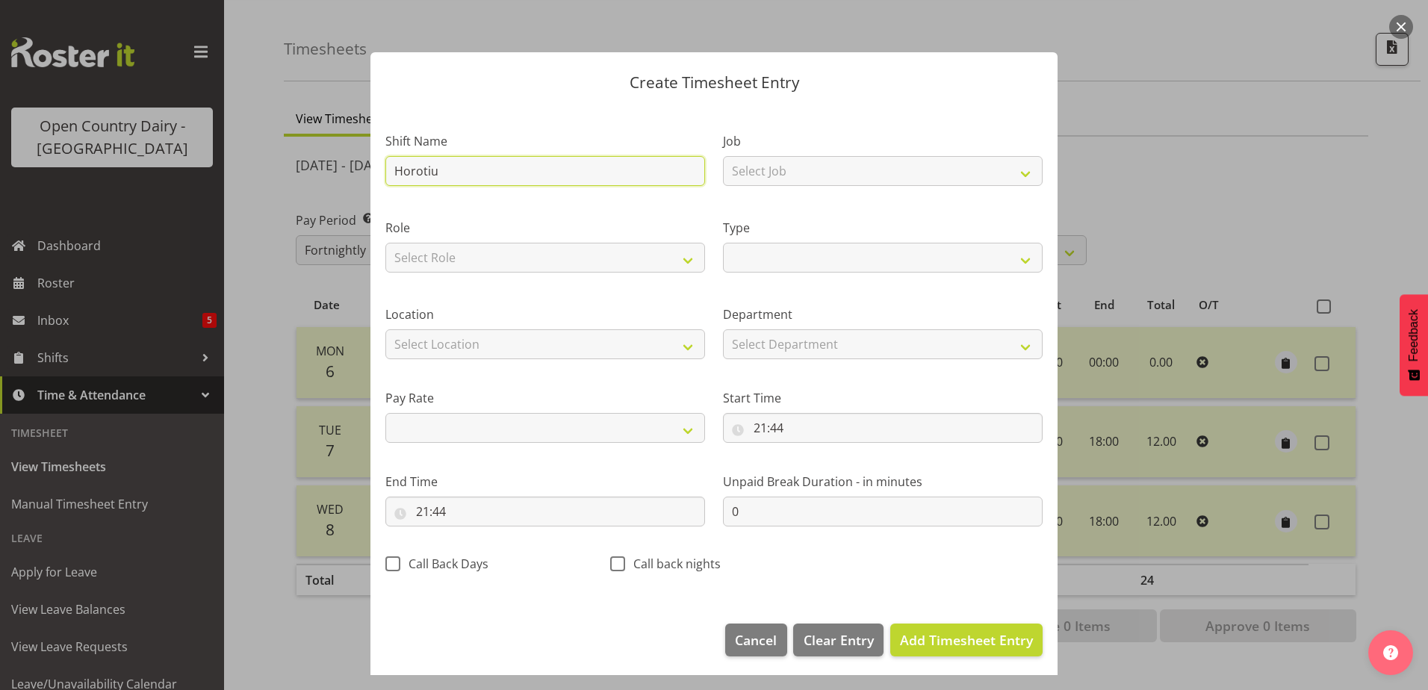
type input "Horotiu M"
select select
type input "Horotiu Mi"
select select
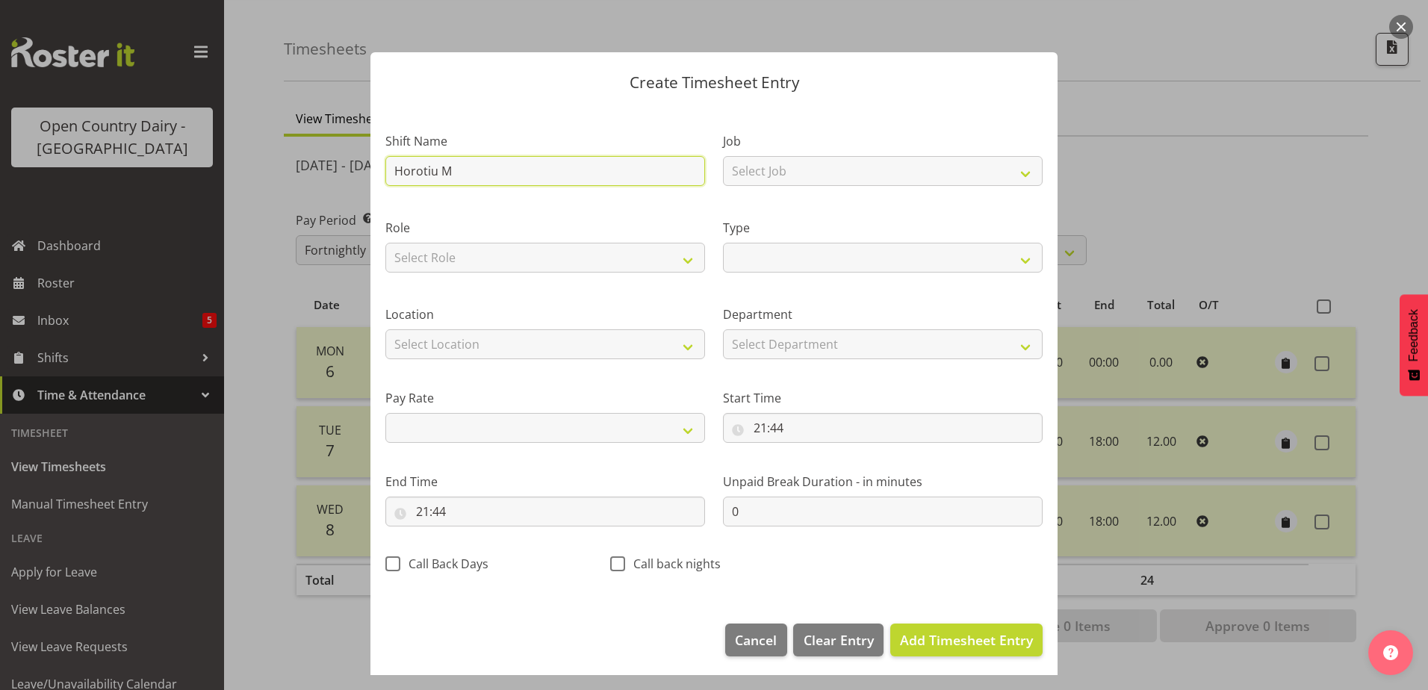
select select
type input "Horotiu Mil"
select select
type input "Horotiu Milk"
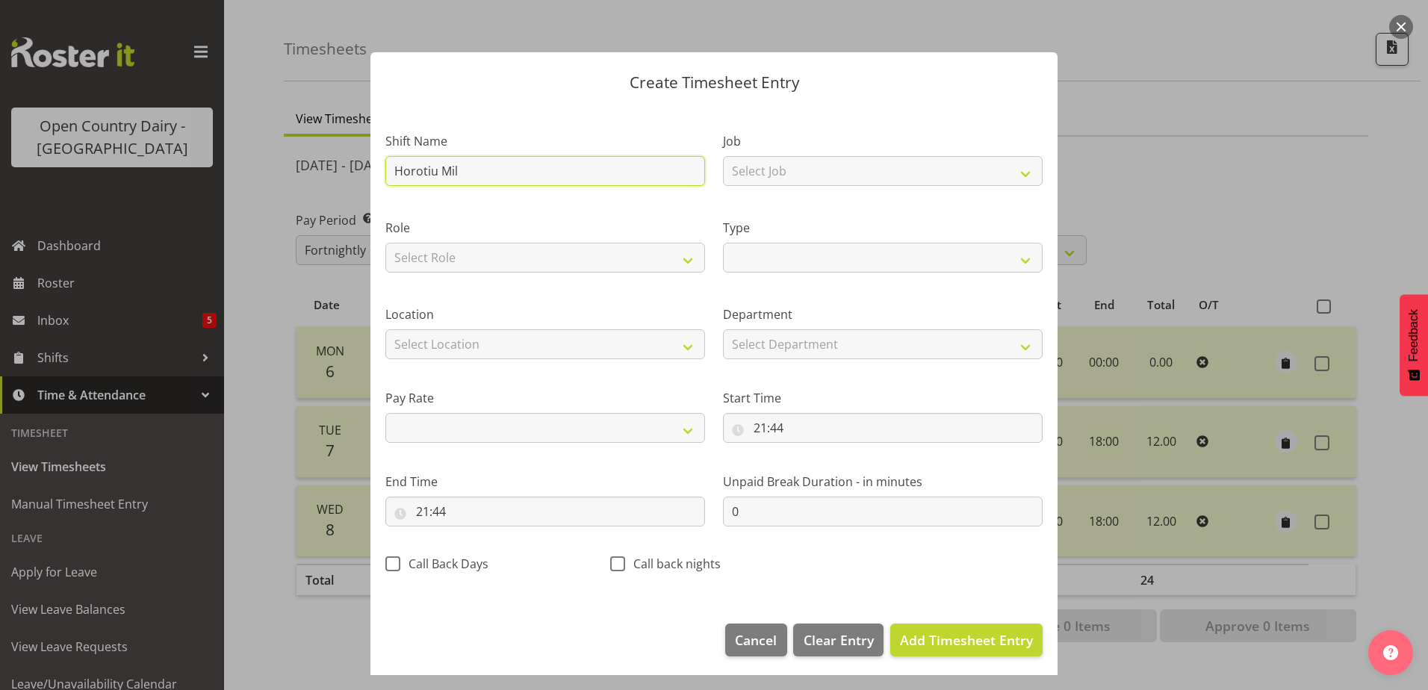
select select
type input "Horotiu Milkr"
select select
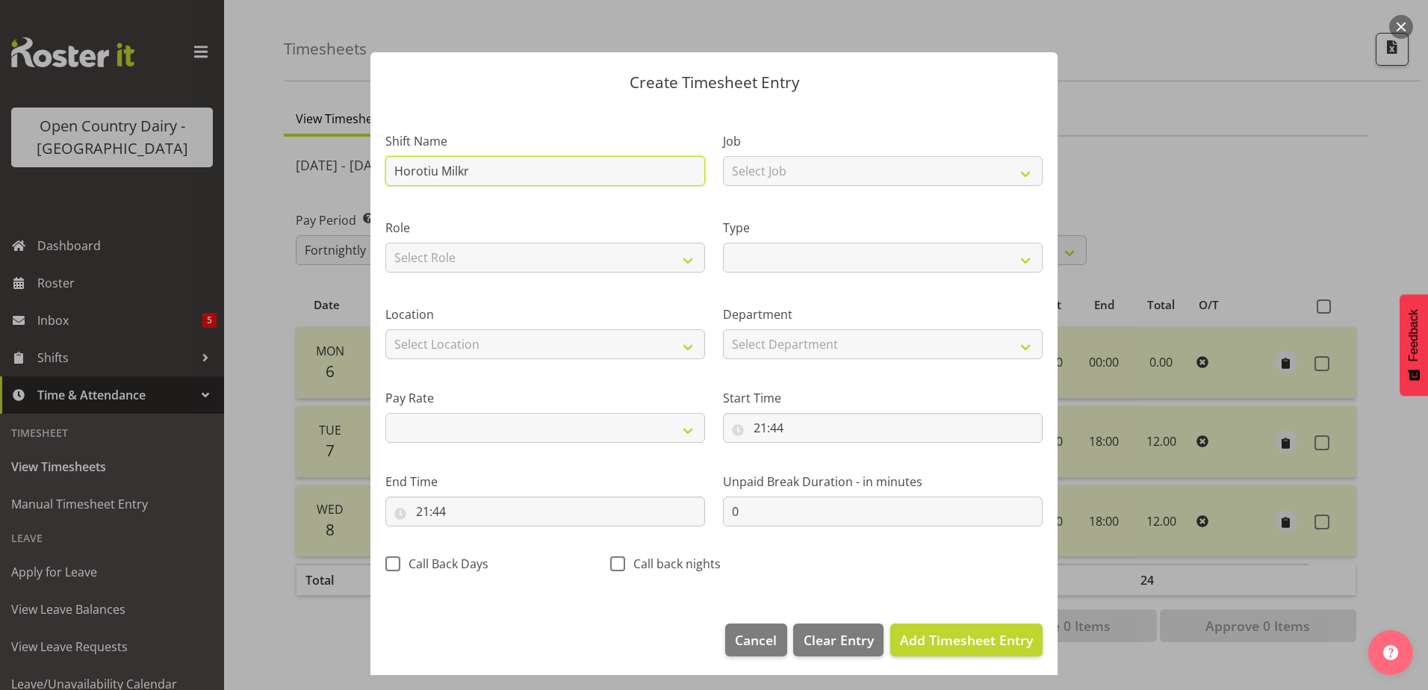
type input "Horotiu Milkre"
select select
type input "Horotiu Milkrec"
select select
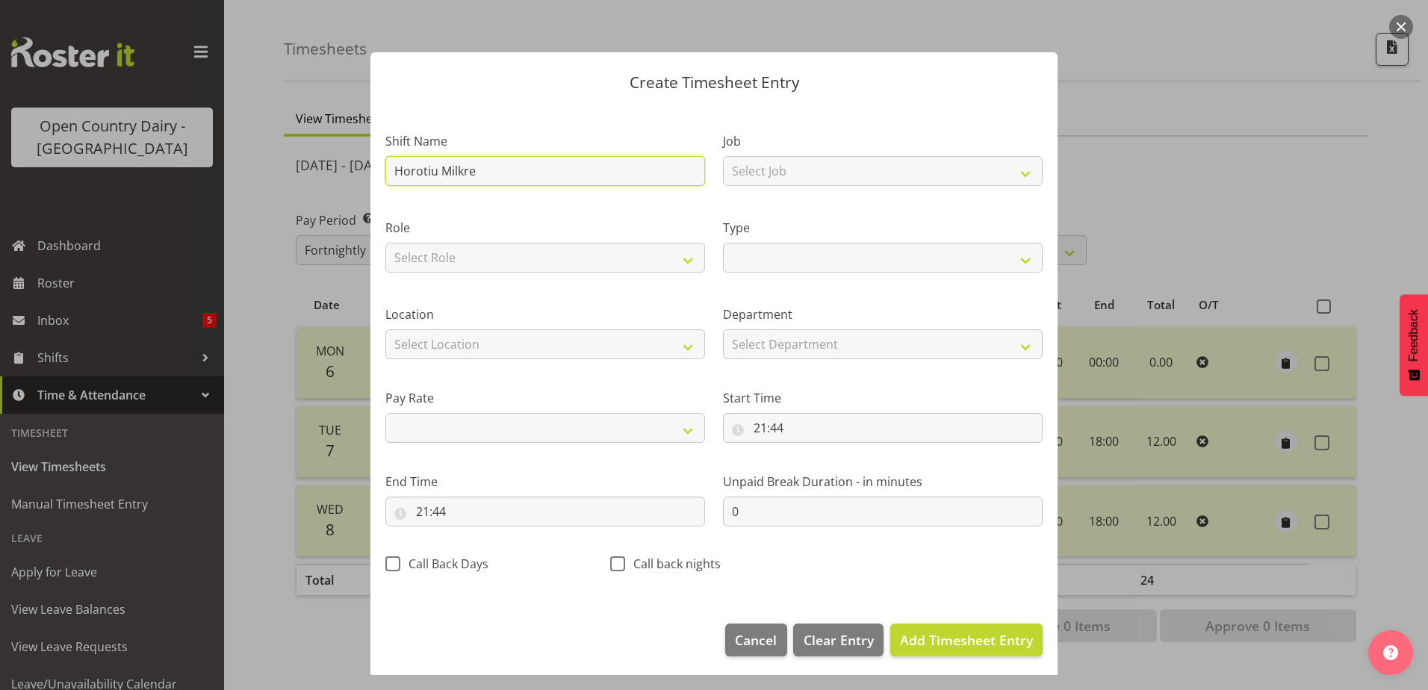
select select
type input "Horotiu Milkrece"
select select
type input "Horotiu Milkrecep"
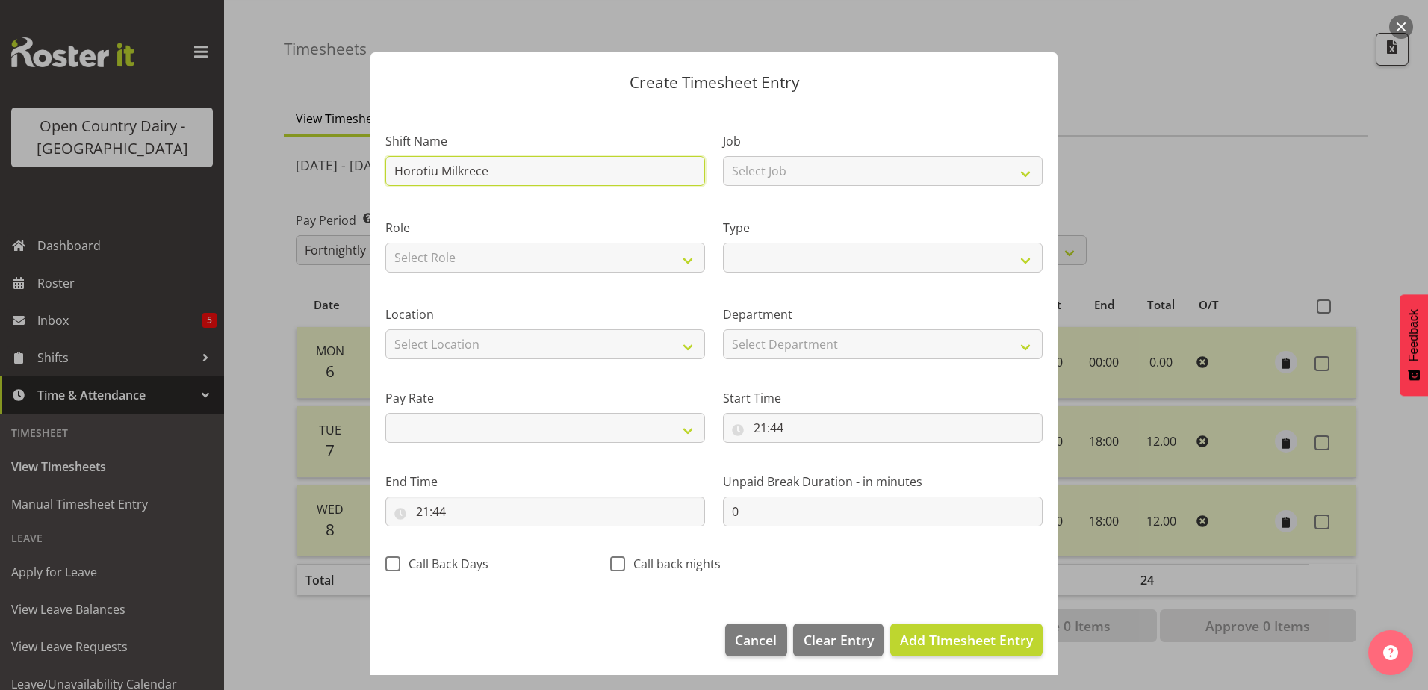
select select
type input "Horotiu Milkrecept"
select select
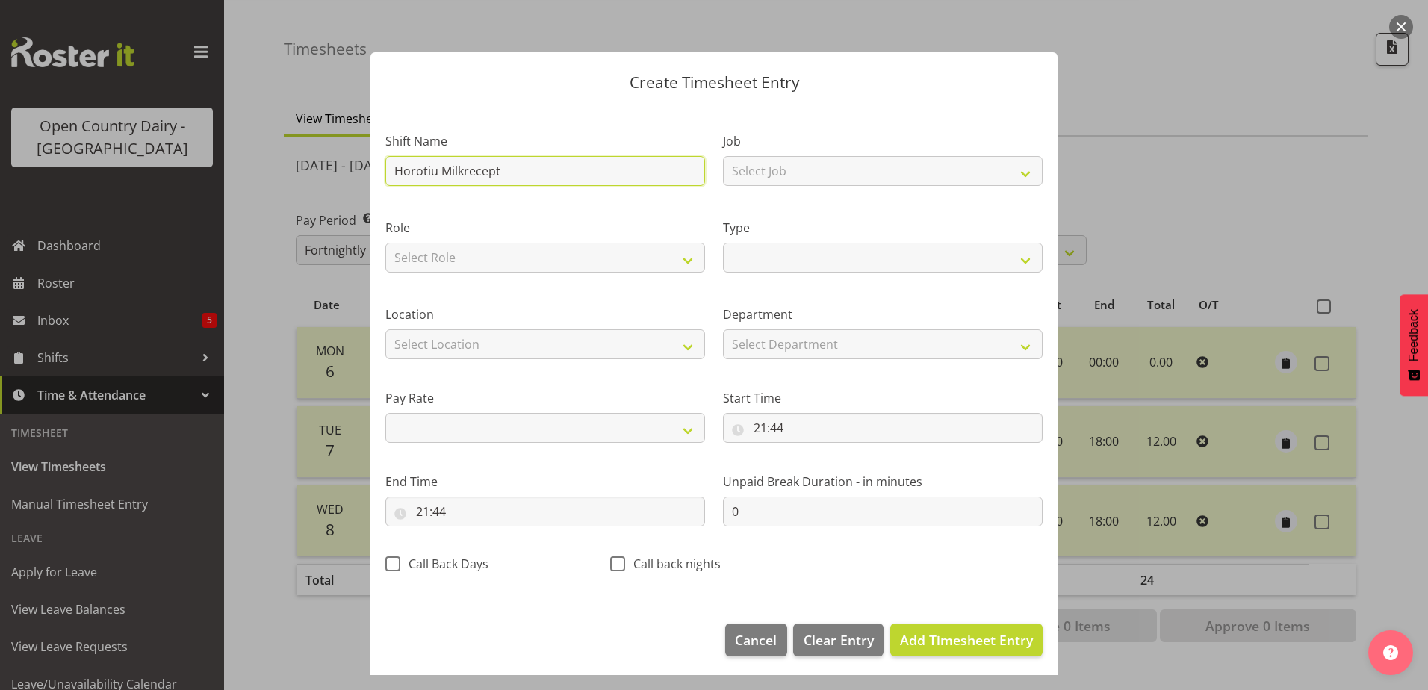
type input "Horotiu Milkrecepti"
select select
type input "Horotiu Milkreceptio"
select select
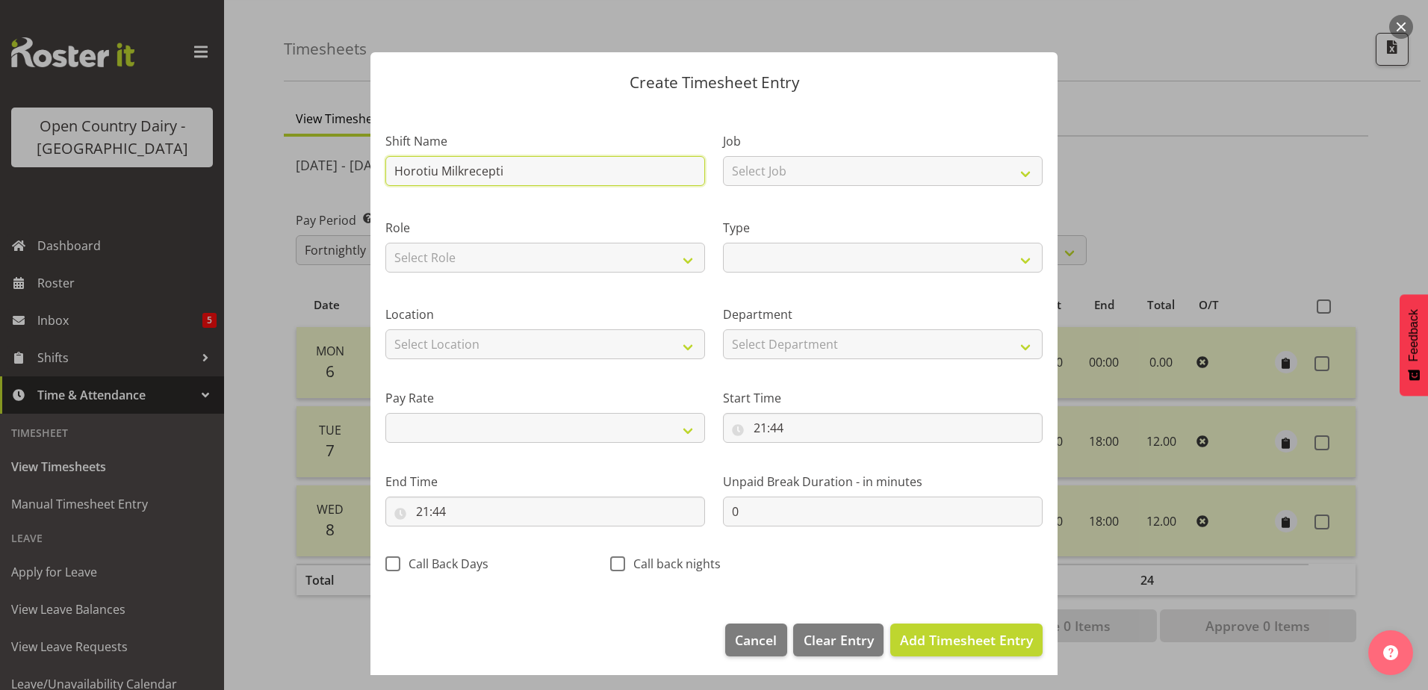
select select
type input "Horotiu Milkreception"
select select
type input "Horotiu Milkreception"
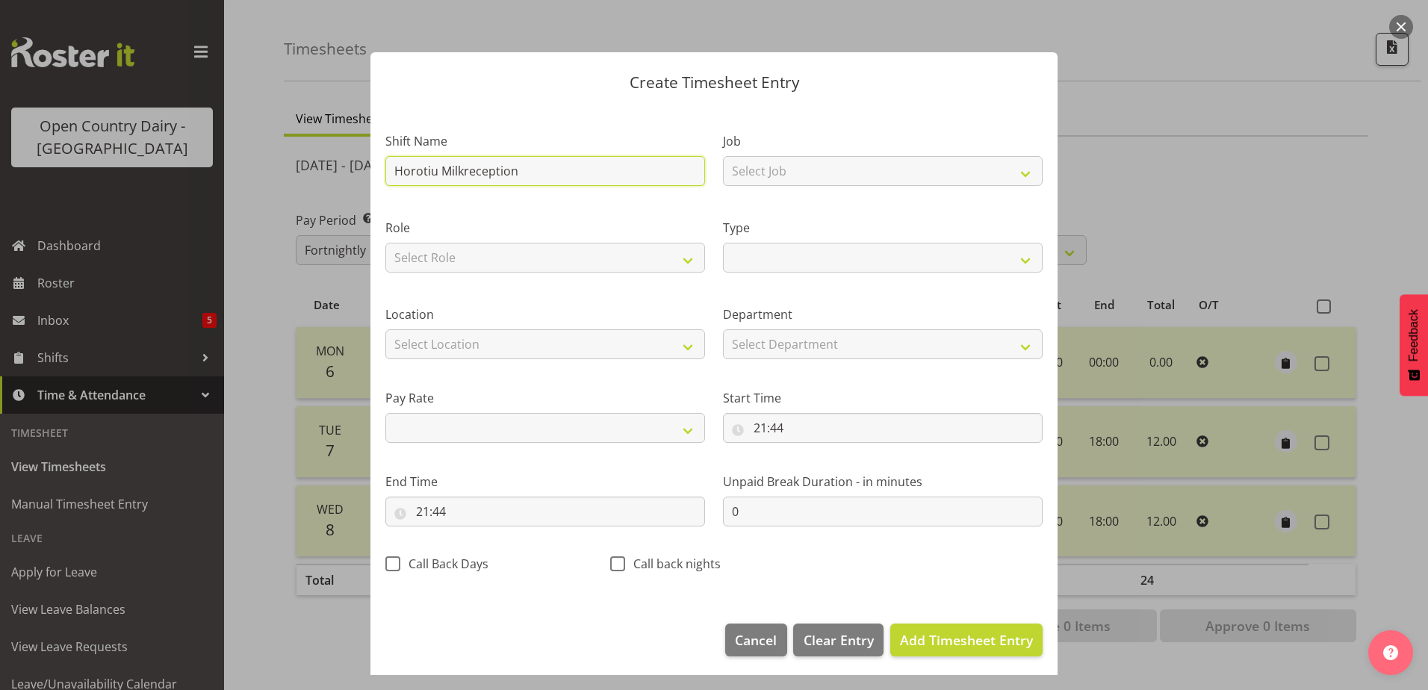
select select
type input "Horotiu Milkreception N"
select select
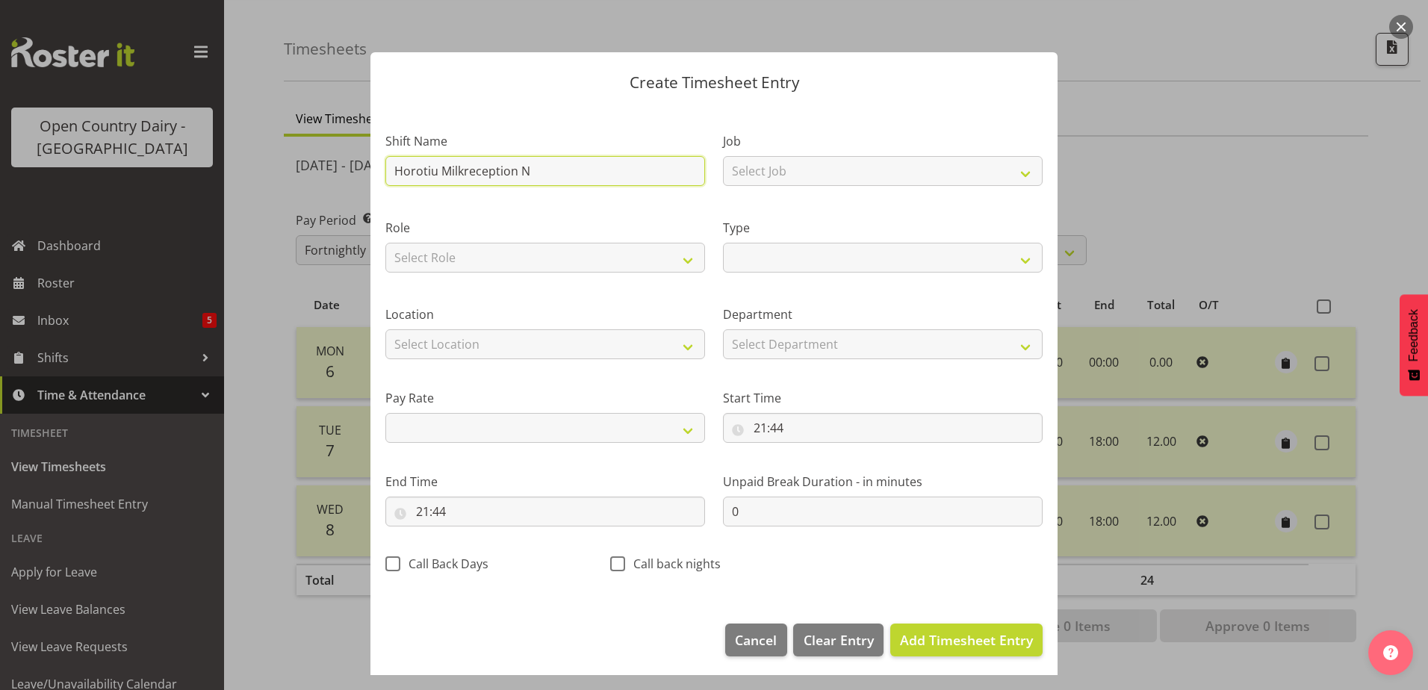
type input "Horotiu Milkreception Ni"
select select
type input "Horotiu Milkreception Nig"
select select
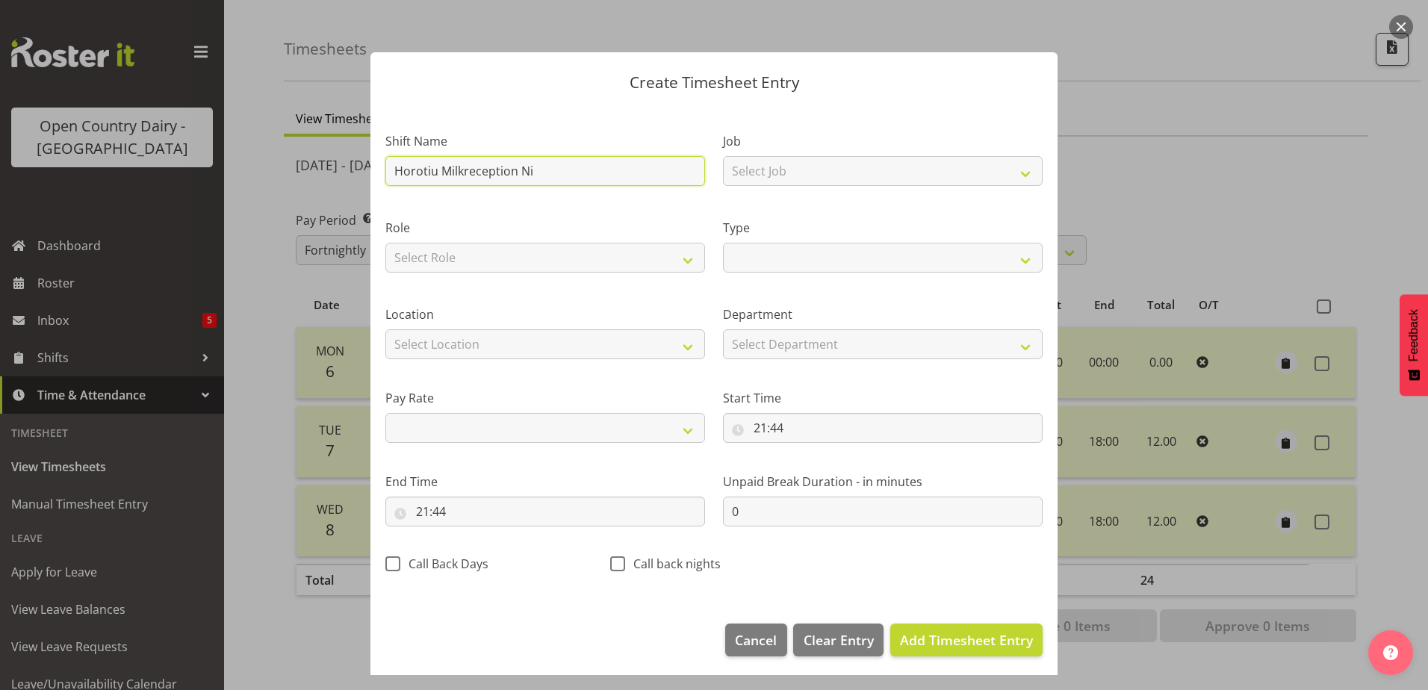
select select
type input "Horotiu Milkreception Nigh"
select select
type input "Horotiu Milkreception Night"
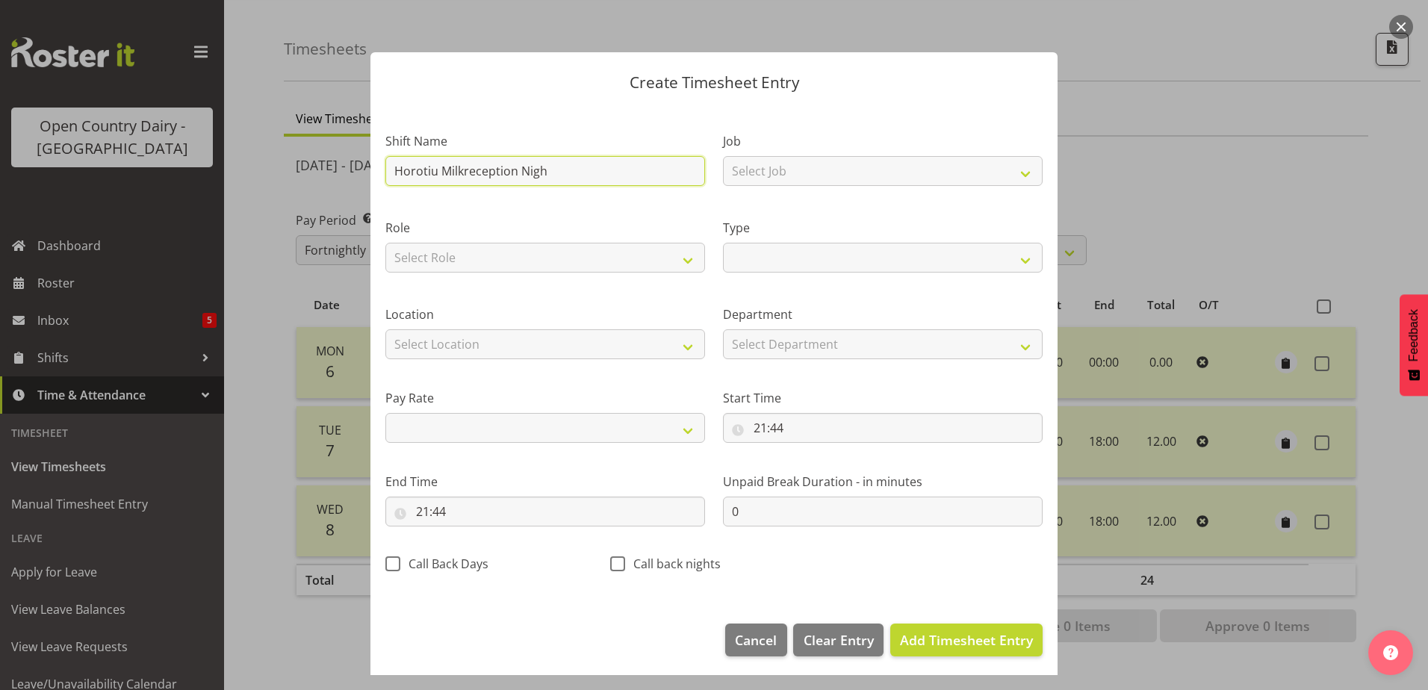
select select
type input "Horotiu Milkreception Nights"
select select
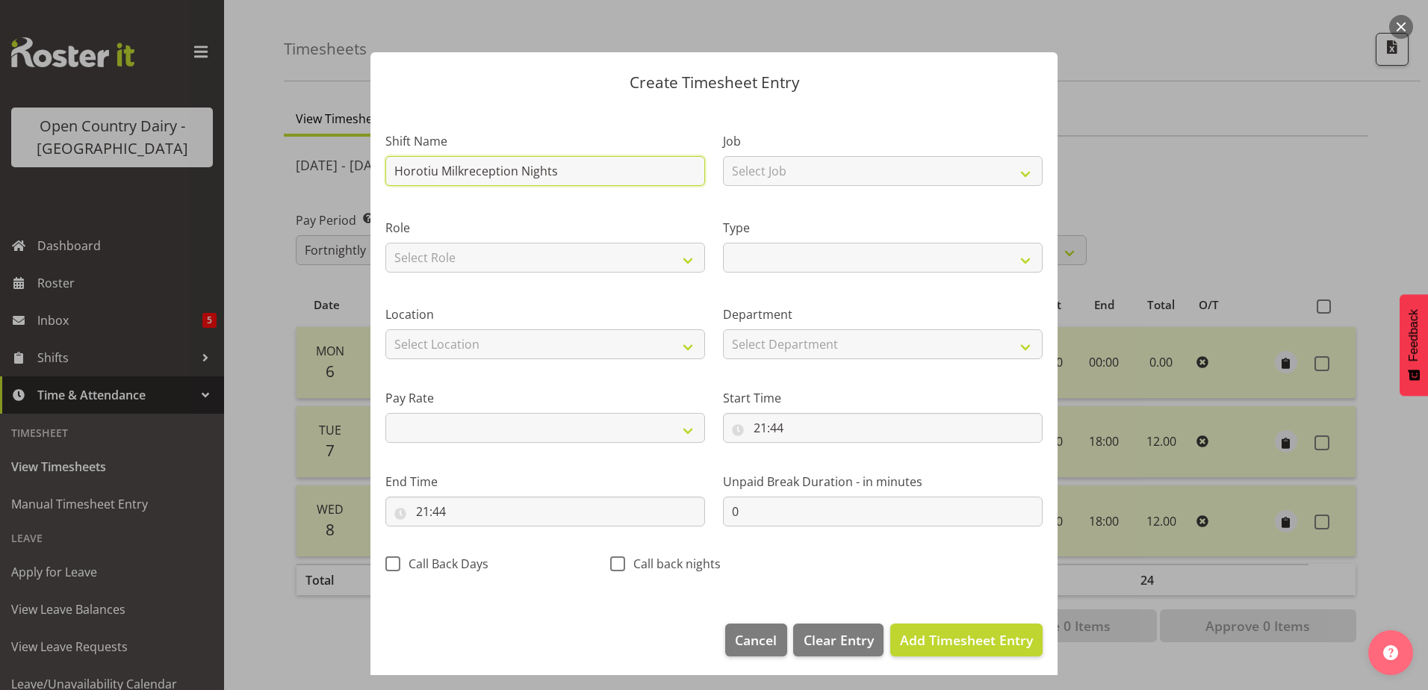
type input "Horotiu Milkreception Nights"
click at [501, 219] on label "Role" at bounding box center [545, 228] width 320 height 18
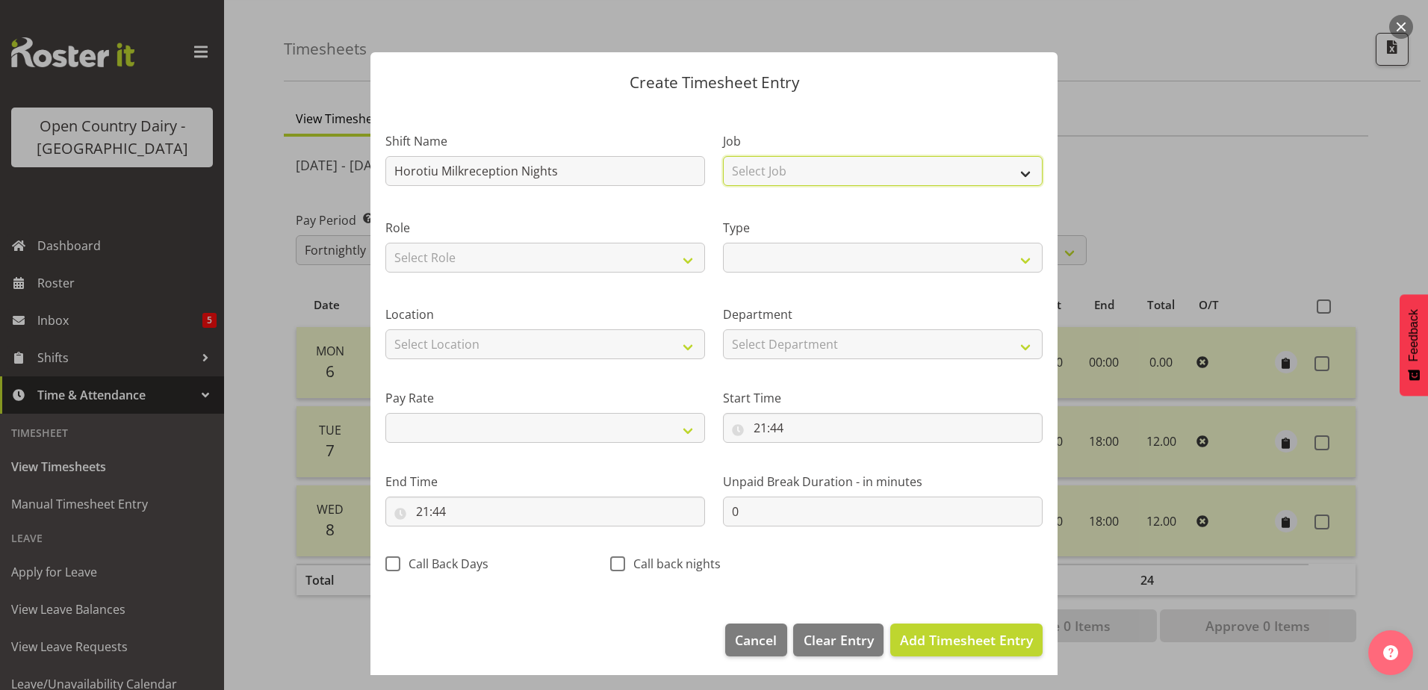
click at [1013, 176] on select "Select Job Driver Driver supervisor Support" at bounding box center [883, 171] width 320 height 30
click at [560, 211] on div "Role Select Role Milk Tester" at bounding box center [545, 241] width 338 height 87
click at [684, 262] on select "Select Role Milk Tester" at bounding box center [545, 258] width 320 height 30
select select "1168"
click at [385, 243] on select "Select Role Milk Tester" at bounding box center [545, 258] width 320 height 30
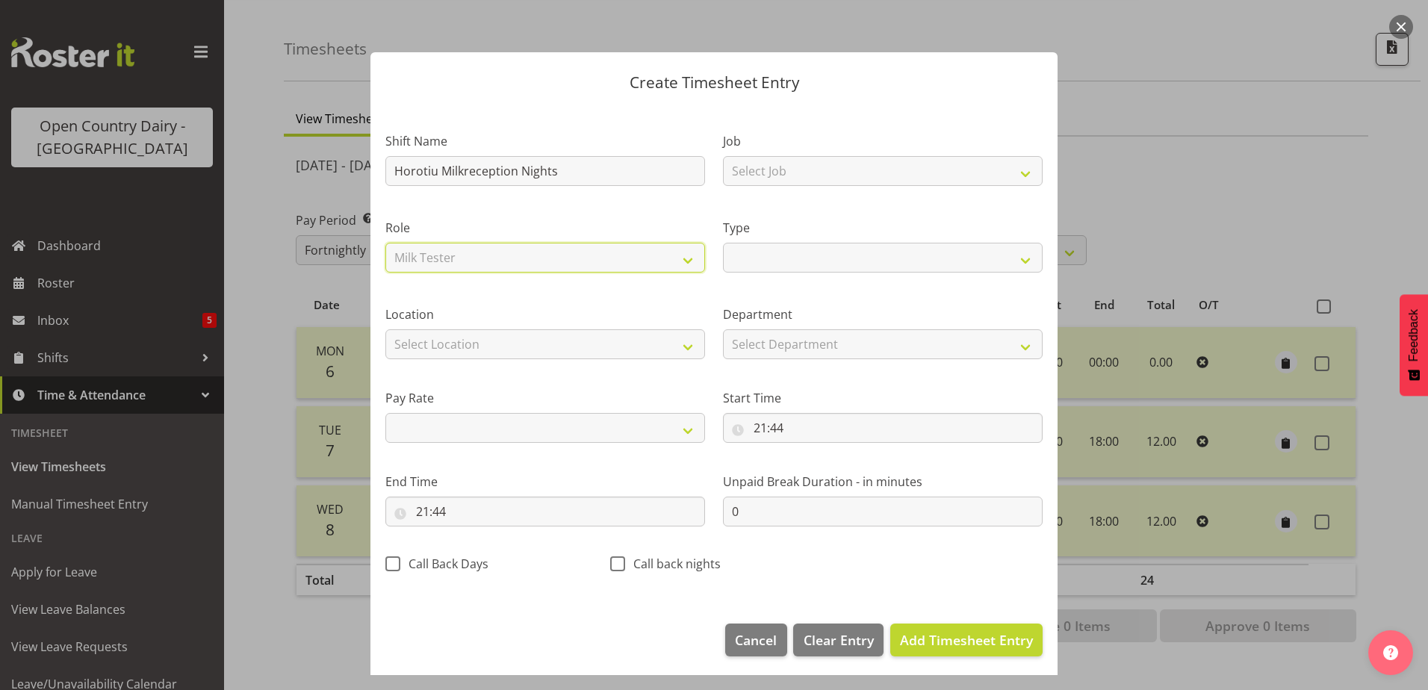
select select
click at [1020, 264] on select "Off Standard Public Holiday Public Holiday (Worked) Day In Lieu Annual Leave Si…" at bounding box center [883, 258] width 320 height 30
select select "Standard"
click at [723, 243] on select "Off Standard Public Holiday Public Holiday (Worked) Day In Lieu Annual Leave Si…" at bounding box center [883, 258] width 320 height 30
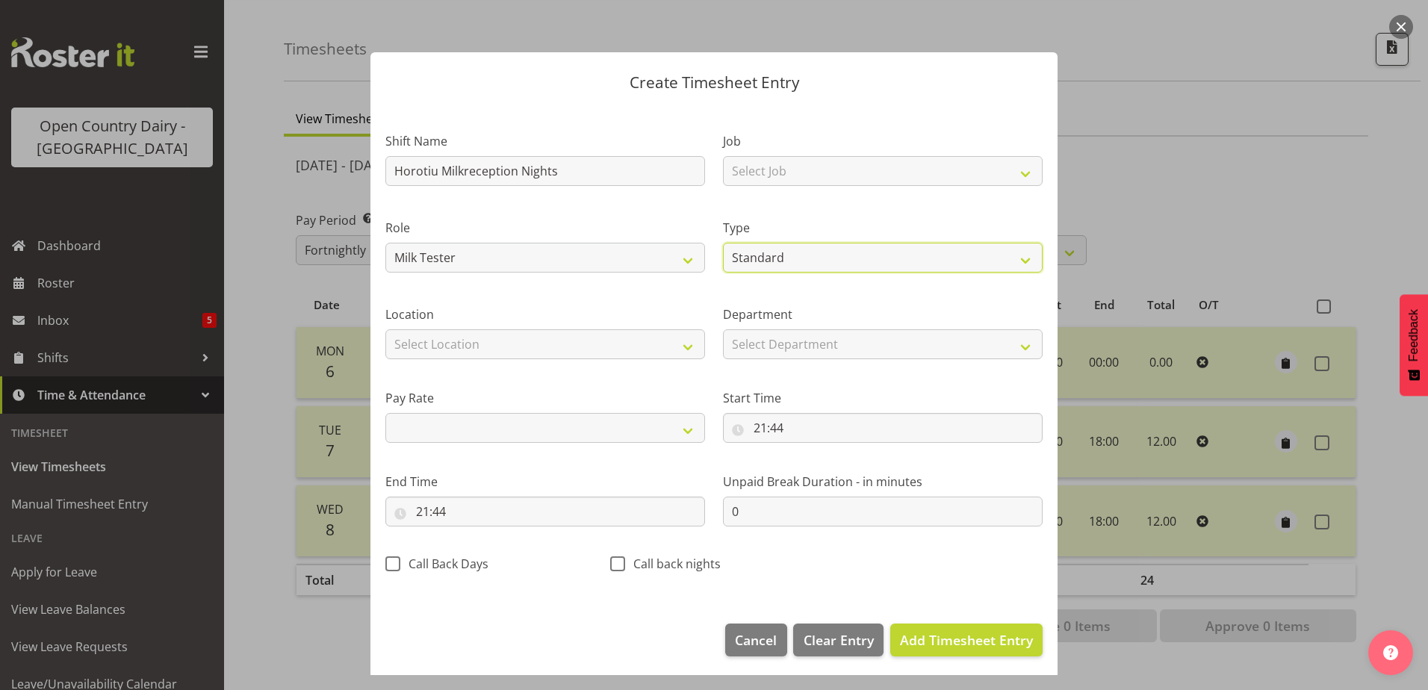
select select
click at [1012, 347] on select "Select Department Milk Testing Training" at bounding box center [883, 344] width 320 height 30
select select "733"
click at [723, 329] on select "Select Department Milk Testing Training" at bounding box center [883, 344] width 320 height 30
click at [665, 398] on label "Pay Rate" at bounding box center [545, 398] width 320 height 18
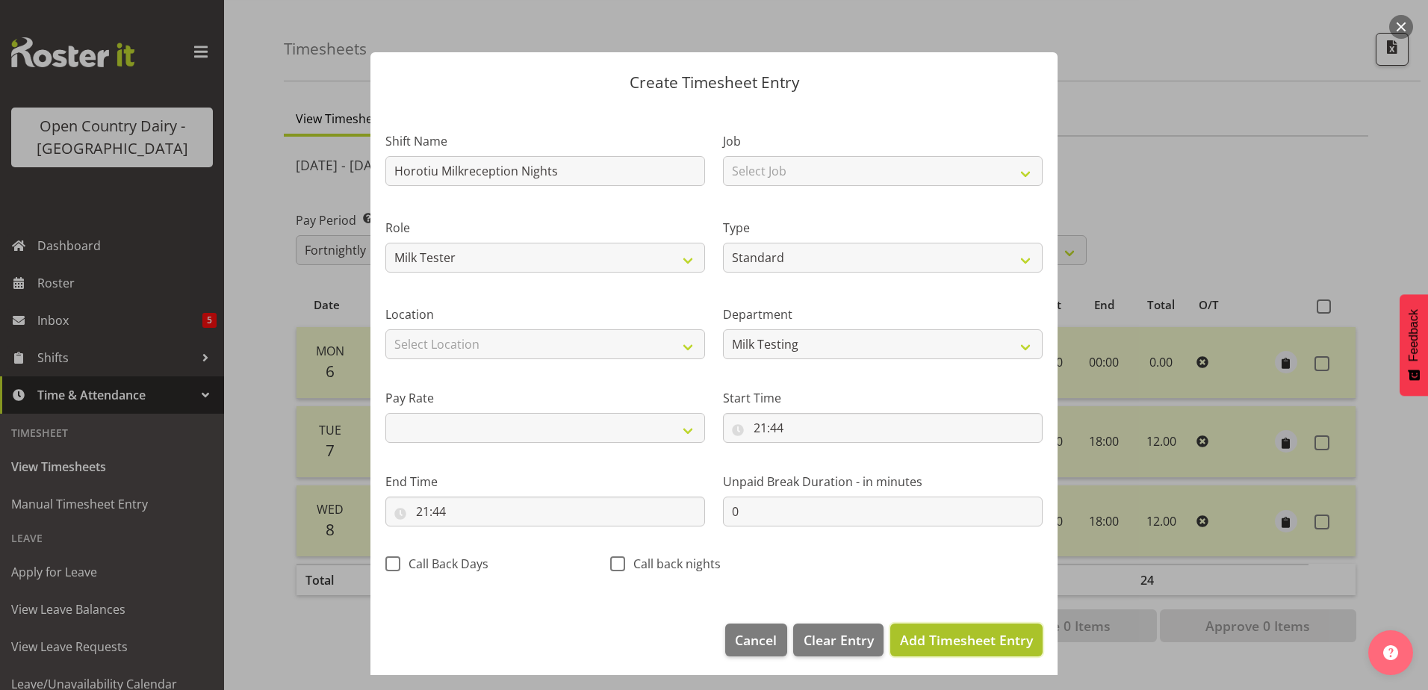
click at [914, 642] on span "Add Timesheet Entry" at bounding box center [966, 640] width 133 height 18
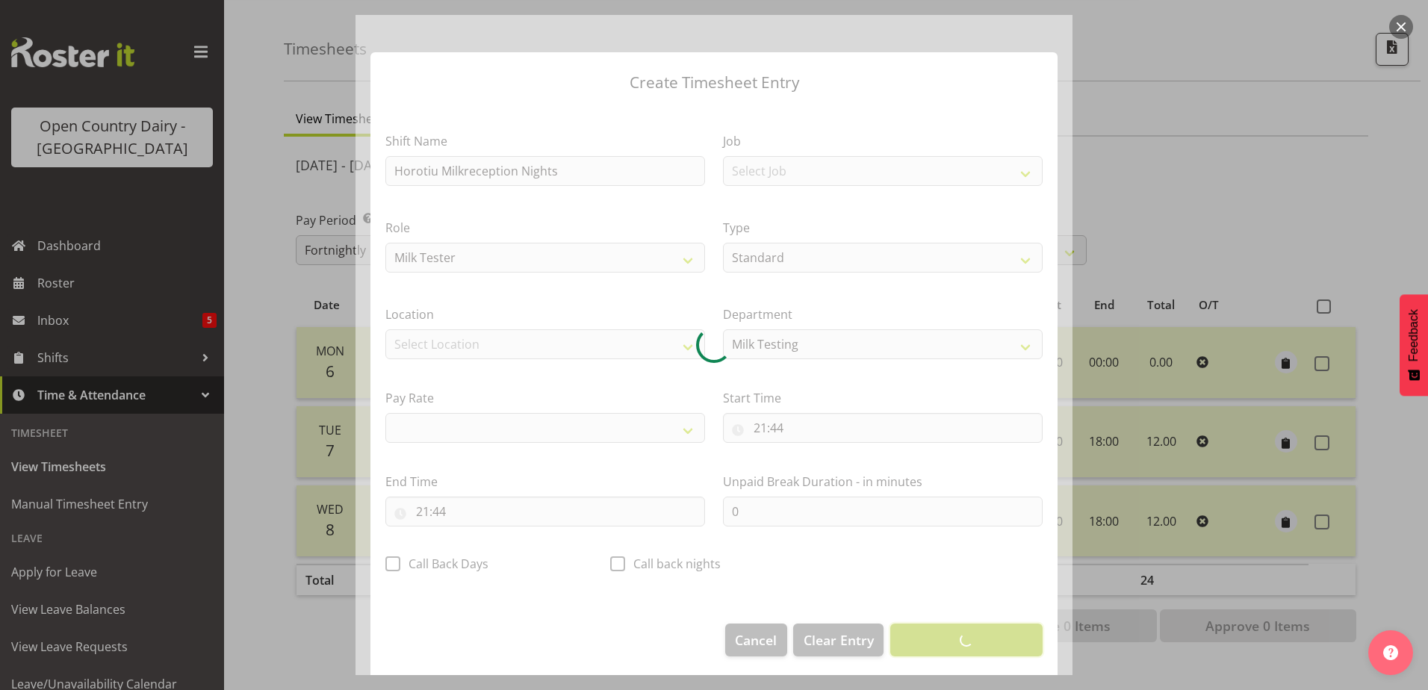
select select
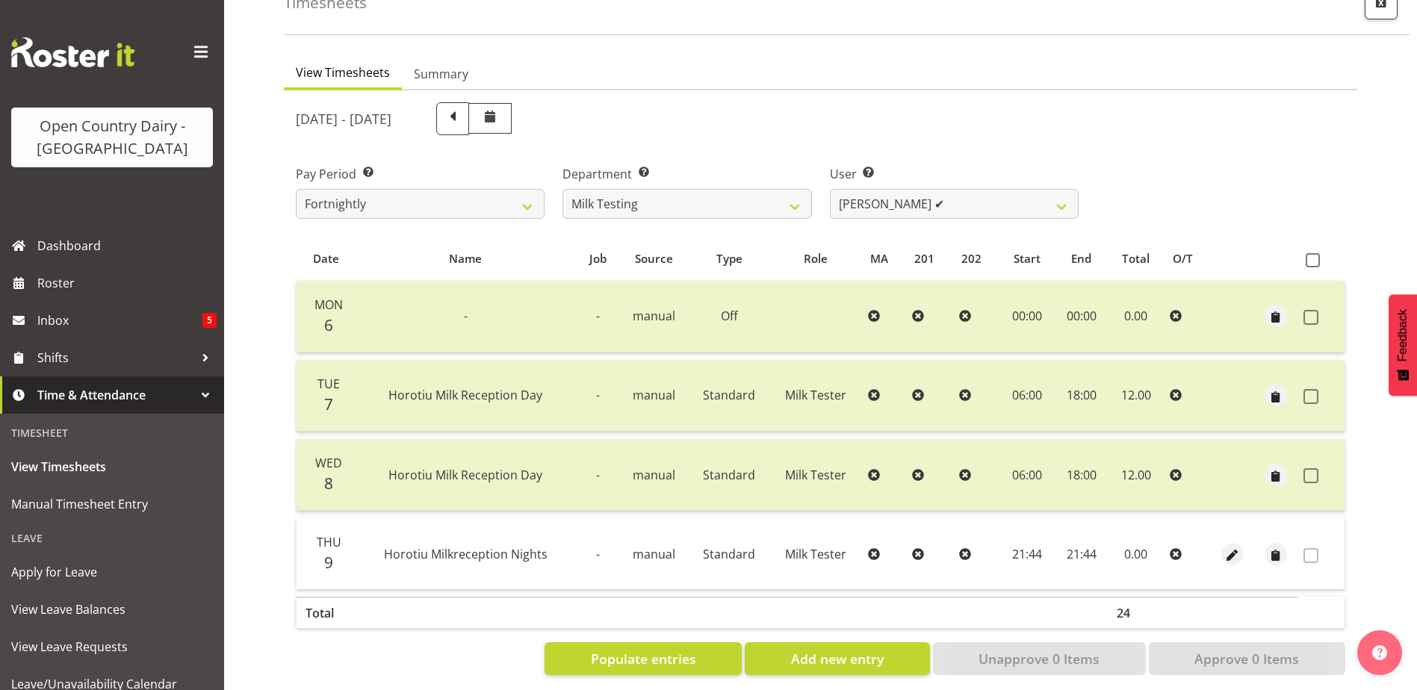
scroll to position [111, 0]
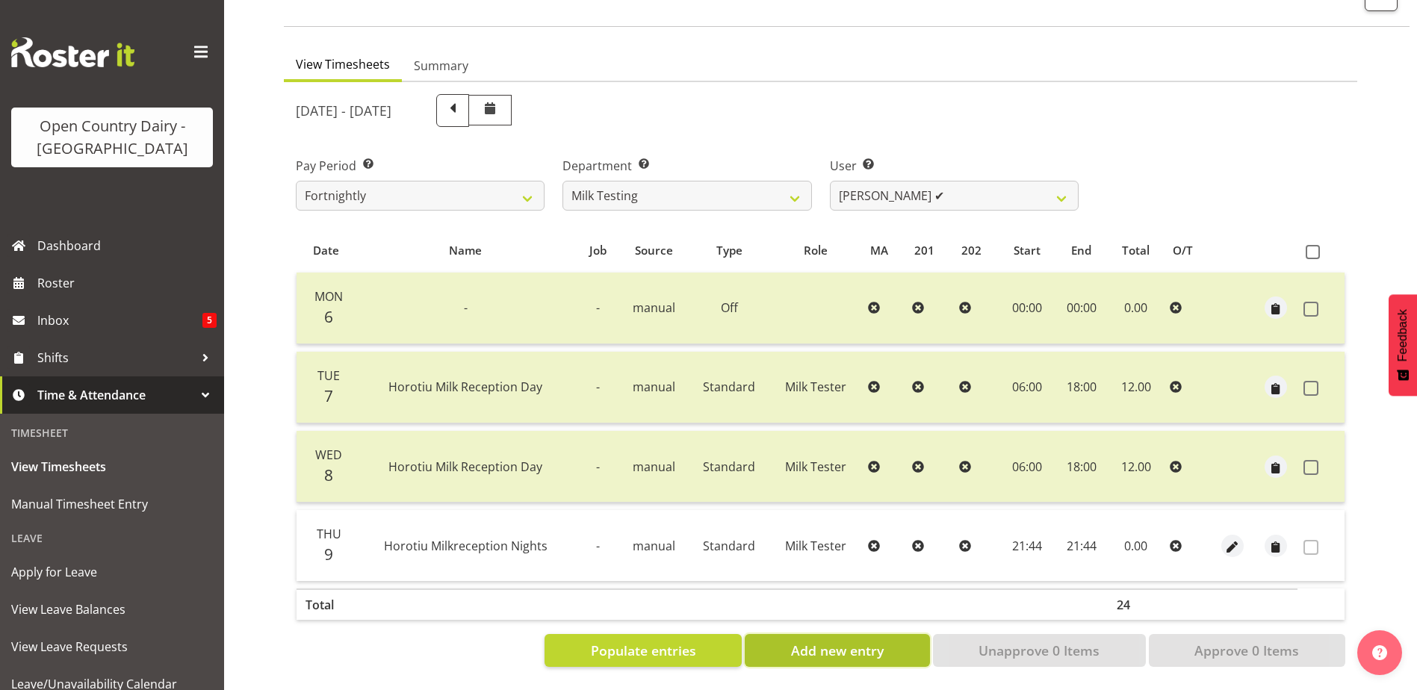
click at [865, 641] on span "Add new entry" at bounding box center [837, 650] width 93 height 19
select select
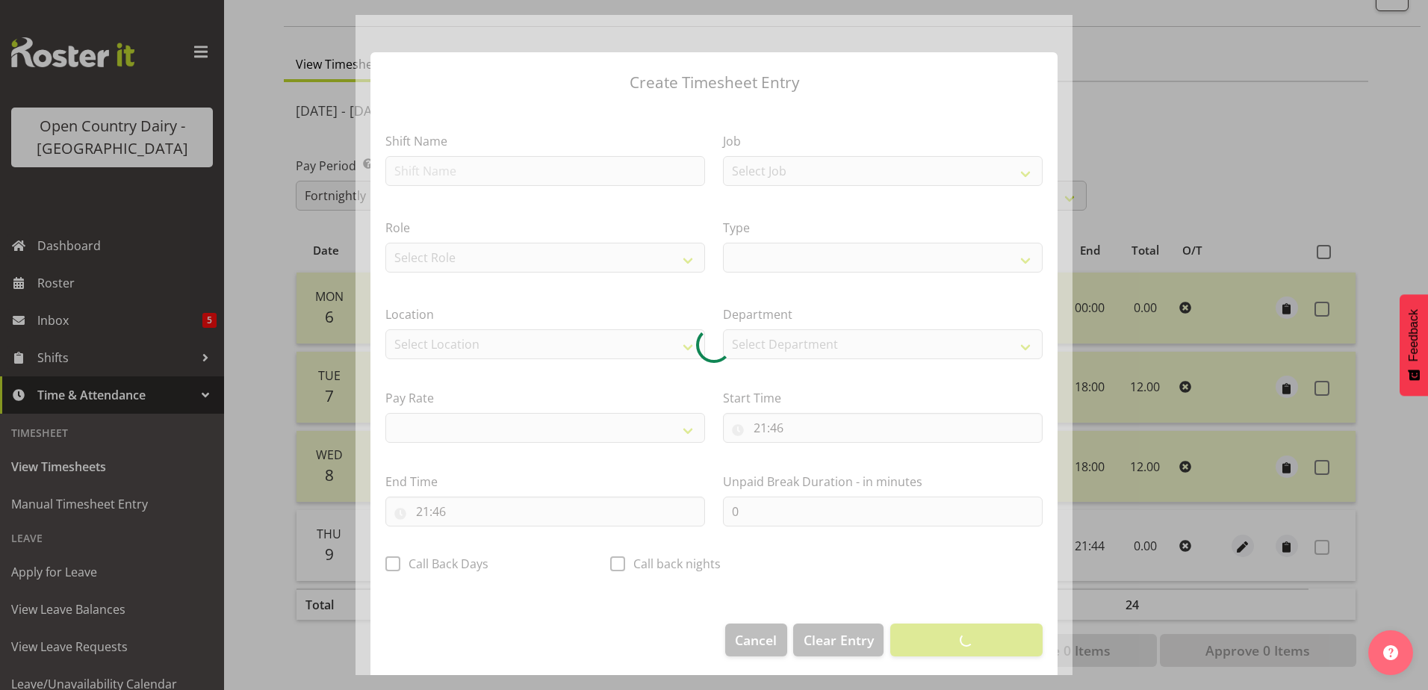
select select
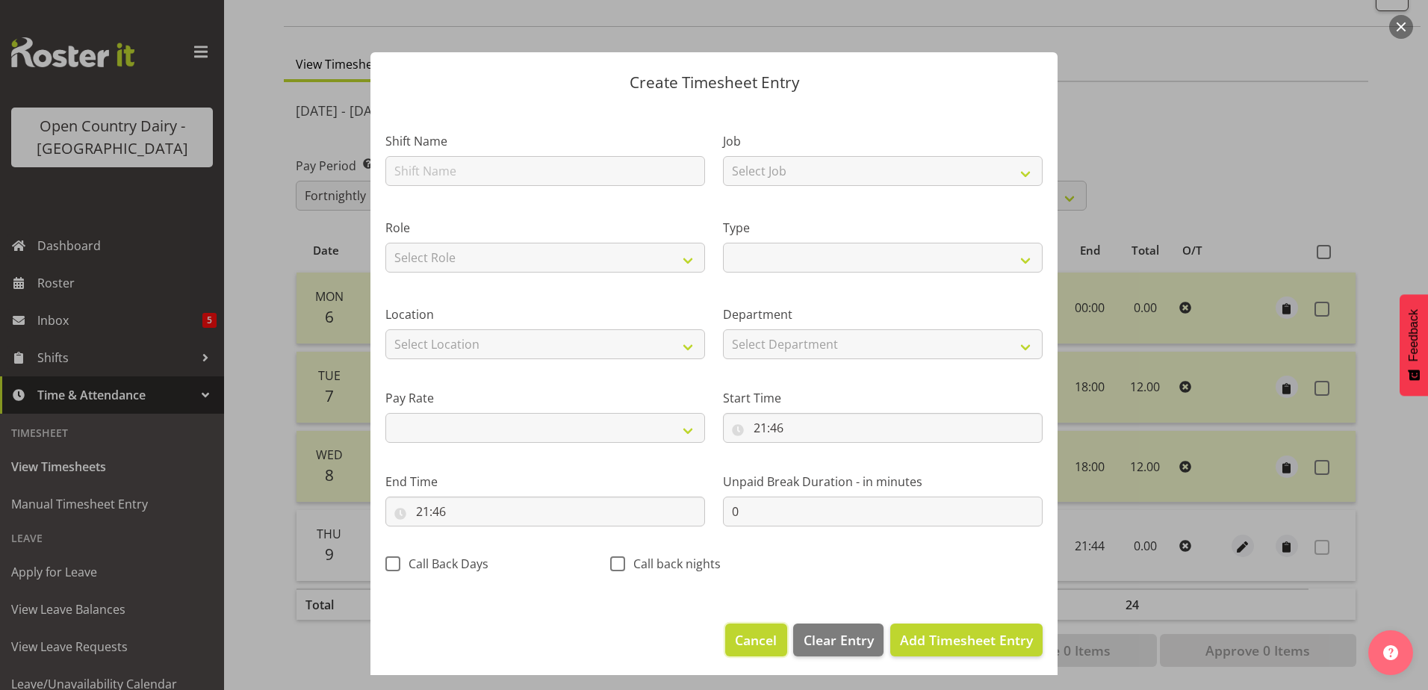
click at [725, 638] on button "Cancel" at bounding box center [755, 640] width 61 height 33
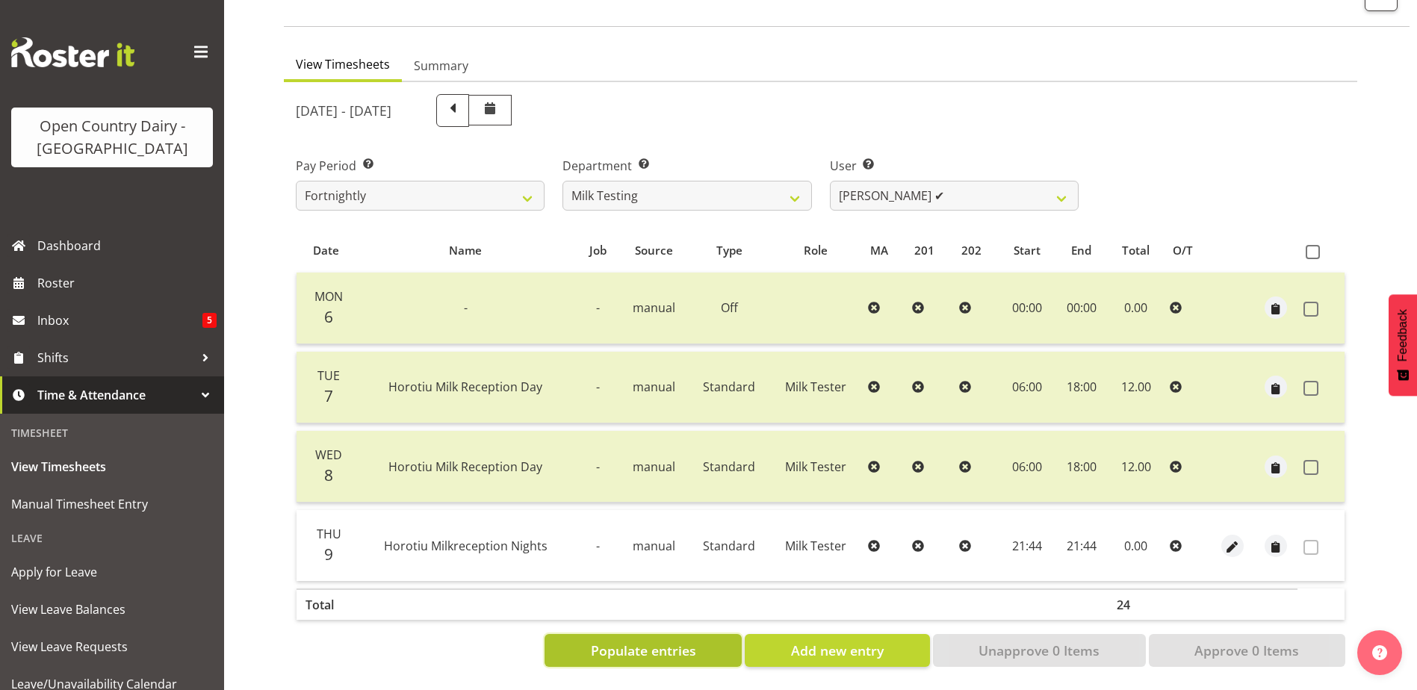
click at [661, 641] on span "Populate entries" at bounding box center [643, 650] width 105 height 19
click at [1234, 539] on span "button" at bounding box center [1232, 547] width 17 height 17
select select "Standard"
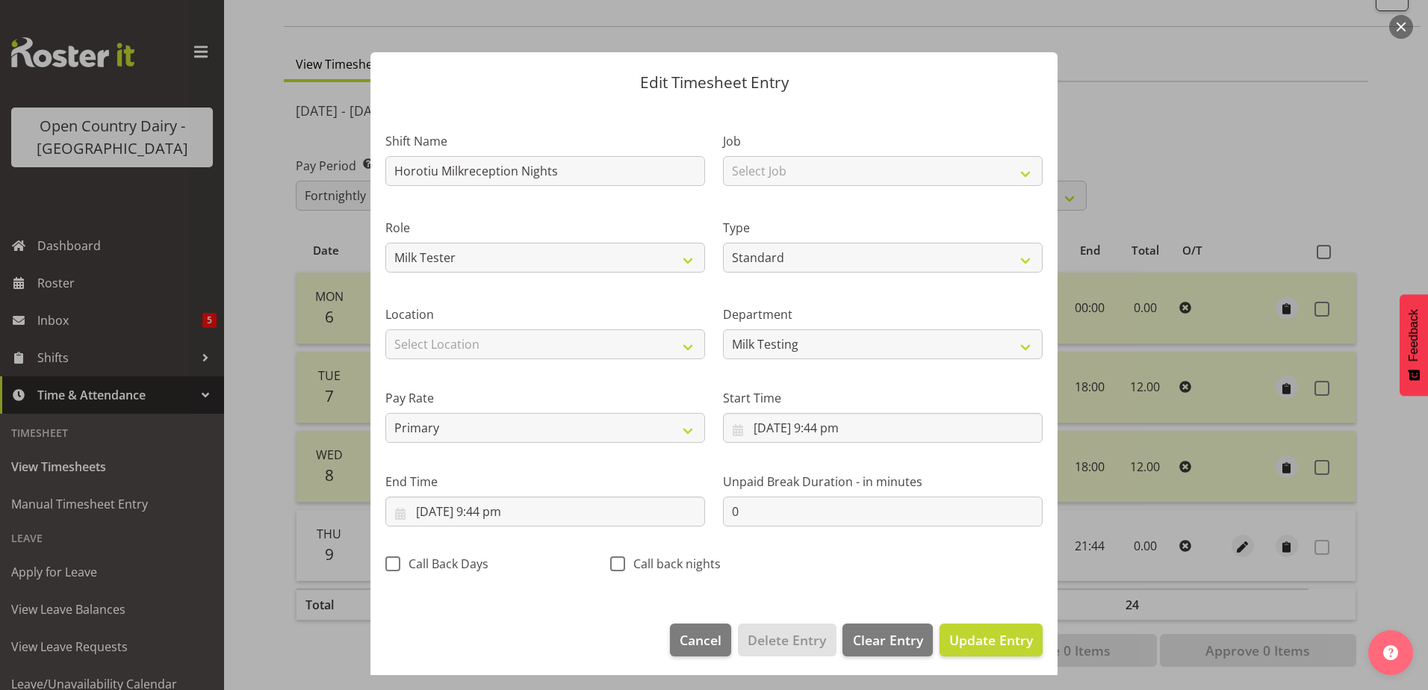
click at [323, 657] on div at bounding box center [714, 345] width 1428 height 690
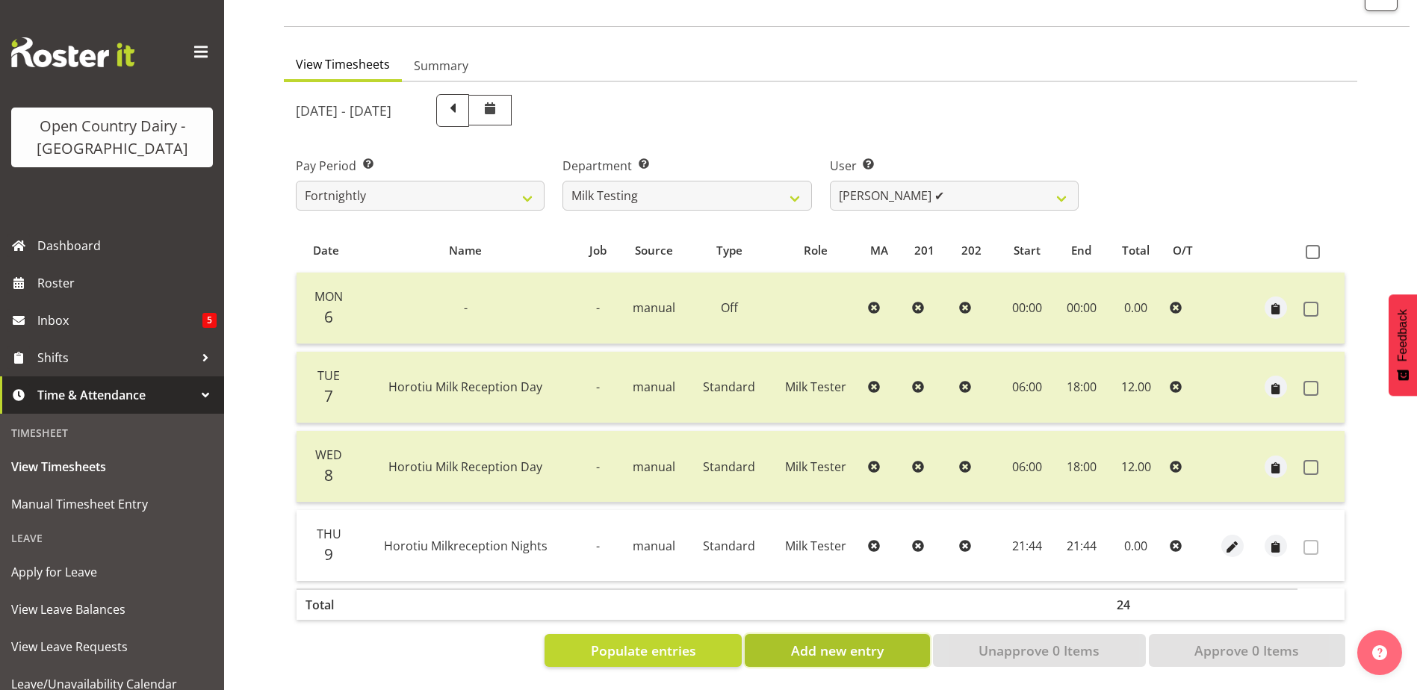
click at [828, 644] on span "Add new entry" at bounding box center [837, 650] width 93 height 19
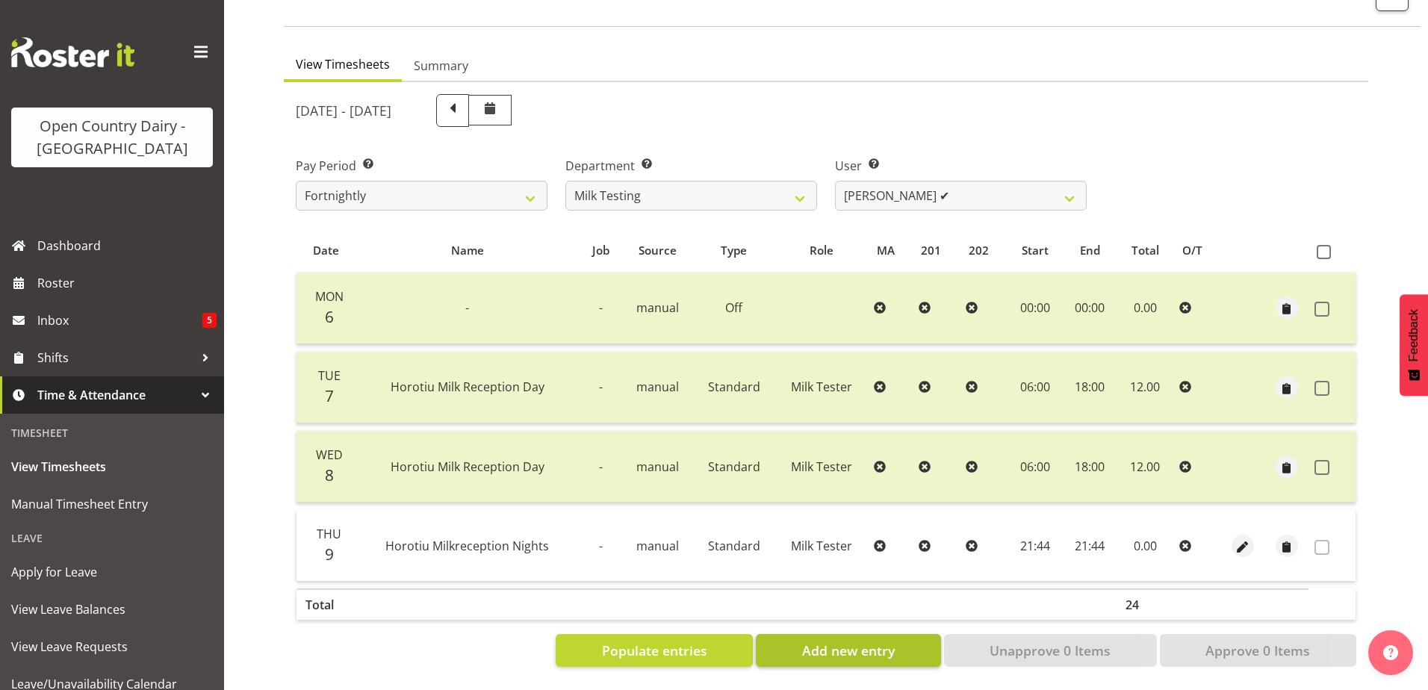
select select
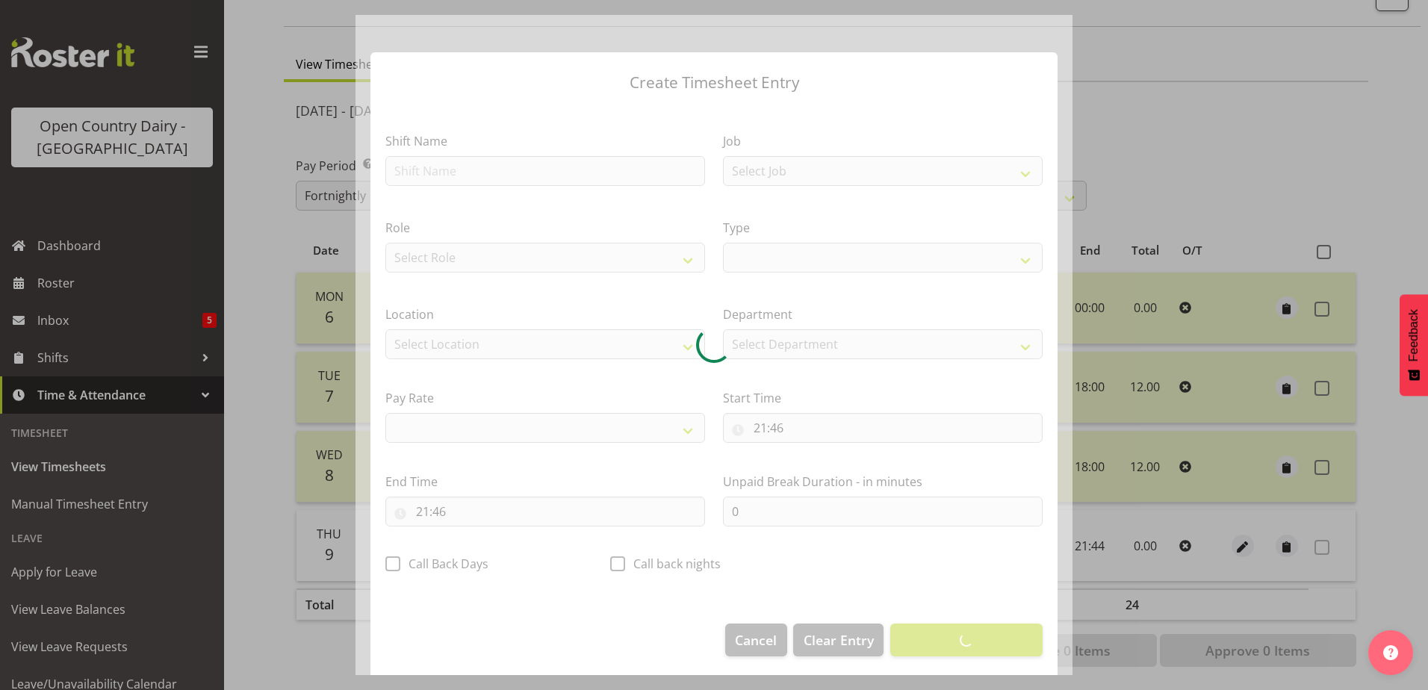
select select
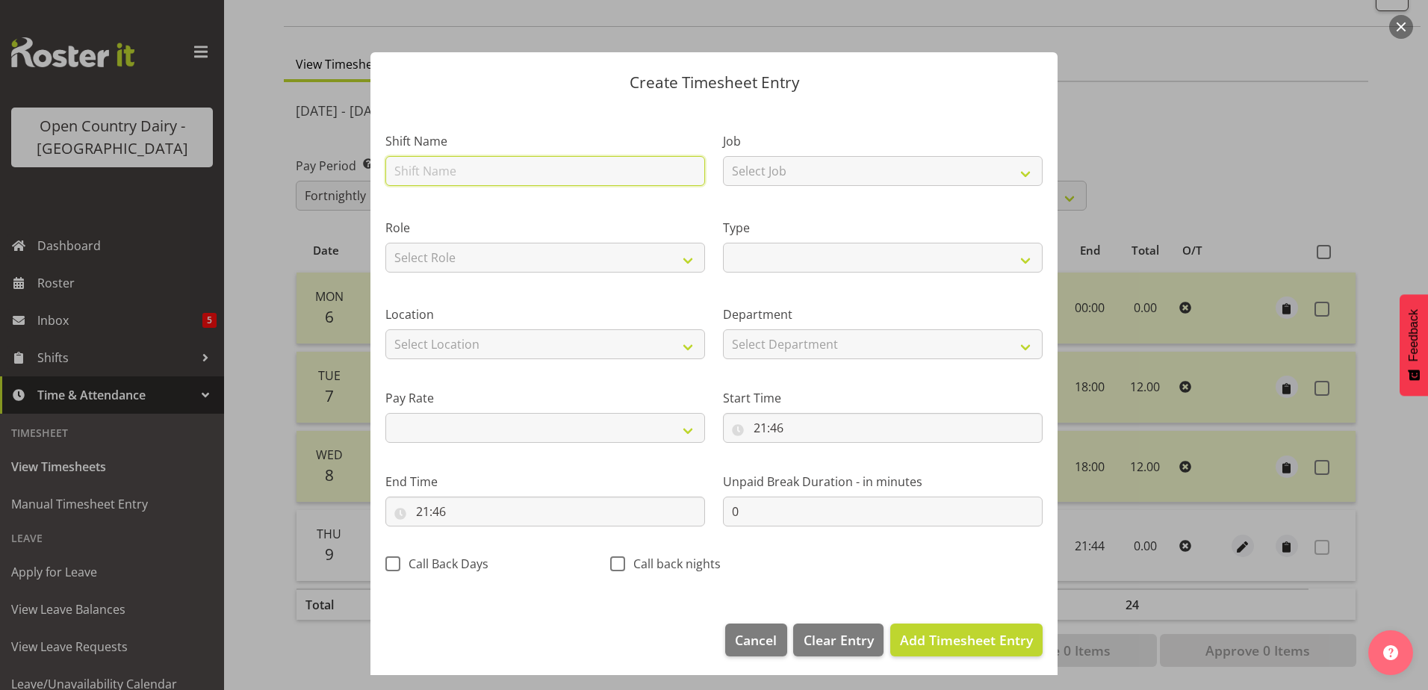
click at [431, 176] on input "text" at bounding box center [545, 171] width 320 height 30
type input "Horotiu Milkreception Nights"
select select
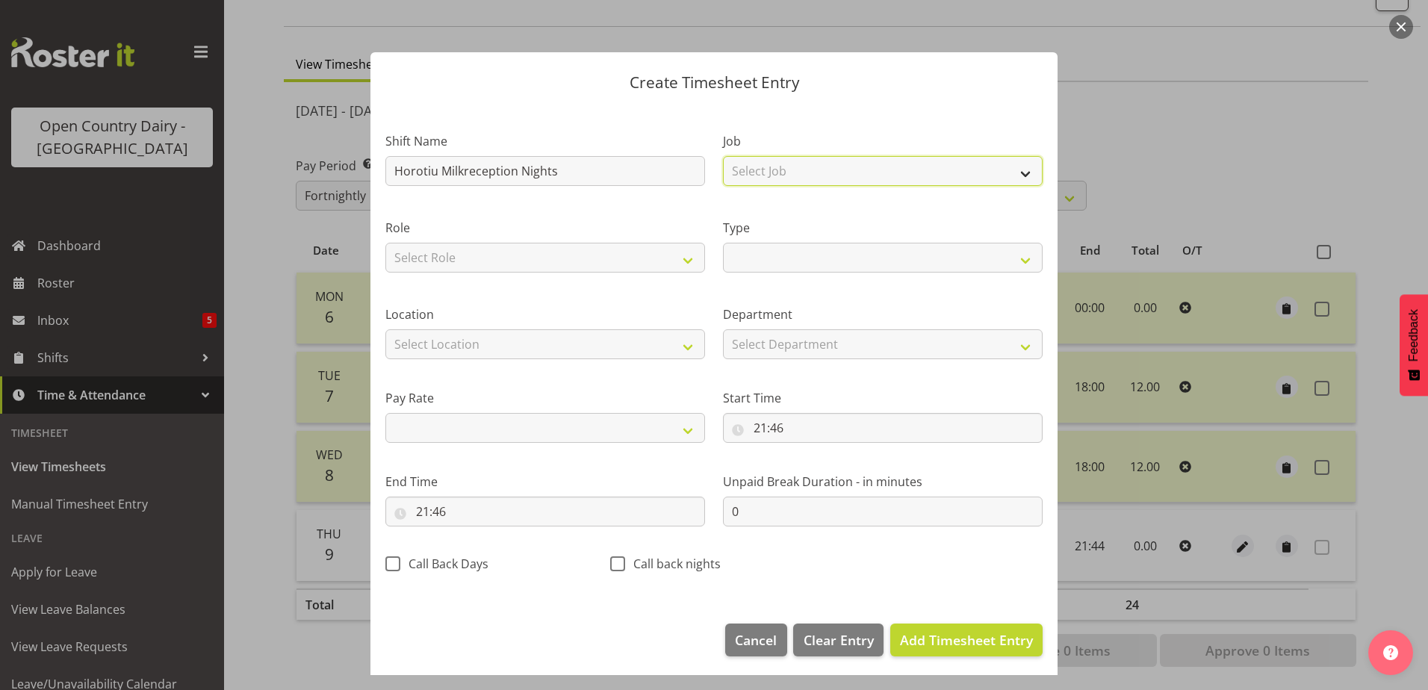
click at [1016, 173] on select "Select Job Driver Driver supervisor Support" at bounding box center [883, 171] width 320 height 30
click at [683, 265] on select "Select Role Milk Tester" at bounding box center [545, 258] width 320 height 30
select select "1168"
click at [385, 243] on select "Select Role Milk Tester" at bounding box center [545, 258] width 320 height 30
select select
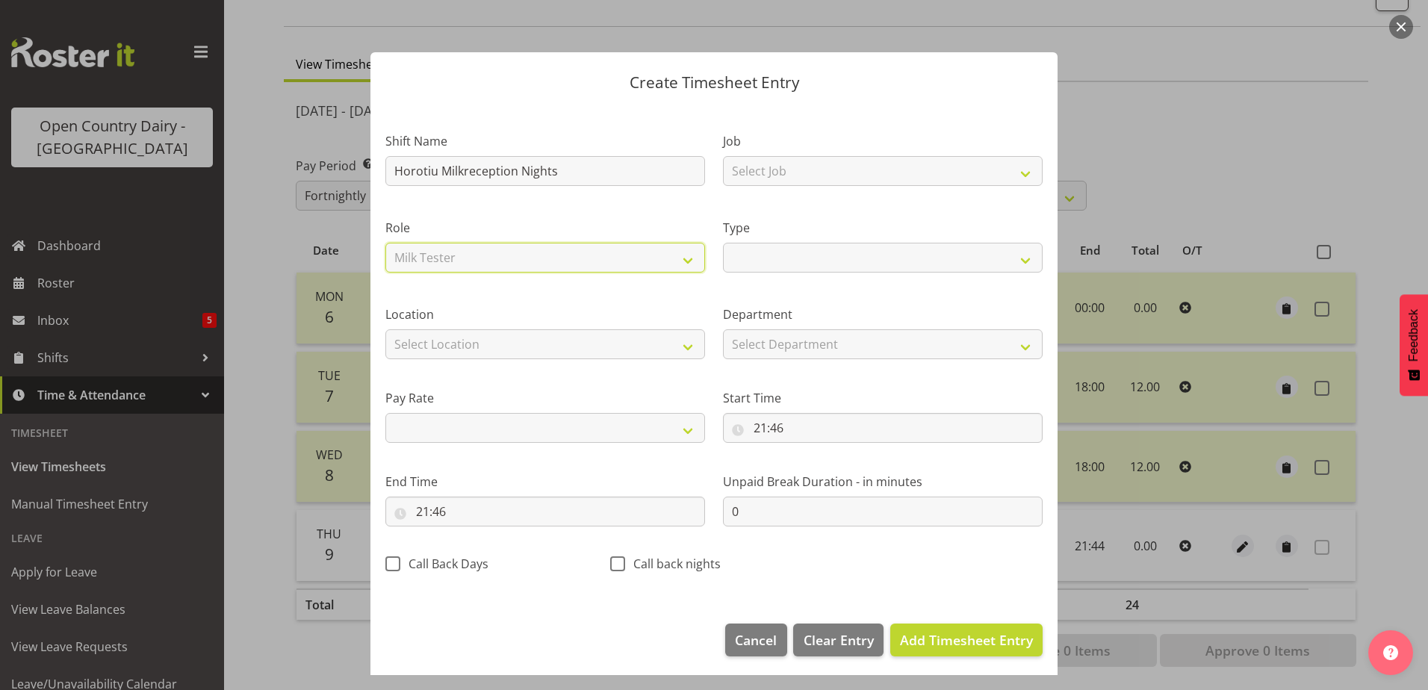
select select
click at [1021, 264] on select "Off Standard Public Holiday Public Holiday (Worked) Day In Lieu Annual Leave Si…" at bounding box center [883, 258] width 320 height 30
select select "Standard"
click at [723, 243] on select "Off Standard Public Holiday Public Holiday (Worked) Day In Lieu Annual Leave Si…" at bounding box center [883, 258] width 320 height 30
select select
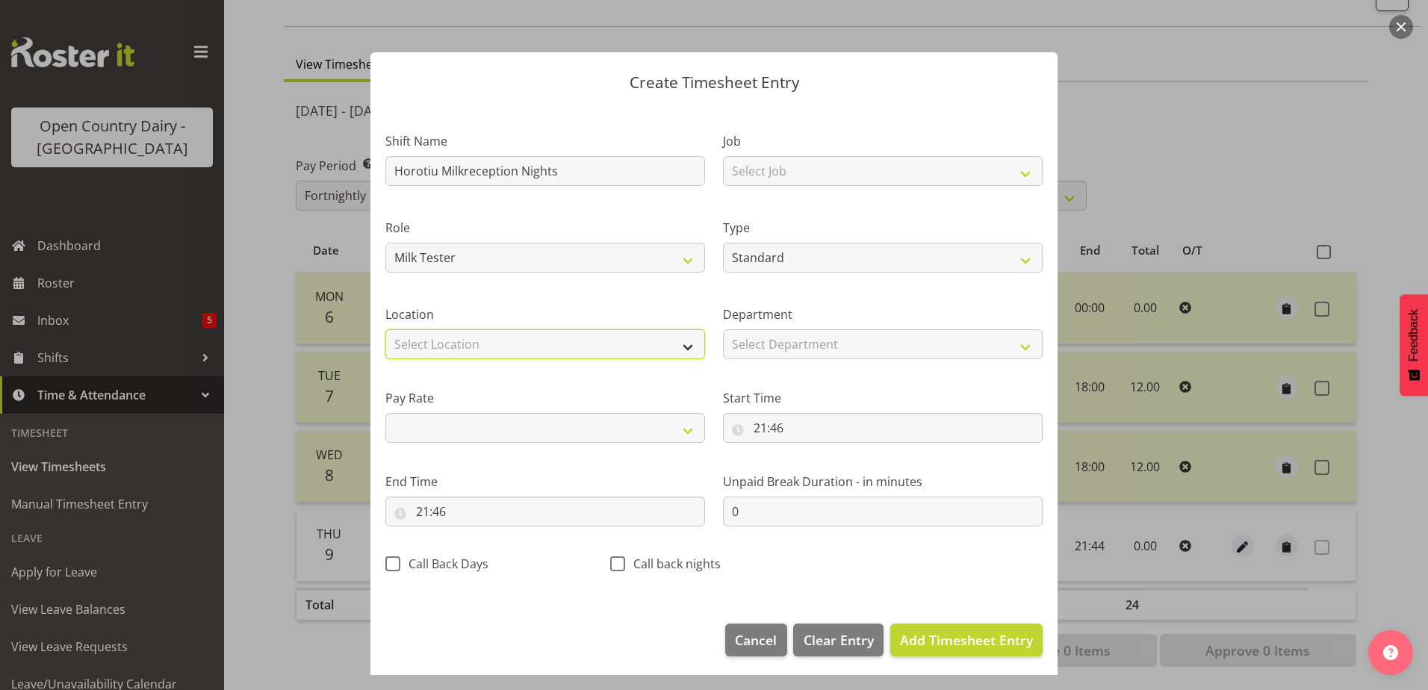
click at [685, 348] on select "Select Location Containers Horotiu Ingredients Waharoa Office Waikato Milk Whan…" at bounding box center [545, 344] width 320 height 30
select select "1041"
click at [385, 329] on select "Select Location Containers Horotiu Ingredients Waharoa Office Waikato Milk Whan…" at bounding box center [545, 344] width 320 height 30
select select
click at [1011, 346] on select "Select Department Milk Testing Training" at bounding box center [883, 344] width 320 height 30
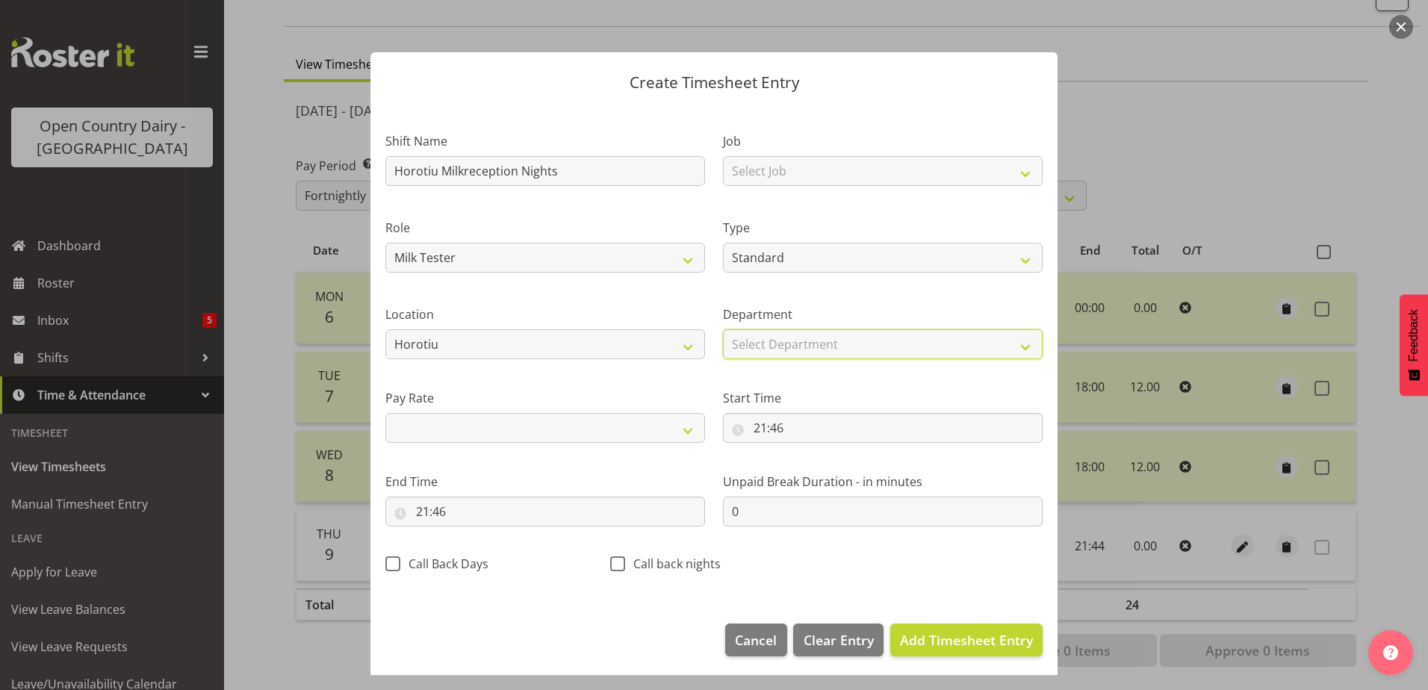
select select "733"
click at [723, 329] on select "Select Department Milk Testing Training" at bounding box center [883, 344] width 320 height 30
click at [934, 642] on span "Add Timesheet Entry" at bounding box center [966, 640] width 133 height 18
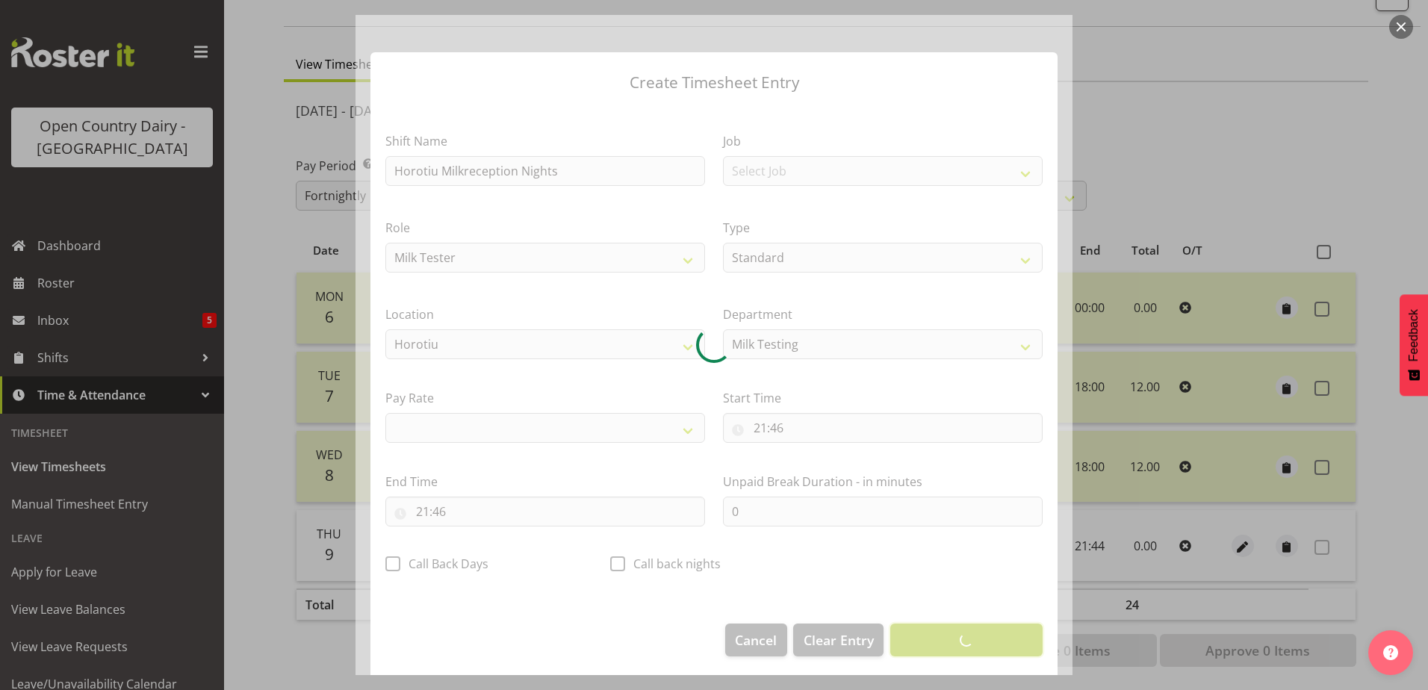
select select
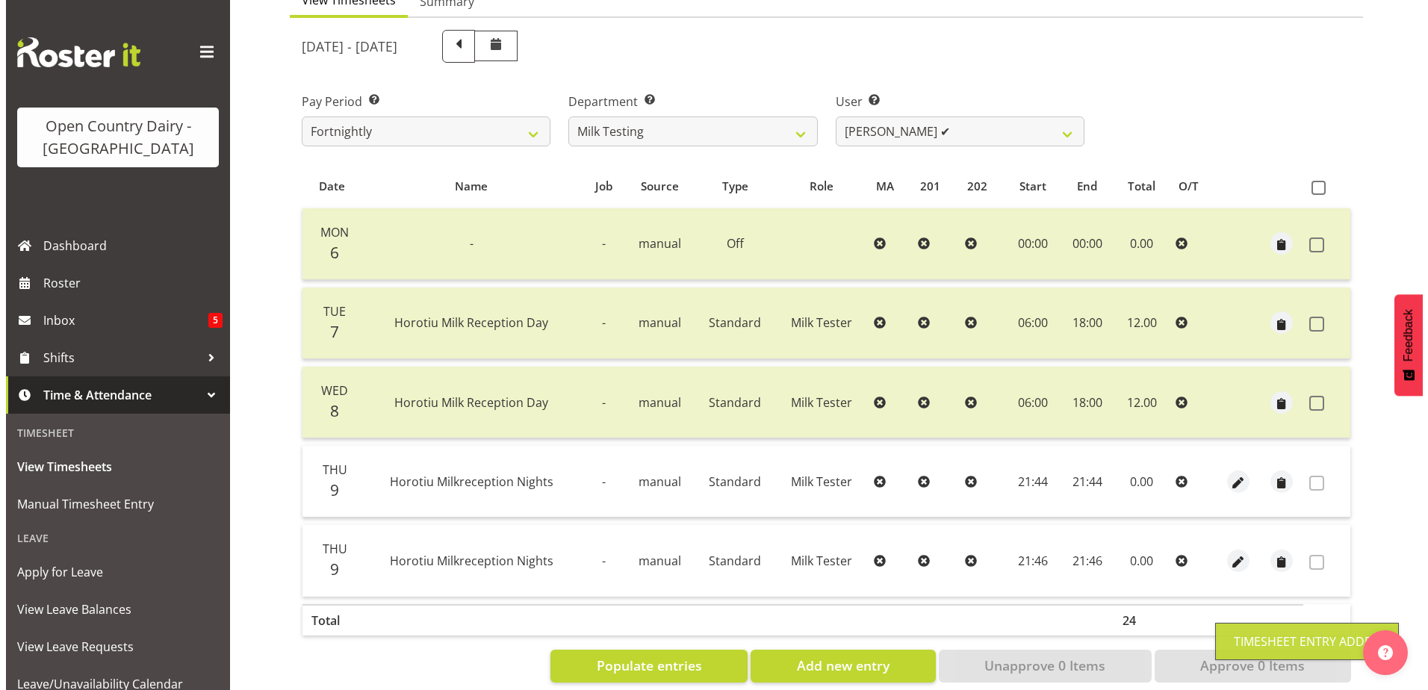
scroll to position [190, 0]
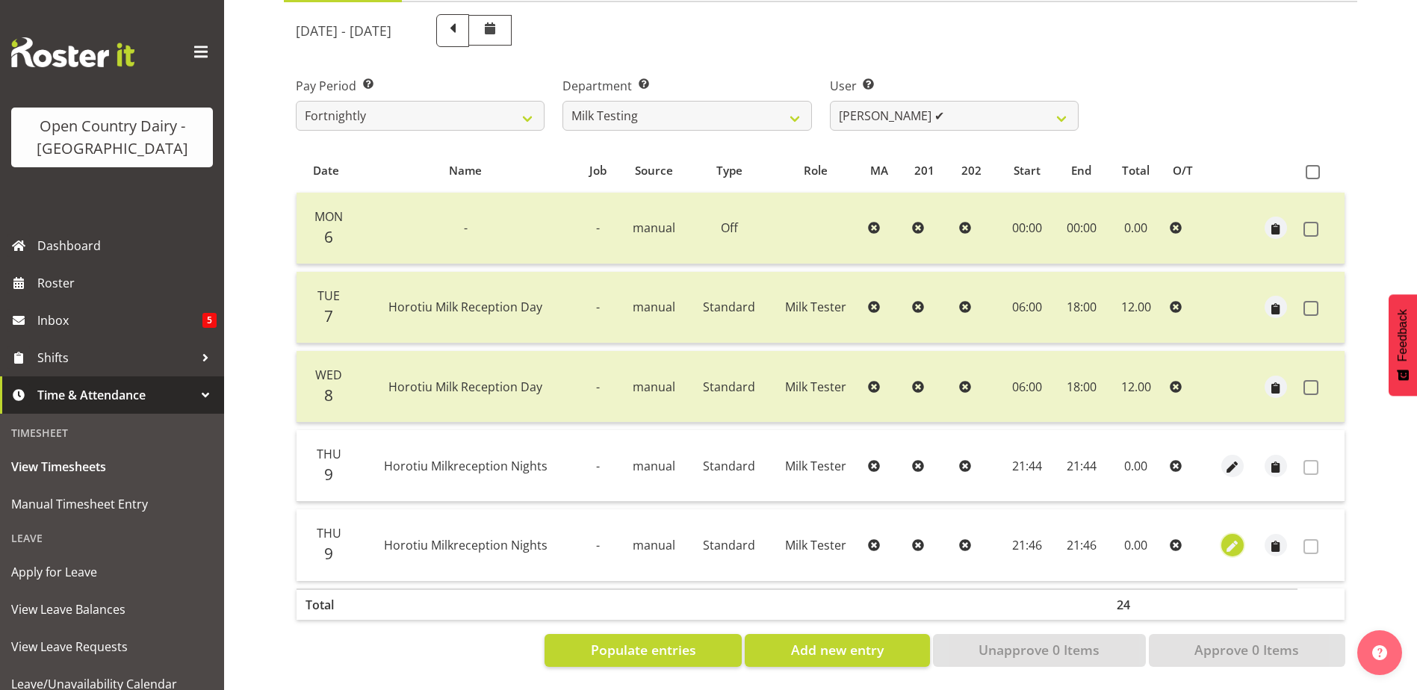
click at [1236, 538] on span "button" at bounding box center [1232, 546] width 17 height 17
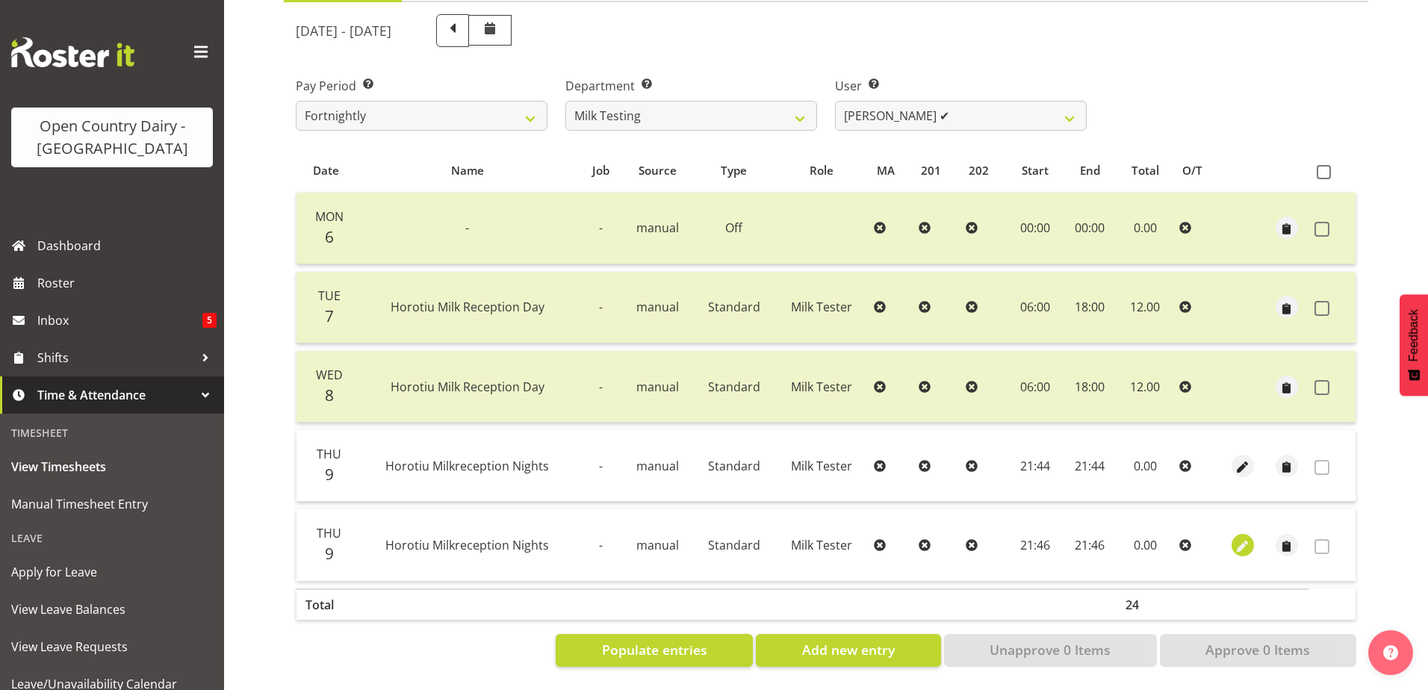
select select "Standard"
select select "9"
select select "2025"
select select "21"
select select "46"
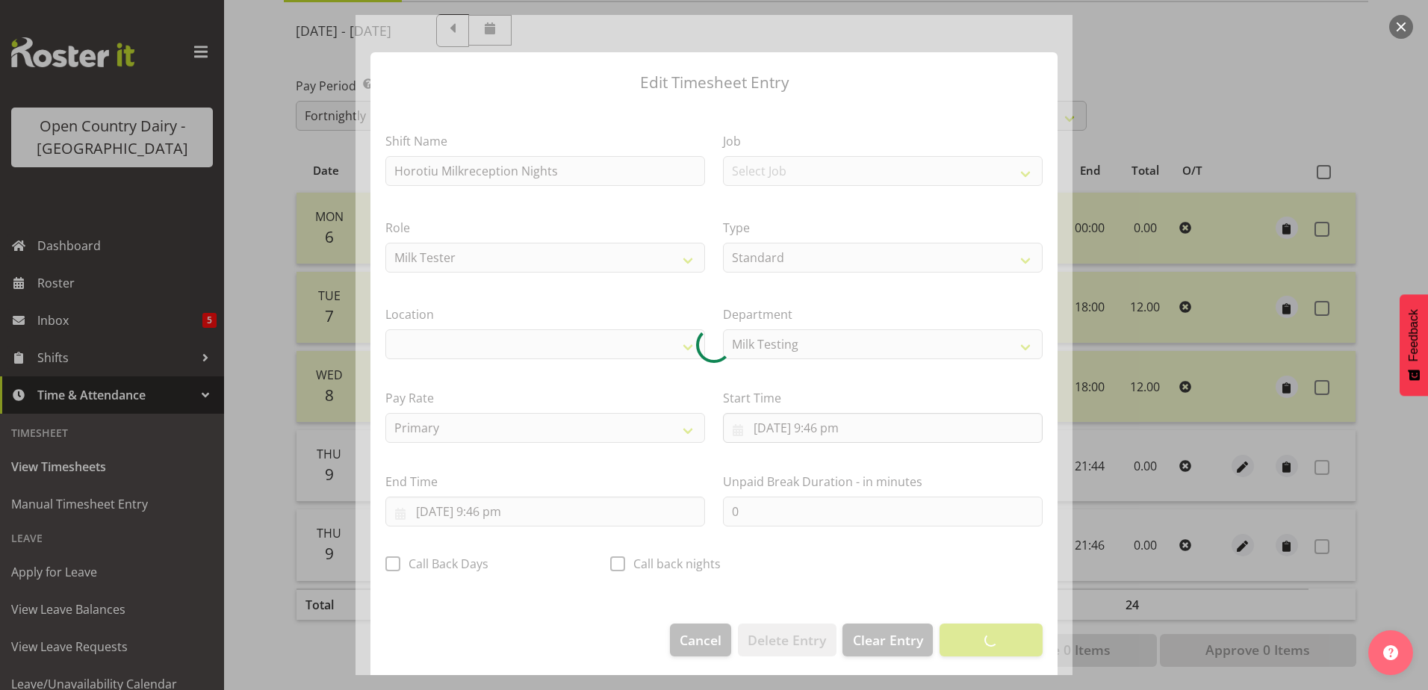
select select "1041"
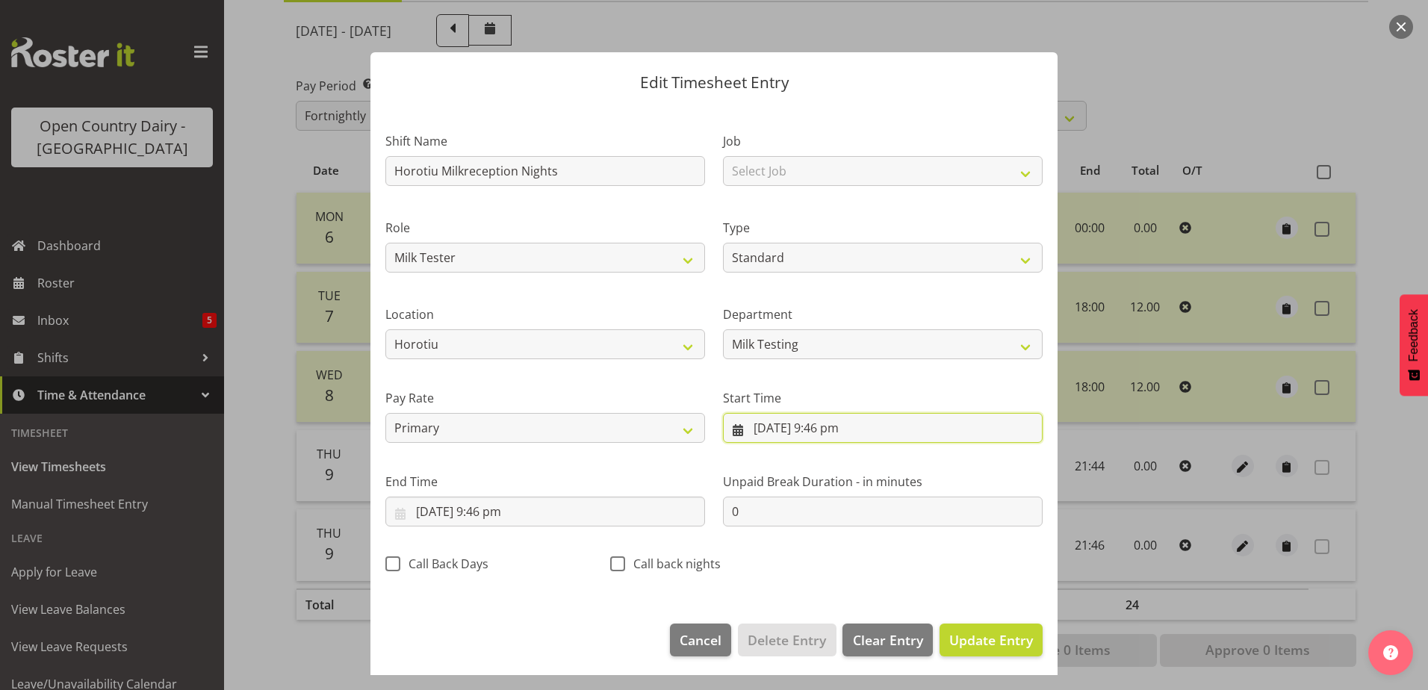
click at [780, 431] on input "9/10/2025, 9:46 pm" at bounding box center [883, 428] width 320 height 30
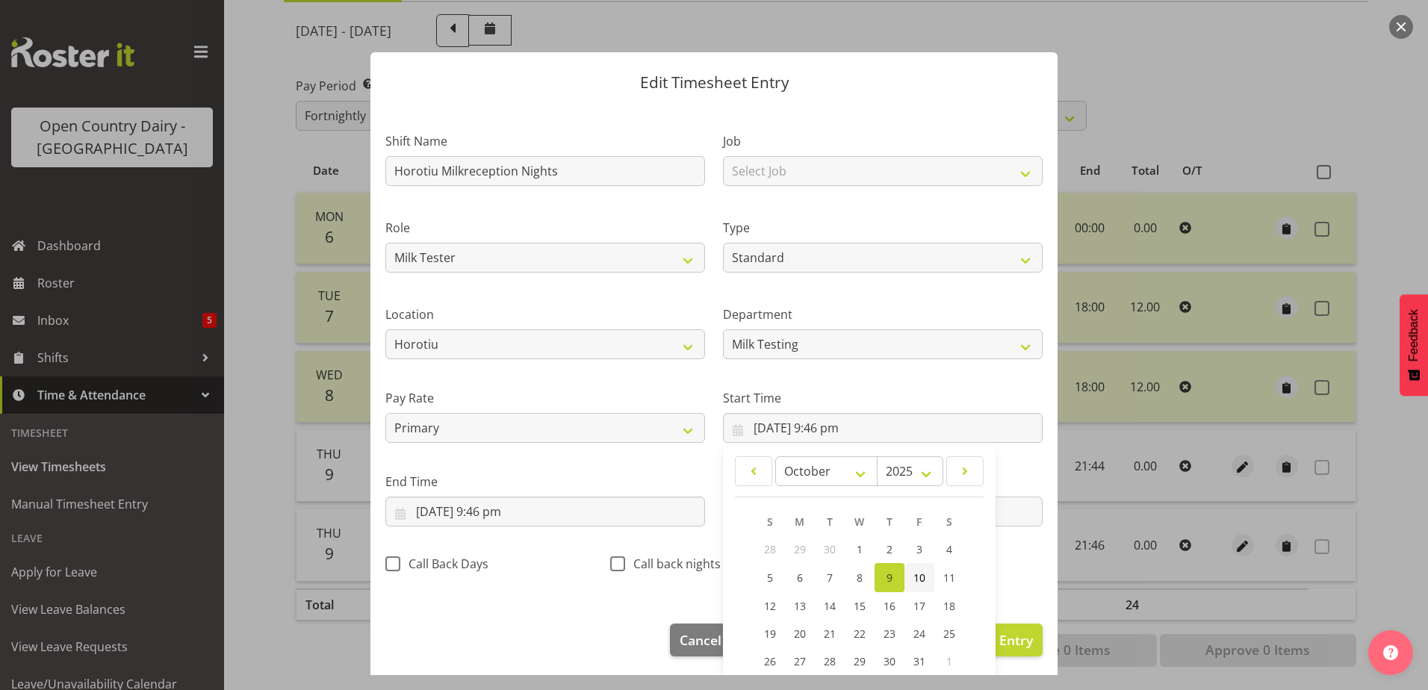
click at [914, 572] on span "10" at bounding box center [920, 578] width 12 height 14
type input "10/10/2025, 9:46 pm"
click at [828, 430] on input "10/10/2025, 9:46 pm" at bounding box center [883, 428] width 320 height 30
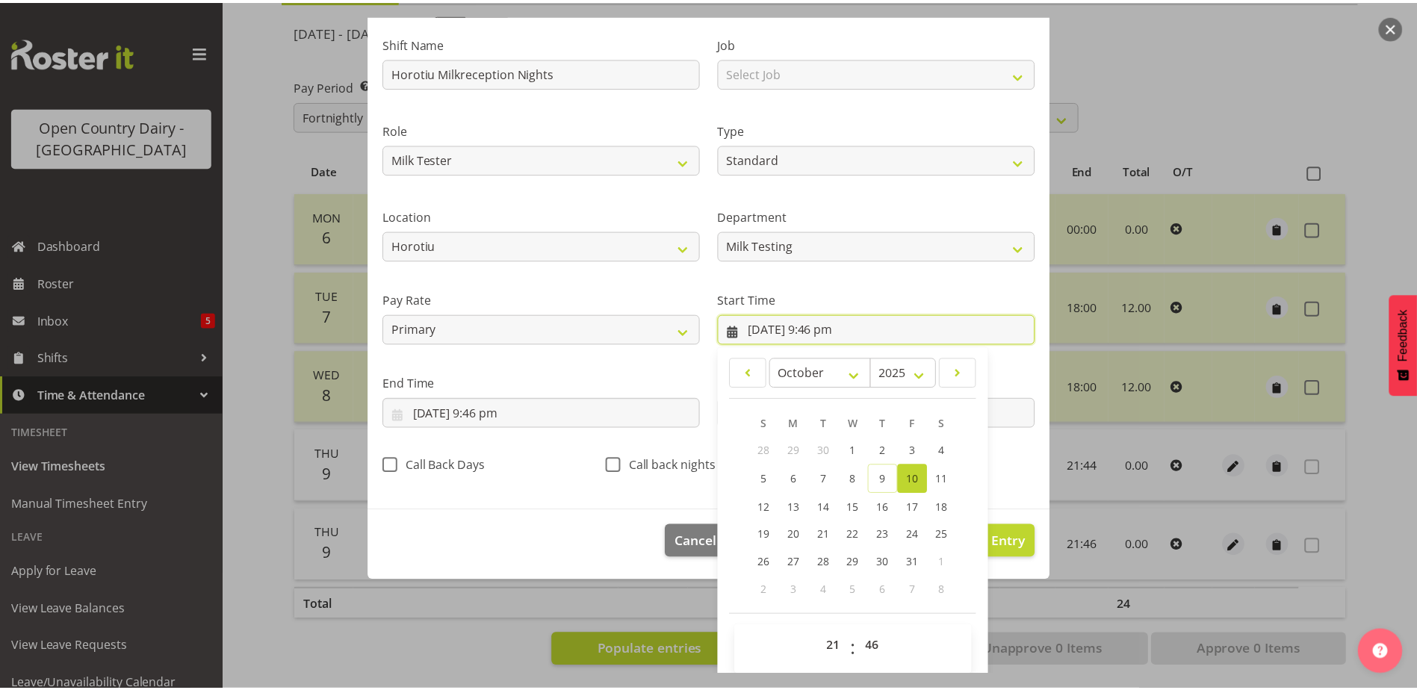
scroll to position [109, 0]
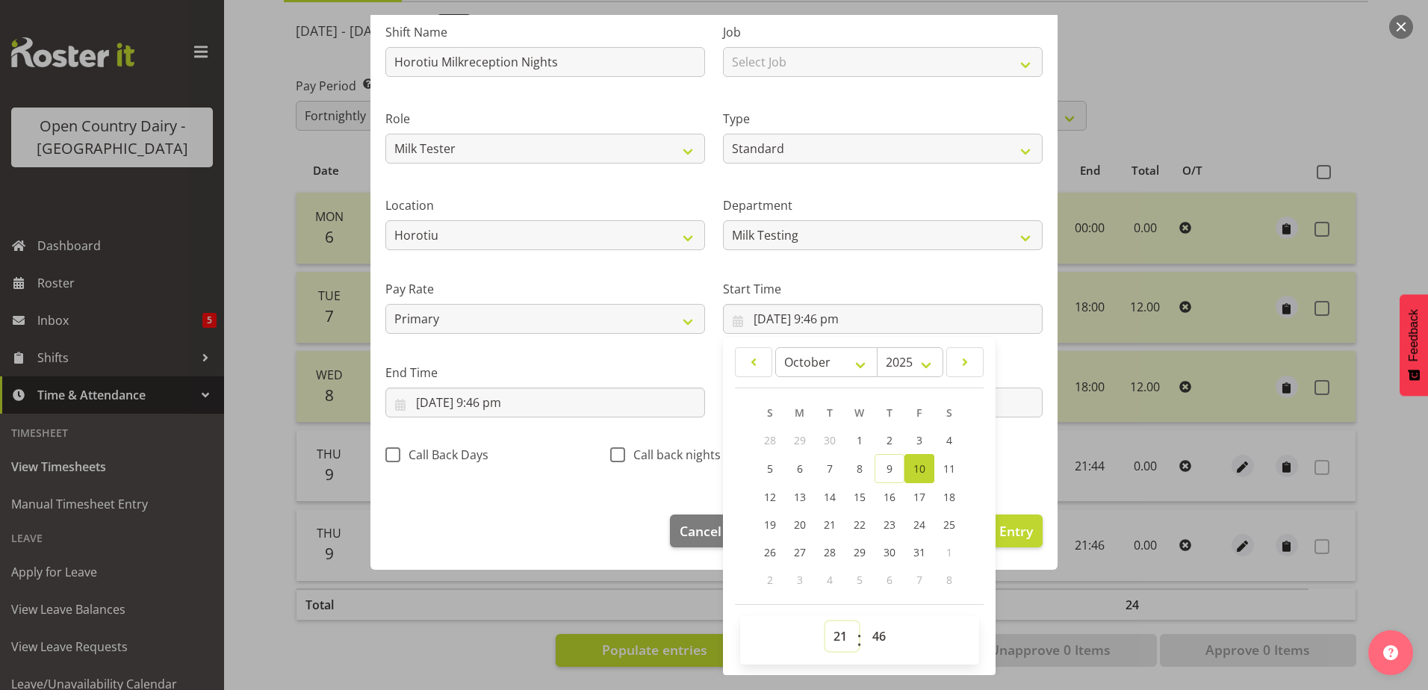
click at [840, 637] on select "00 01 02 03 04 05 06 07 08 09 10 11 12 13 14 15 16 17 18 19 20 21 22 23" at bounding box center [842, 637] width 34 height 30
select select "18"
click at [825, 622] on select "00 01 02 03 04 05 06 07 08 09 10 11 12 13 14 15 16 17 18 19 20 21 22 23" at bounding box center [842, 637] width 34 height 30
type input "10/10/2025, 6:46 pm"
click at [881, 640] on select "00 01 02 03 04 05 06 07 08 09 10 11 12 13 14 15 16 17 18 19 20 21 22 23 24 25 2…" at bounding box center [881, 637] width 34 height 30
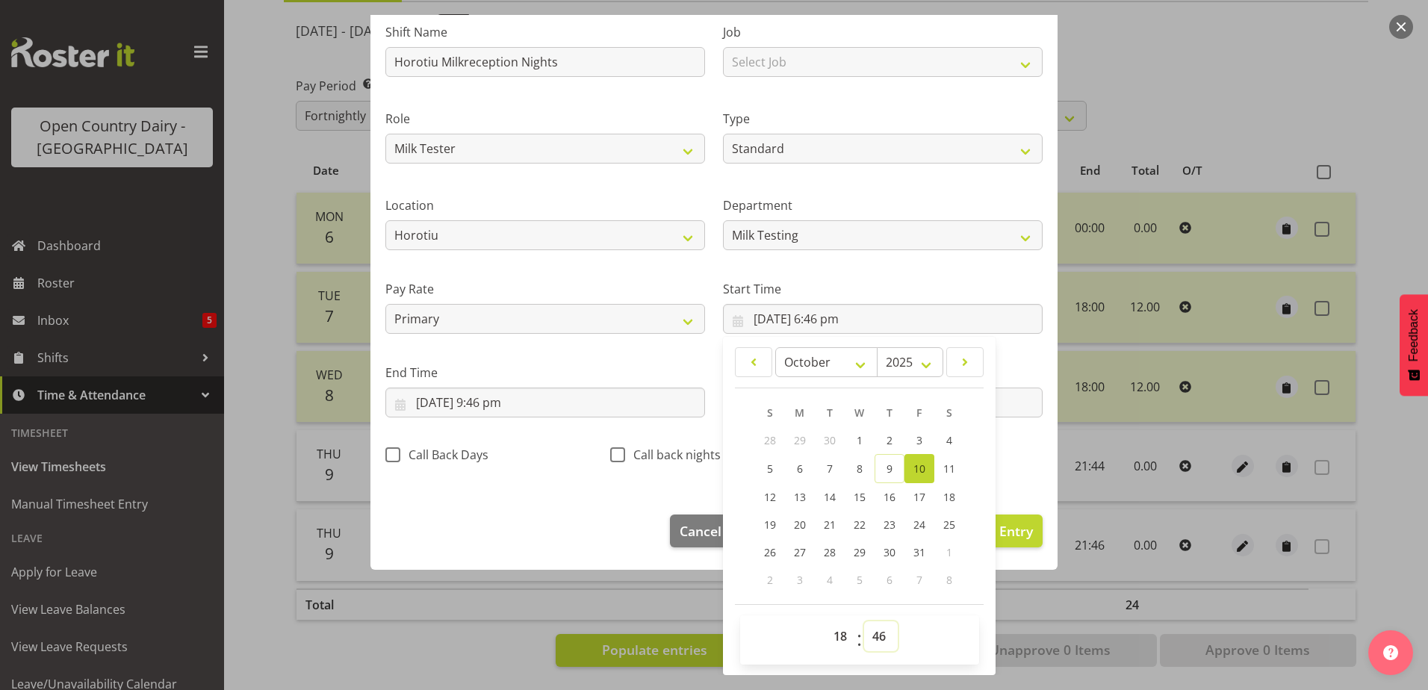
select select "0"
click at [864, 622] on select "00 01 02 03 04 05 06 07 08 09 10 11 12 13 14 15 16 17 18 19 20 21 22 23 24 25 2…" at bounding box center [881, 637] width 34 height 30
type input "10/10/2025, 6:00 pm"
click at [351, 620] on div at bounding box center [714, 345] width 1428 height 690
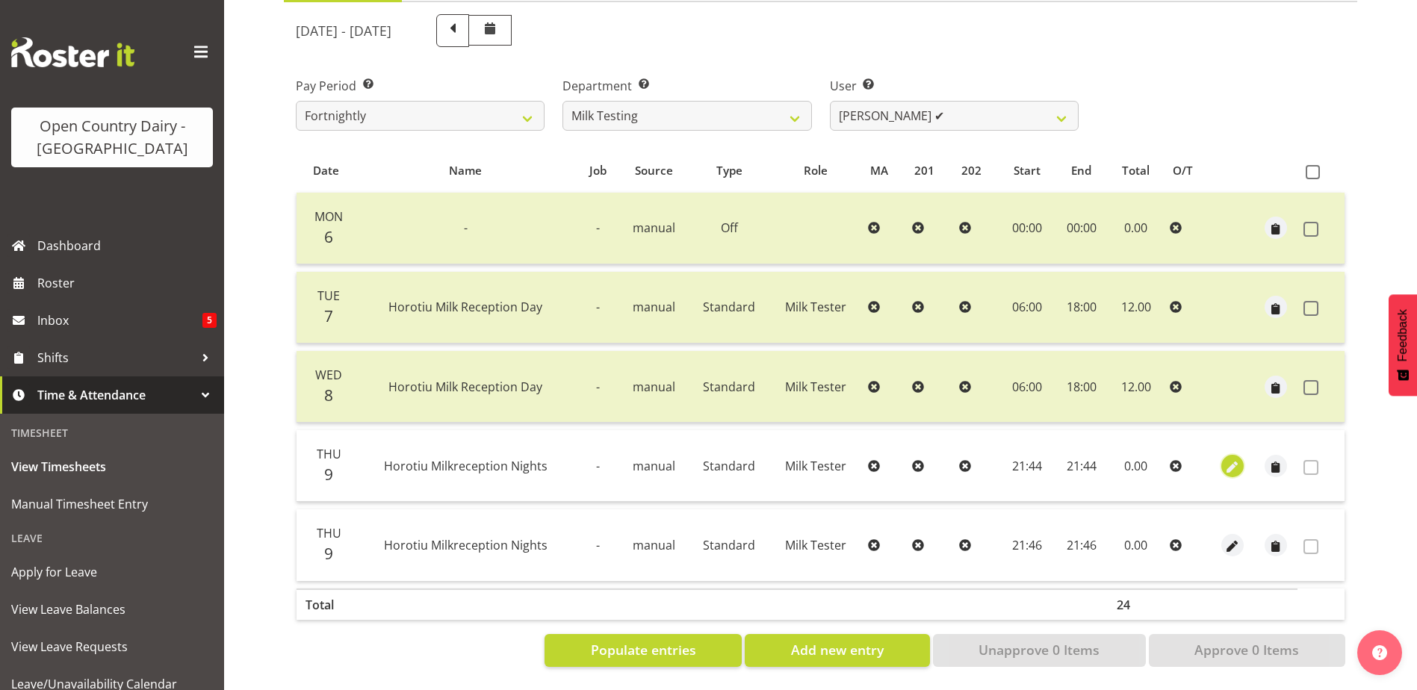
click at [1229, 459] on span "button" at bounding box center [1232, 467] width 17 height 17
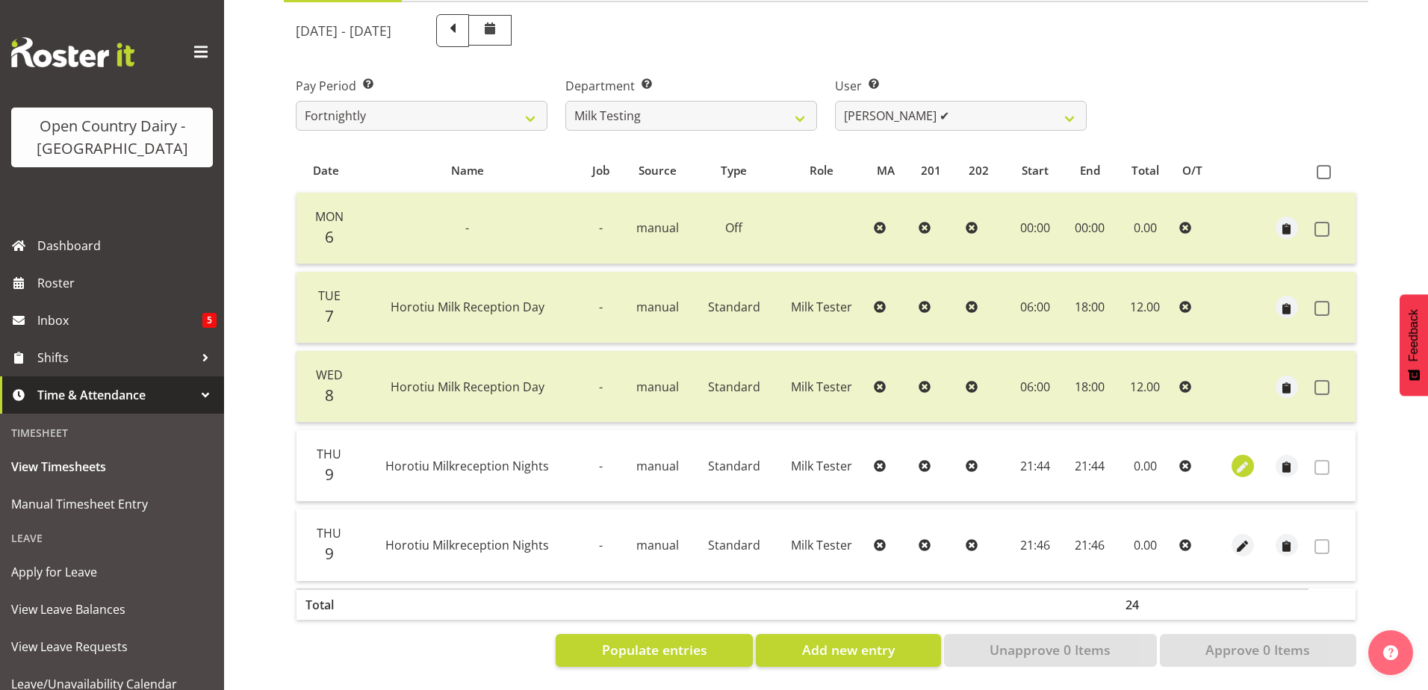
select select "Standard"
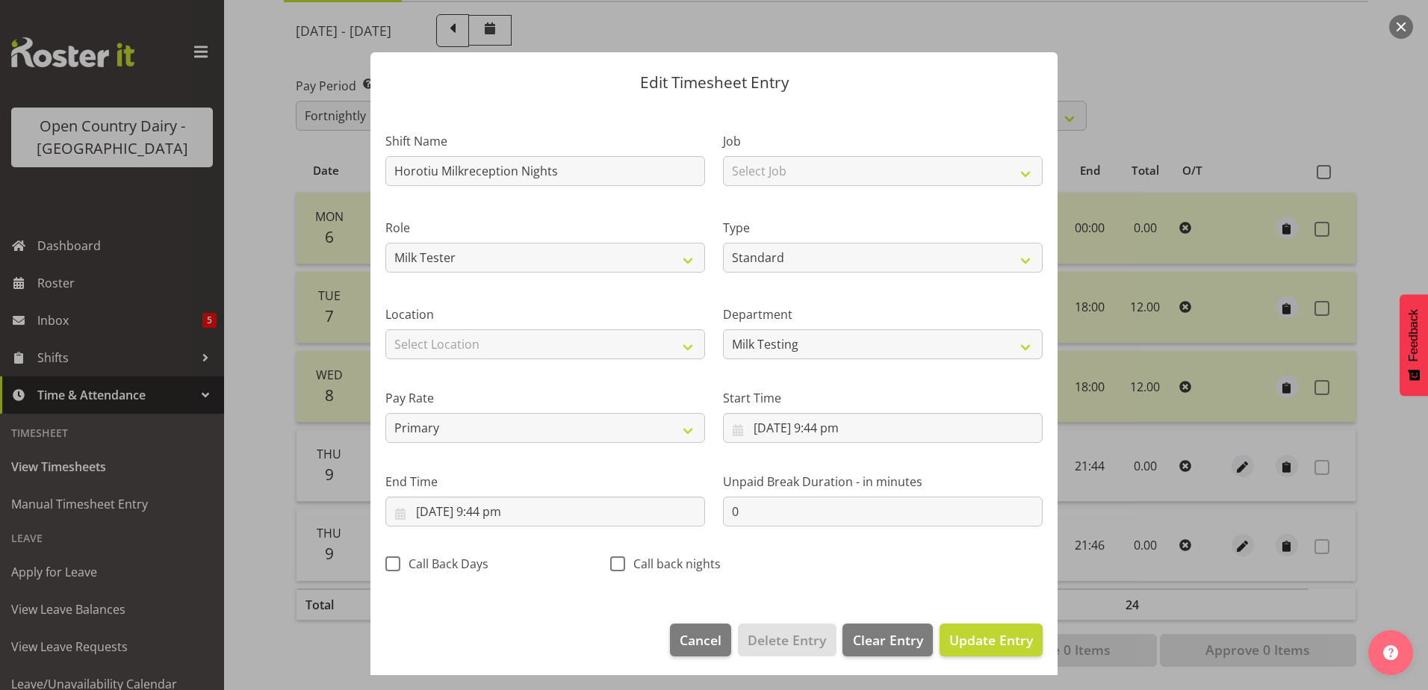
click at [264, 619] on div at bounding box center [714, 345] width 1428 height 690
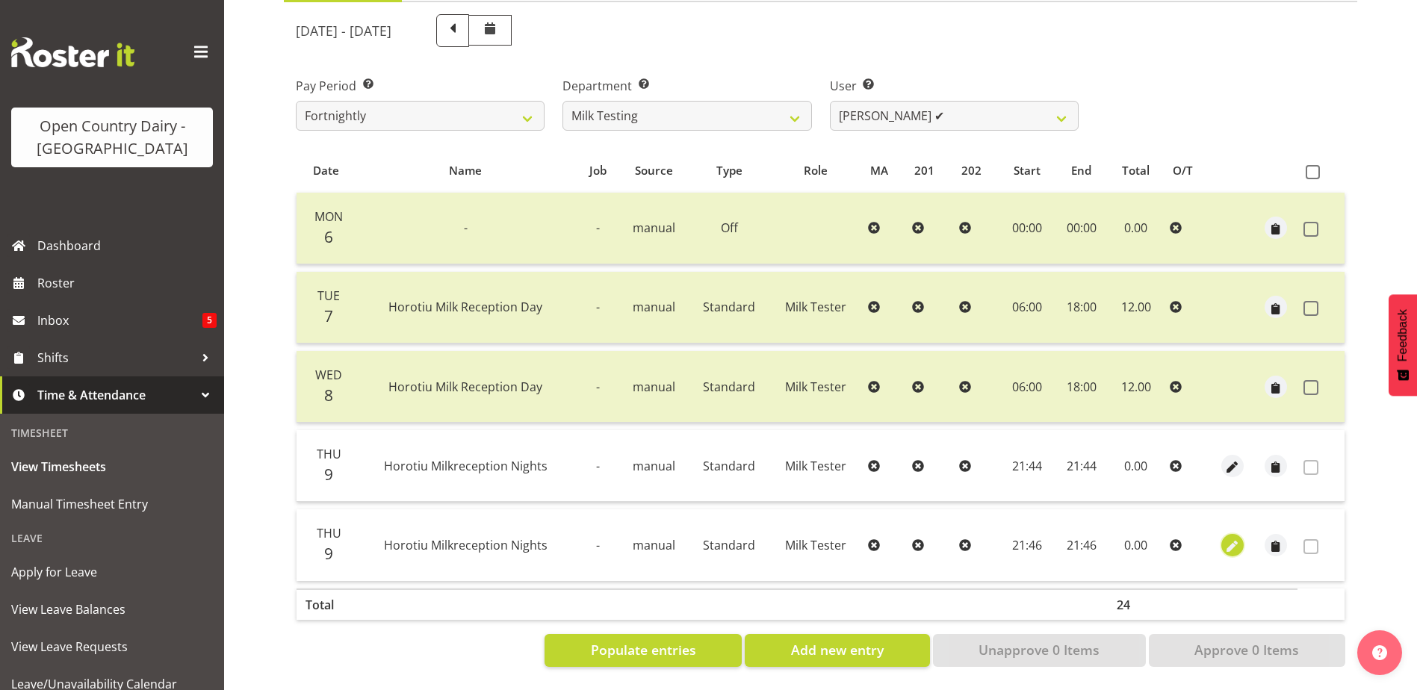
click at [1226, 538] on span "button" at bounding box center [1232, 546] width 17 height 17
select select "Standard"
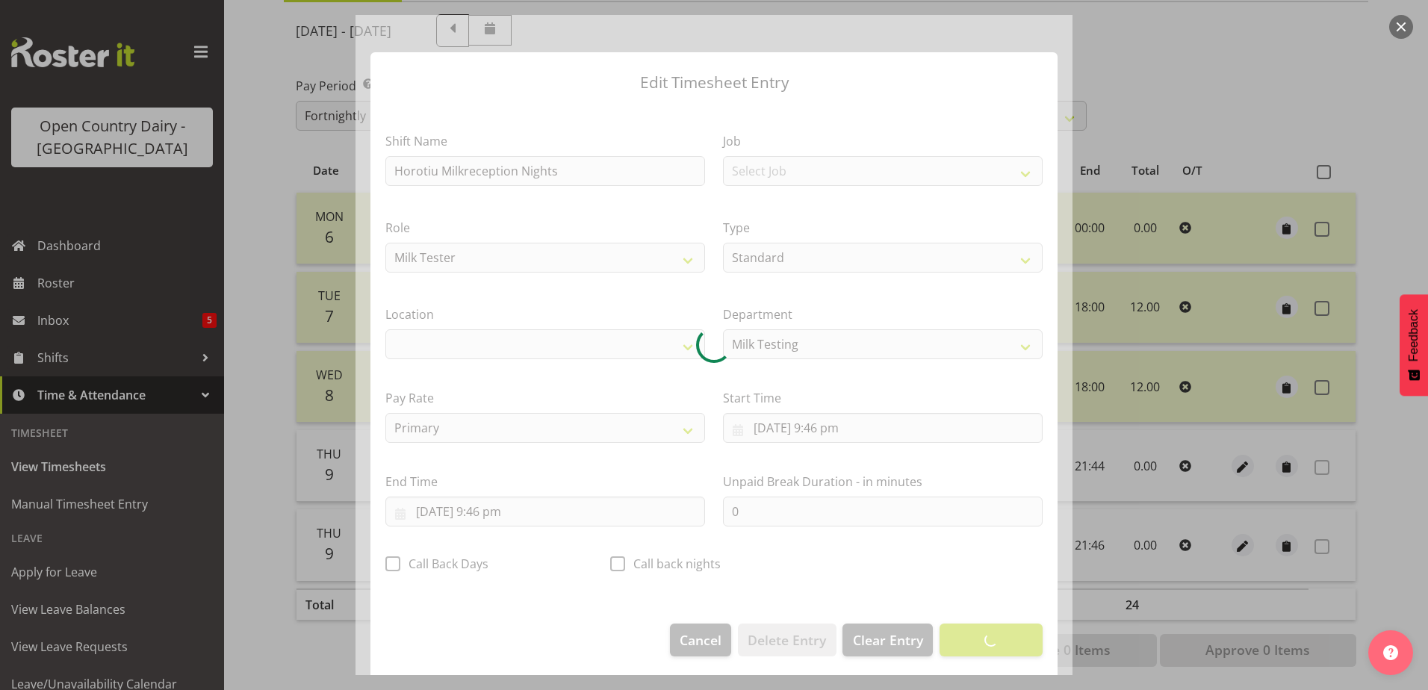
select select "1041"
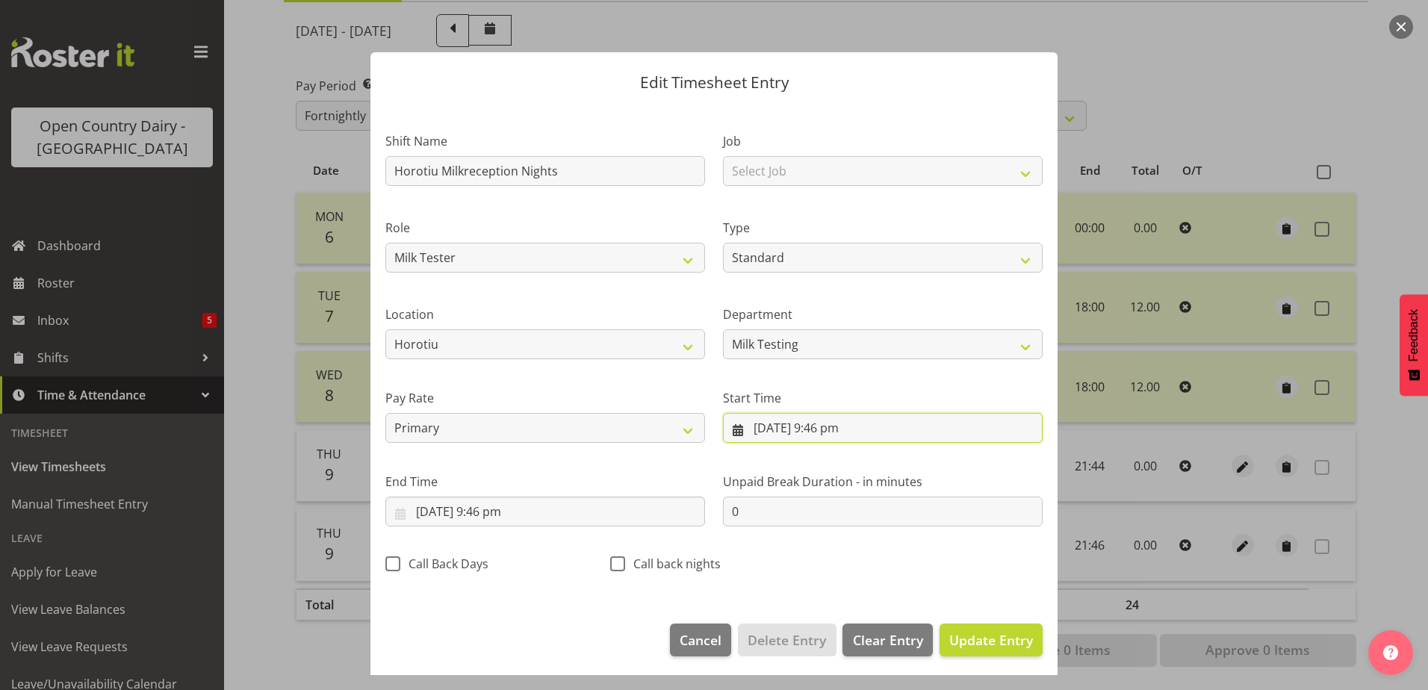
click at [767, 425] on input "9/10/2025, 9:46 pm" at bounding box center [883, 428] width 320 height 30
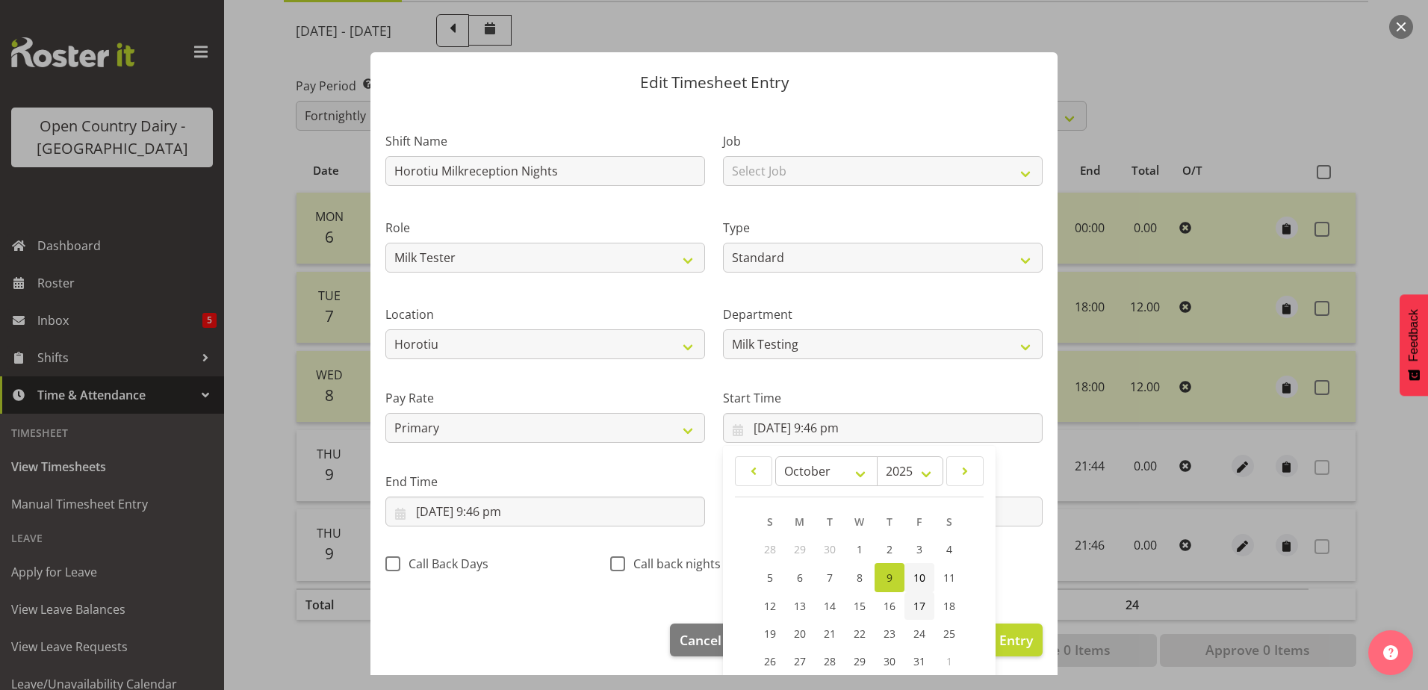
drag, startPoint x: 914, startPoint y: 579, endPoint x: 914, endPoint y: 592, distance: 12.7
click at [914, 579] on span "10" at bounding box center [920, 578] width 12 height 14
type input "10/10/2025, 9:46 pm"
click at [1011, 644] on span "Update Entry" at bounding box center [991, 640] width 84 height 18
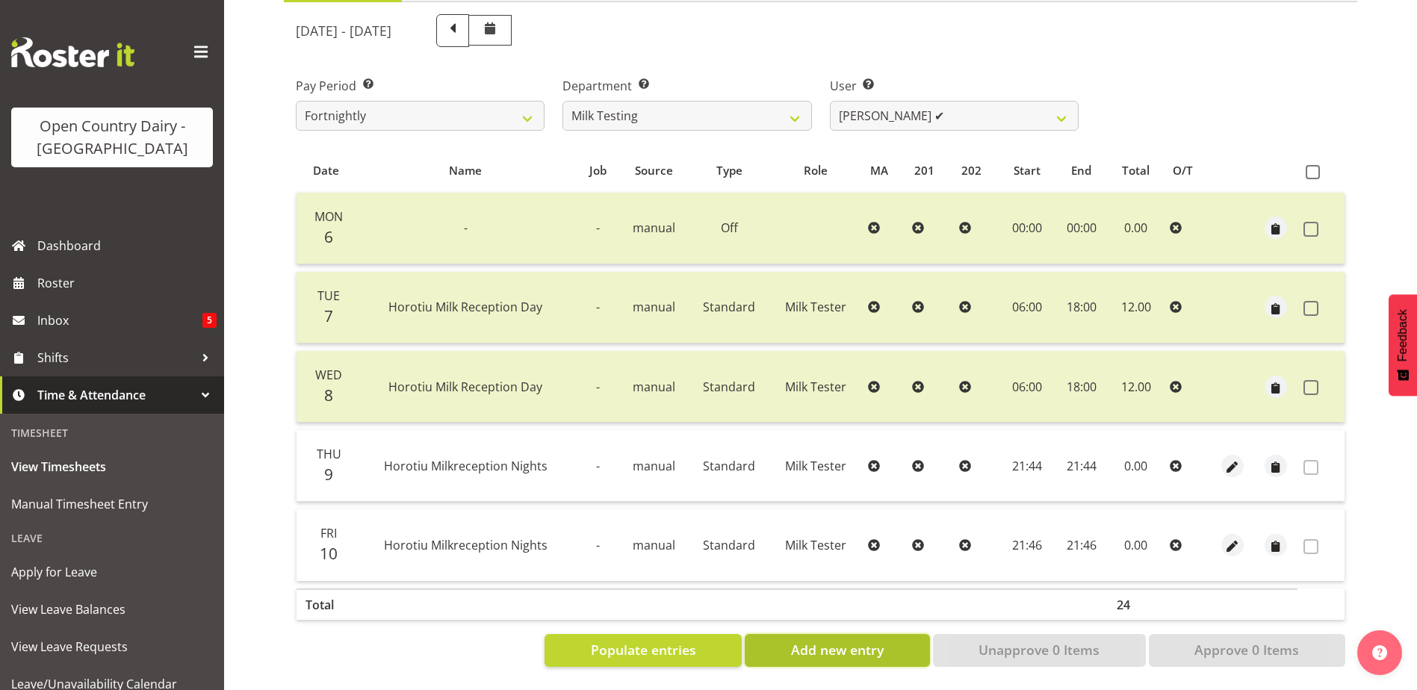
click at [858, 642] on span "Add new entry" at bounding box center [837, 649] width 93 height 19
select select
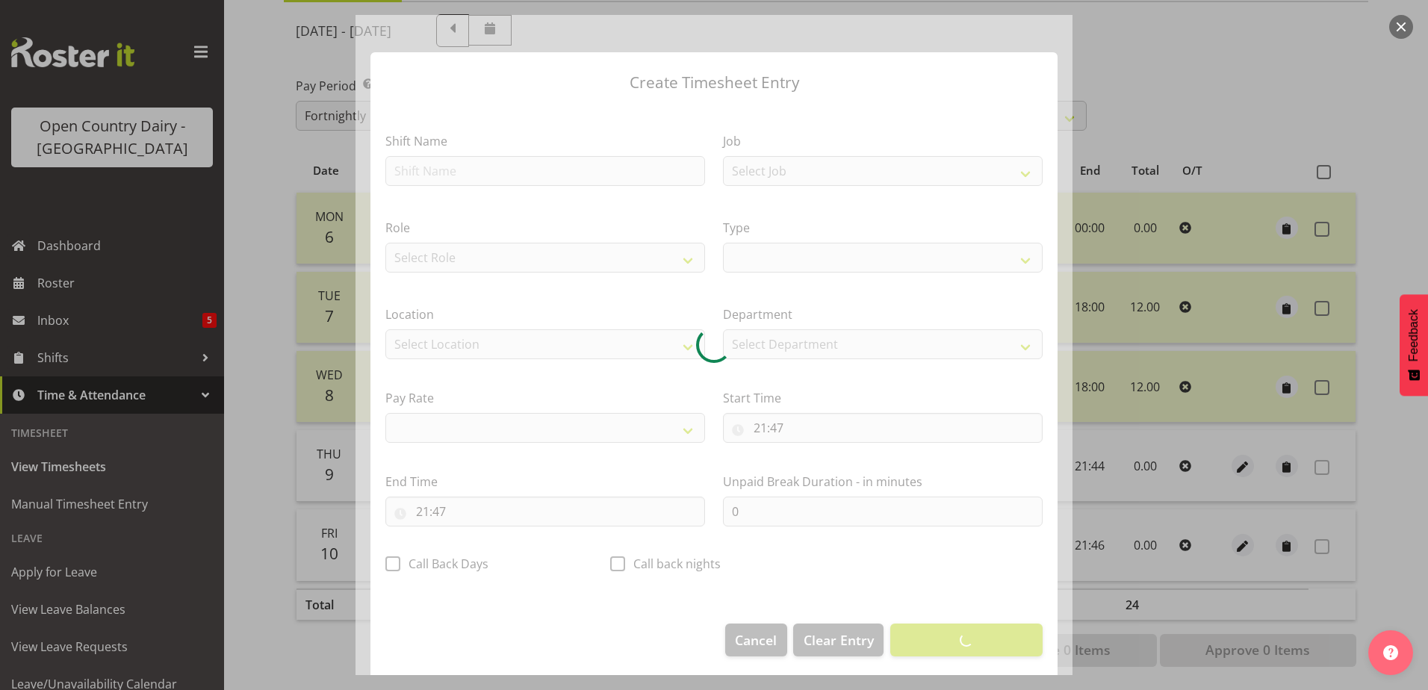
select select
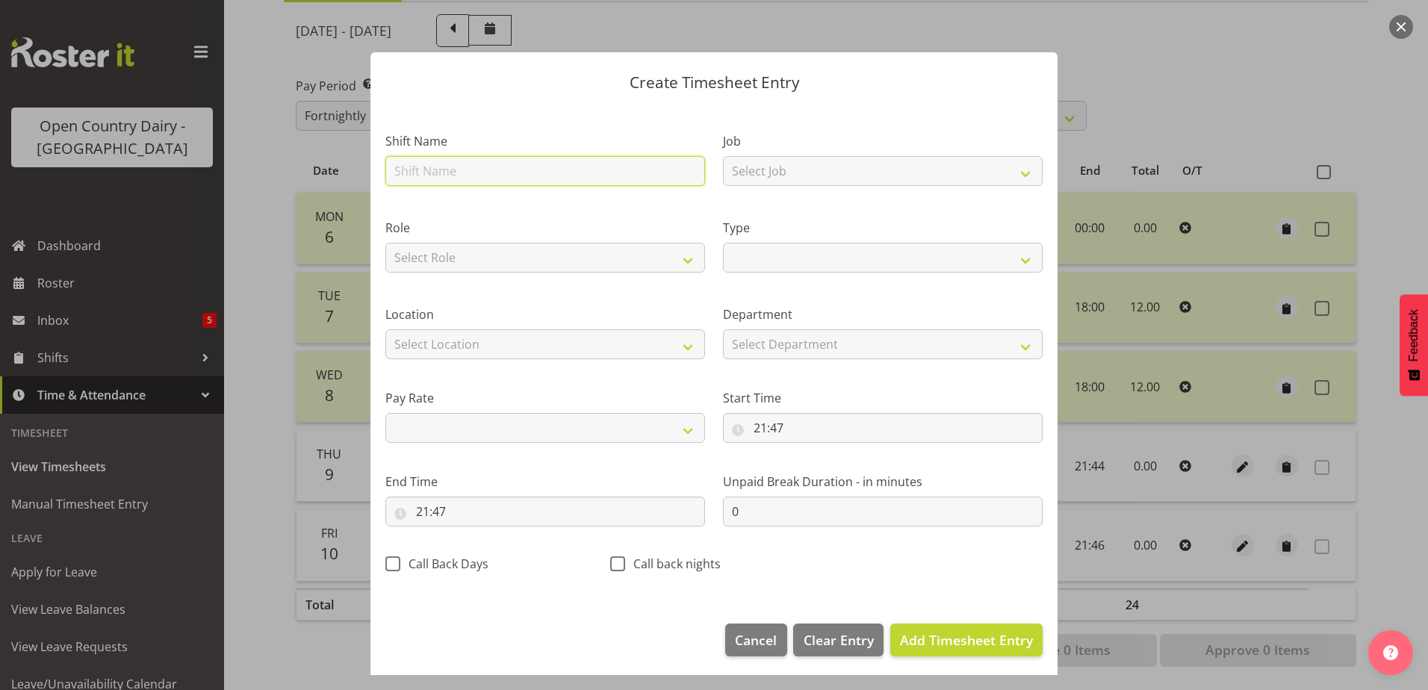
click at [441, 165] on input "text" at bounding box center [545, 171] width 320 height 30
click at [288, 198] on div at bounding box center [714, 345] width 1428 height 690
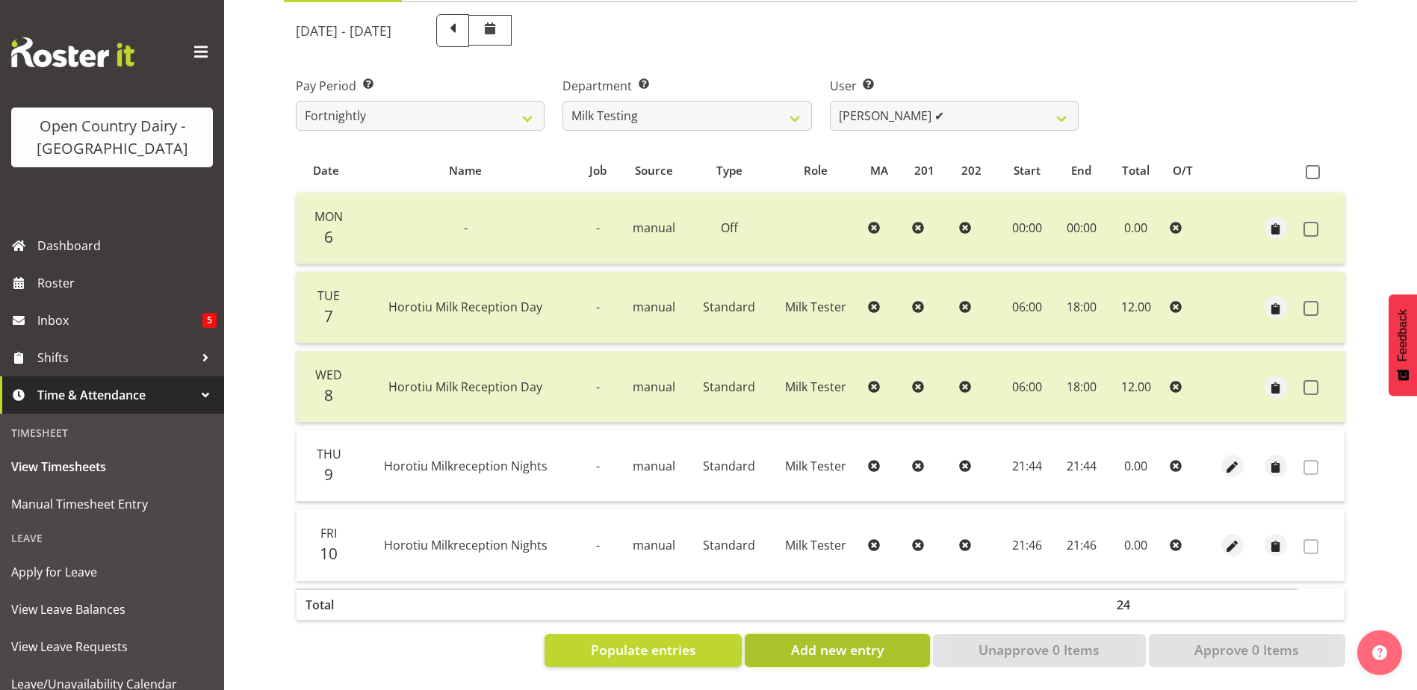
click at [831, 640] on span "Add new entry" at bounding box center [837, 649] width 93 height 19
select select
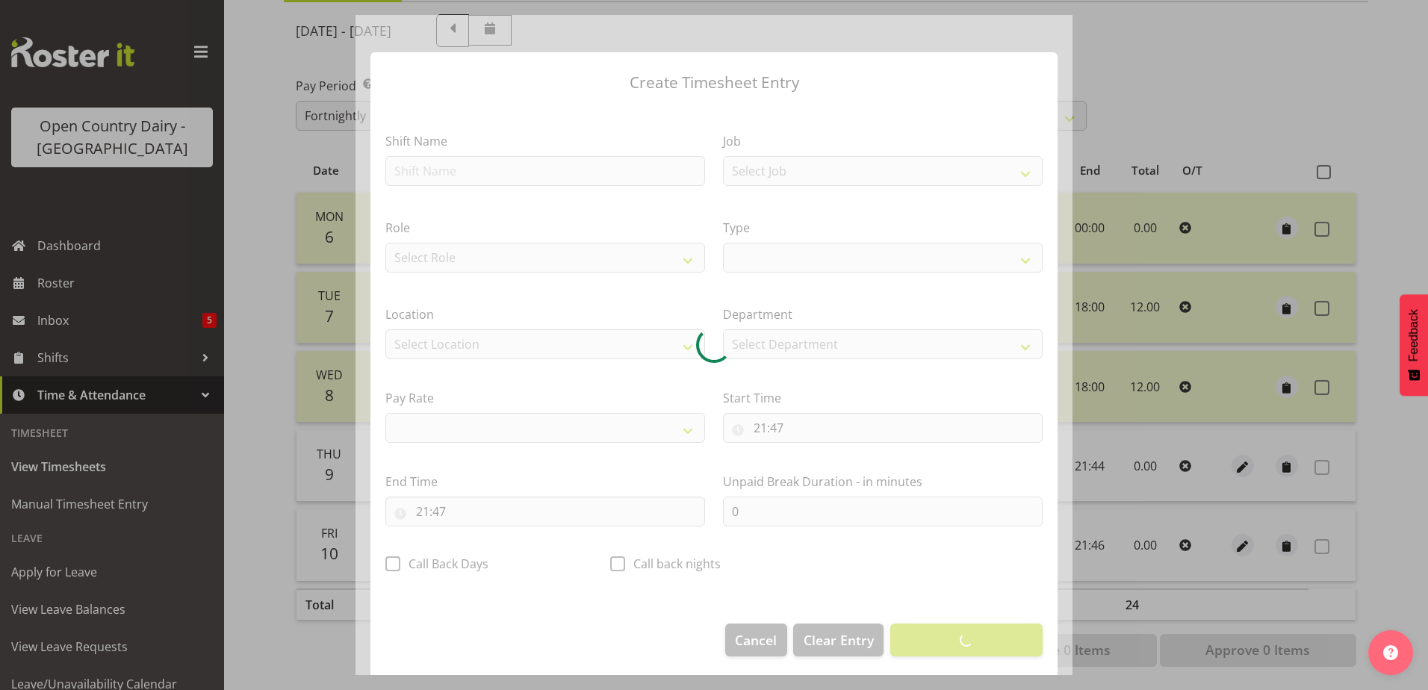
select select
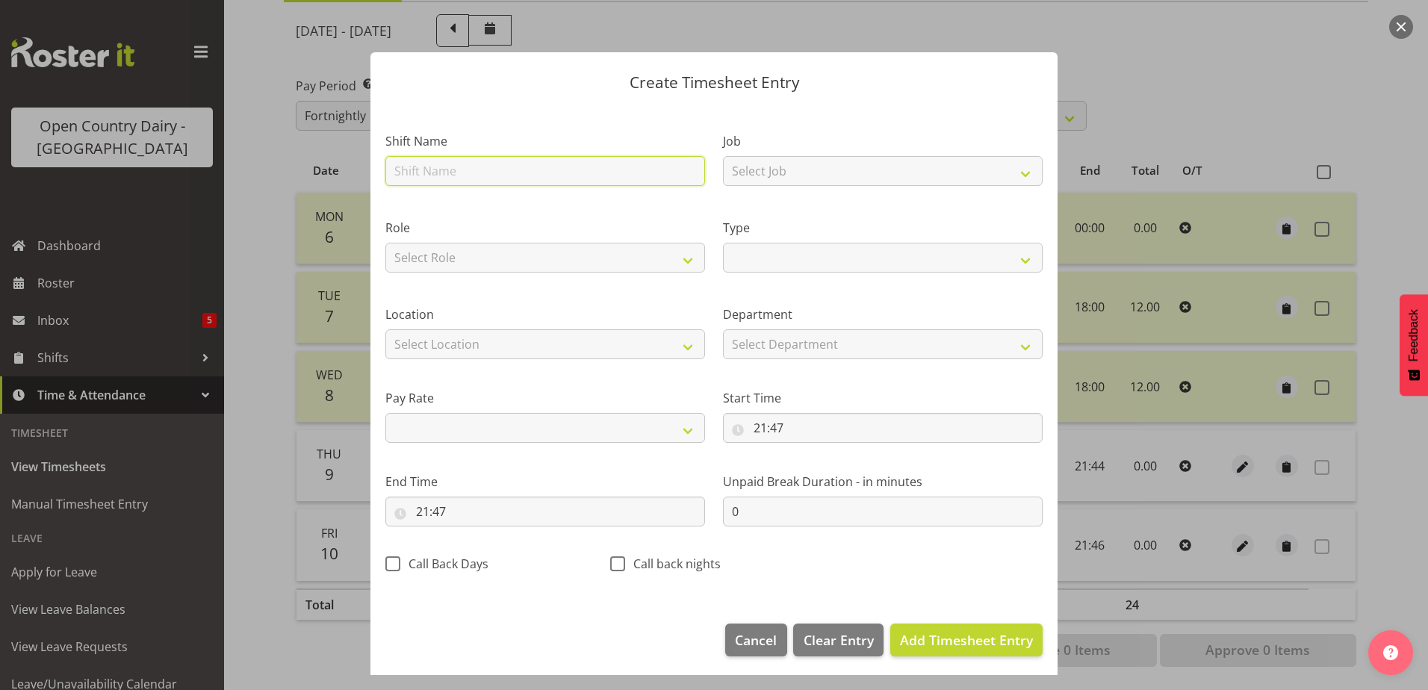
click at [681, 176] on input "text" at bounding box center [545, 171] width 320 height 30
type input "O"
select select
type input "Of"
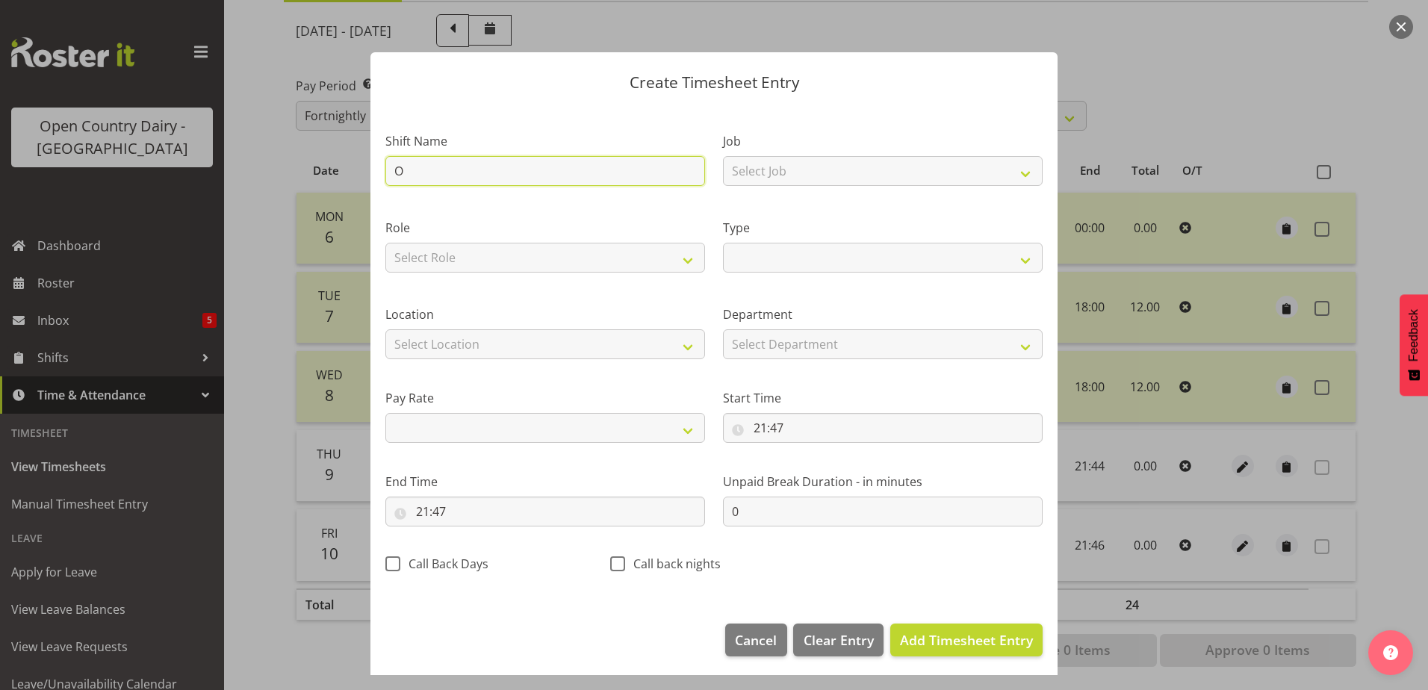
select select
type input "Off"
select select
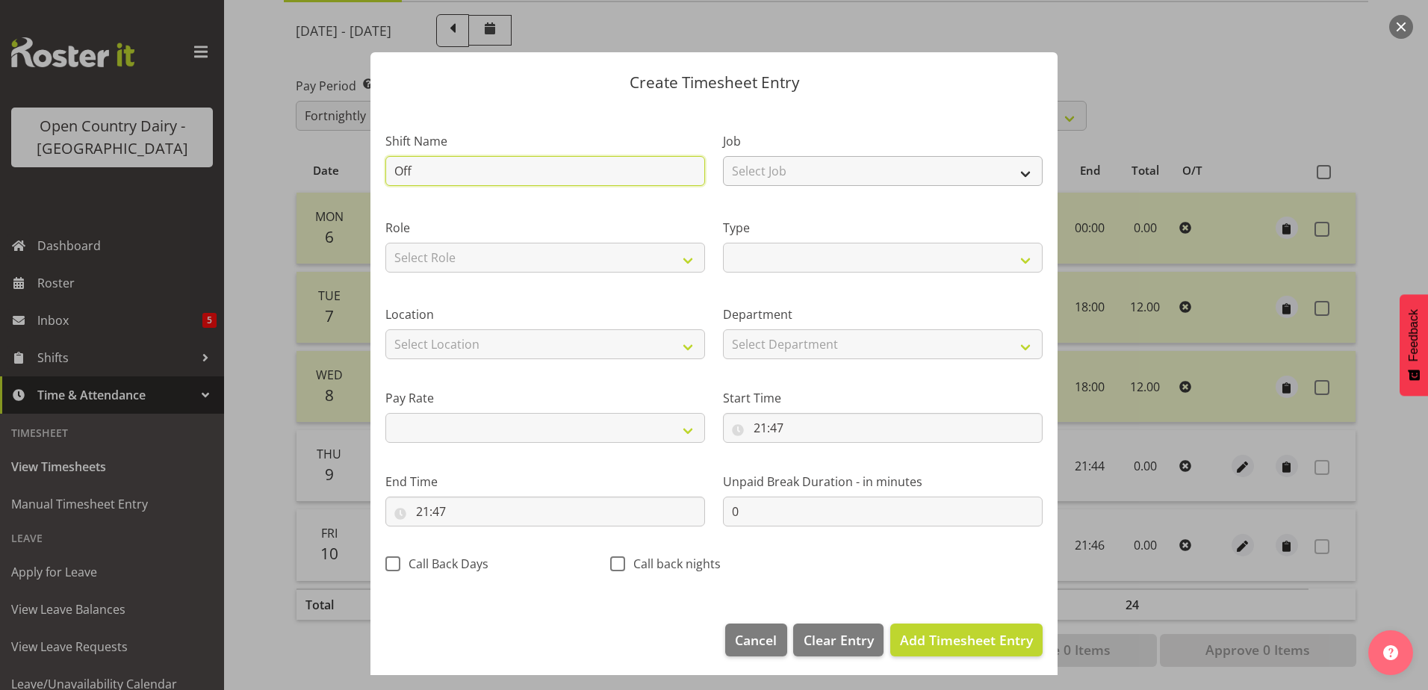
type input "Off"
click at [1017, 175] on select "Select Job Driver Driver supervisor Support" at bounding box center [883, 171] width 320 height 30
click at [684, 267] on select "Select Role Milk Tester" at bounding box center [545, 258] width 320 height 30
select select "1168"
click at [385, 243] on select "Select Role Milk Tester" at bounding box center [545, 258] width 320 height 30
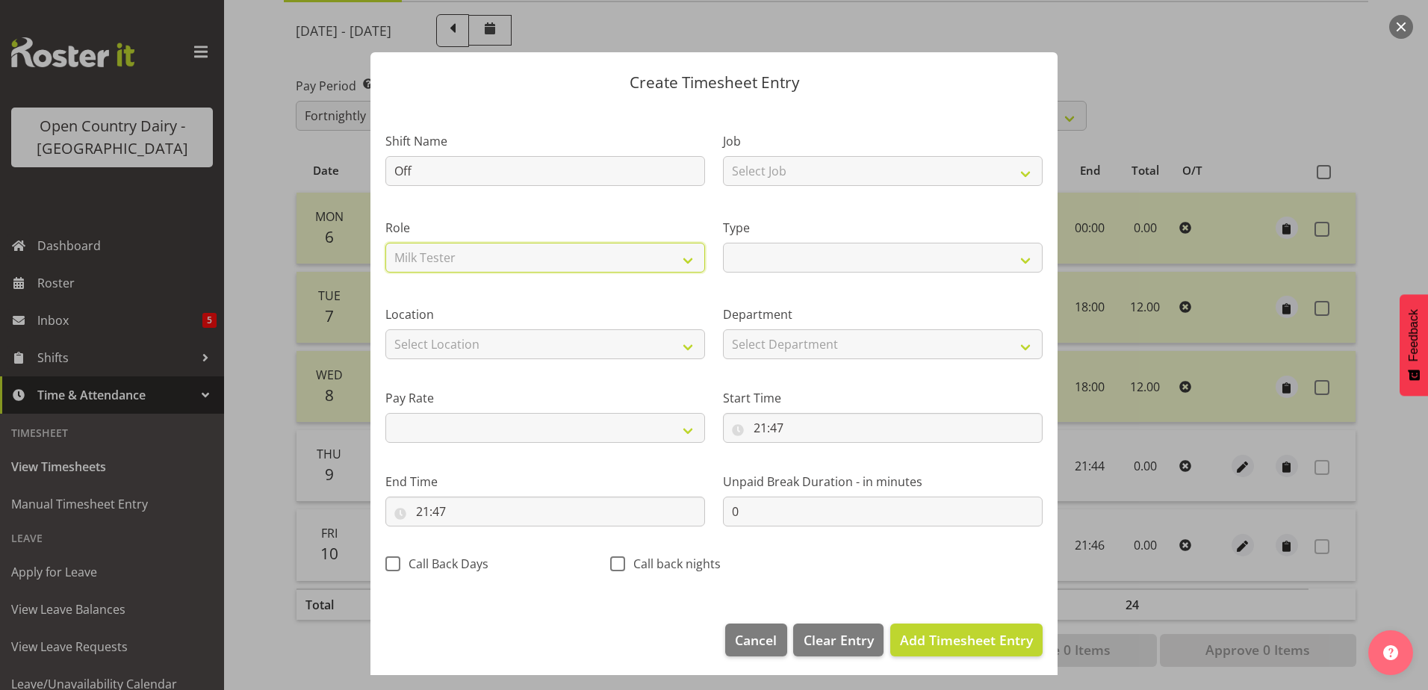
select select
click at [1014, 261] on select "Off Standard Public Holiday Public Holiday (Worked) Day In Lieu Annual Leave Si…" at bounding box center [883, 258] width 320 height 30
click at [723, 243] on select "Off Standard Public Holiday Public Holiday (Worked) Day In Lieu Annual Leave Si…" at bounding box center [883, 258] width 320 height 30
click at [681, 352] on select "Select Location Containers Horotiu Ingredients Waharoa Office Waikato Milk Whan…" at bounding box center [545, 344] width 320 height 30
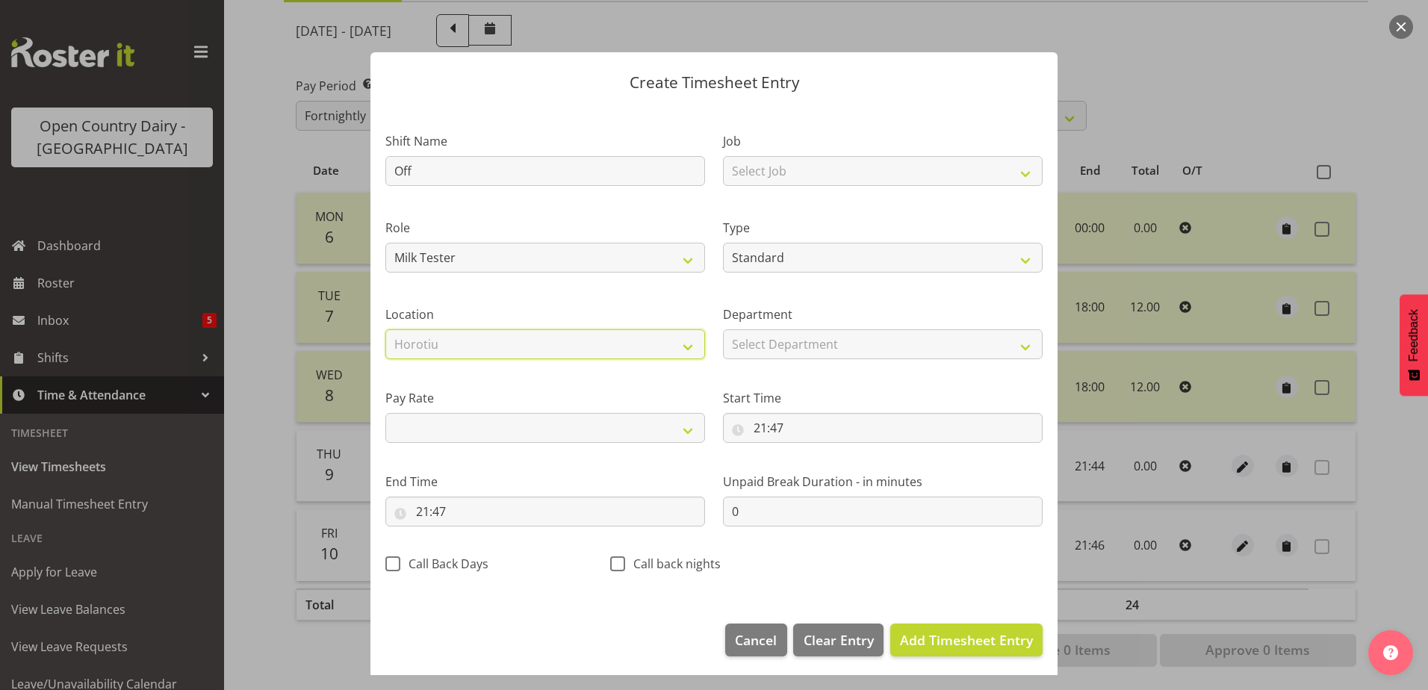
click at [385, 329] on select "Select Location Containers Horotiu Ingredients Waharoa Office Waikato Milk Whan…" at bounding box center [545, 344] width 320 height 30
click at [689, 350] on select "Containers Horotiu Ingredients Waharoa Office Waikato Milk Whanganui Office" at bounding box center [545, 344] width 320 height 30
click at [641, 299] on div "Location Containers Horotiu Ingredients Waharoa Office Waikato Milk Whanganui O…" at bounding box center [545, 327] width 338 height 84
click at [804, 630] on span "Clear Entry" at bounding box center [839, 639] width 70 height 19
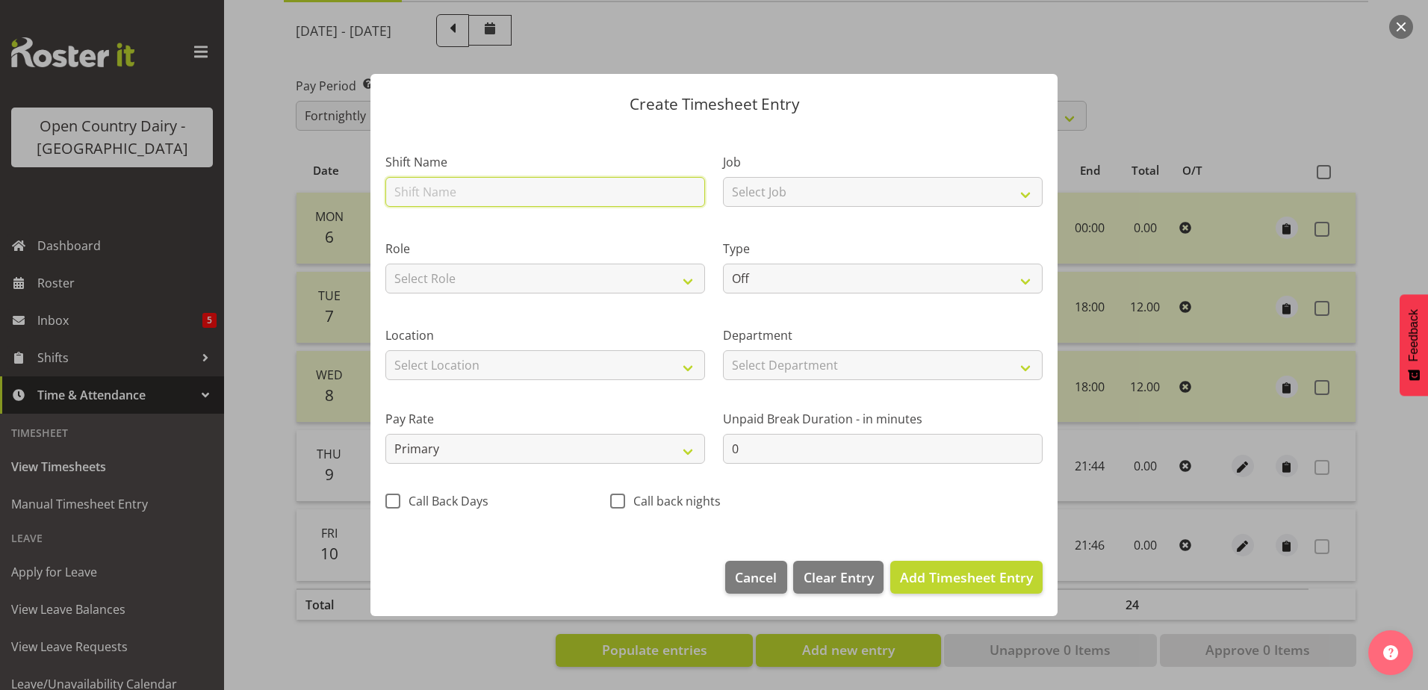
click at [447, 192] on input "text" at bounding box center [545, 192] width 320 height 30
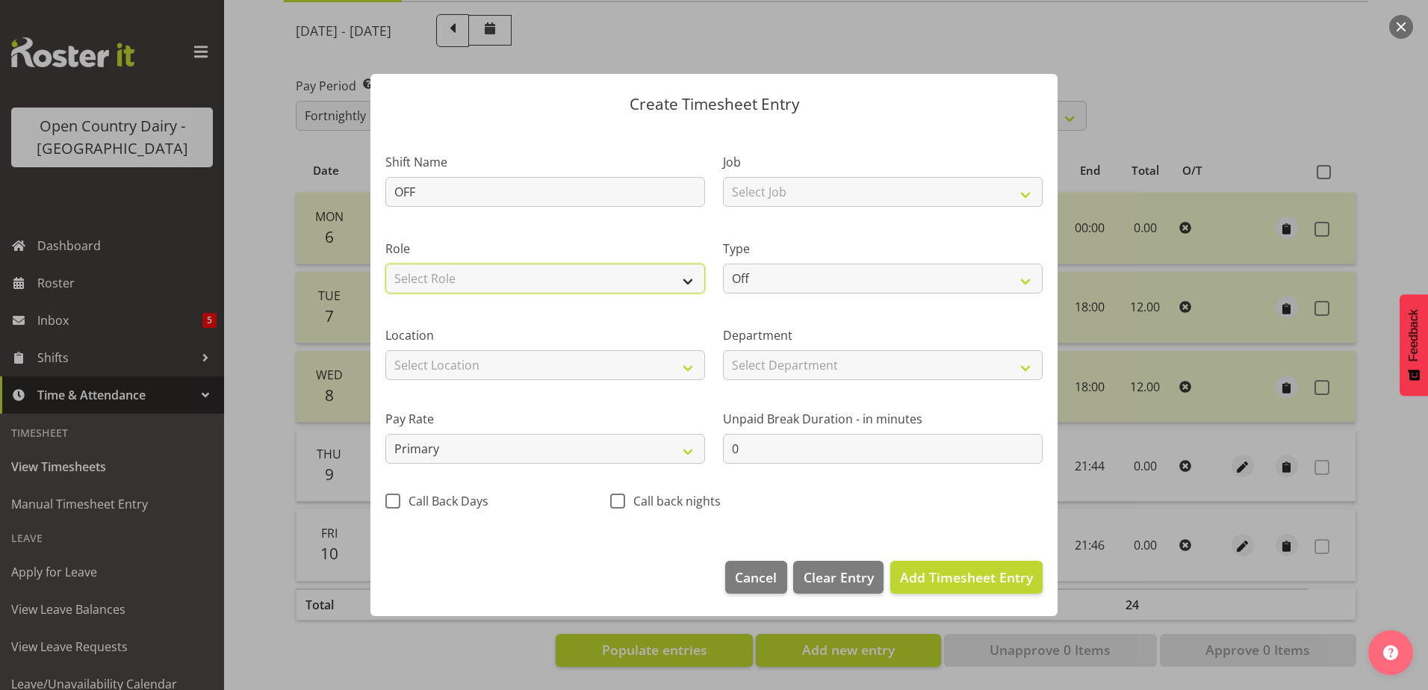
click at [689, 285] on select "Select Role Milk Tester" at bounding box center [545, 279] width 320 height 30
click at [385, 264] on select "Select Role Milk Tester" at bounding box center [545, 279] width 320 height 30
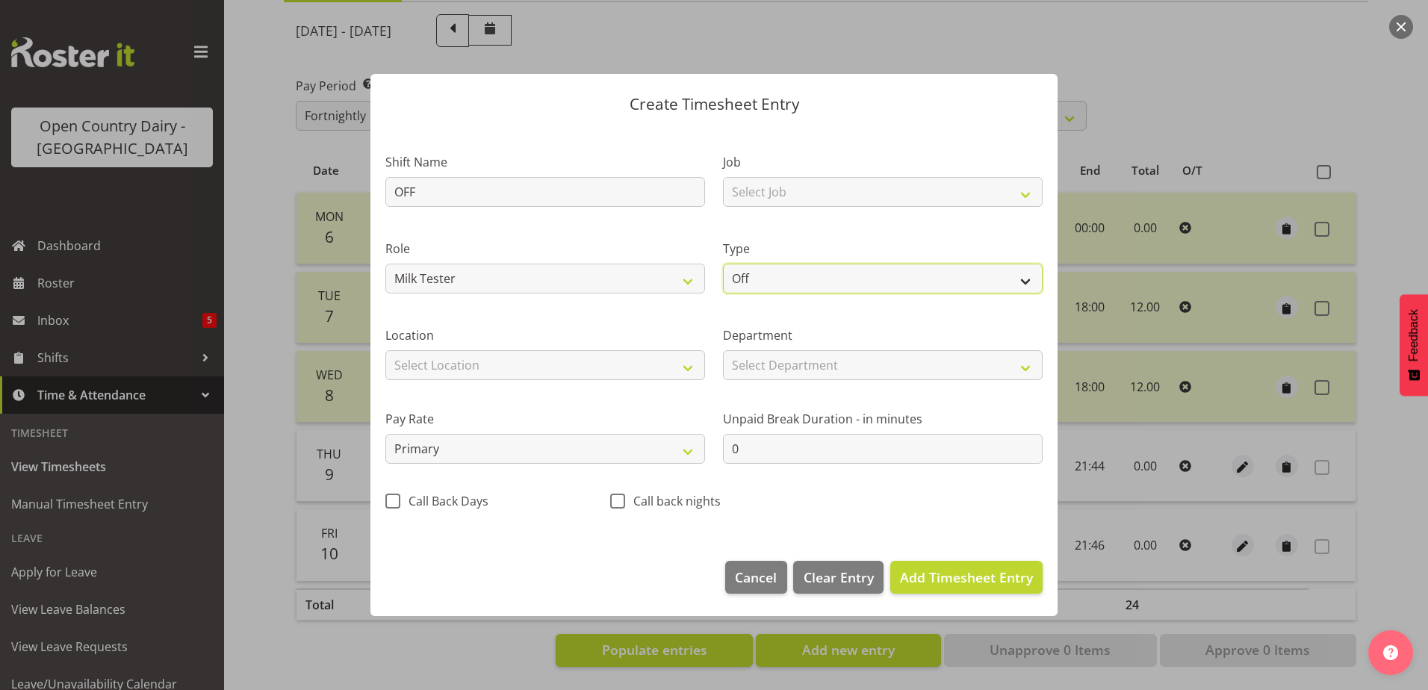
click at [1020, 282] on select "Off Standard Public Holiday Public Holiday (Worked) Day In Lieu Annual Leave Si…" at bounding box center [883, 279] width 320 height 30
click at [1025, 291] on select "Off Standard Public Holiday Public Holiday (Worked) Day In Lieu Annual Leave Si…" at bounding box center [883, 279] width 320 height 30
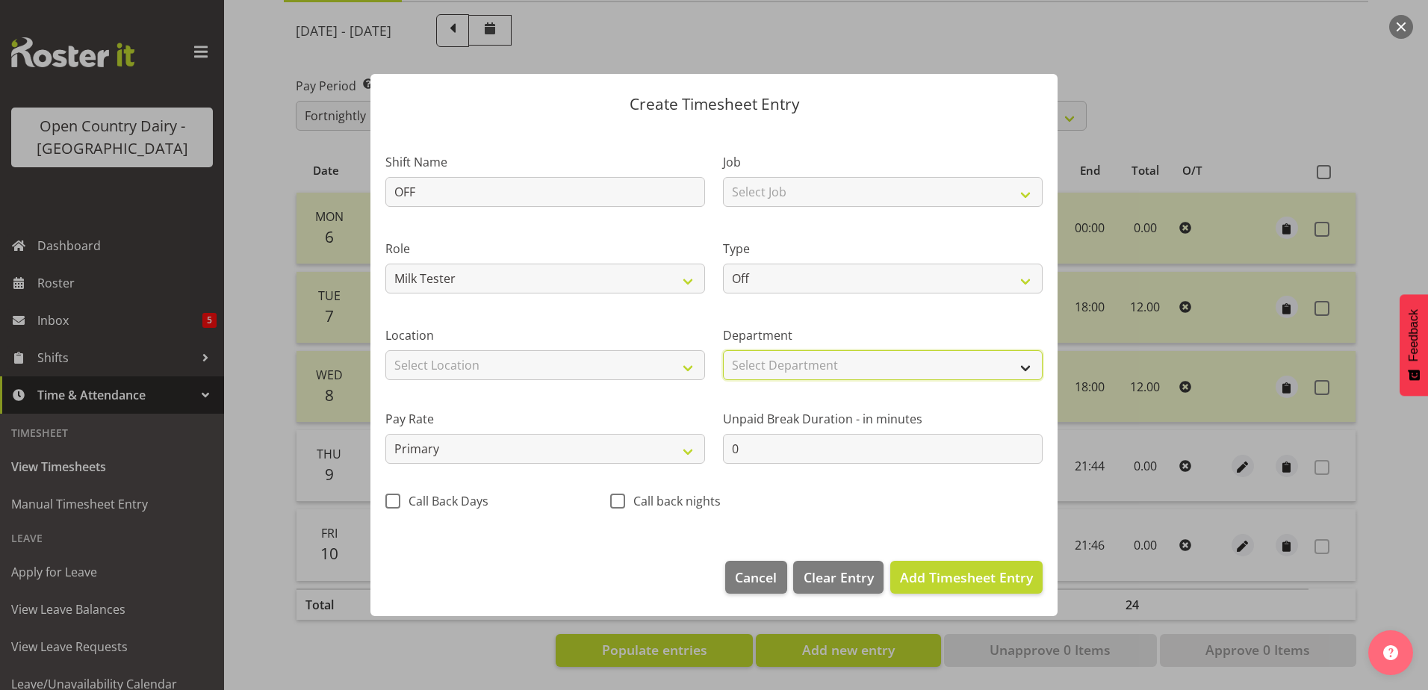
click at [1020, 369] on select "Select Department Milk Testing Training" at bounding box center [883, 365] width 320 height 30
click at [723, 350] on select "Select Department Milk Testing Training" at bounding box center [883, 365] width 320 height 30
click at [955, 580] on span "Add Timesheet Entry" at bounding box center [966, 577] width 133 height 18
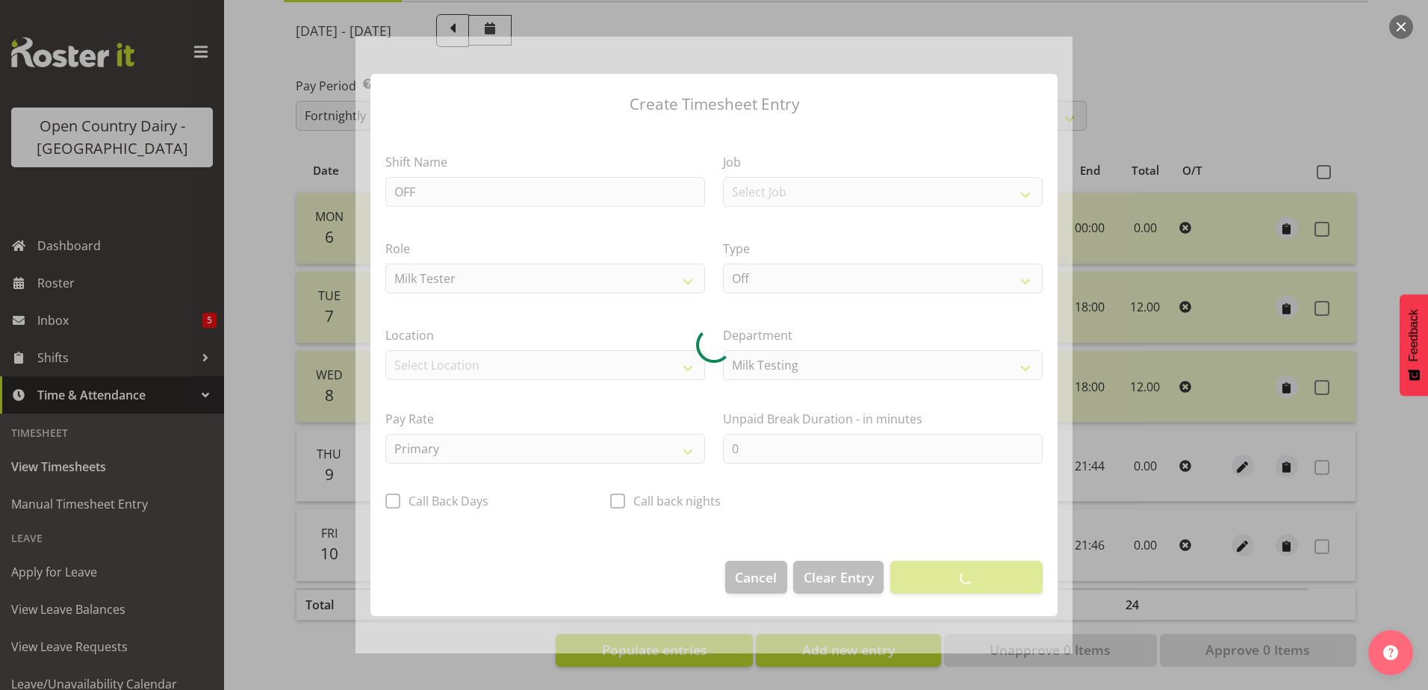
click at [227, 511] on div at bounding box center [714, 345] width 1428 height 690
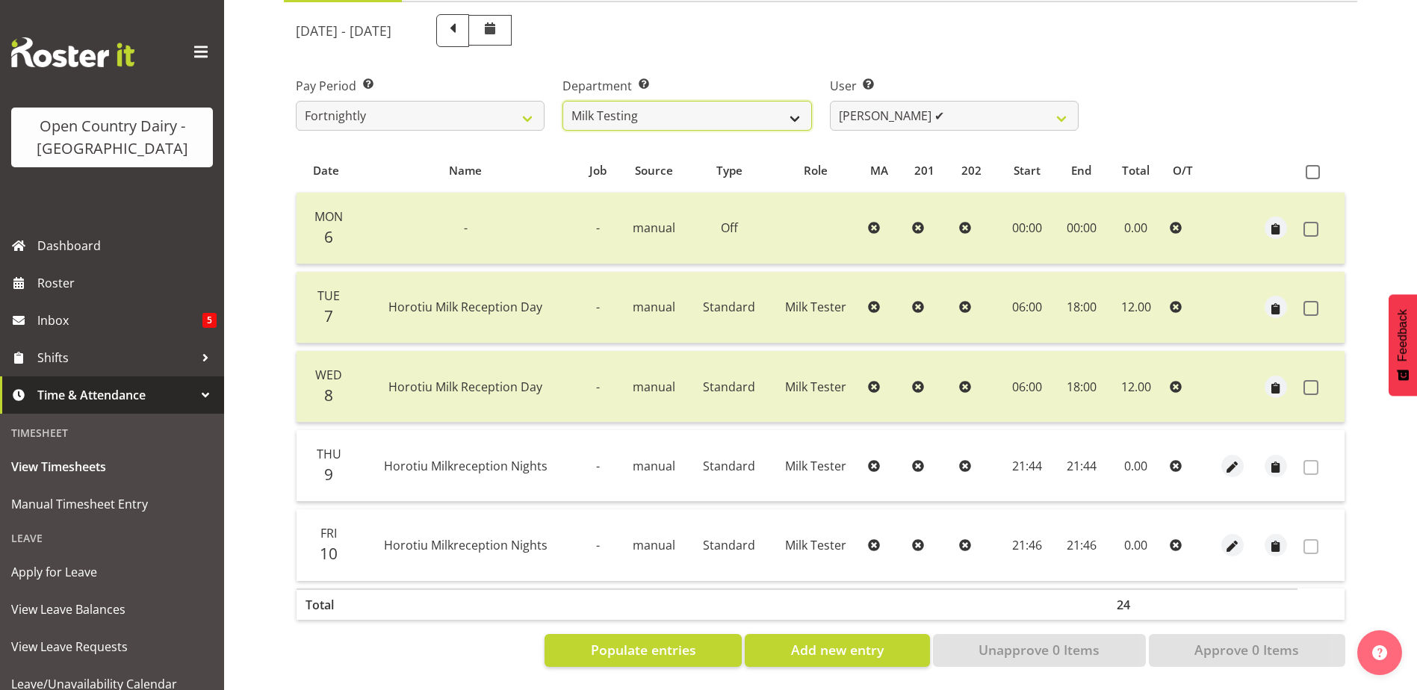
click at [799, 111] on select "701 702 703 704 705 706 707 708 709 710 711 712 713 714 715 716 717 718 719 720" at bounding box center [687, 116] width 249 height 30
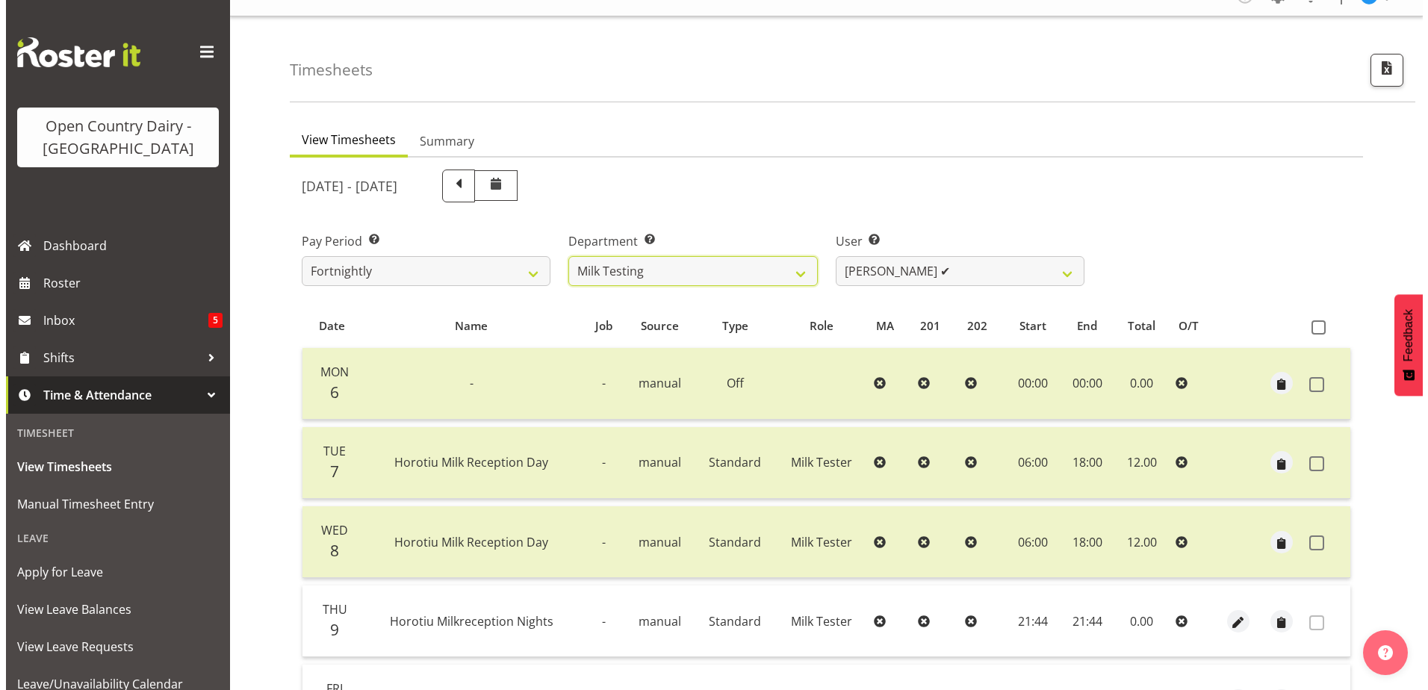
scroll to position [190, 0]
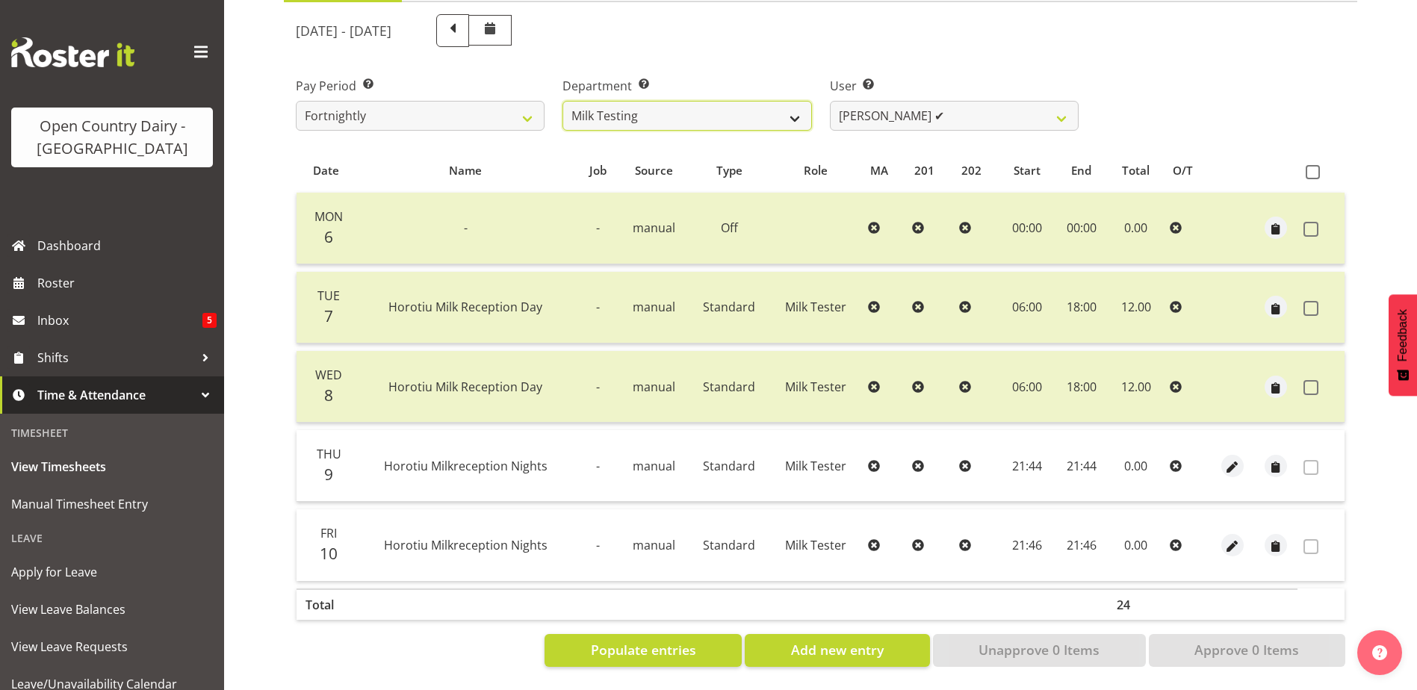
click at [792, 106] on select "701 702 703 704 705 706 707 708 709 710 711 712 713 714 715 716 717 718 719 720" at bounding box center [687, 116] width 249 height 30
click at [563, 101] on select "701 702 703 704 705 706 707 708 709 710 711 712 713 714 715 716 717 718 719 720" at bounding box center [687, 116] width 249 height 30
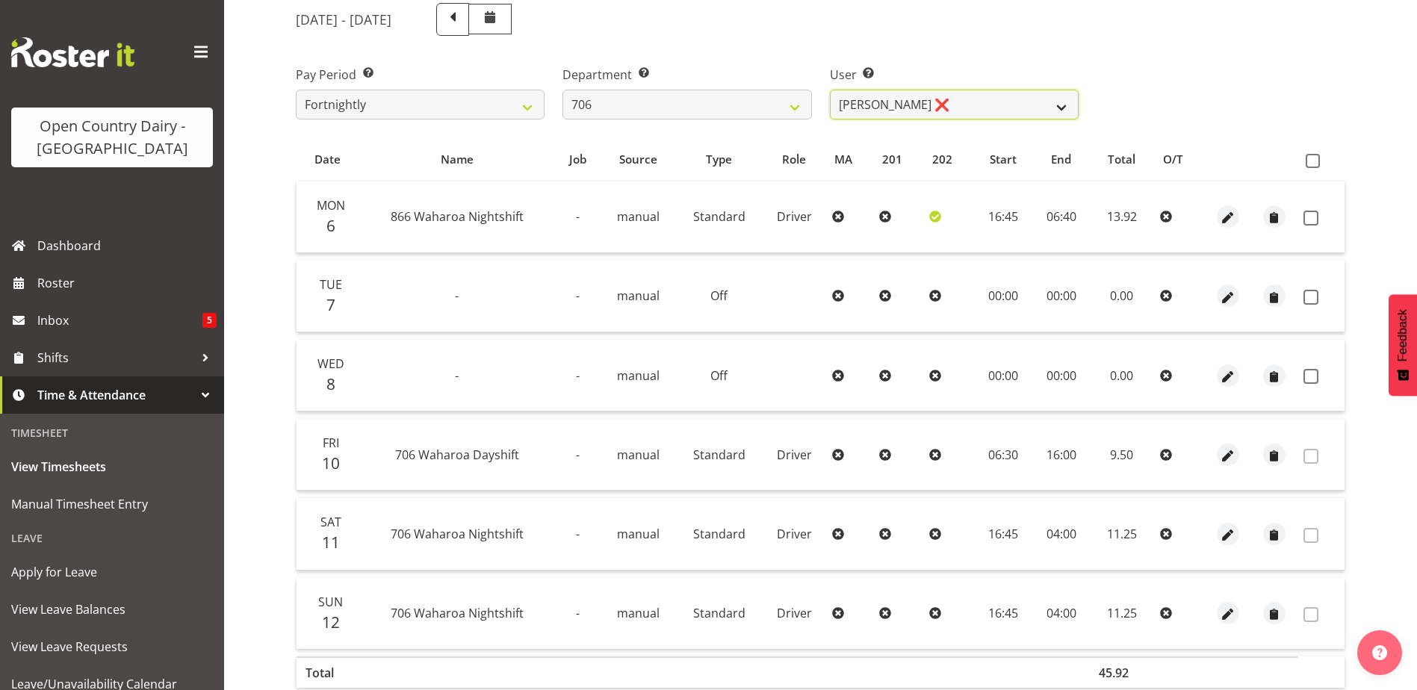
click at [1058, 103] on select "Andrew Kearns ❌ Len Symons ❌ Mark Ansley ❌ Paul Griffin ❌" at bounding box center [954, 105] width 249 height 30
click at [830, 90] on select "Andrew Kearns ❌ Len Symons ❌ Mark Ansley ❌ Paul Griffin ❌" at bounding box center [954, 105] width 249 height 30
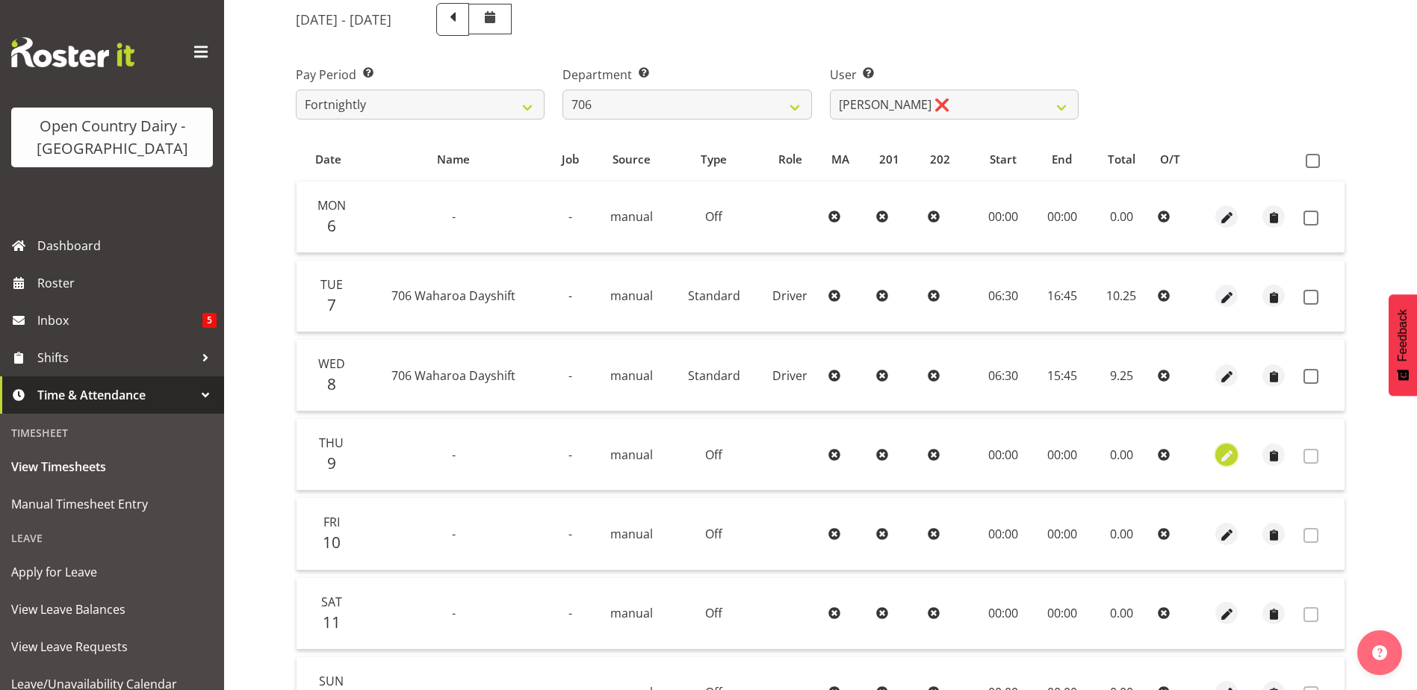
click at [1229, 457] on span "button" at bounding box center [1226, 455] width 17 height 17
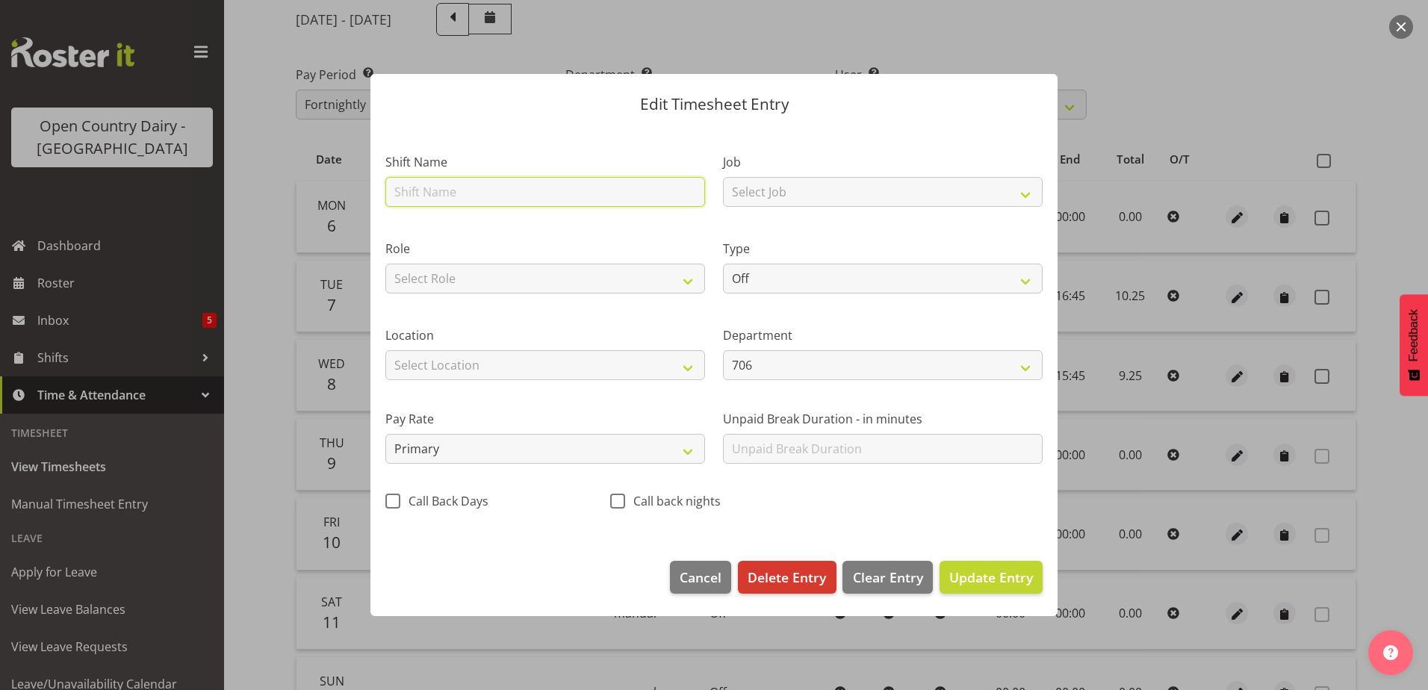
click at [441, 188] on input "text" at bounding box center [545, 192] width 320 height 30
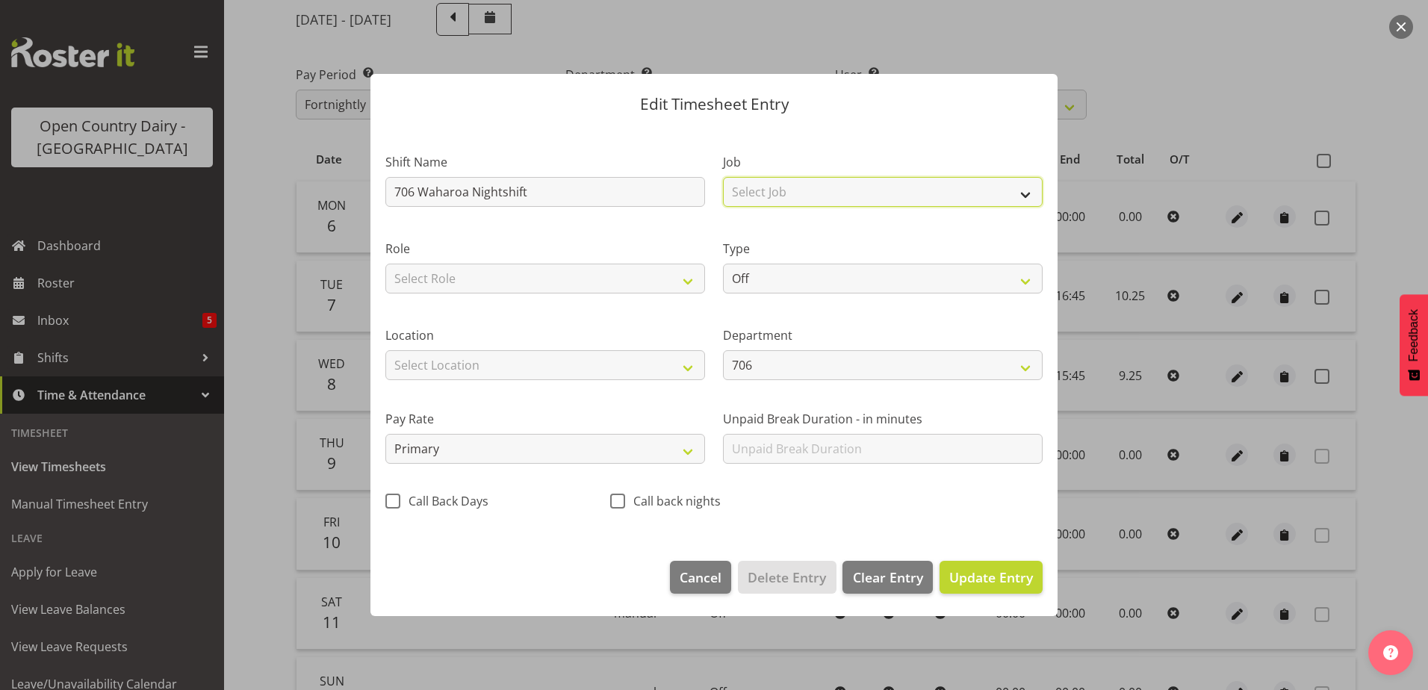
click at [1019, 194] on select "Select Job Driver Driver supervisor Support" at bounding box center [883, 192] width 320 height 30
click at [723, 177] on select "Select Job Driver Driver supervisor Support" at bounding box center [883, 192] width 320 height 30
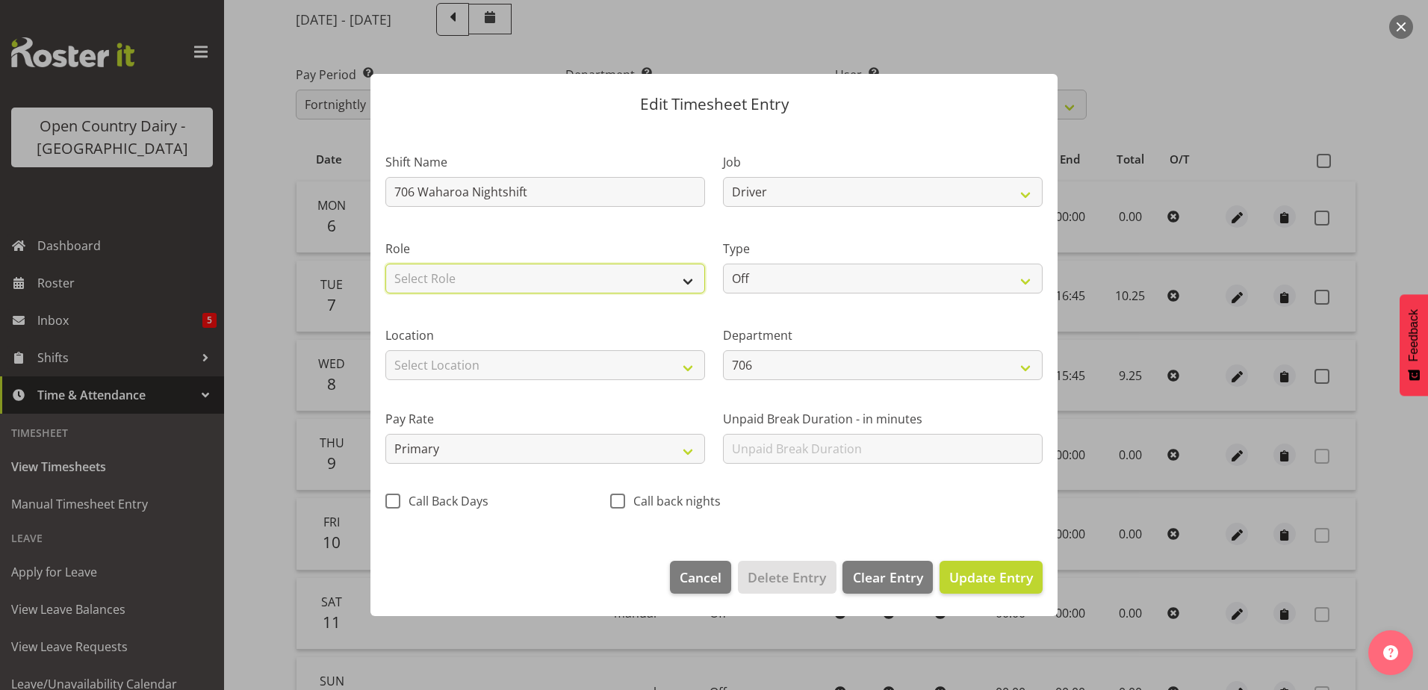
click at [681, 282] on select "Select Role Driver Driver Buddy" at bounding box center [545, 279] width 320 height 30
click at [385, 264] on select "Select Role Driver Driver Buddy" at bounding box center [545, 279] width 320 height 30
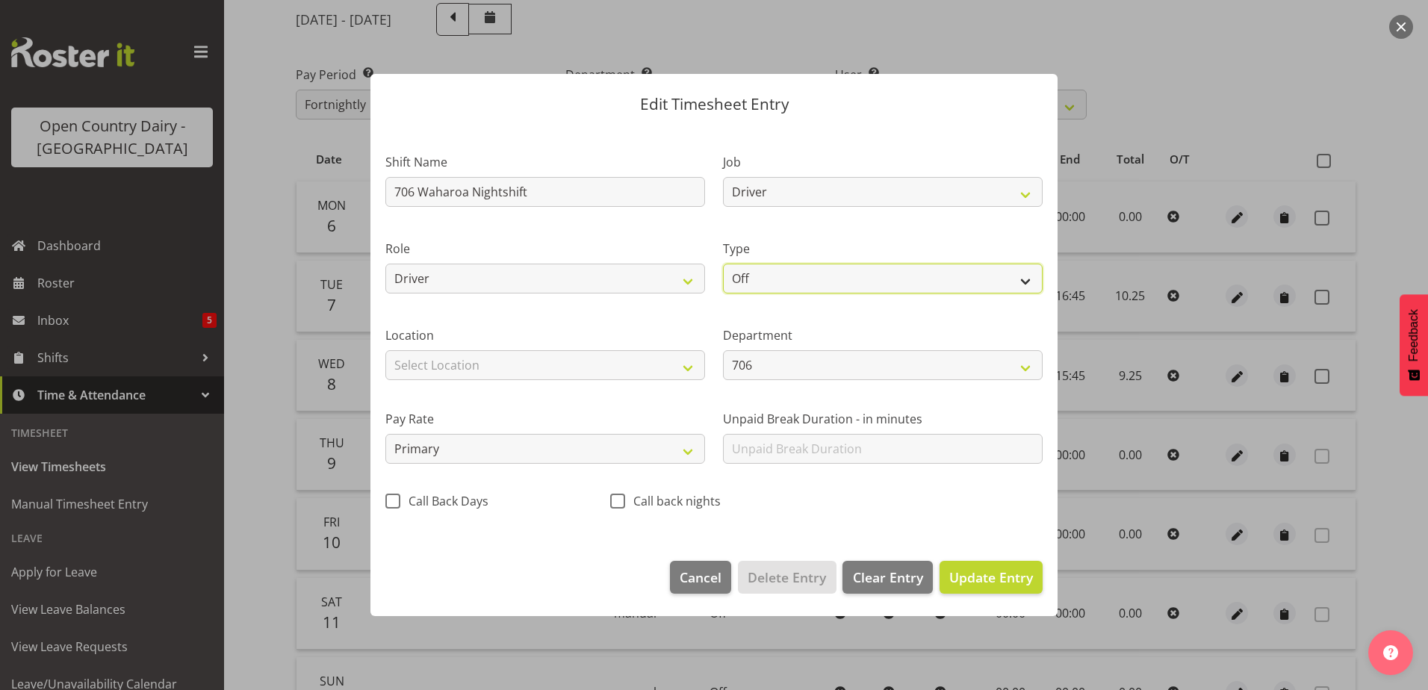
click at [1026, 282] on select "Off Standard Public Holiday Public Holiday (Worked) Day In Lieu Annual Leave Si…" at bounding box center [883, 279] width 320 height 30
click at [723, 264] on select "Off Standard Public Holiday Public Holiday (Worked) Day In Lieu Annual Leave Si…" at bounding box center [883, 279] width 320 height 30
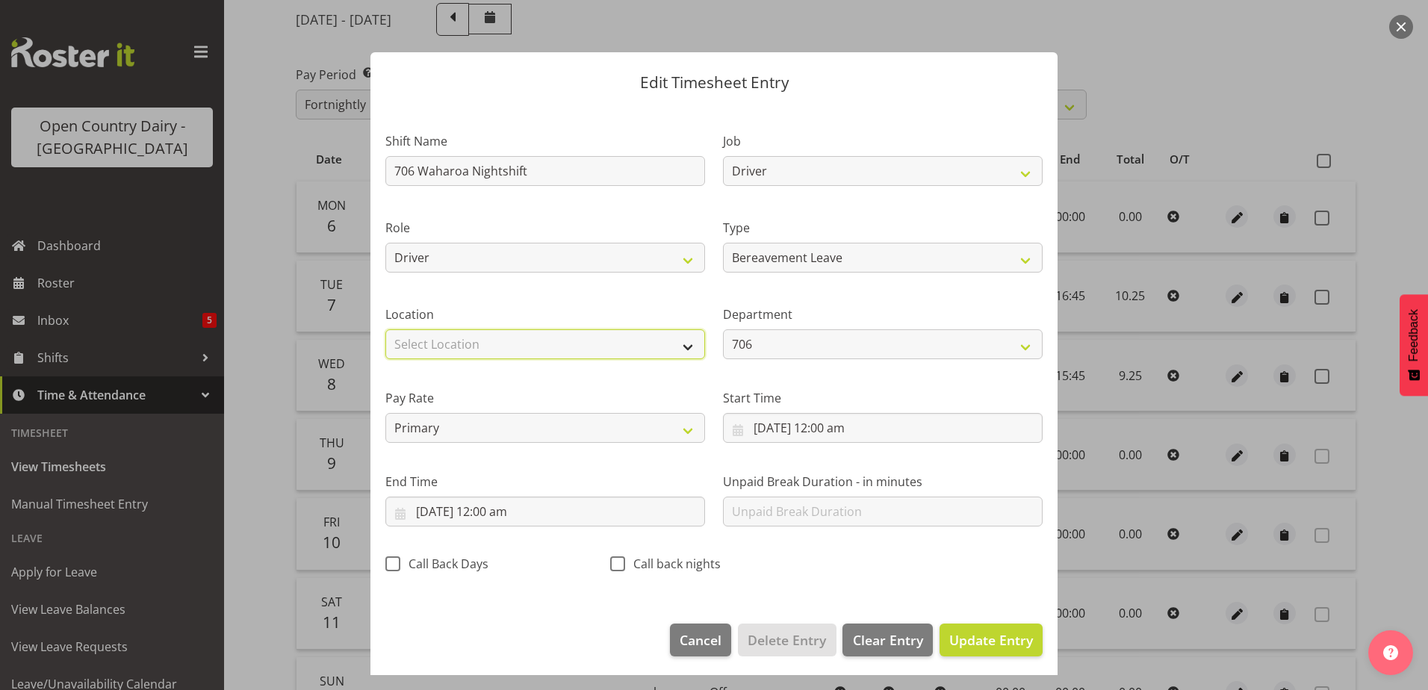
click at [681, 347] on select "Select Location Containers Horotiu Ingredients Waharoa Office Waikato Milk Whan…" at bounding box center [545, 344] width 320 height 30
click at [567, 282] on div "Role Driver Driver Buddy" at bounding box center [545, 241] width 338 height 87
click at [973, 643] on span "Update Entry" at bounding box center [991, 640] width 84 height 18
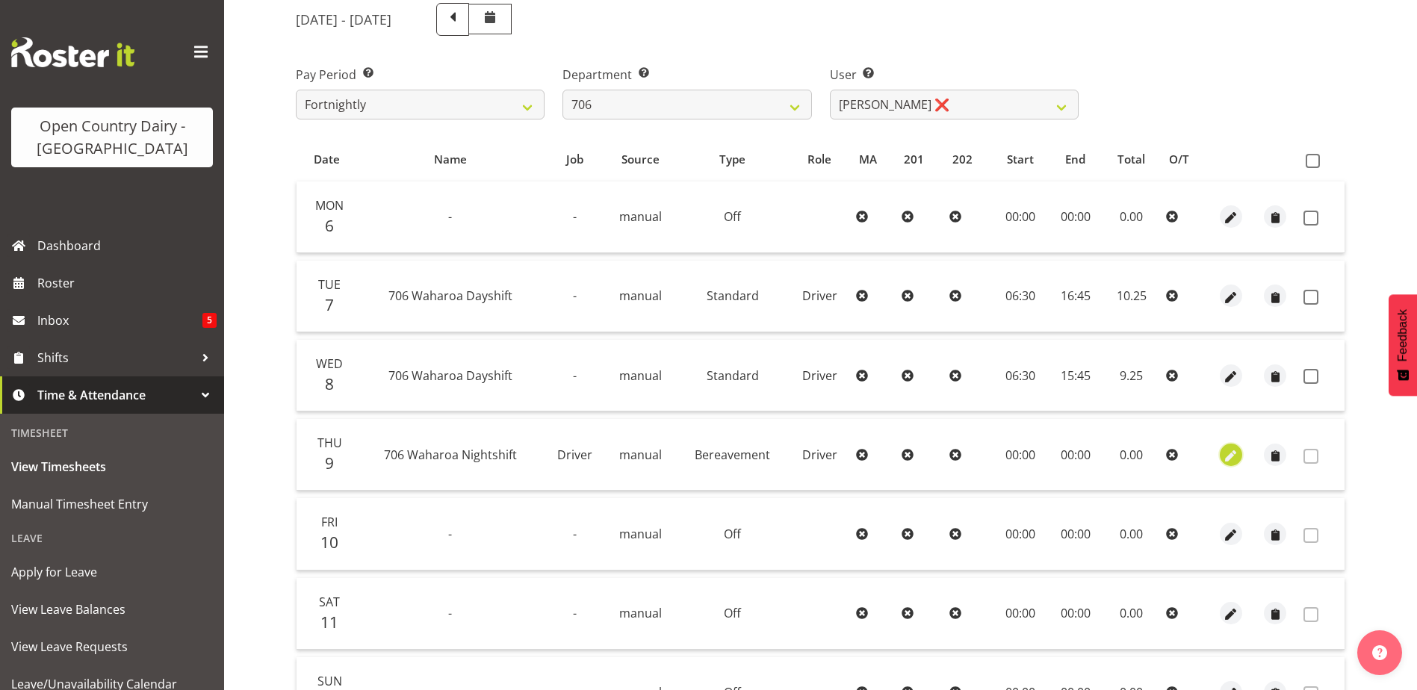
click at [1227, 458] on span "button" at bounding box center [1230, 455] width 17 height 17
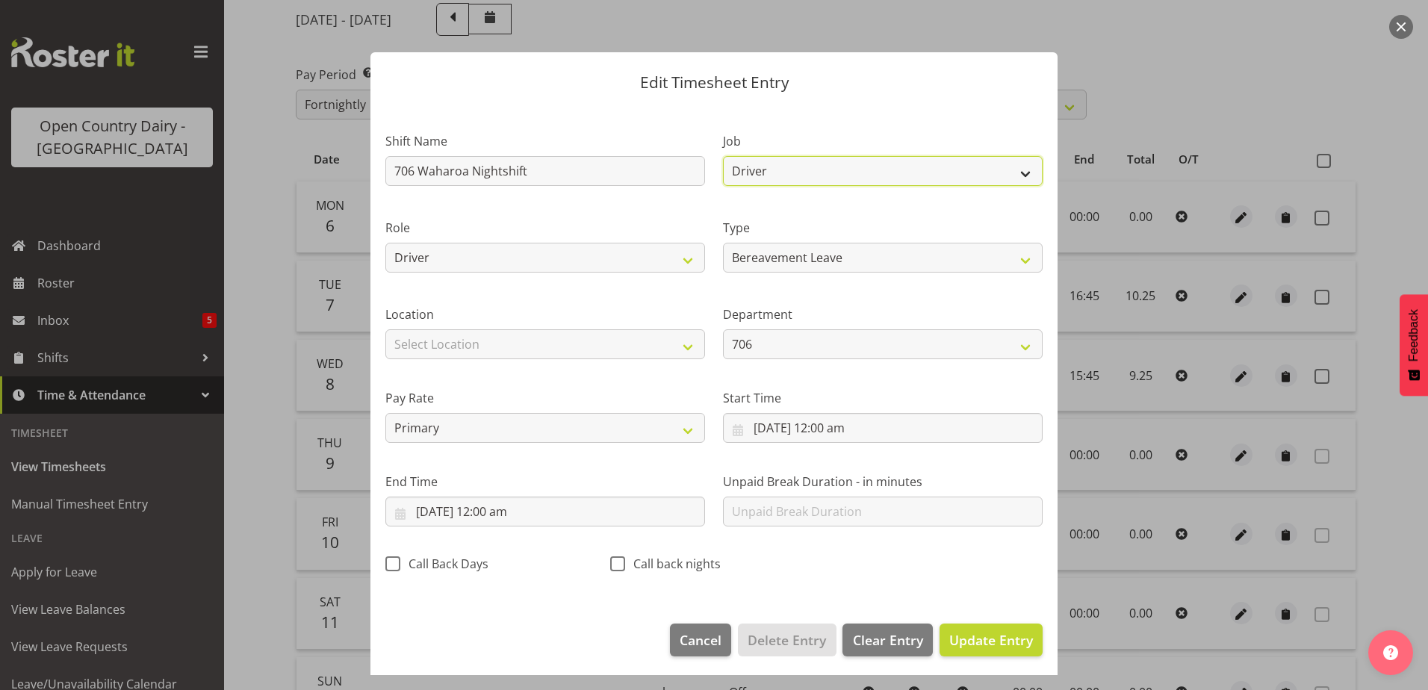
click at [1011, 170] on select "Driver Driver supervisor Support" at bounding box center [883, 171] width 320 height 30
click at [1011, 172] on select "Driver Driver supervisor Support" at bounding box center [883, 171] width 320 height 30
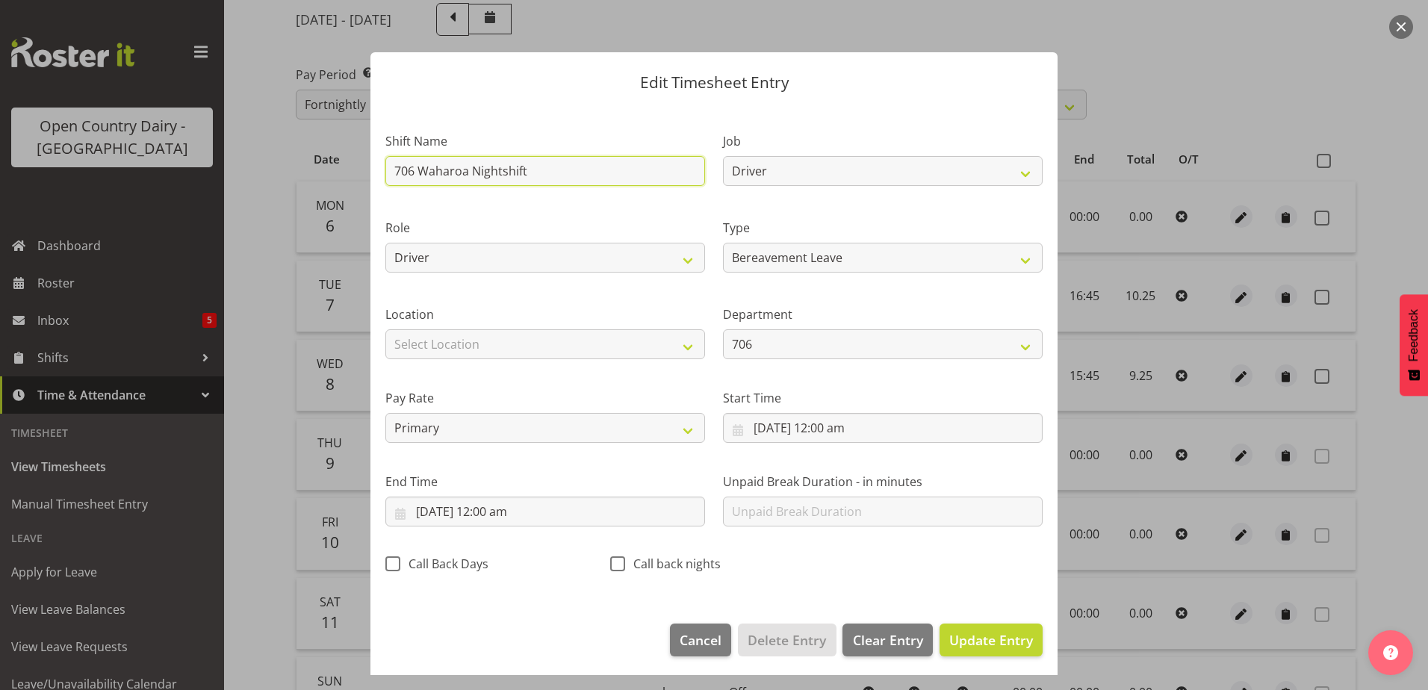
click at [598, 176] on input "706 Waharoa Nightshift" at bounding box center [545, 171] width 320 height 30
click at [506, 513] on input "9/10/2025, 12:00 am" at bounding box center [545, 512] width 320 height 30
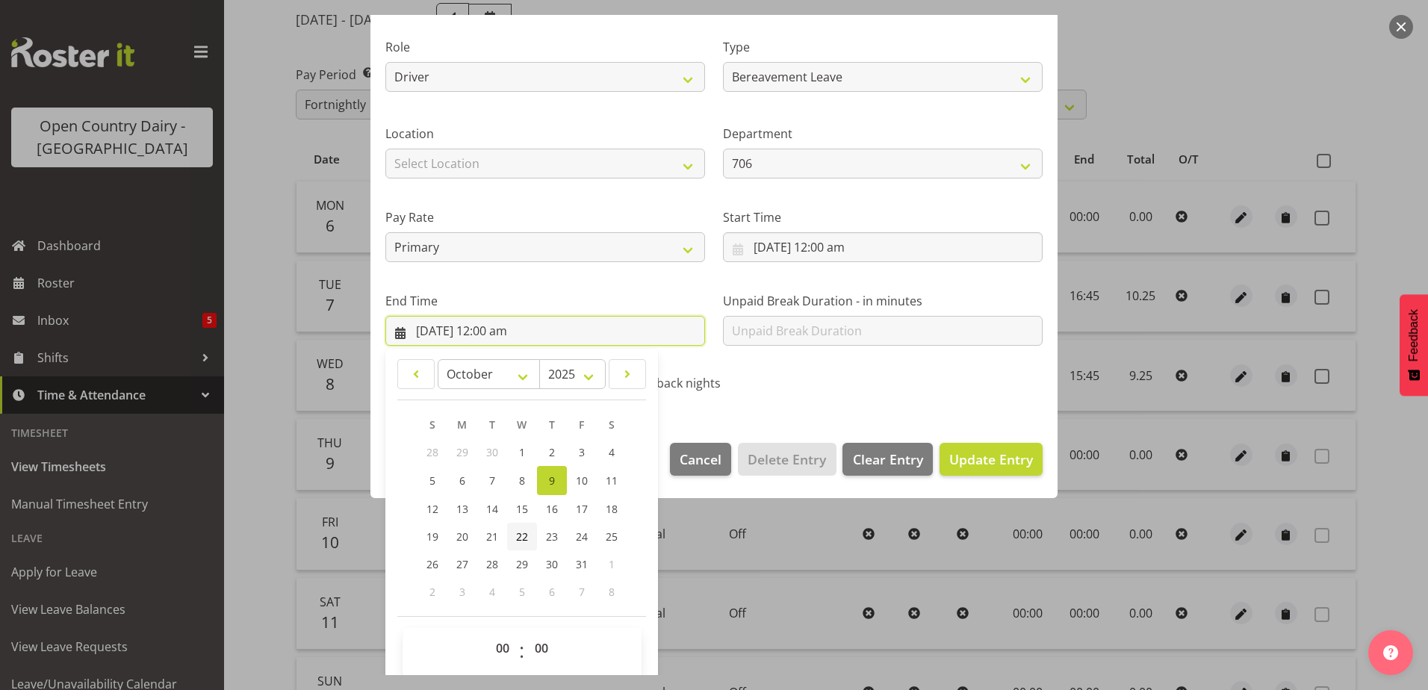
scroll to position [193, 0]
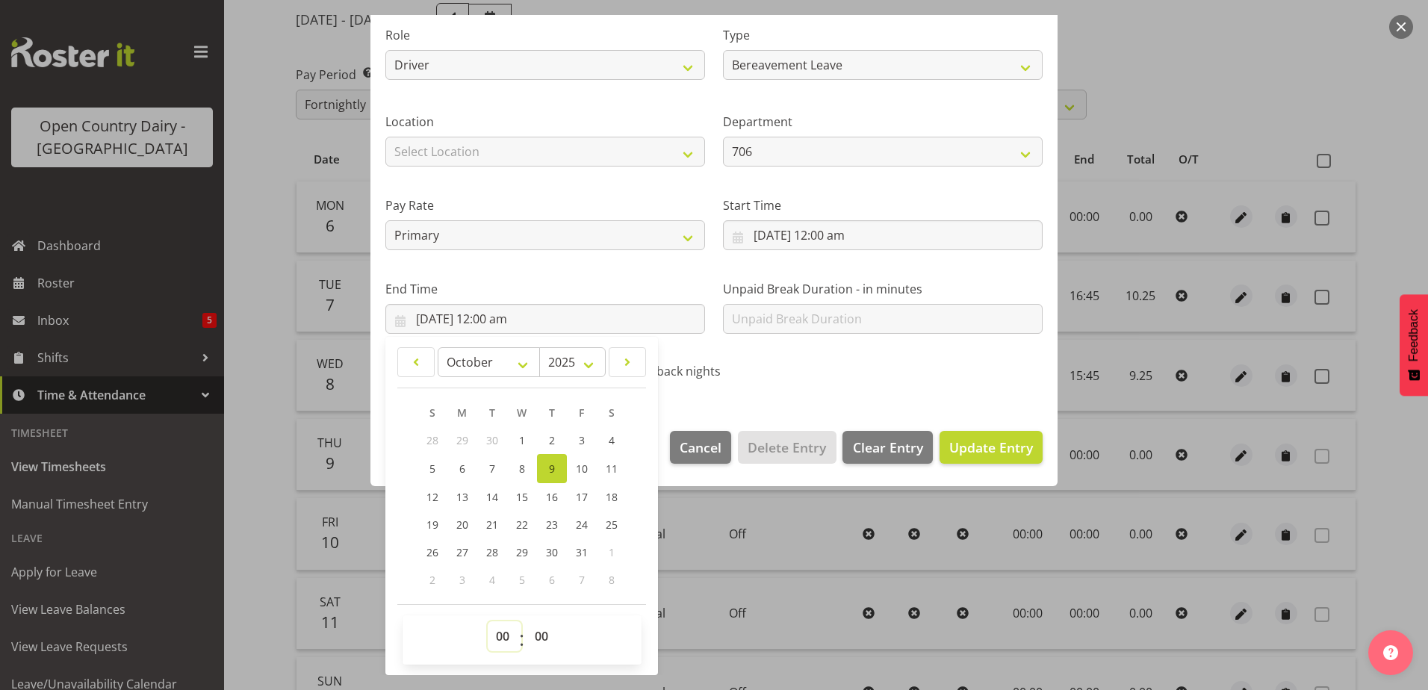
click at [504, 639] on select "00 01 02 03 04 05 06 07 08 09 10 11 12 13 14 15 16 17 18 19 20 21 22 23" at bounding box center [505, 637] width 34 height 30
click at [543, 638] on select "00 01 02 03 04 05 06 07 08 09 10 11 12 13 14 15 16 17 18 19 20 21 22 23 24 25 2…" at bounding box center [544, 637] width 34 height 30
click at [984, 447] on span "Update Entry" at bounding box center [991, 448] width 84 height 18
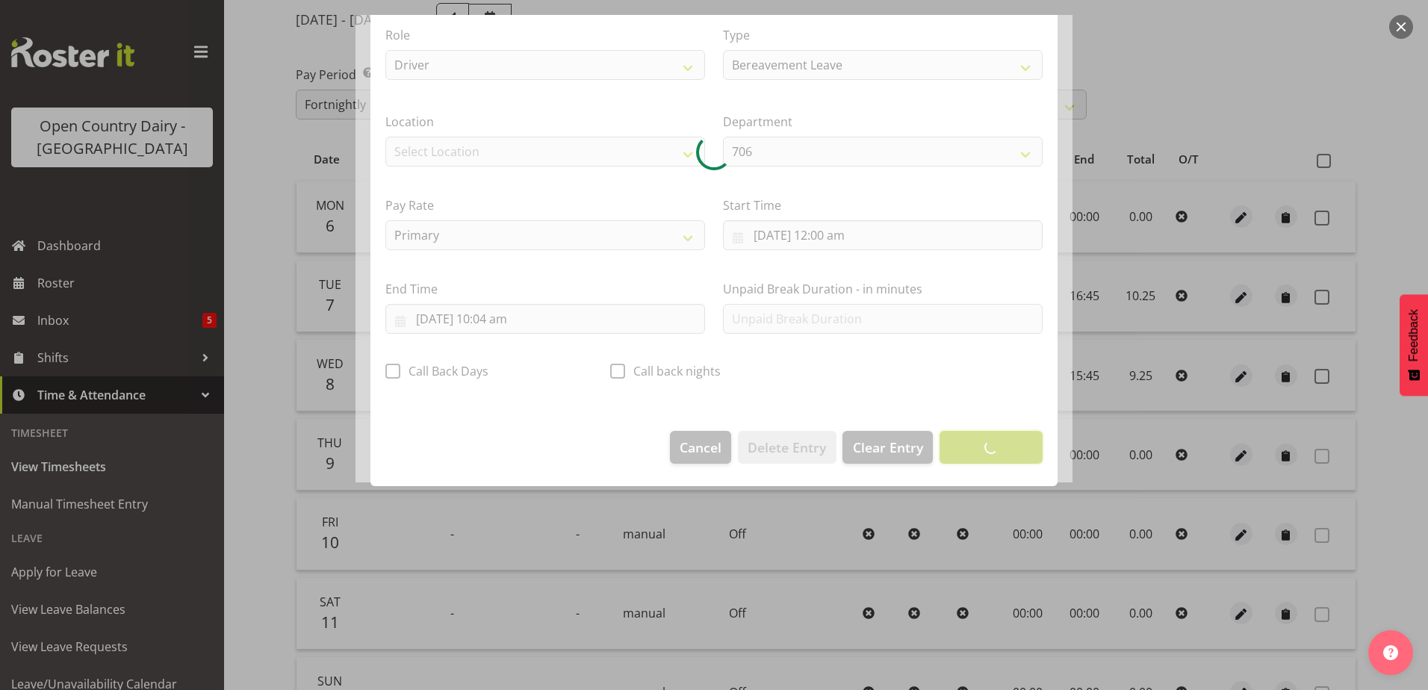
scroll to position [4, 0]
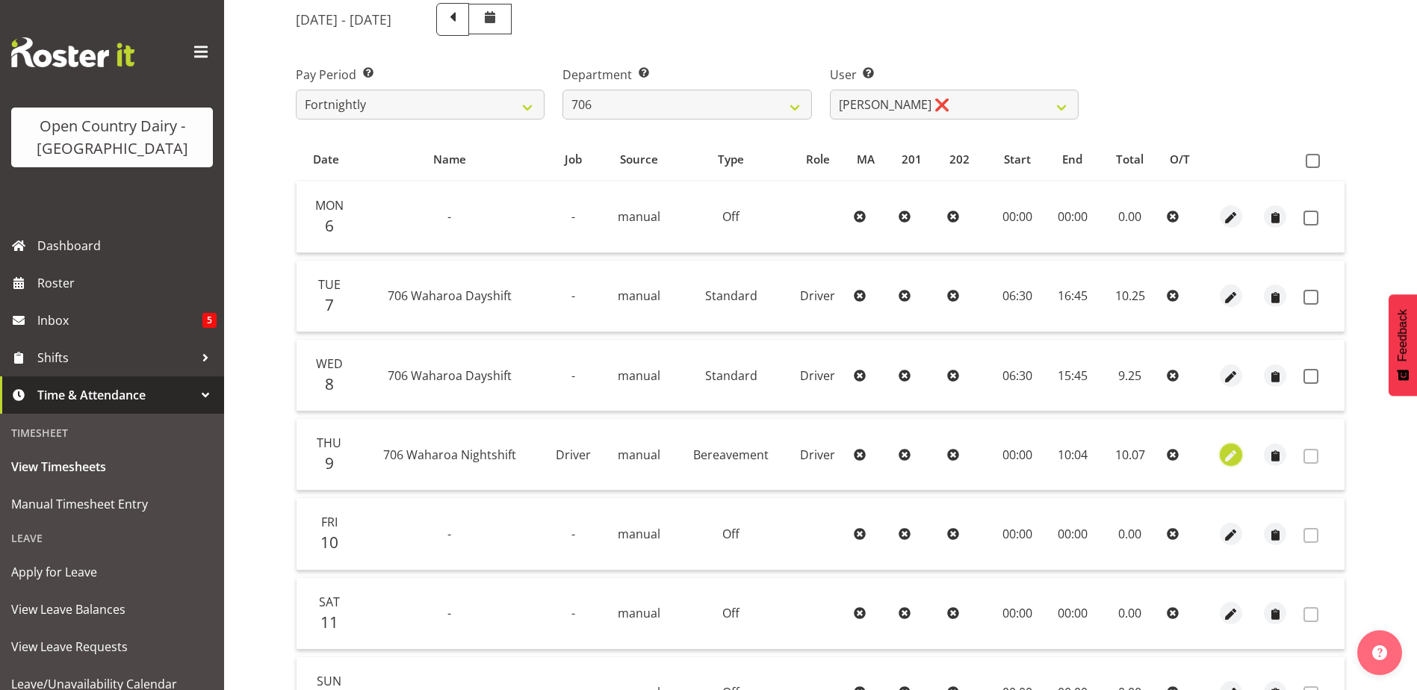
click at [1234, 454] on span "button" at bounding box center [1231, 455] width 17 height 17
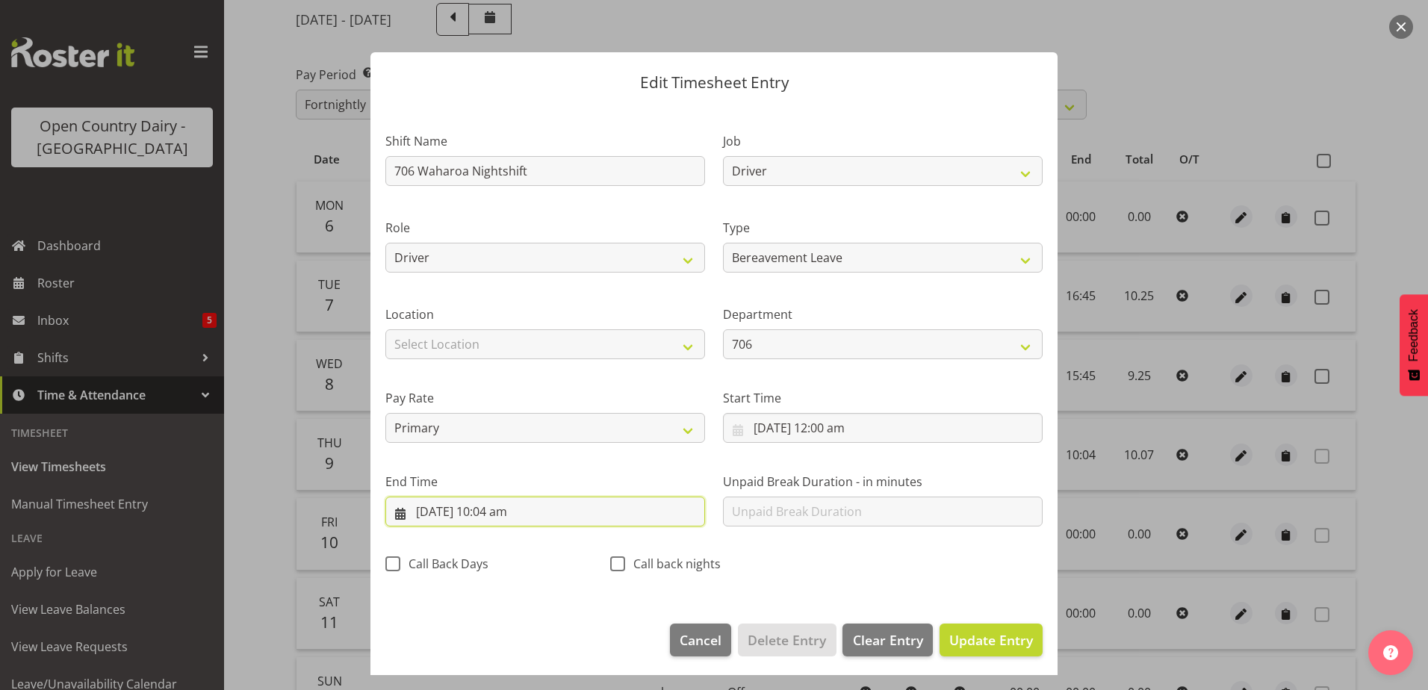
click at [507, 510] on input "9/10/2025, 10:04 am" at bounding box center [545, 512] width 320 height 30
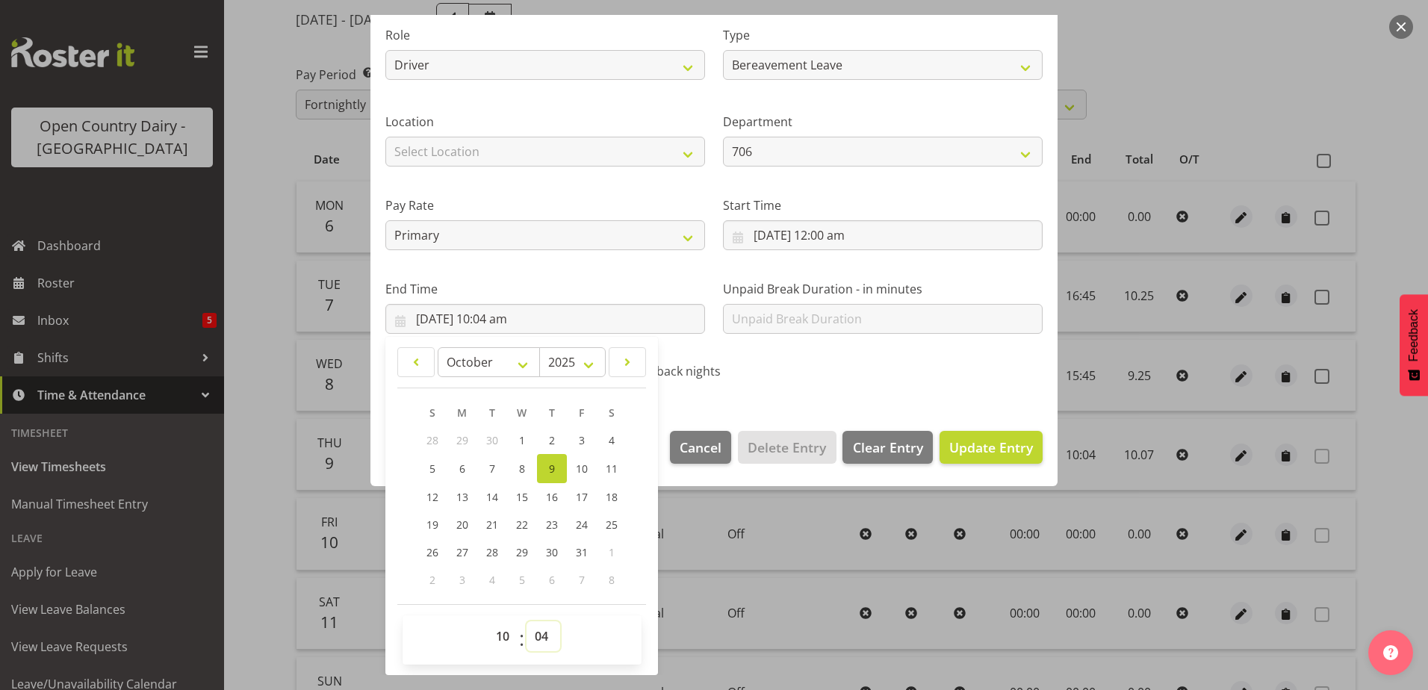
click at [540, 634] on select "00 01 02 03 04 05 06 07 08 09 10 11 12 13 14 15 16 17 18 19 20 21 22 23 24 25 2…" at bounding box center [544, 637] width 34 height 30
click at [986, 443] on span "Update Entry" at bounding box center [991, 448] width 84 height 18
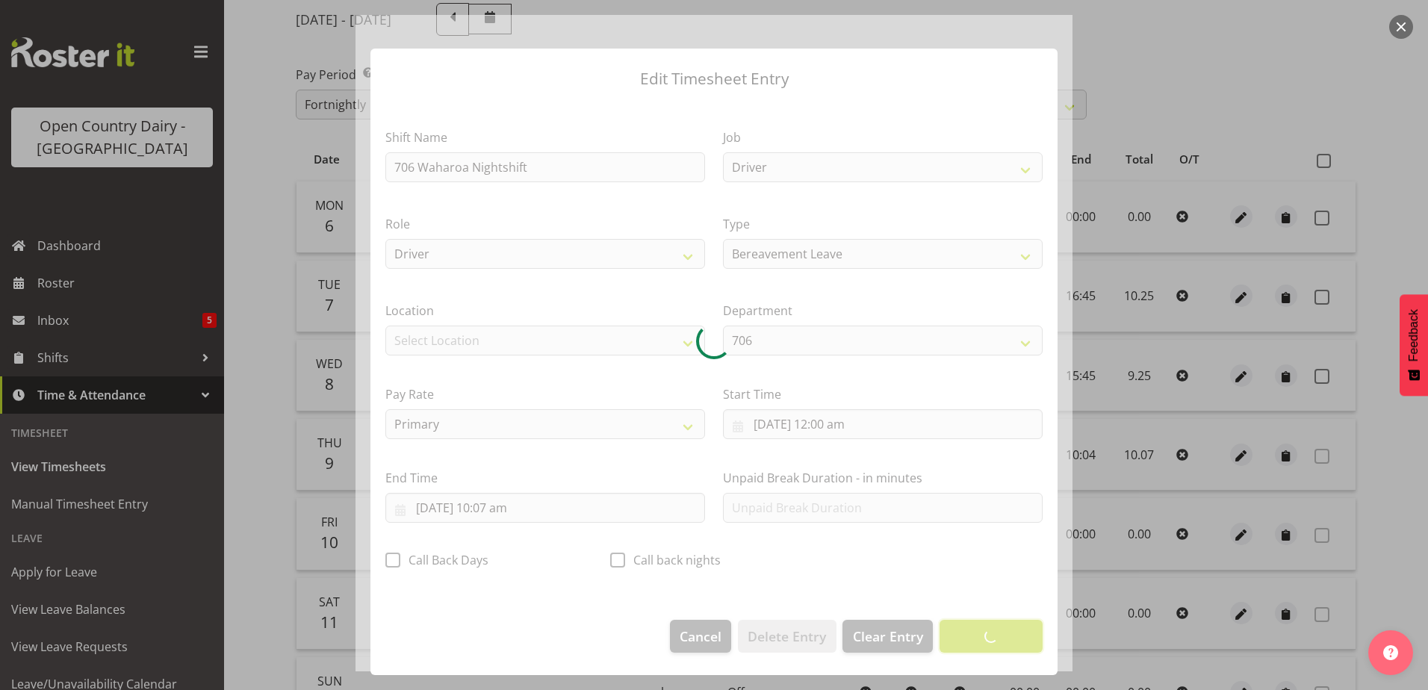
scroll to position [4, 0]
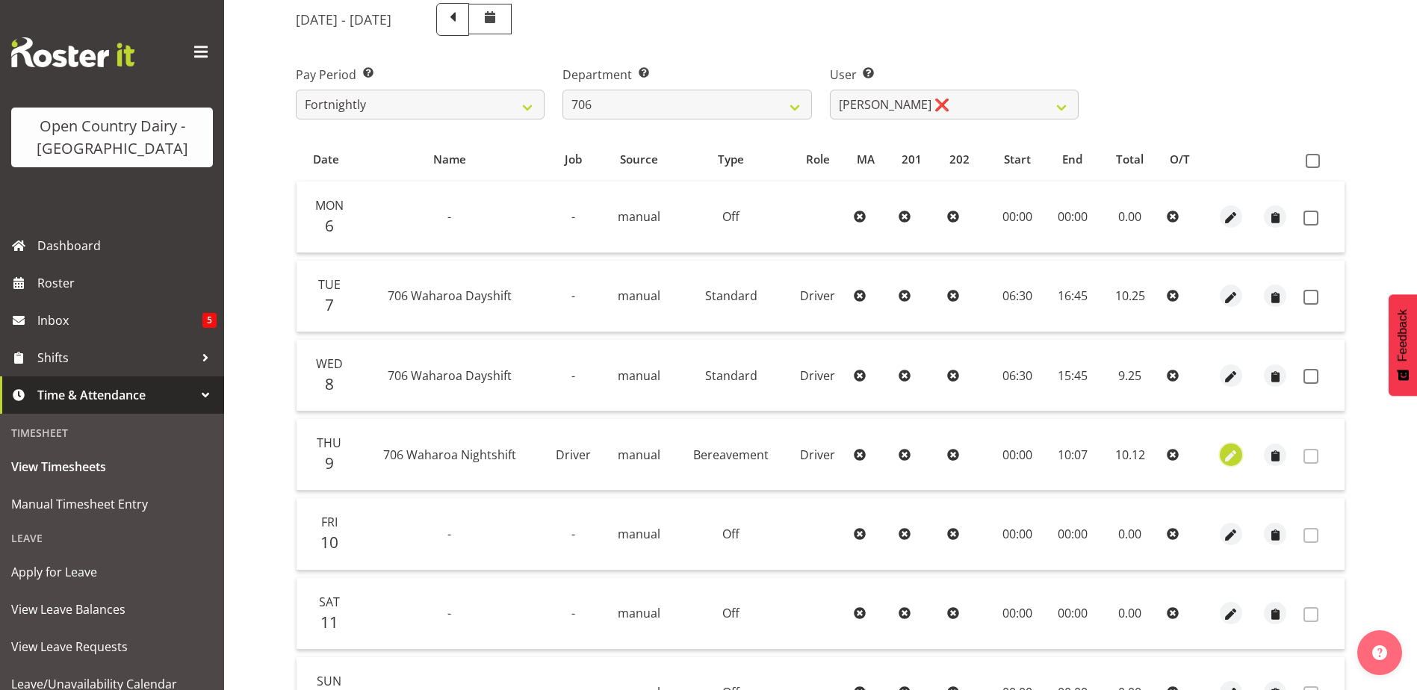
click at [1227, 459] on span "button" at bounding box center [1231, 455] width 17 height 17
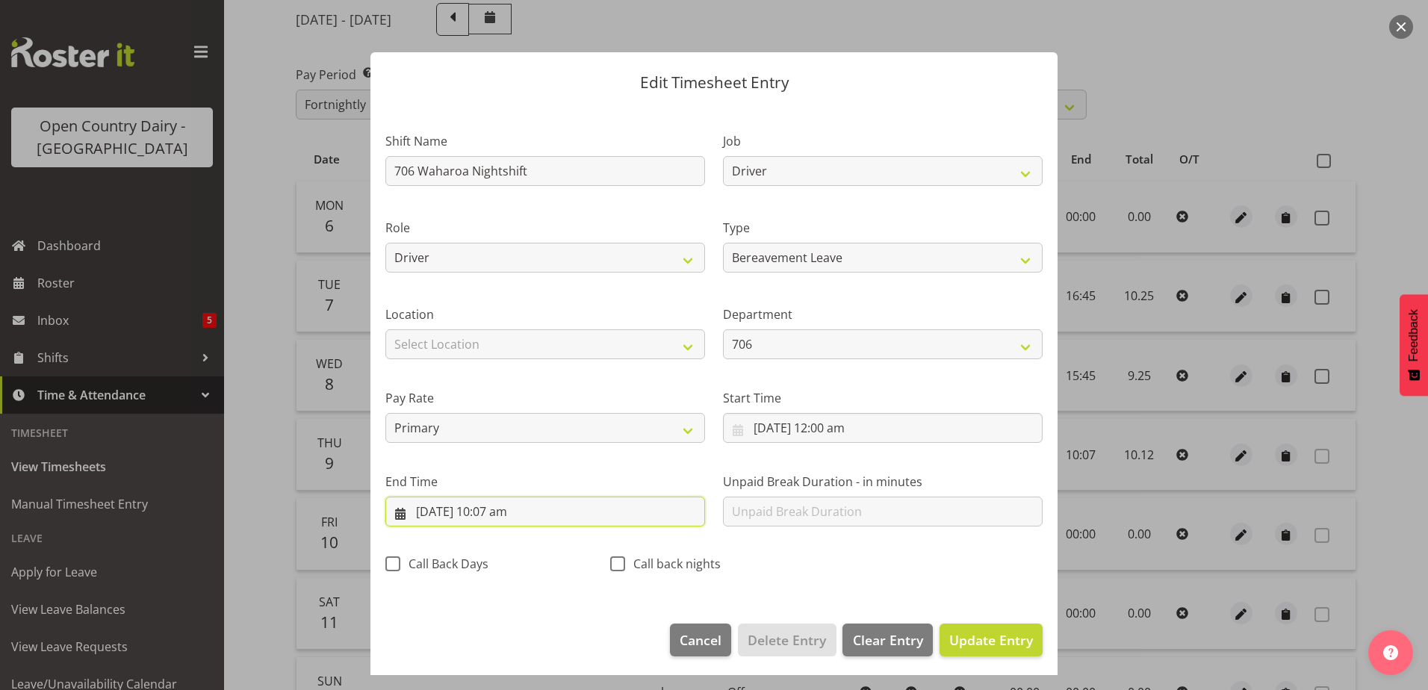
click at [520, 514] on input "9/10/2025, 10:07 am" at bounding box center [545, 512] width 320 height 30
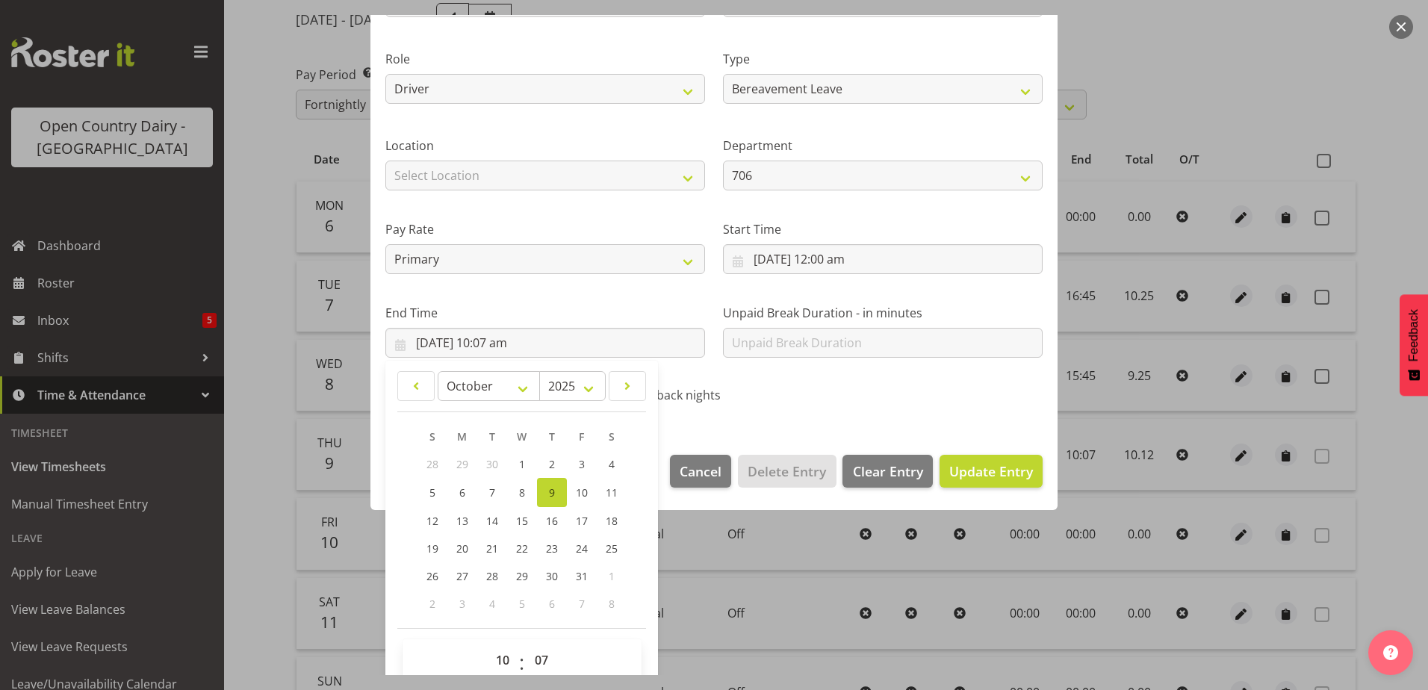
scroll to position [193, 0]
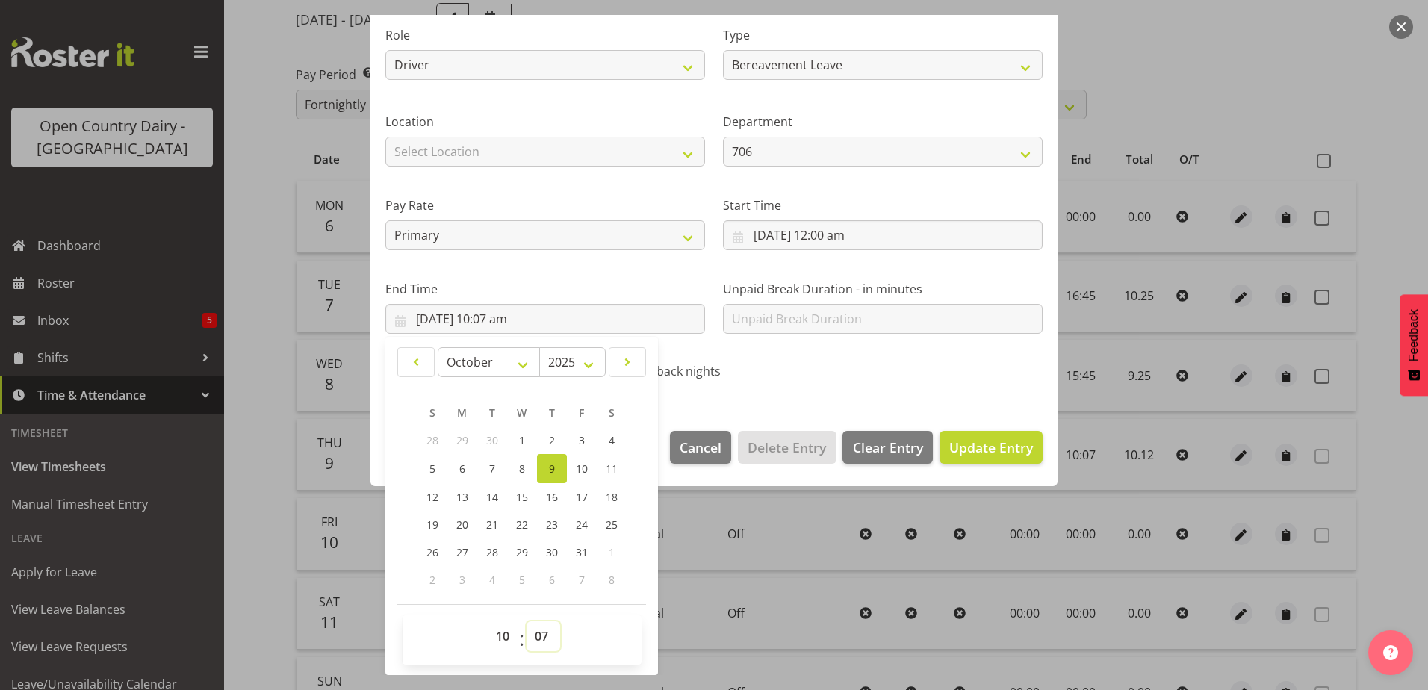
click at [548, 636] on select "00 01 02 03 04 05 06 07 08 09 10 11 12 13 14 15 16 17 18 19 20 21 22 23 24 25 2…" at bounding box center [544, 637] width 34 height 30
click at [527, 622] on select "00 01 02 03 04 05 06 07 08 09 10 11 12 13 14 15 16 17 18 19 20 21 22 23 24 25 2…" at bounding box center [544, 637] width 34 height 30
click at [966, 448] on span "Update Entry" at bounding box center [991, 448] width 84 height 18
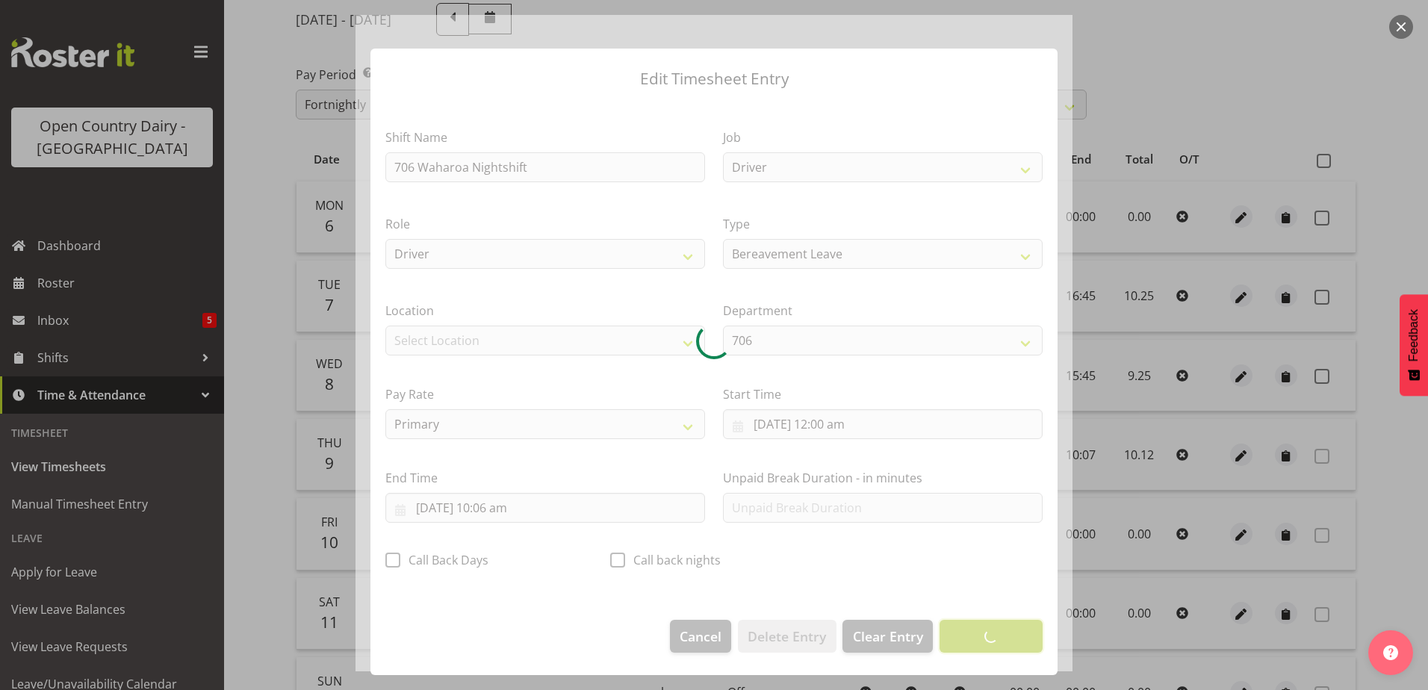
scroll to position [4, 0]
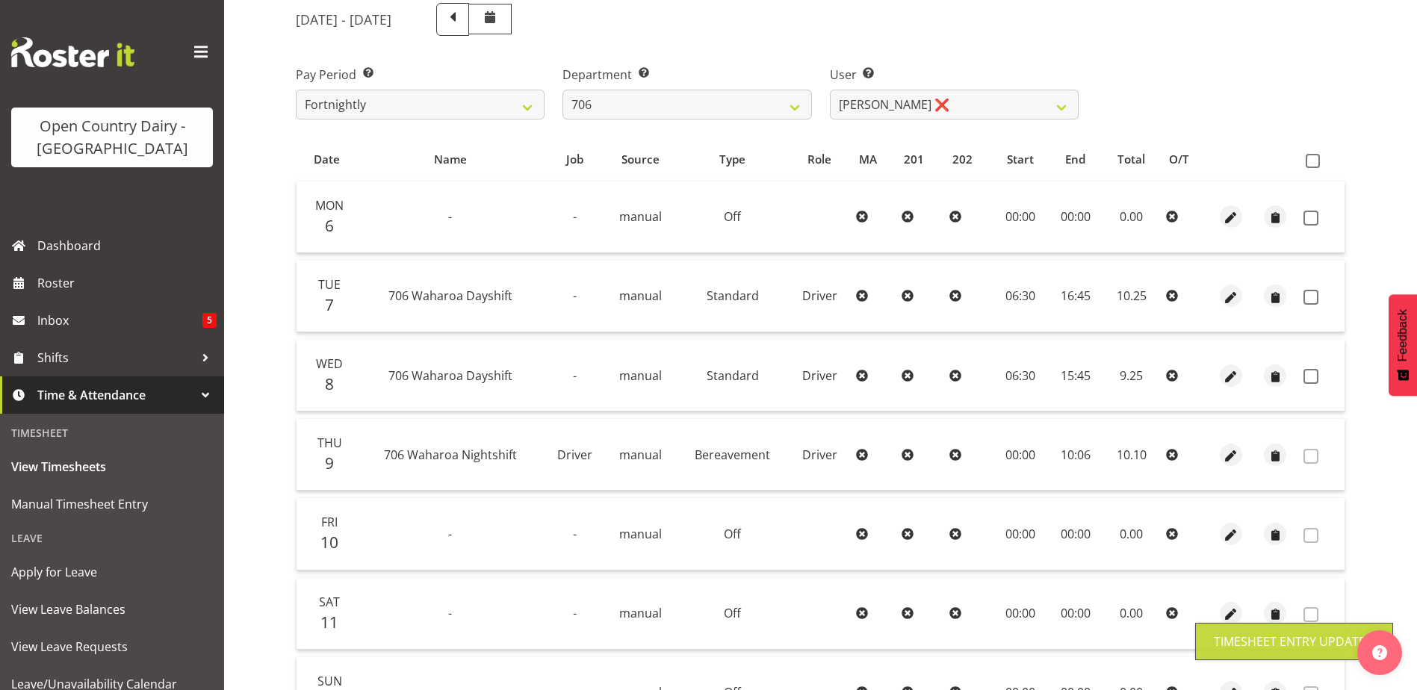
click at [1134, 454] on td "10.10" at bounding box center [1132, 455] width 58 height 72
click at [1227, 452] on span "button" at bounding box center [1230, 455] width 17 height 17
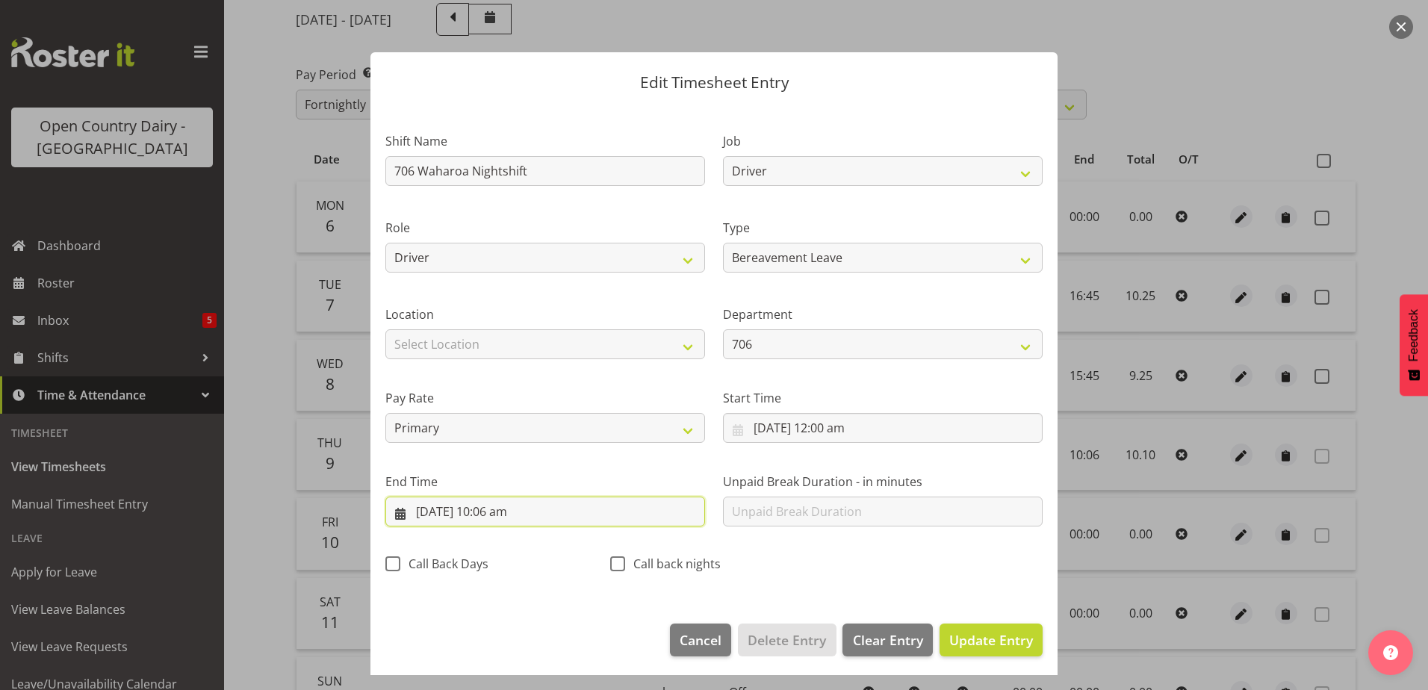
click at [509, 515] on input "9/10/2025, 10:06 am" at bounding box center [545, 512] width 320 height 30
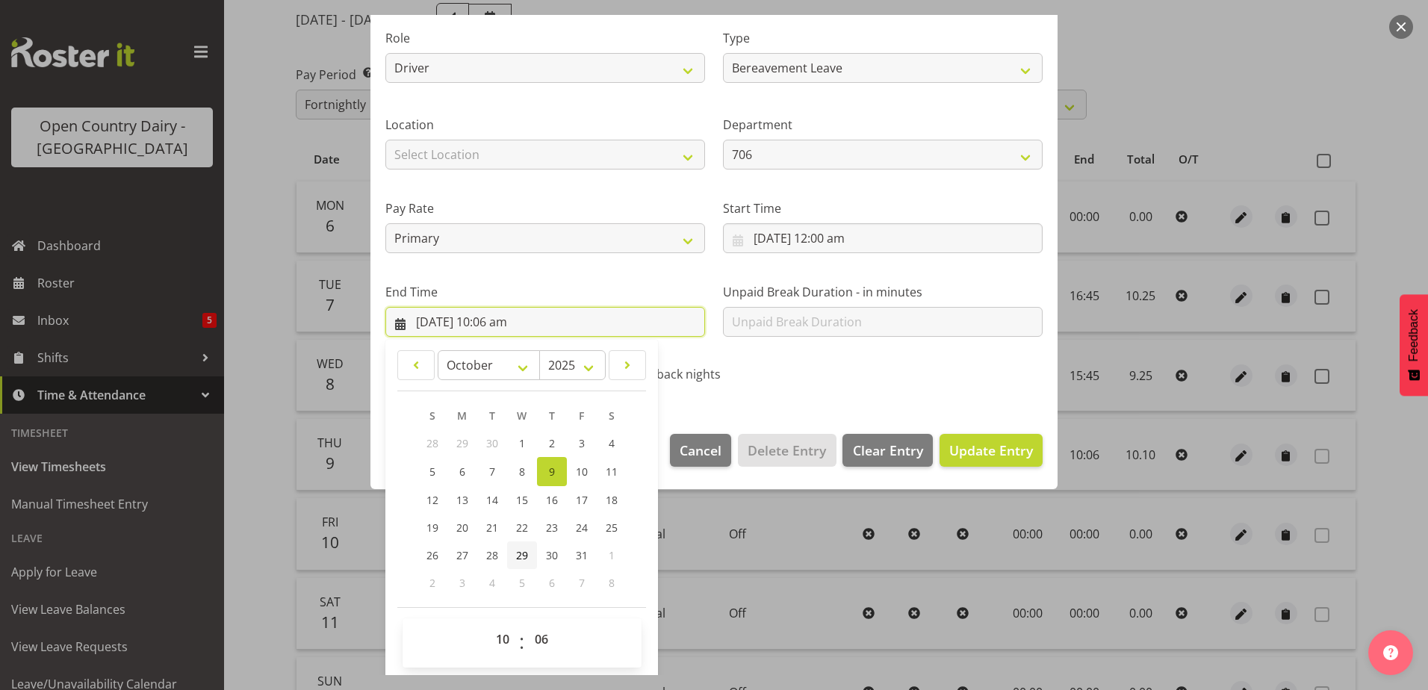
scroll to position [193, 0]
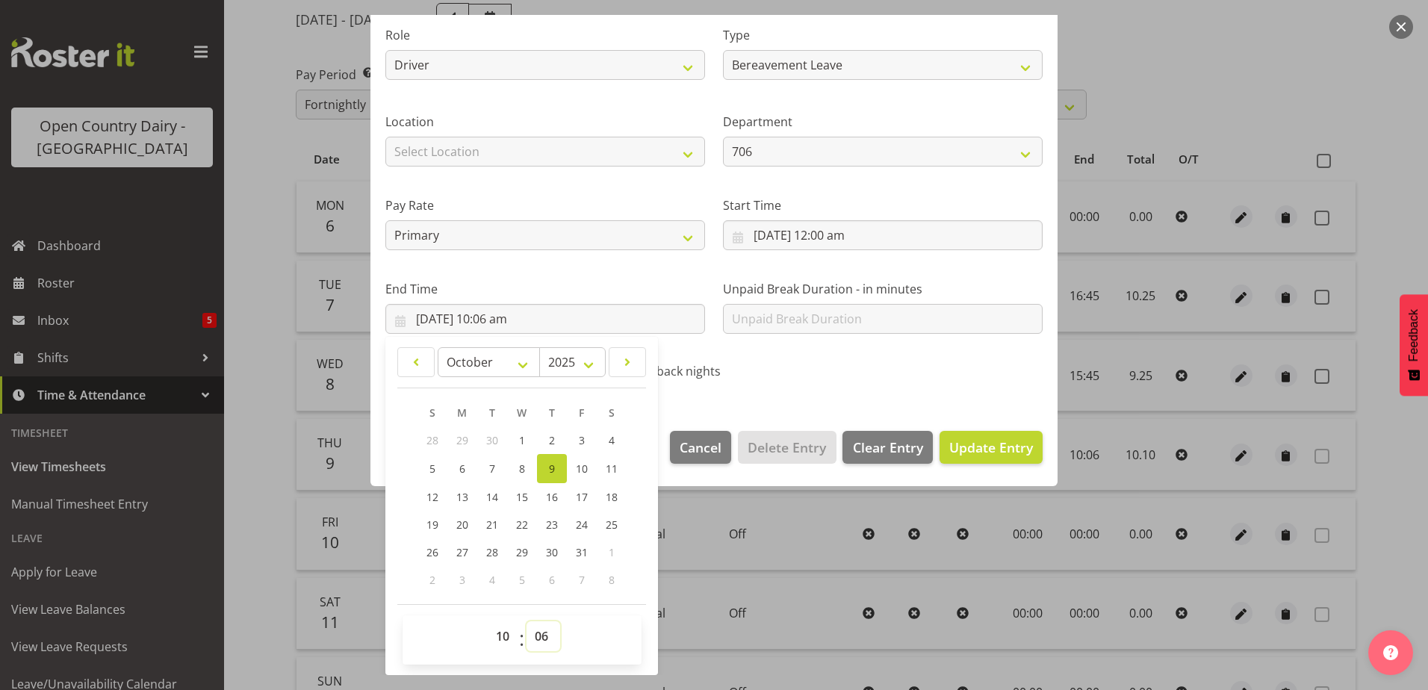
click at [545, 638] on select "00 01 02 03 04 05 06 07 08 09 10 11 12 13 14 15 16 17 18 19 20 21 22 23 24 25 2…" at bounding box center [544, 637] width 34 height 30
click at [527, 622] on select "00 01 02 03 04 05 06 07 08 09 10 11 12 13 14 15 16 17 18 19 20 21 22 23 24 25 2…" at bounding box center [544, 637] width 34 height 30
click at [955, 439] on span "Update Entry" at bounding box center [991, 448] width 84 height 18
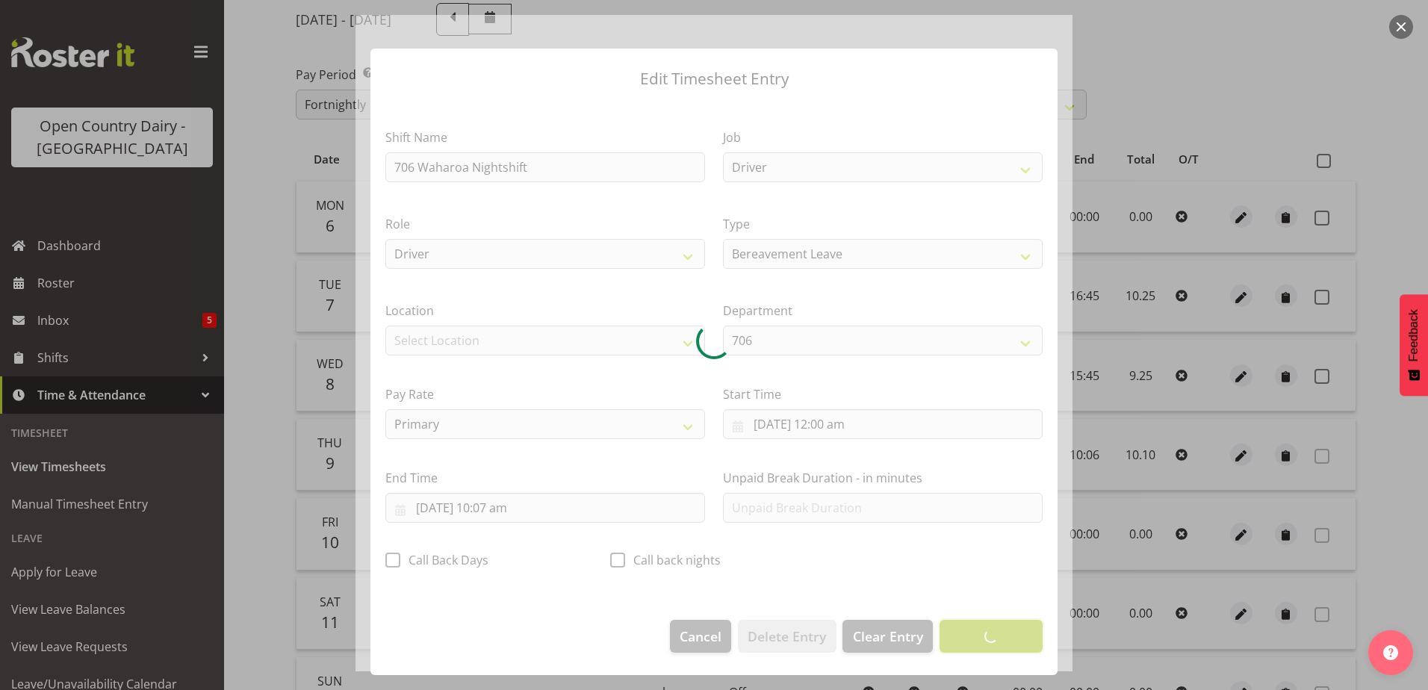
scroll to position [4, 0]
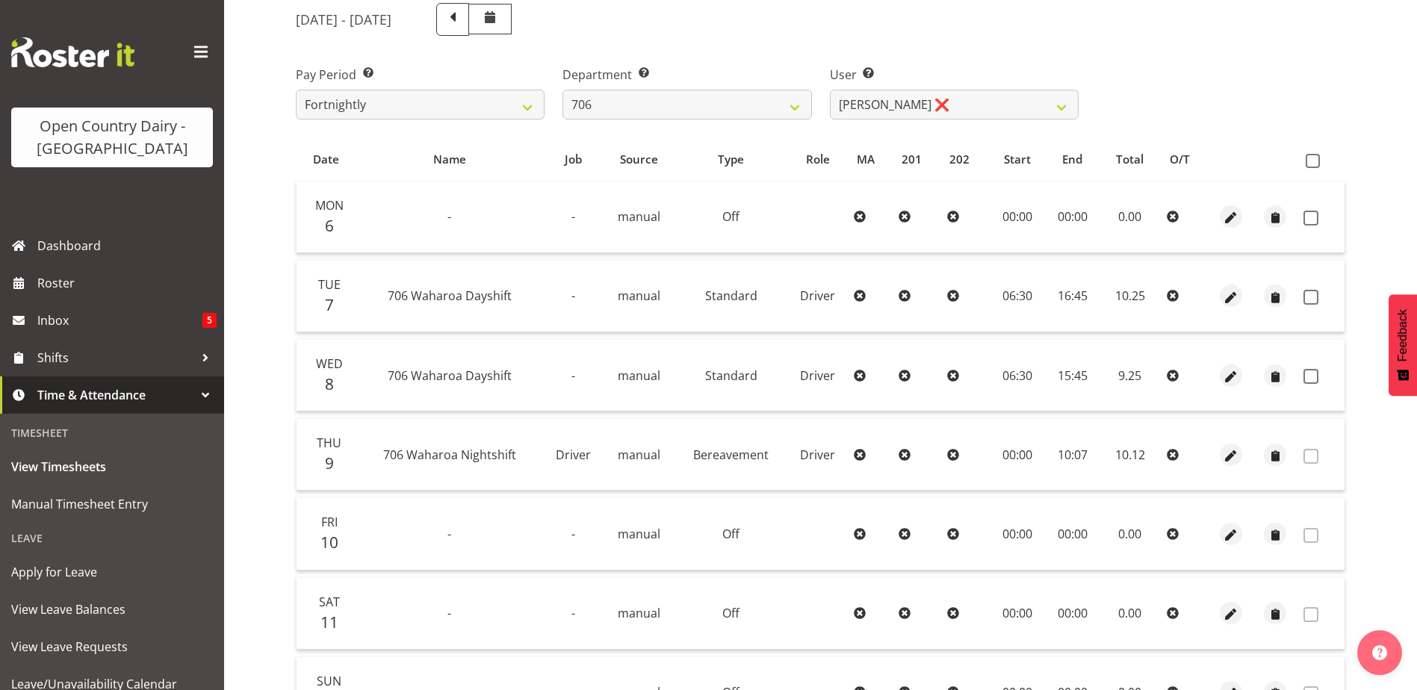
click at [509, 456] on span "706 Waharoa Nightshift" at bounding box center [449, 455] width 133 height 16
click at [1226, 457] on span "button" at bounding box center [1231, 455] width 17 height 17
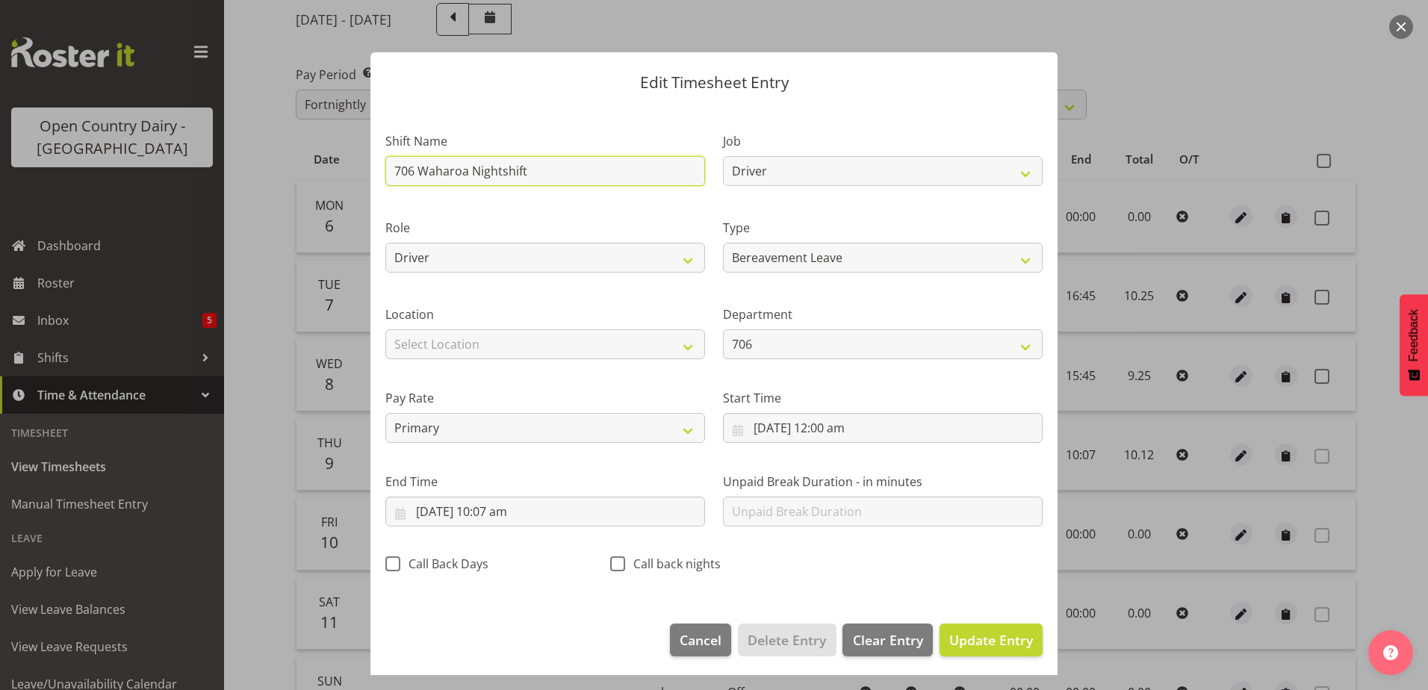
drag, startPoint x: 537, startPoint y: 172, endPoint x: 334, endPoint y: 185, distance: 203.6
click at [334, 184] on div "Edit Timesheet Entry Shift Name 706 Waharoa Nightshift Job Driver Driver superv…" at bounding box center [714, 345] width 1428 height 690
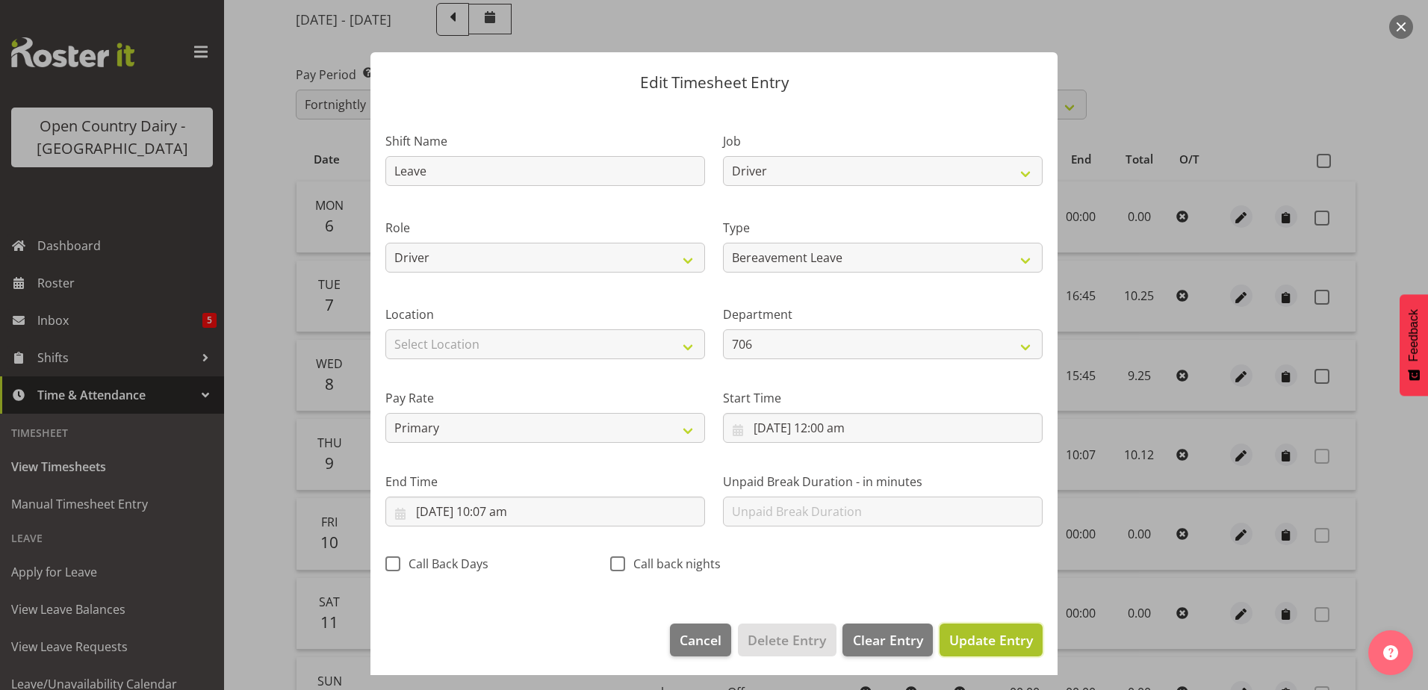
click at [961, 642] on span "Update Entry" at bounding box center [991, 640] width 84 height 18
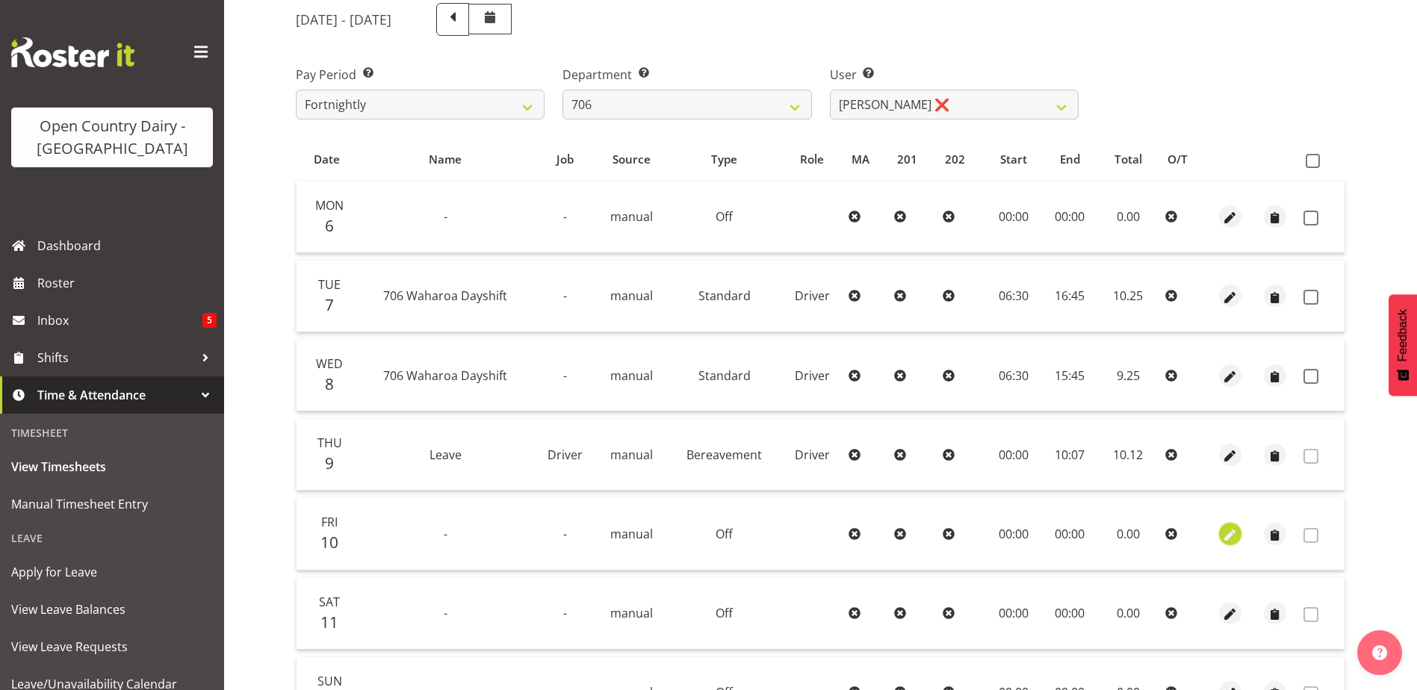
click at [1234, 535] on span "button" at bounding box center [1230, 535] width 17 height 17
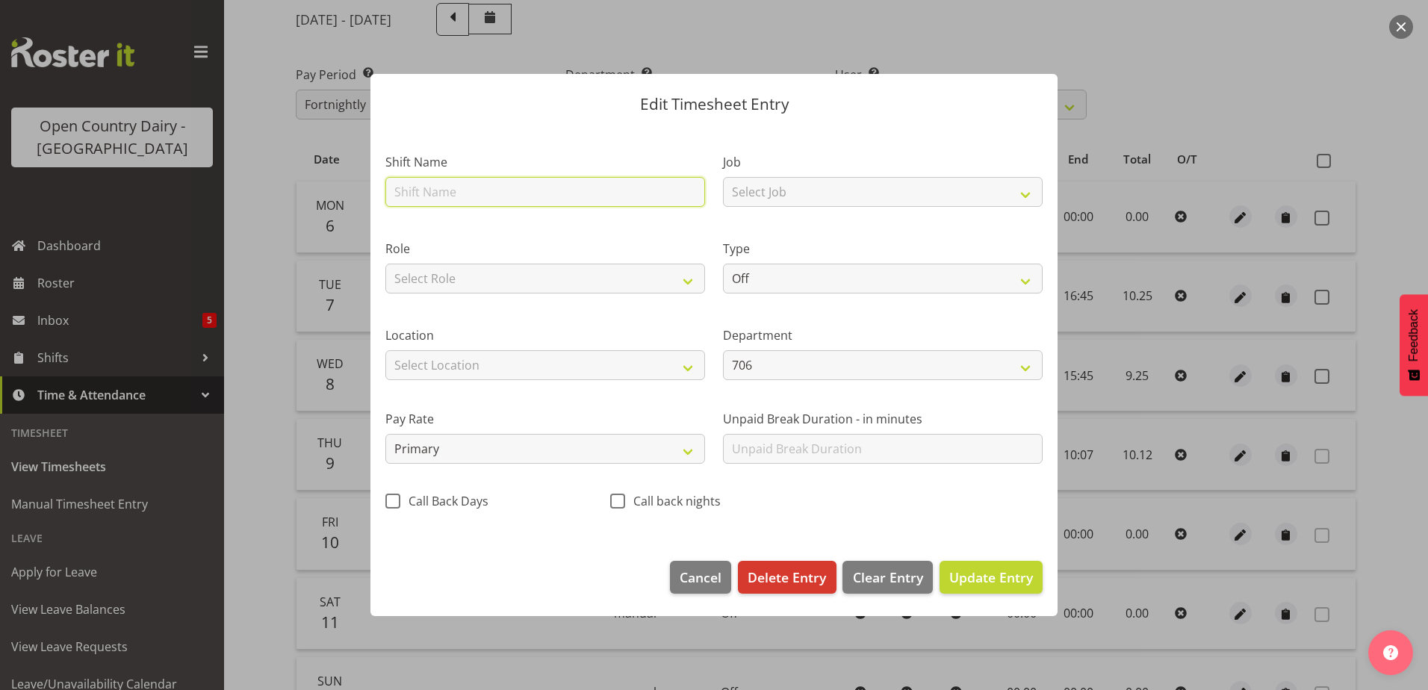
click at [414, 188] on input "text" at bounding box center [545, 192] width 320 height 30
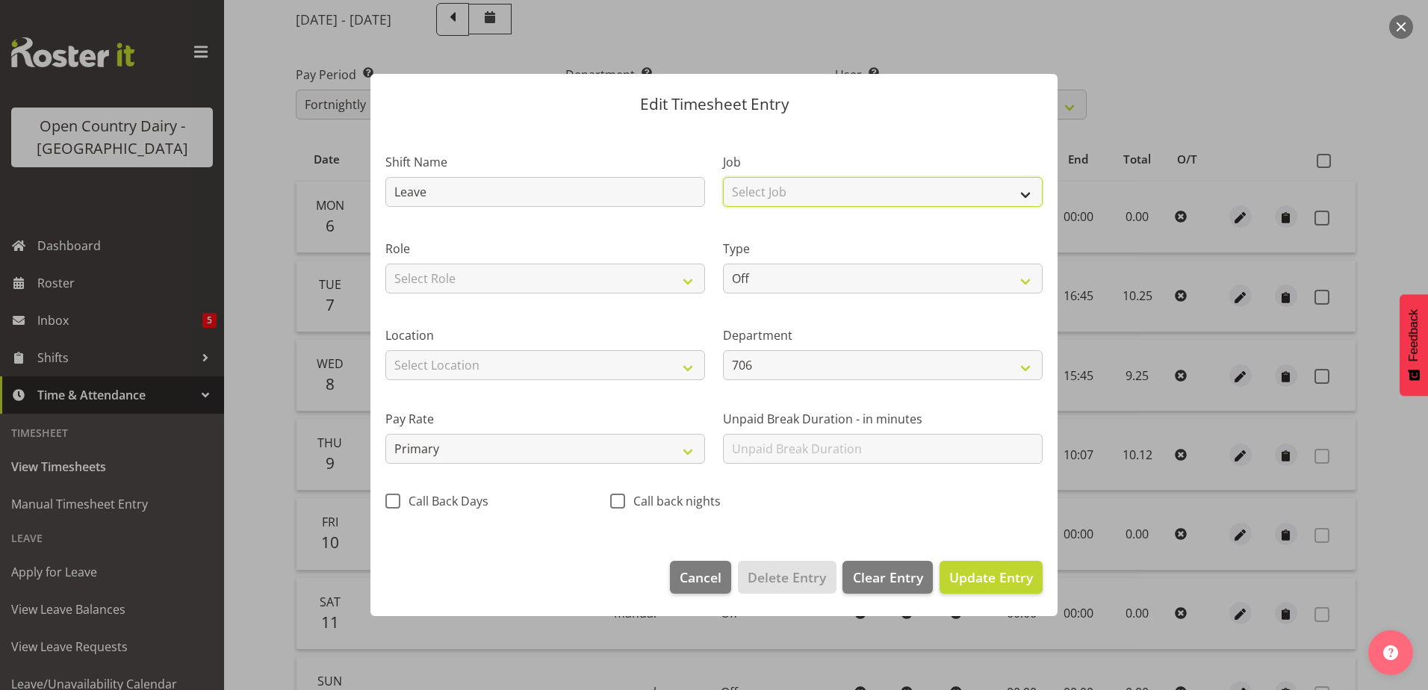
click at [1023, 193] on select "Select Job Driver Driver supervisor Support" at bounding box center [883, 192] width 320 height 30
click at [723, 177] on select "Select Job Driver Driver supervisor Support" at bounding box center [883, 192] width 320 height 30
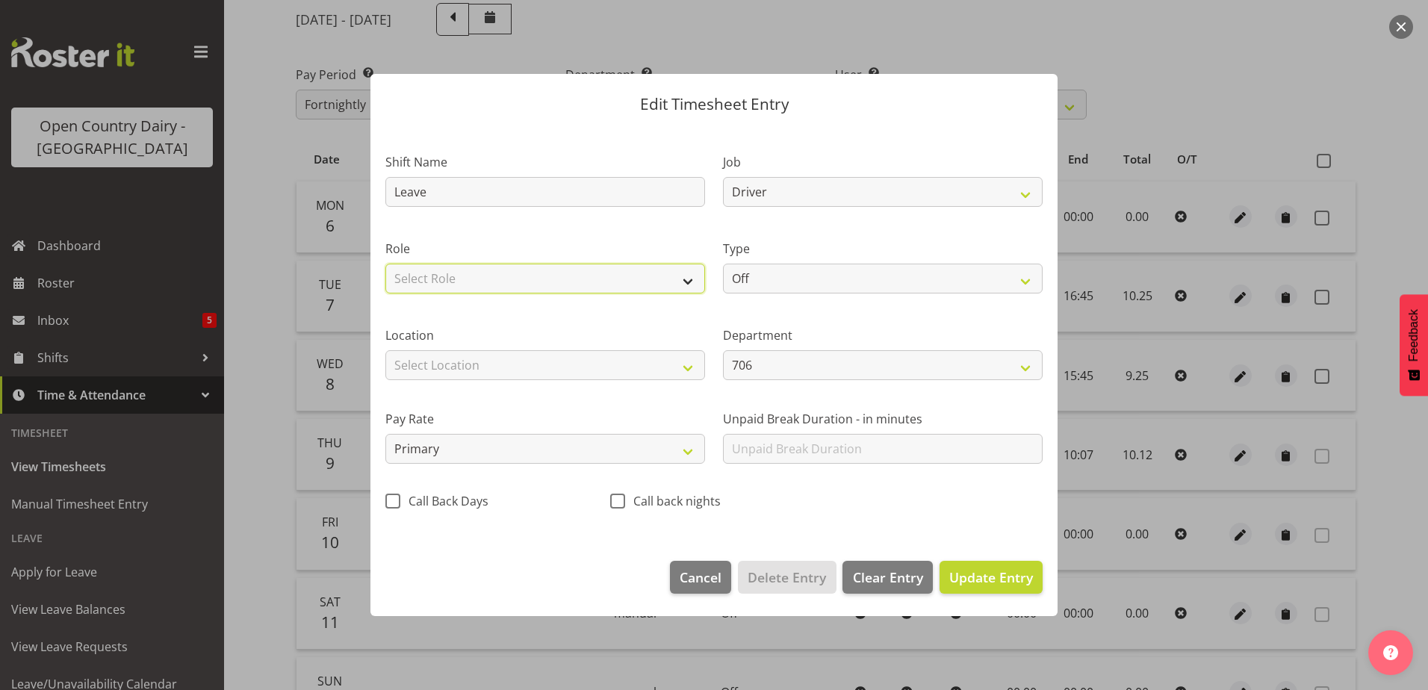
click at [681, 285] on select "Select Role Driver Driver Buddy" at bounding box center [545, 279] width 320 height 30
click at [385, 264] on select "Select Role Driver Driver Buddy" at bounding box center [545, 279] width 320 height 30
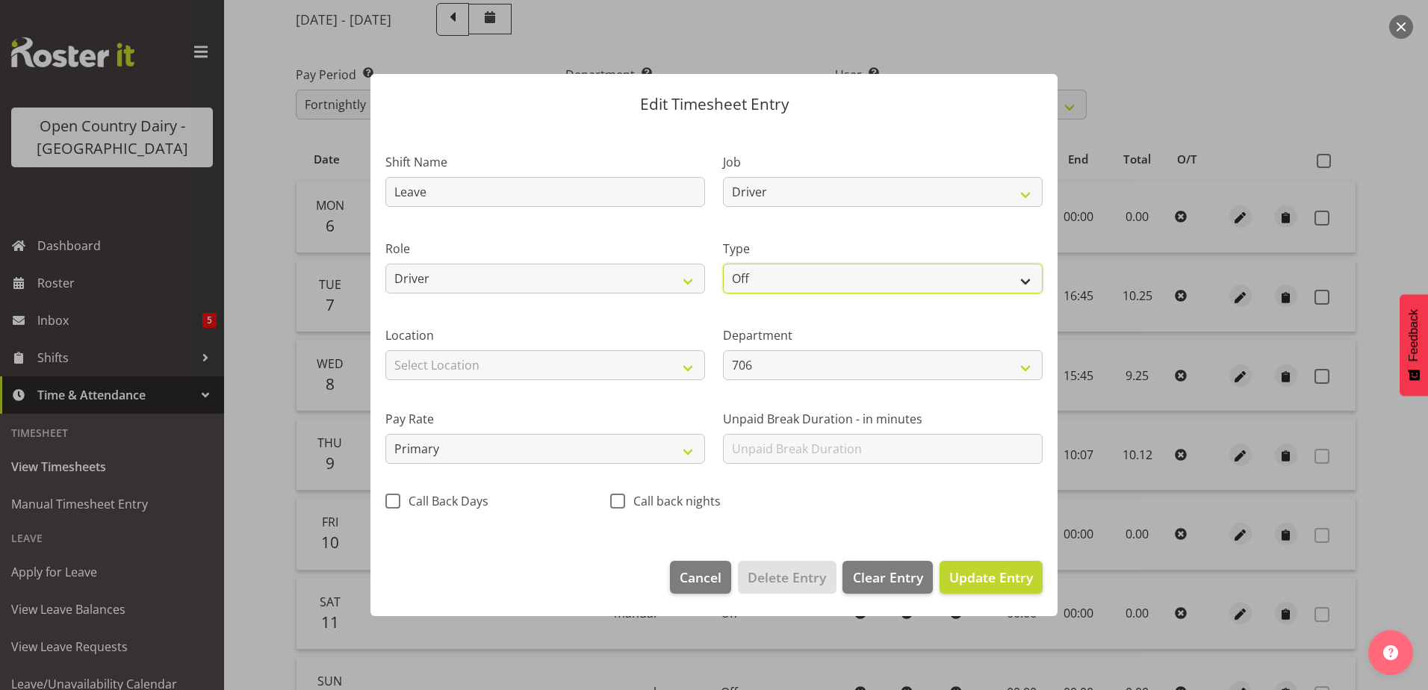
click at [1034, 284] on select "Off Standard Public Holiday Public Holiday (Worked) Day In Lieu Annual Leave Si…" at bounding box center [883, 279] width 320 height 30
click at [1028, 282] on select "Off Standard Public Holiday Public Holiday (Worked) Day In Lieu Annual Leave Si…" at bounding box center [883, 279] width 320 height 30
click at [723, 264] on select "Off Standard Public Holiday Public Holiday (Worked) Day In Lieu Annual Leave Si…" at bounding box center [883, 279] width 320 height 30
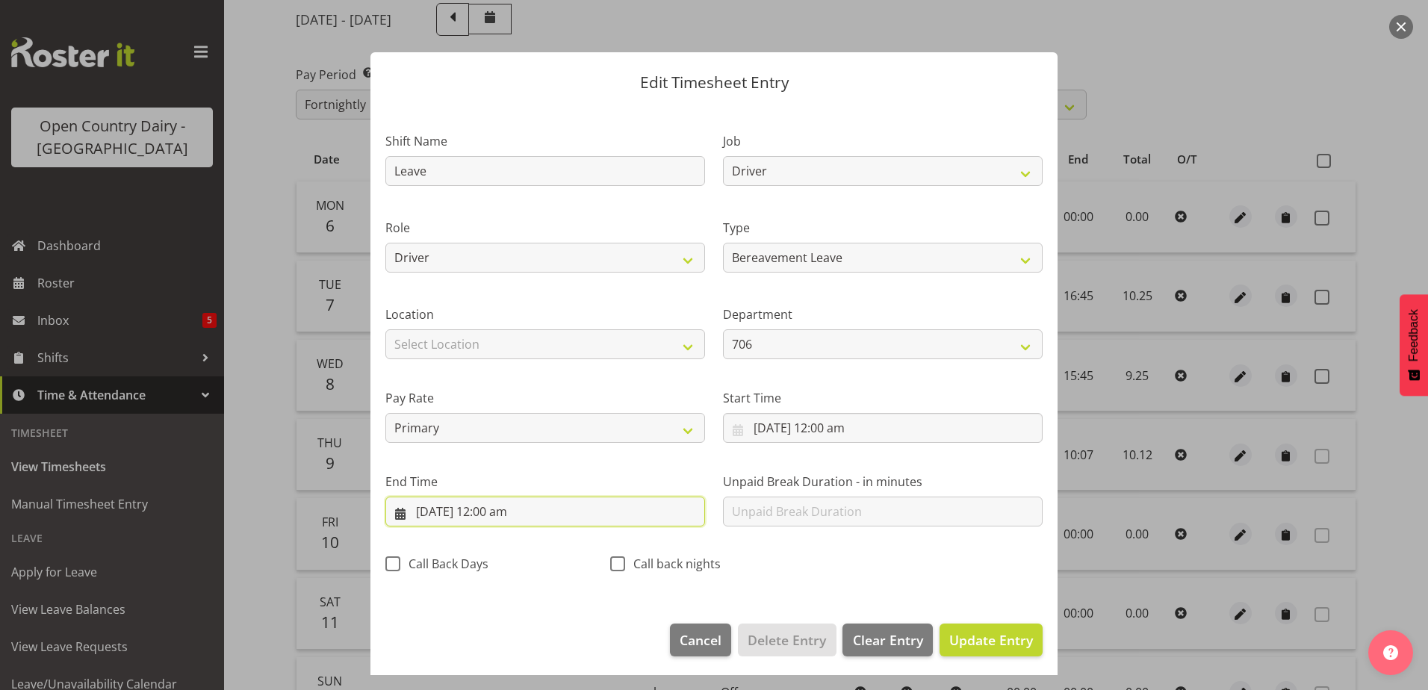
click at [509, 513] on input "10/10/2025, 12:00 am" at bounding box center [545, 512] width 320 height 30
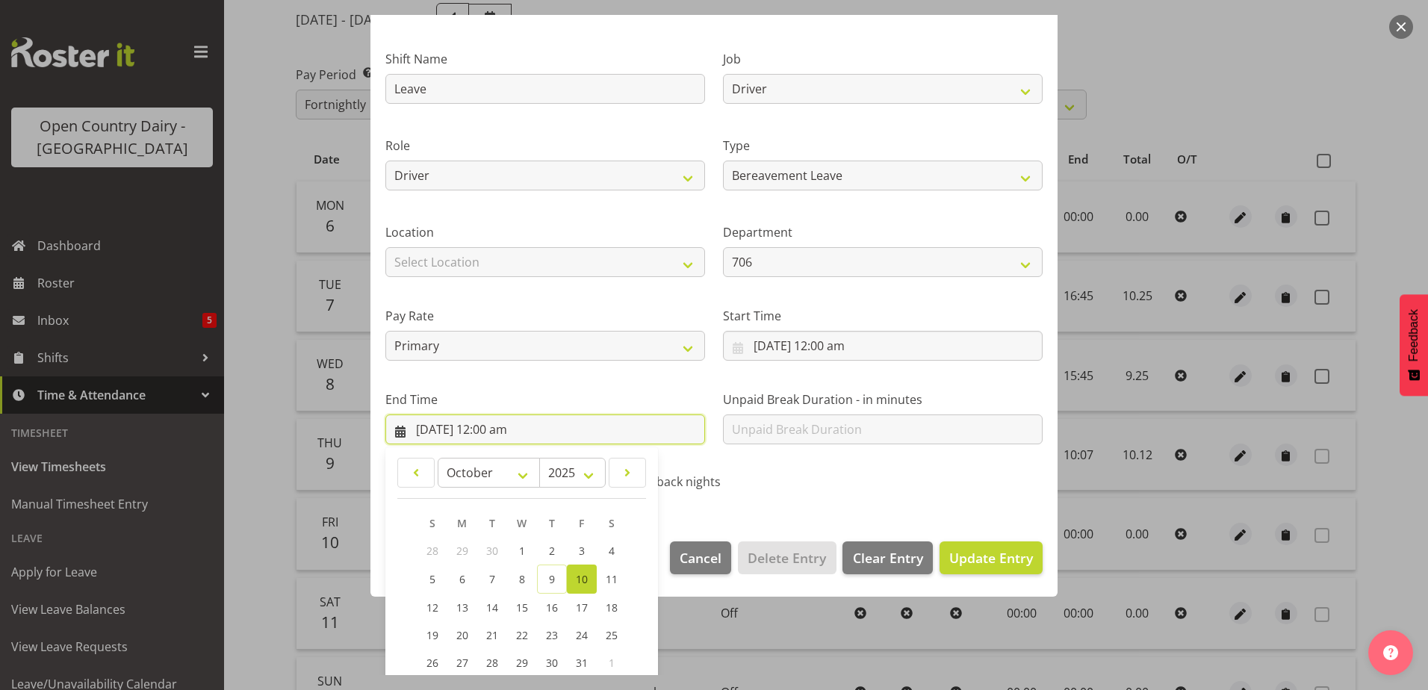
scroll to position [193, 0]
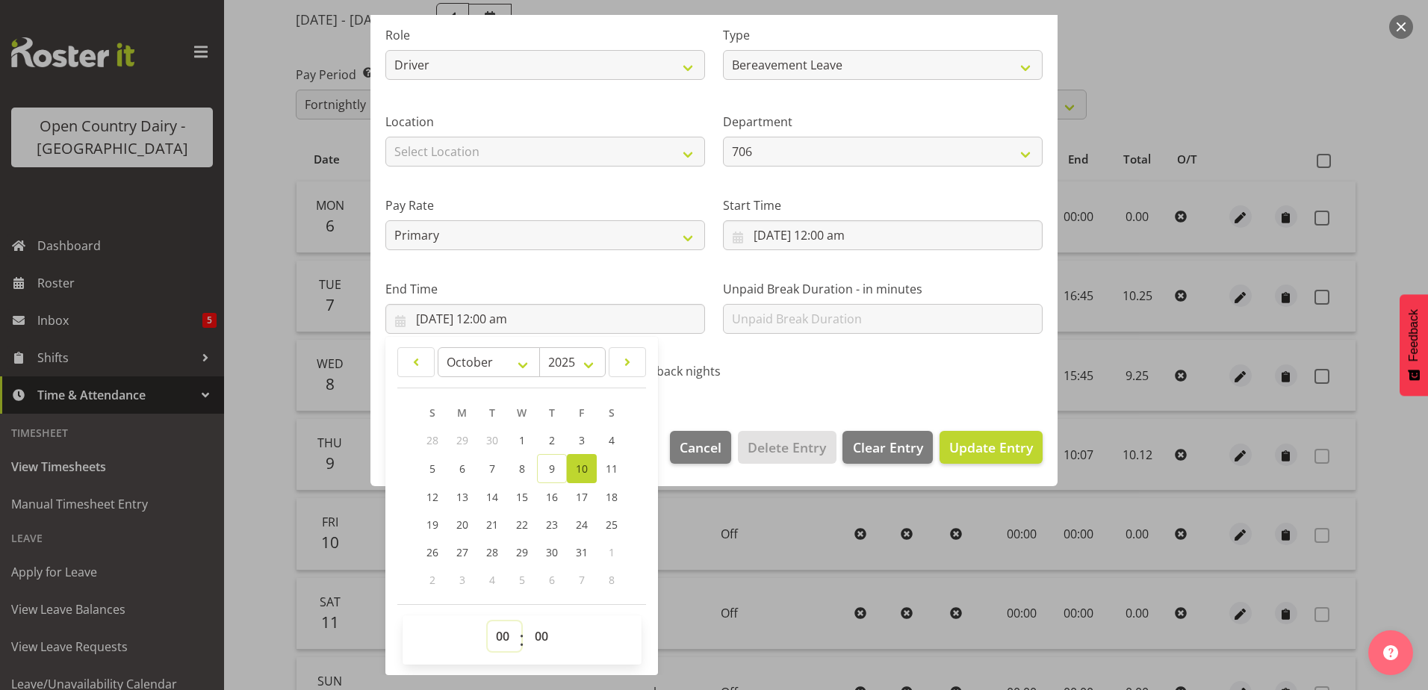
click at [502, 635] on select "00 01 02 03 04 05 06 07 08 09 10 11 12 13 14 15 16 17 18 19 20 21 22 23" at bounding box center [505, 637] width 34 height 30
click at [488, 622] on select "00 01 02 03 04 05 06 07 08 09 10 11 12 13 14 15 16 17 18 19 20 21 22 23" at bounding box center [505, 637] width 34 height 30
click at [534, 633] on select "00 01 02 03 04 05 06 07 08 09 10 11 12 13 14 15 16 17 18 19 20 21 22 23 24 25 2…" at bounding box center [544, 637] width 34 height 30
click at [527, 622] on select "00 01 02 03 04 05 06 07 08 09 10 11 12 13 14 15 16 17 18 19 20 21 22 23 24 25 2…" at bounding box center [544, 637] width 34 height 30
click at [999, 440] on span "Update Entry" at bounding box center [991, 448] width 84 height 18
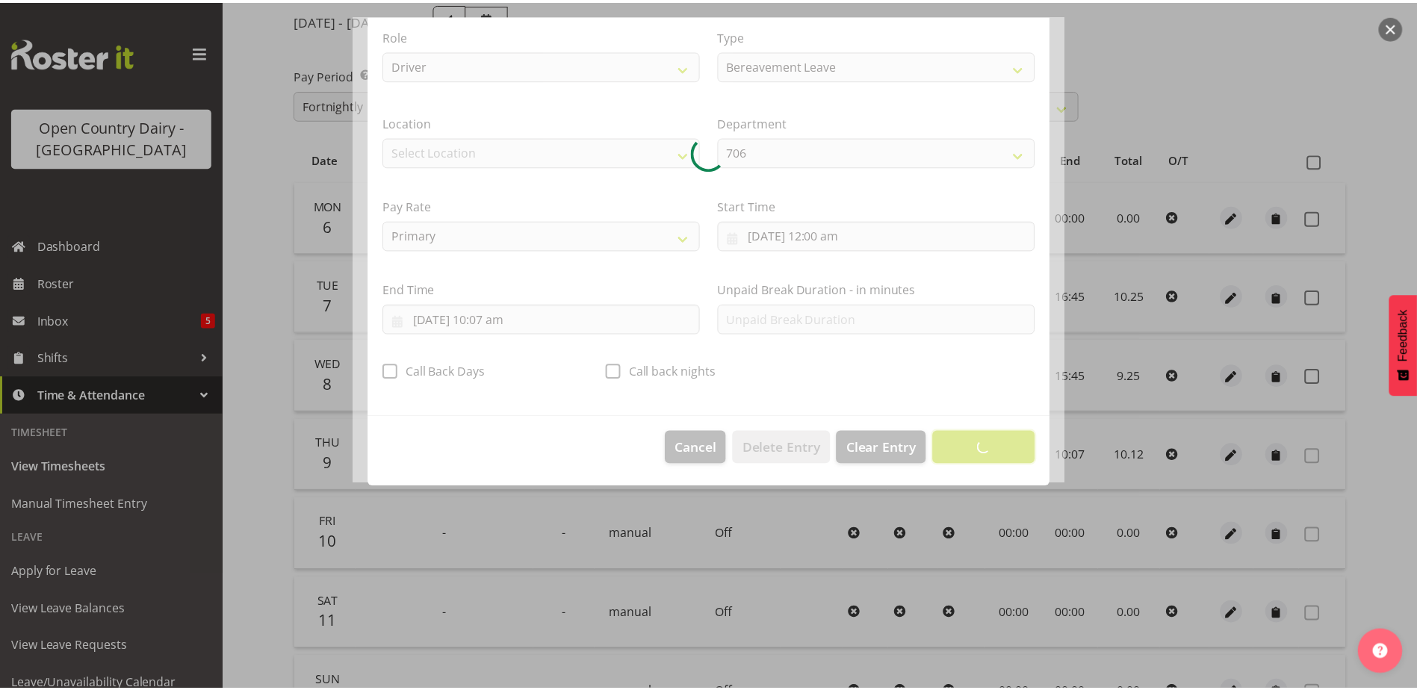
scroll to position [4, 0]
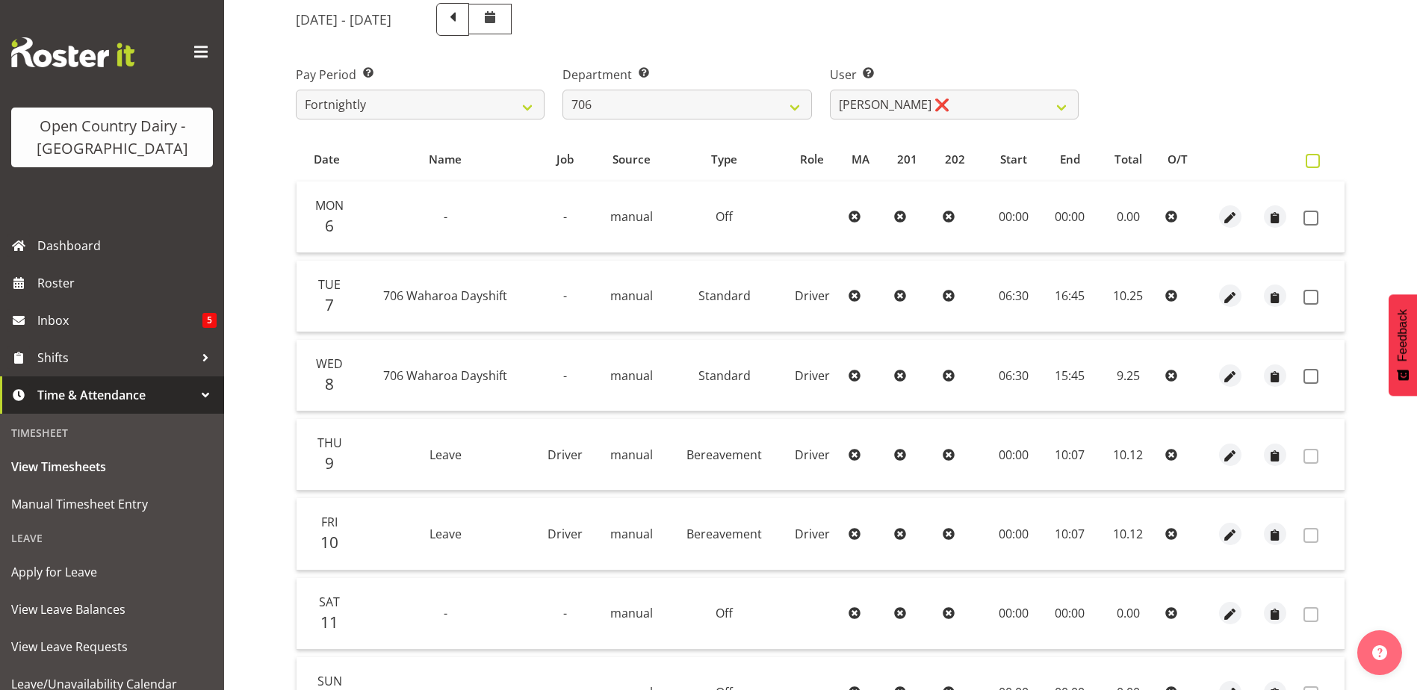
click at [1309, 157] on span at bounding box center [1313, 161] width 14 height 14
click at [1309, 157] on input "checkbox" at bounding box center [1311, 161] width 10 height 10
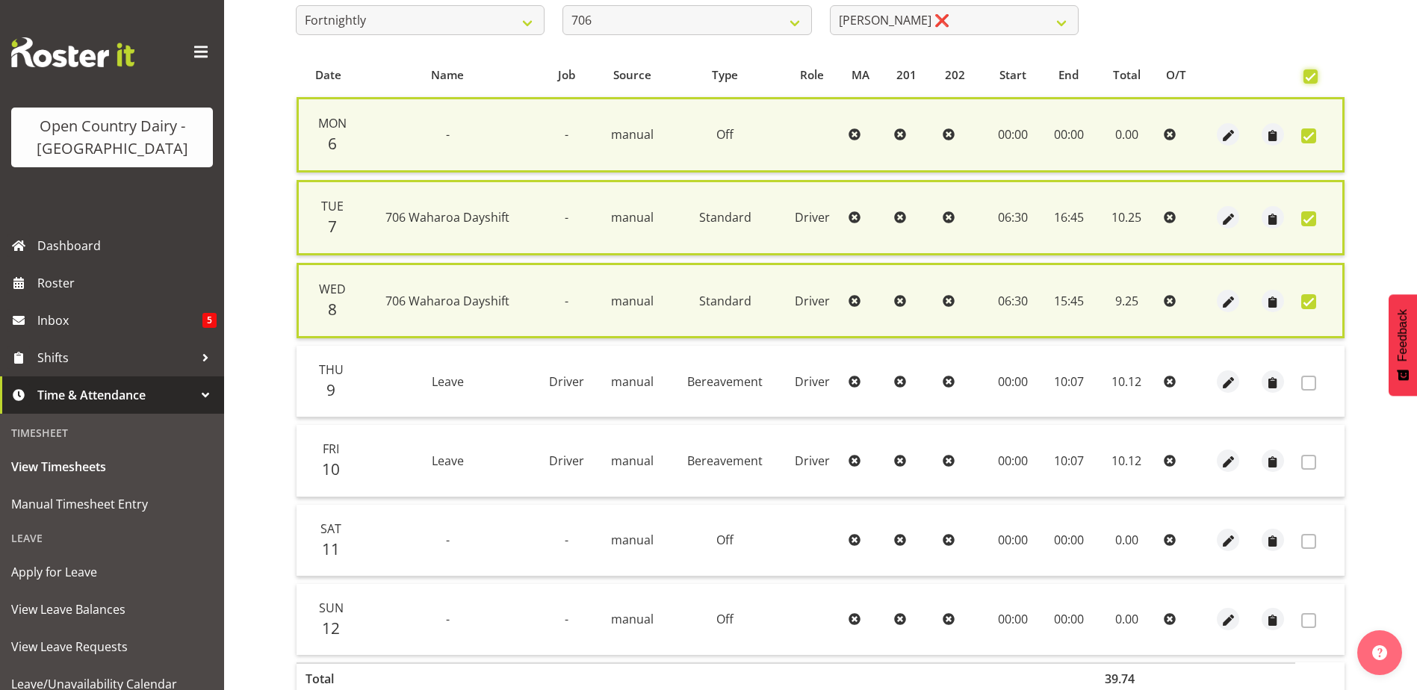
scroll to position [360, 0]
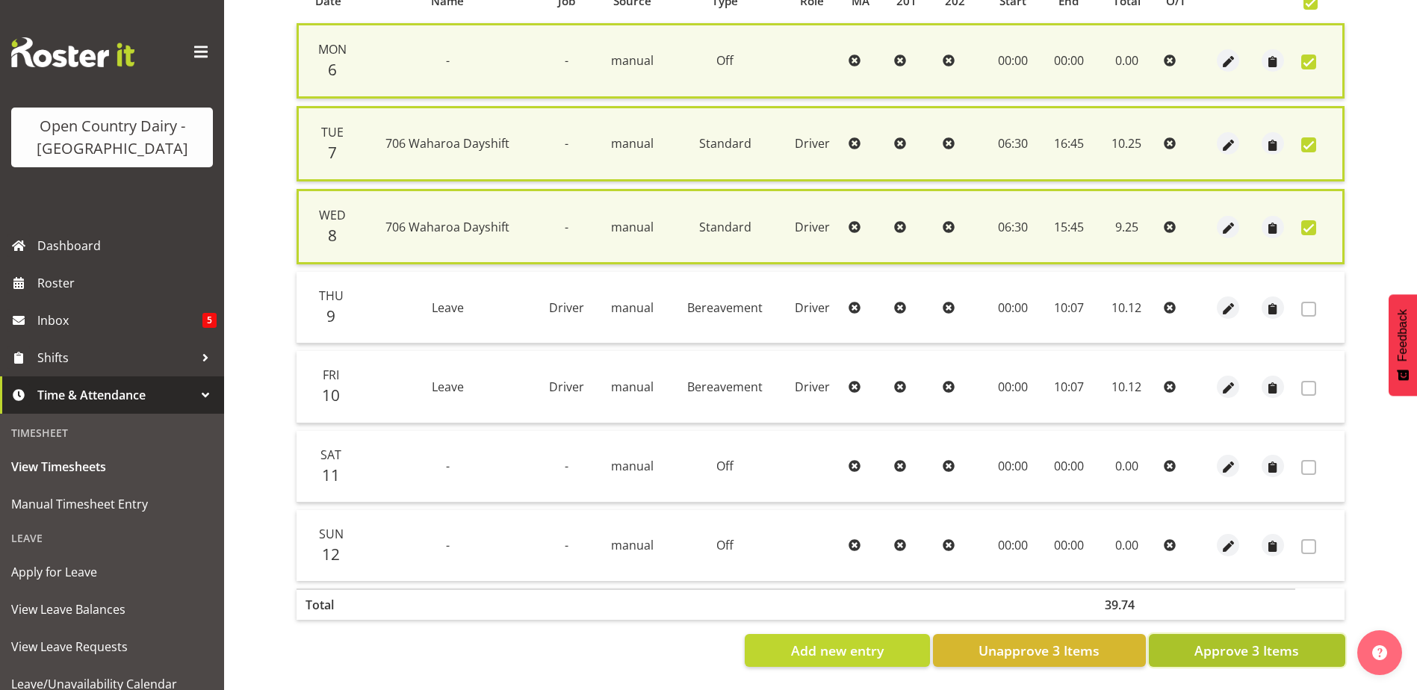
click at [1250, 645] on span "Approve 3 Items" at bounding box center [1246, 650] width 105 height 19
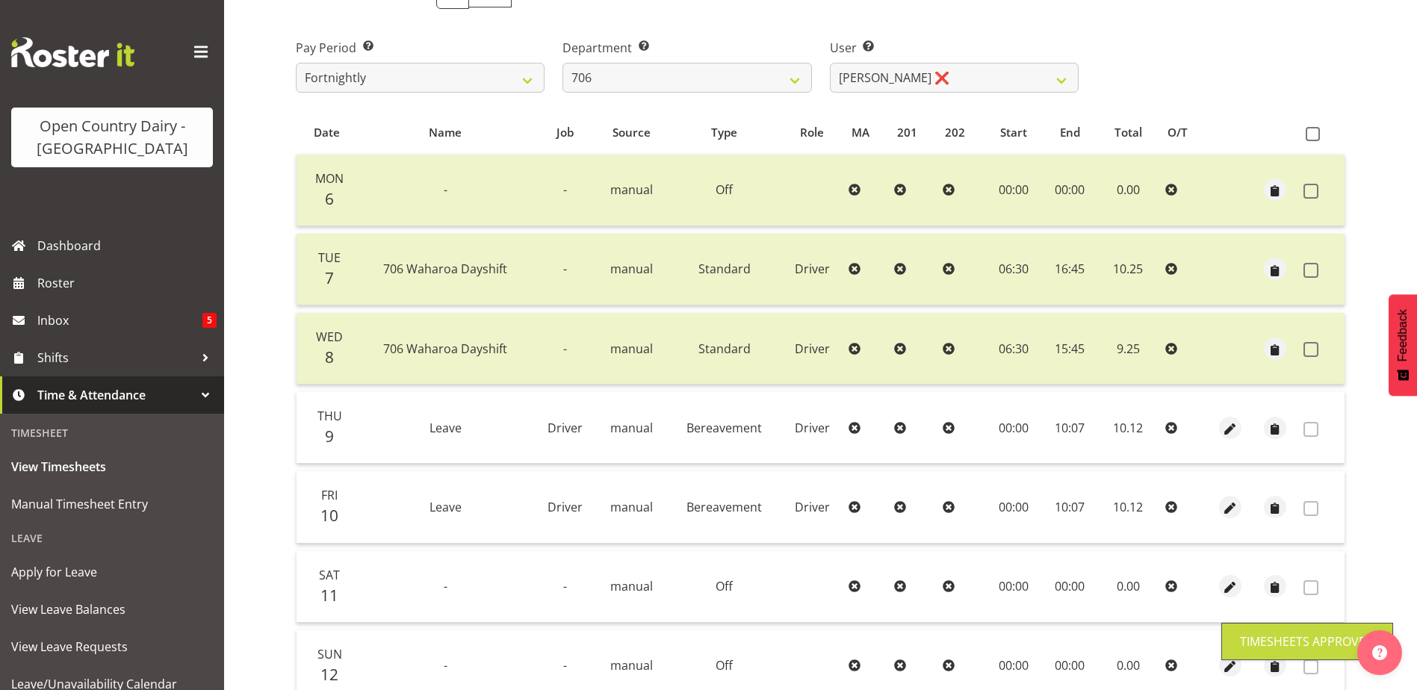
scroll to position [0, 0]
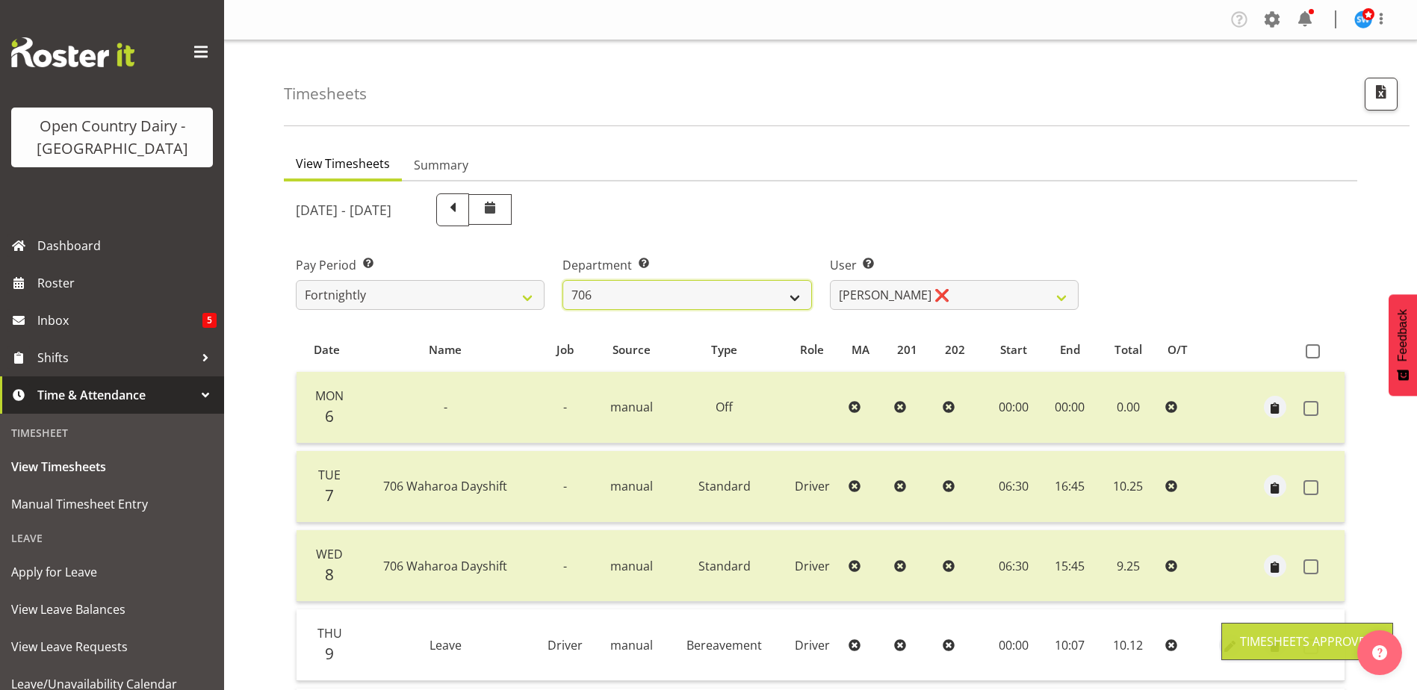
click at [793, 296] on select "701 702 703 704 705 706 707 708 709 710 711 712 713 714 715 716 717 718 719 720" at bounding box center [687, 295] width 249 height 30
click at [563, 280] on select "701 702 703 704 705 706 707 708 709 710 711 712 713 714 715 716 717 718 719 720" at bounding box center [687, 295] width 249 height 30
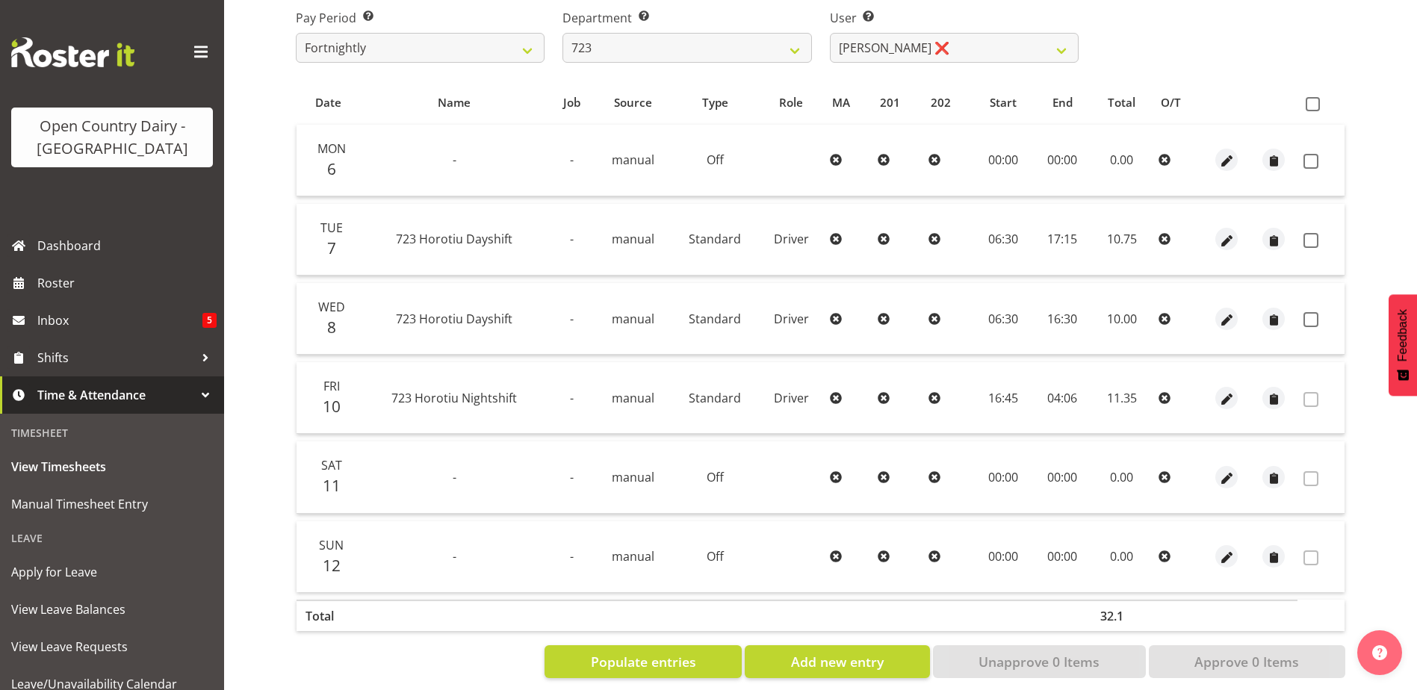
scroll to position [270, 0]
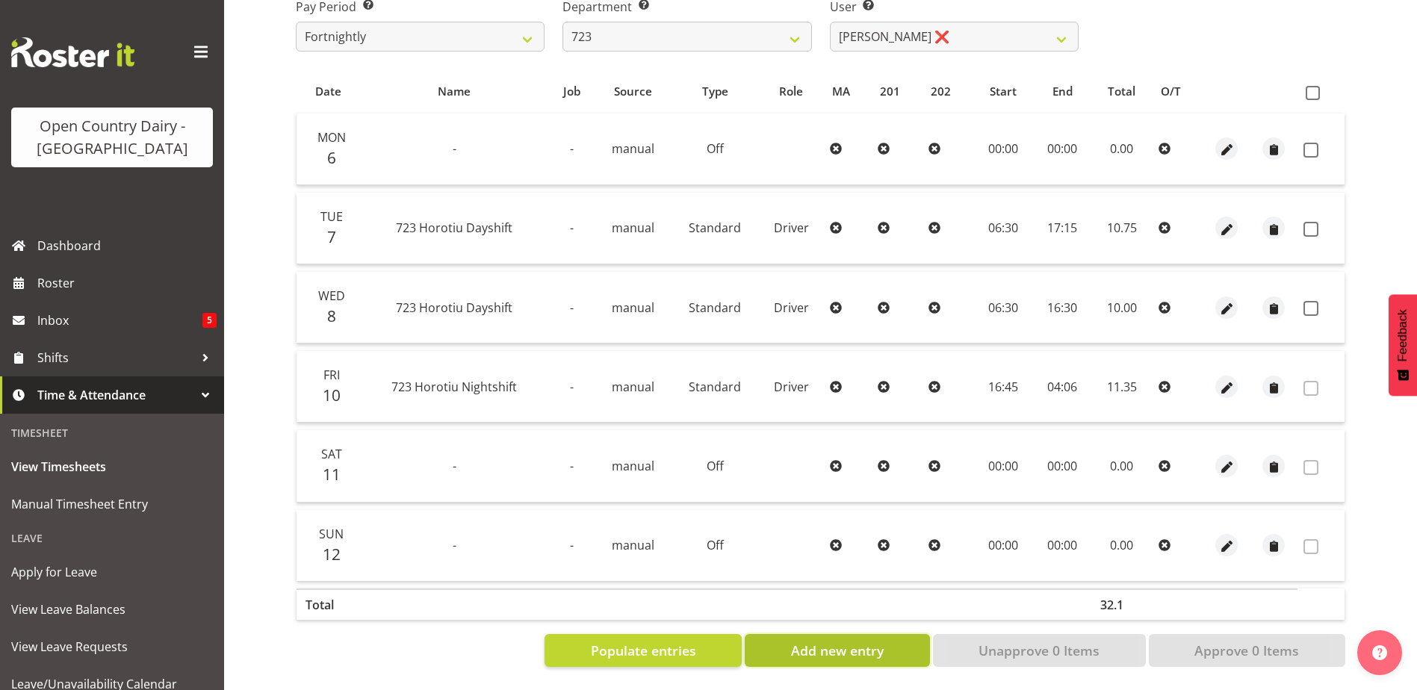
click at [855, 641] on span "Add new entry" at bounding box center [837, 650] width 93 height 19
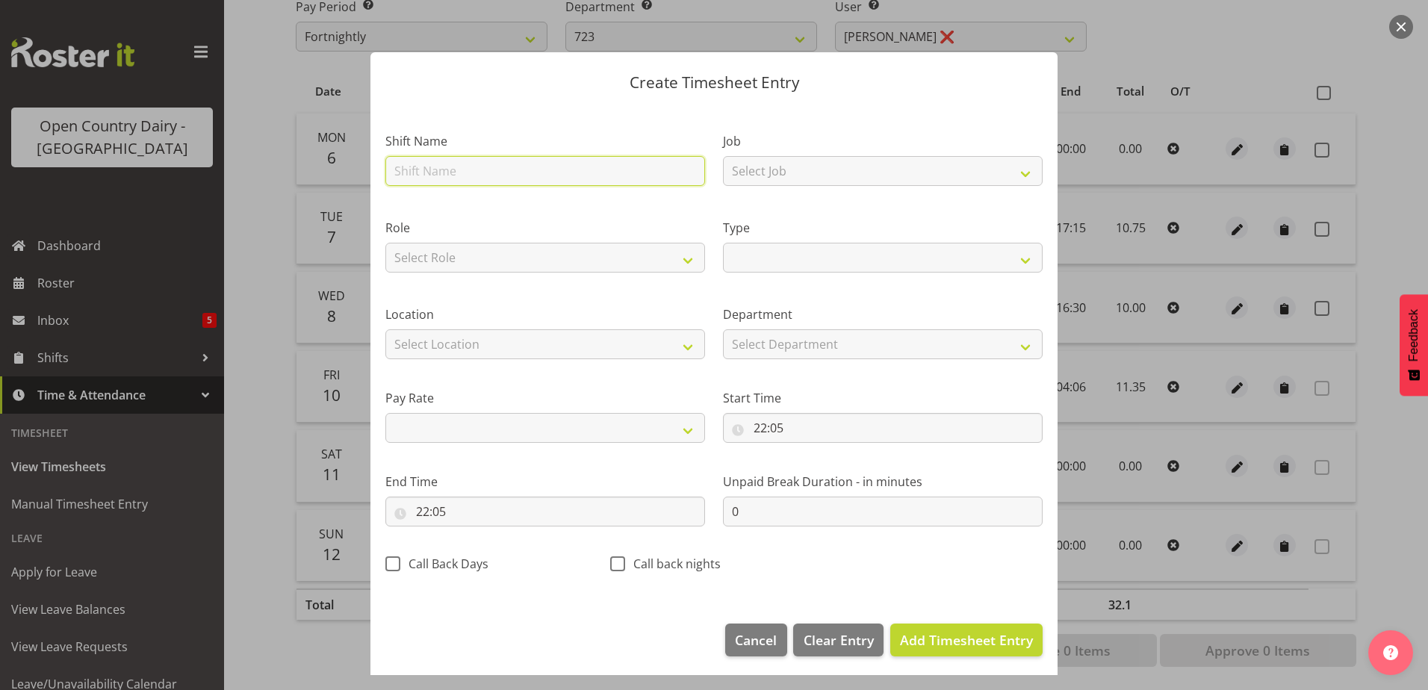
click at [429, 167] on input "text" at bounding box center [545, 171] width 320 height 30
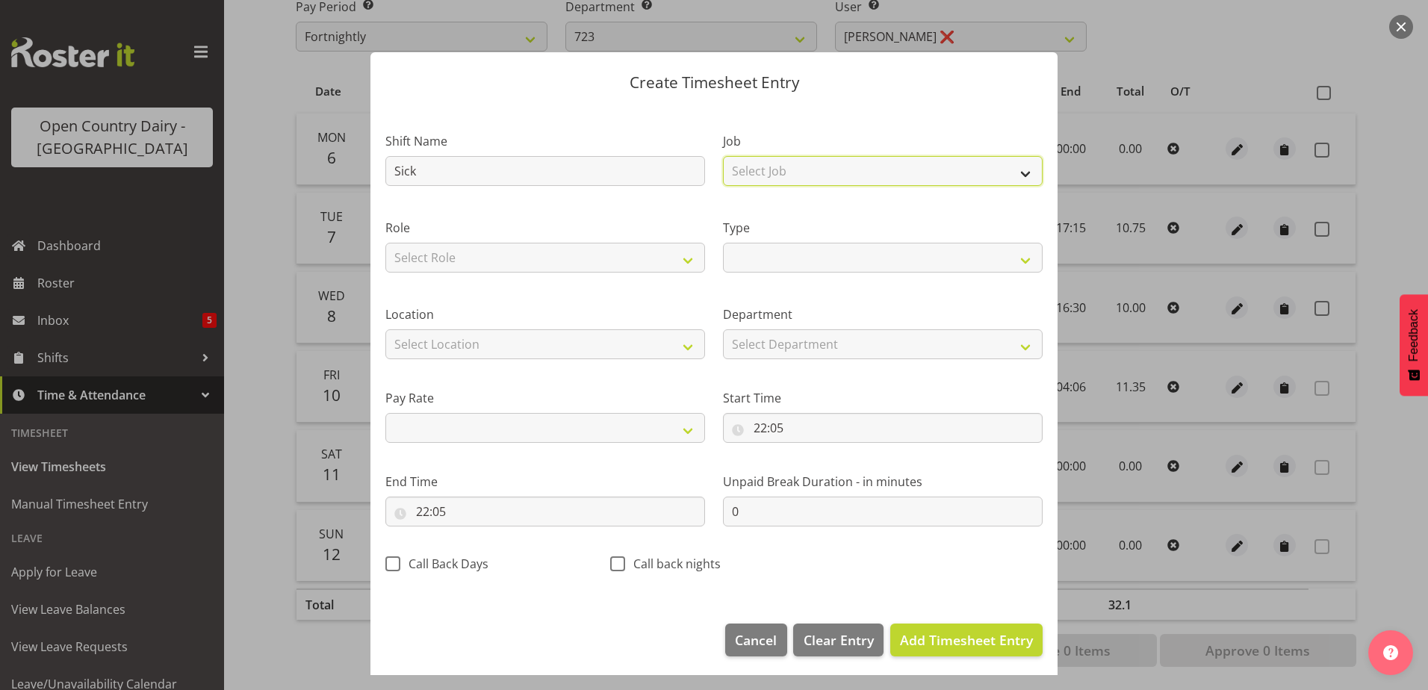
click at [1014, 170] on select "Select Job Driver Driver supervisor Support" at bounding box center [883, 171] width 320 height 30
click at [723, 156] on select "Select Job Driver Driver supervisor Support" at bounding box center [883, 171] width 320 height 30
click at [688, 262] on select "Select Role Driver" at bounding box center [545, 258] width 320 height 30
click at [385, 243] on select "Select Role Driver" at bounding box center [545, 258] width 320 height 30
click at [1014, 260] on select "Off Standard Public Holiday Public Holiday (Worked) Day In Lieu Annual Leave Si…" at bounding box center [883, 258] width 320 height 30
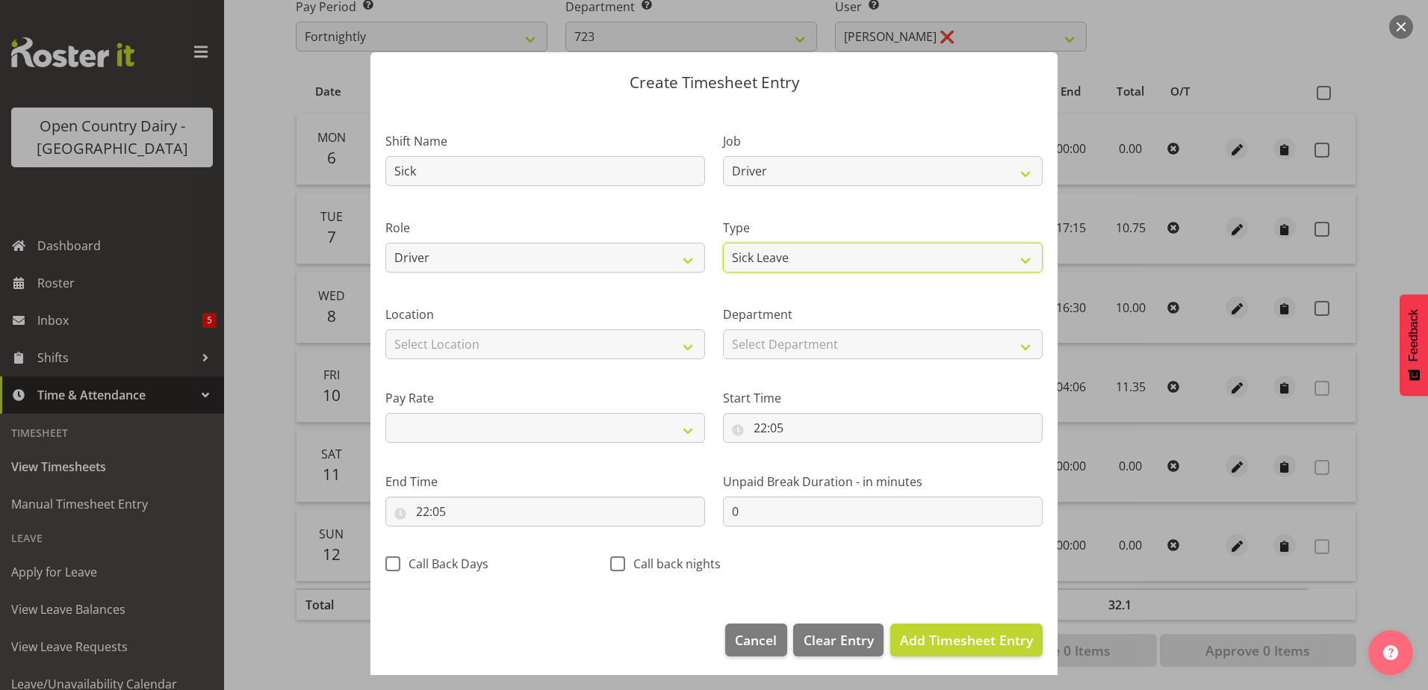
click at [723, 243] on select "Off Standard Public Holiday Public Holiday (Worked) Day In Lieu Annual Leave Si…" at bounding box center [883, 258] width 320 height 30
click at [1013, 344] on select "Select Department 723 703 705 713 704 702 706 729 709 716 722 718 717 721 724 7…" at bounding box center [883, 344] width 320 height 30
click at [723, 329] on select "Select Department 723 703 705 713 704 702 706 729 709 716 722 718 717 721 724 7…" at bounding box center [883, 344] width 320 height 30
click at [675, 379] on div "Pay Rate Primary Secondary Tertiary Fourth Fifth" at bounding box center [545, 410] width 338 height 84
click at [952, 637] on span "Add Timesheet Entry" at bounding box center [966, 640] width 133 height 18
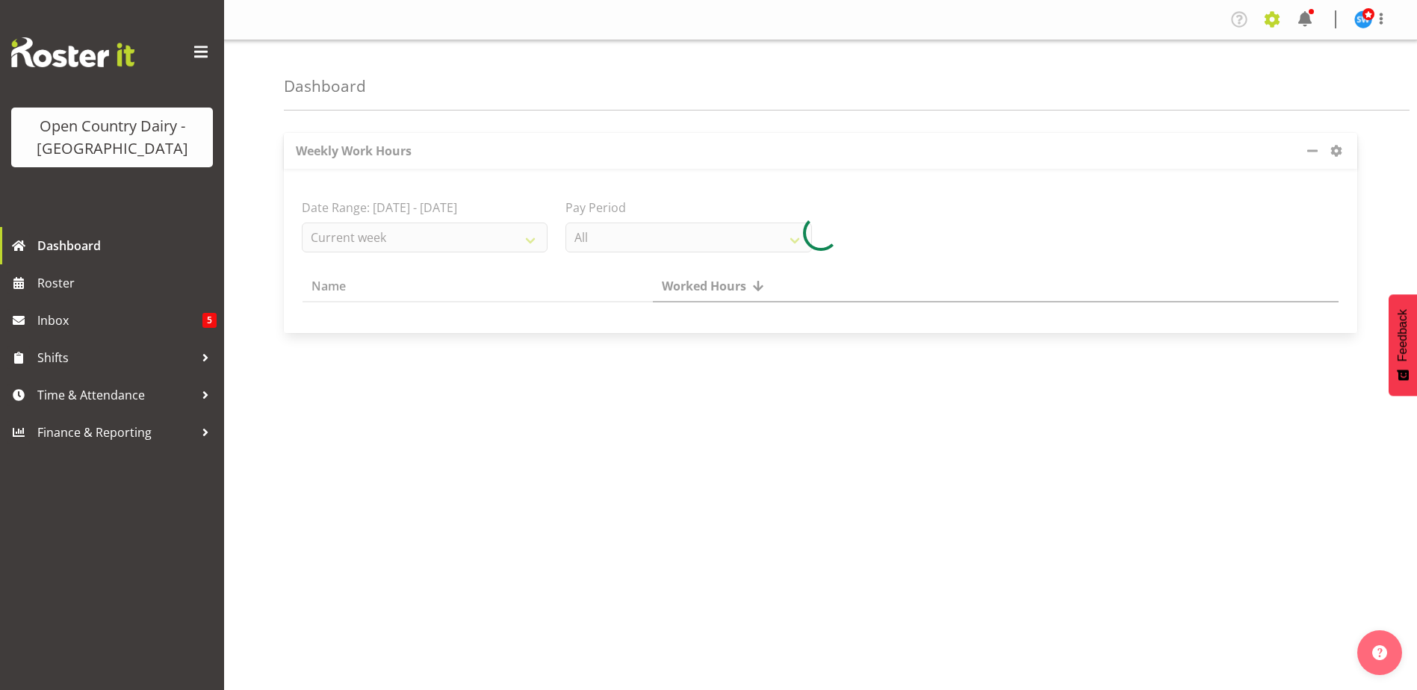
click at [1274, 19] on span at bounding box center [1272, 19] width 24 height 24
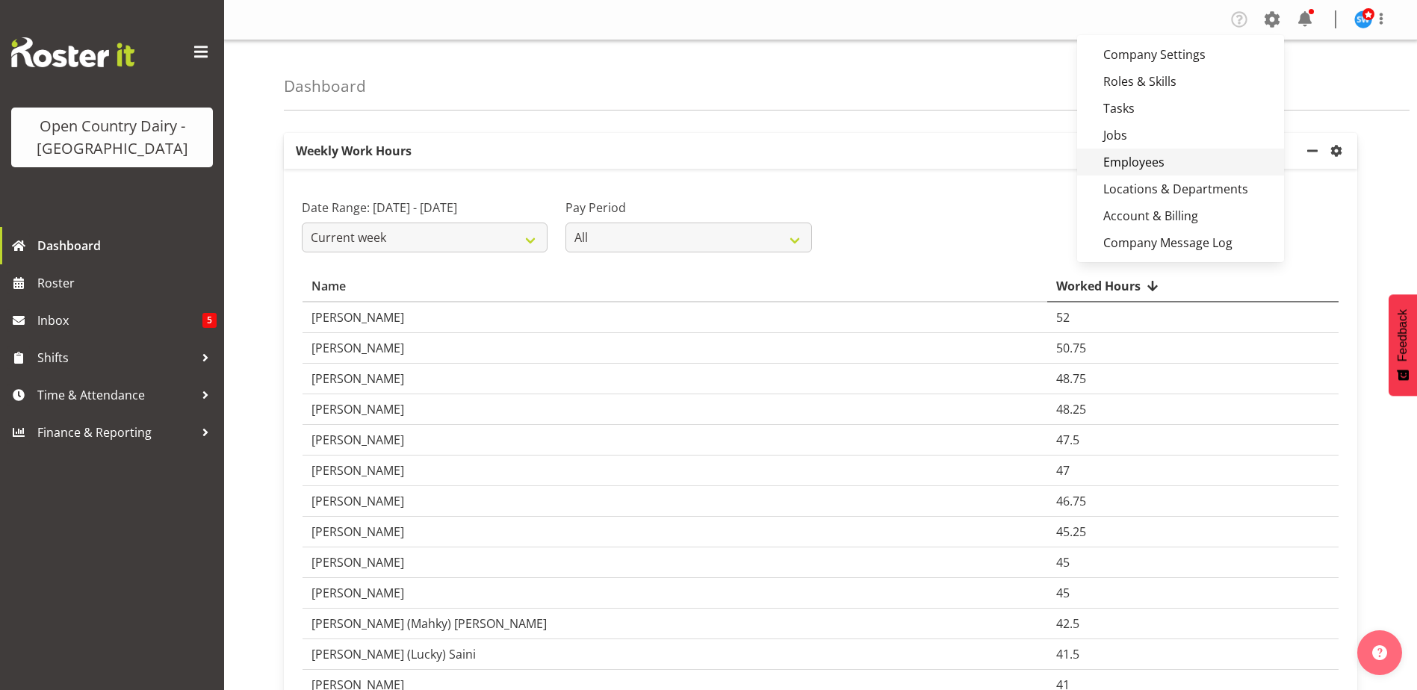
click at [1150, 159] on link "Employees" at bounding box center [1180, 162] width 207 height 27
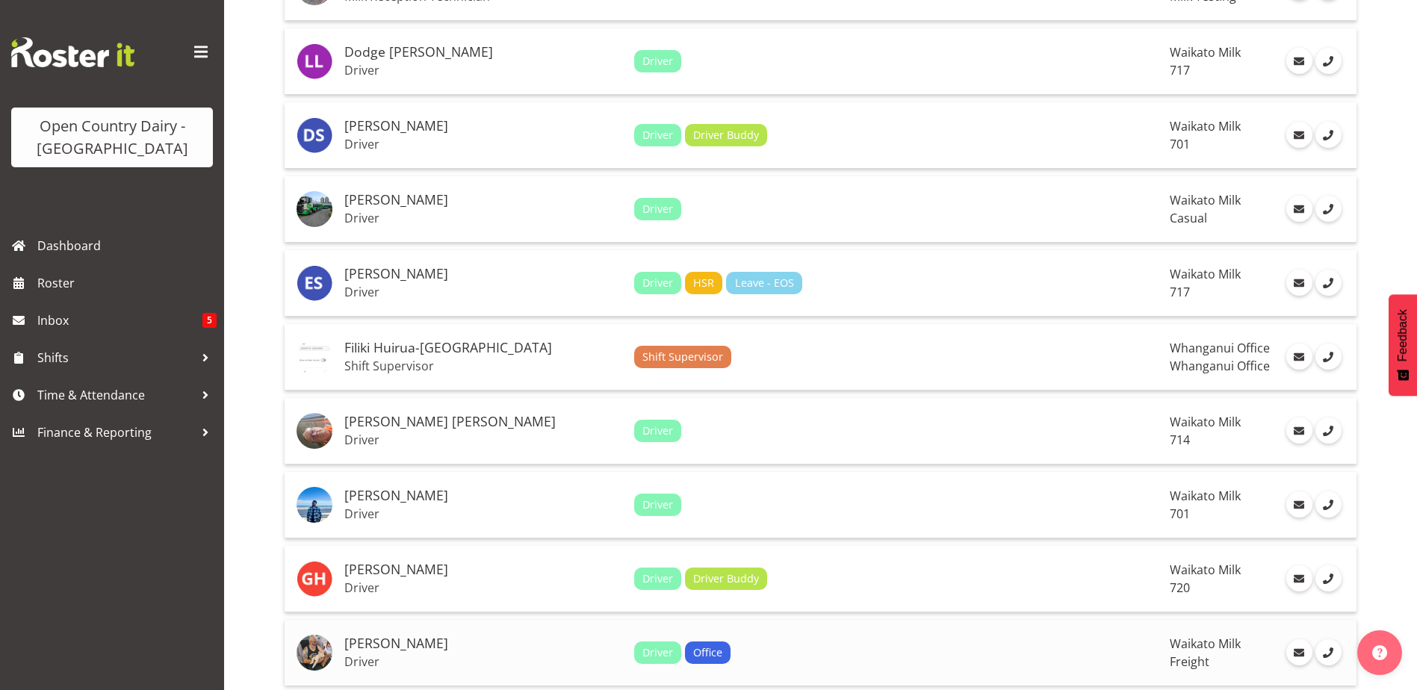
scroll to position [3301, 0]
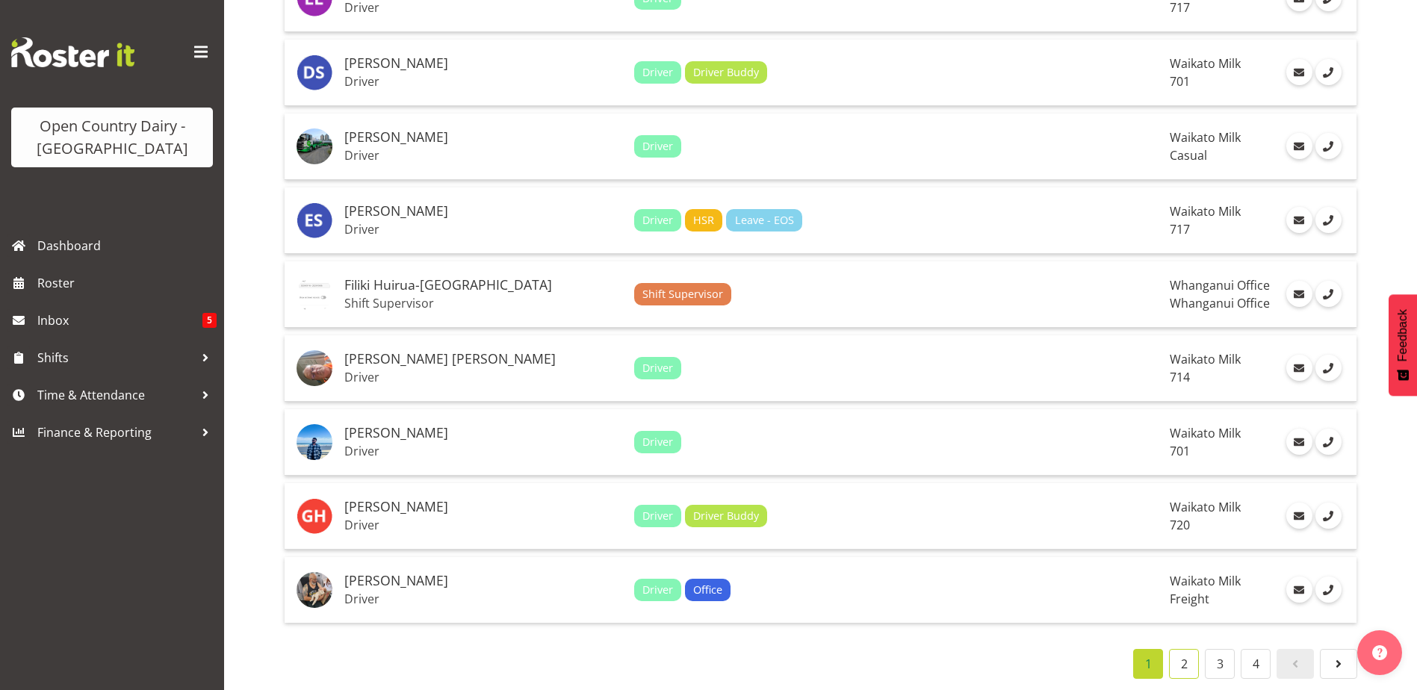
click at [1189, 650] on link "2" at bounding box center [1184, 664] width 30 height 30
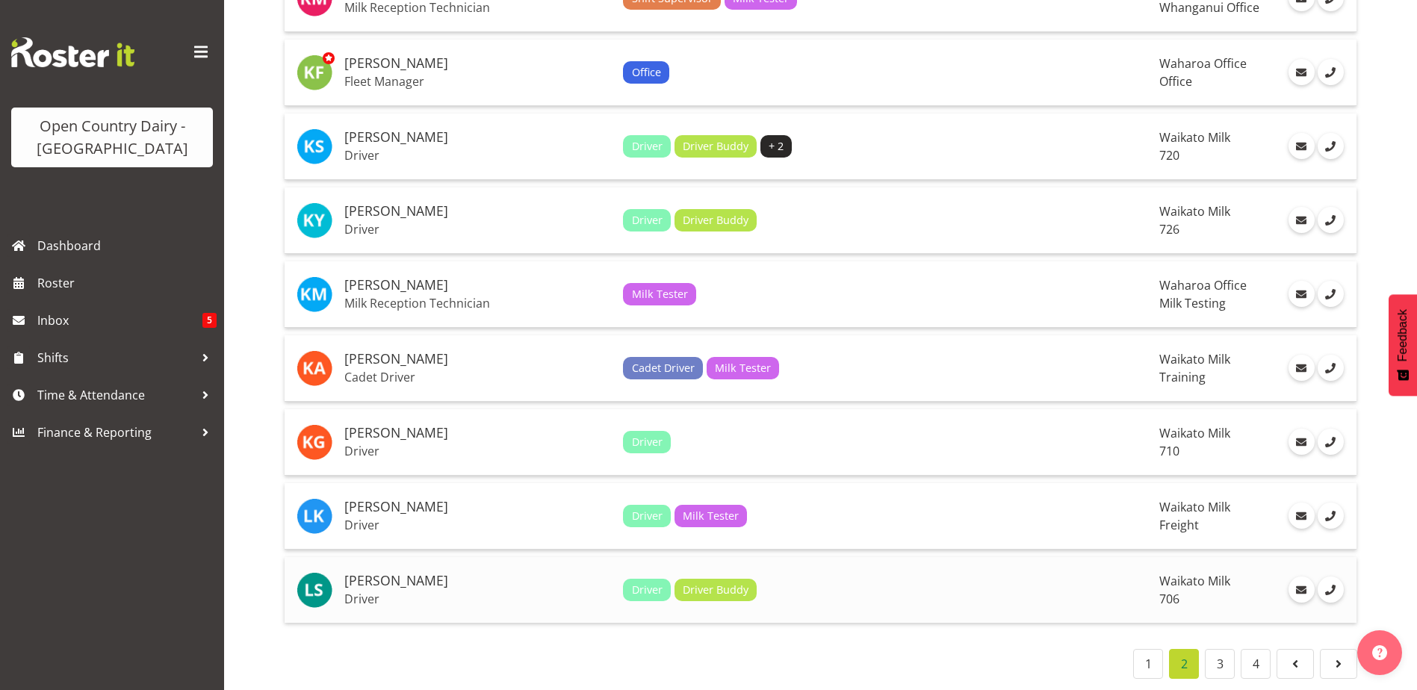
click at [375, 574] on h5 "[PERSON_NAME]" at bounding box center [477, 581] width 267 height 15
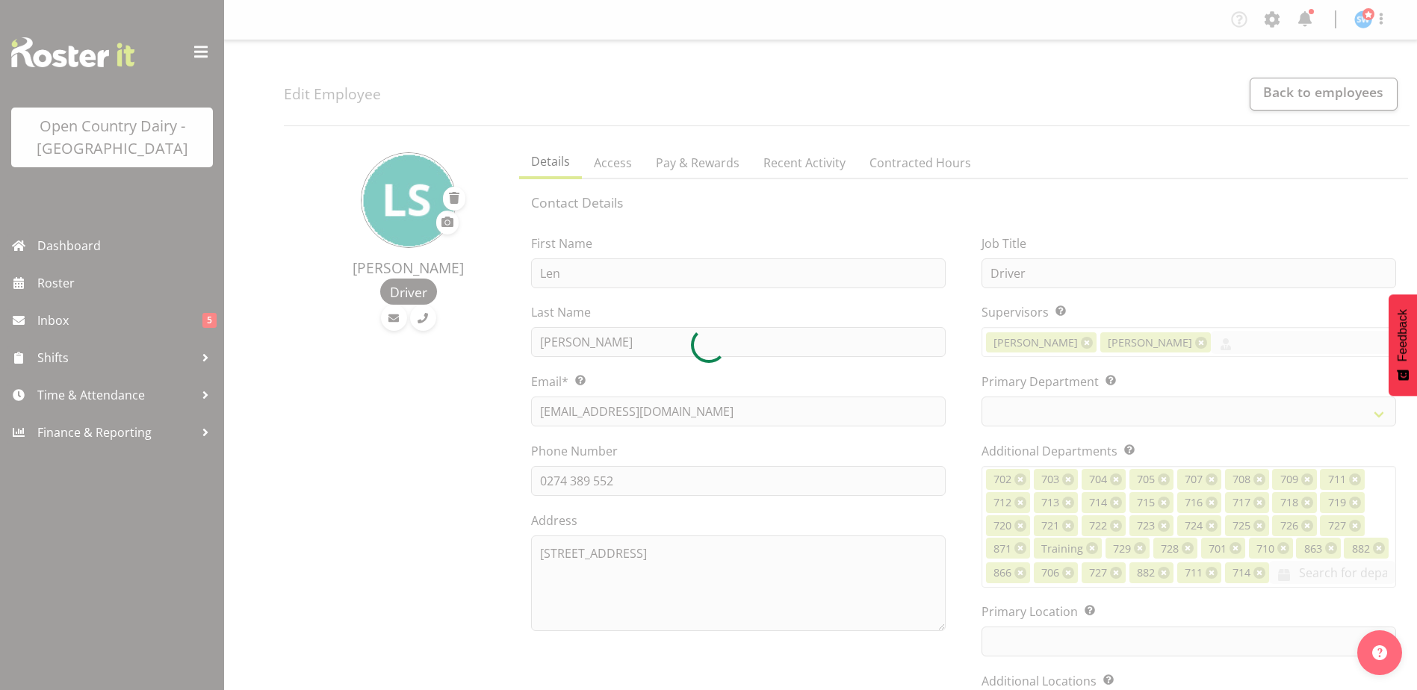
select select "TimelineWeek"
select select
click at [689, 161] on div at bounding box center [708, 345] width 1417 height 690
select select
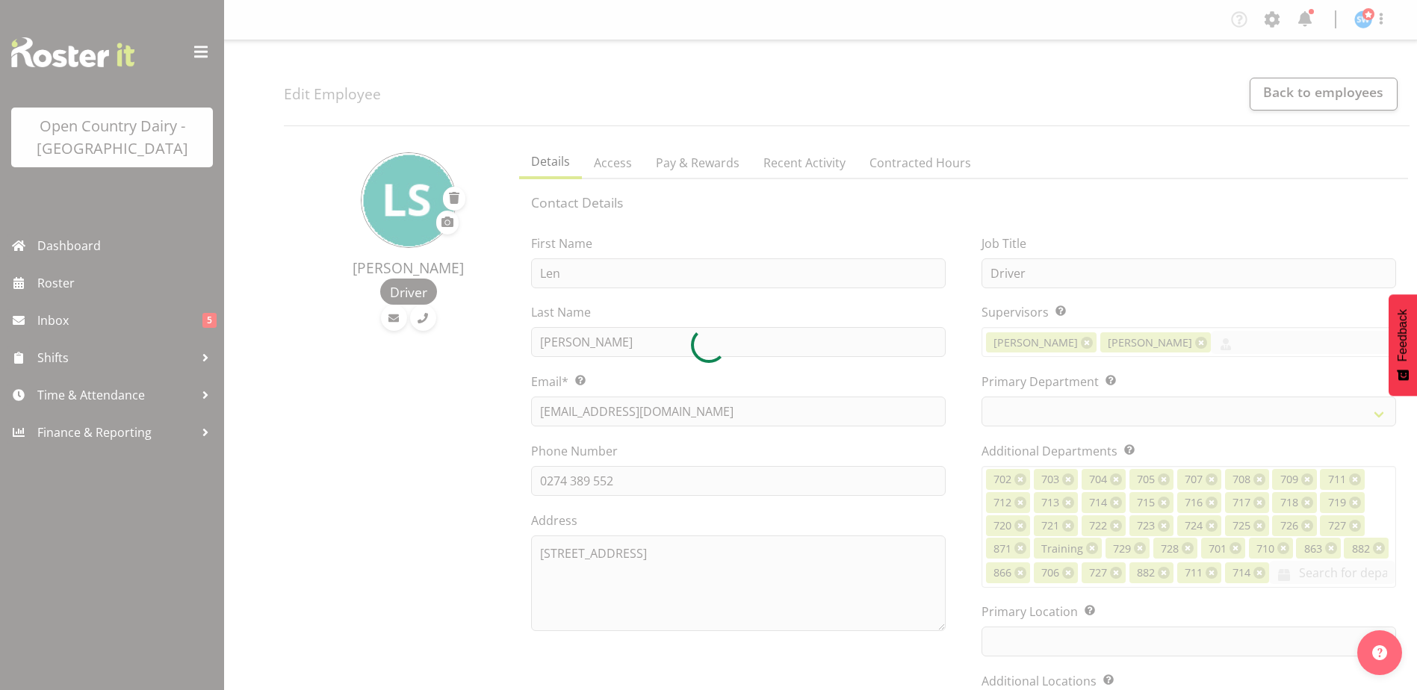
select select
select select "1054"
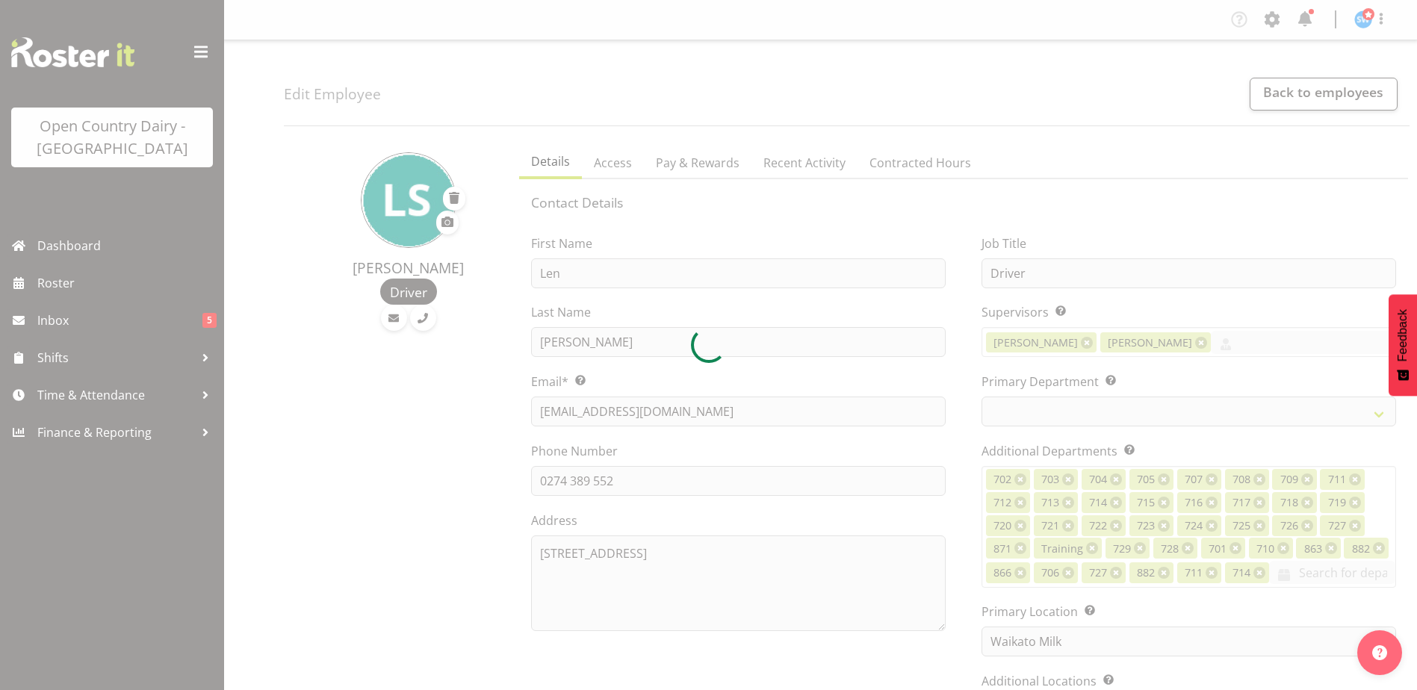
select select "721"
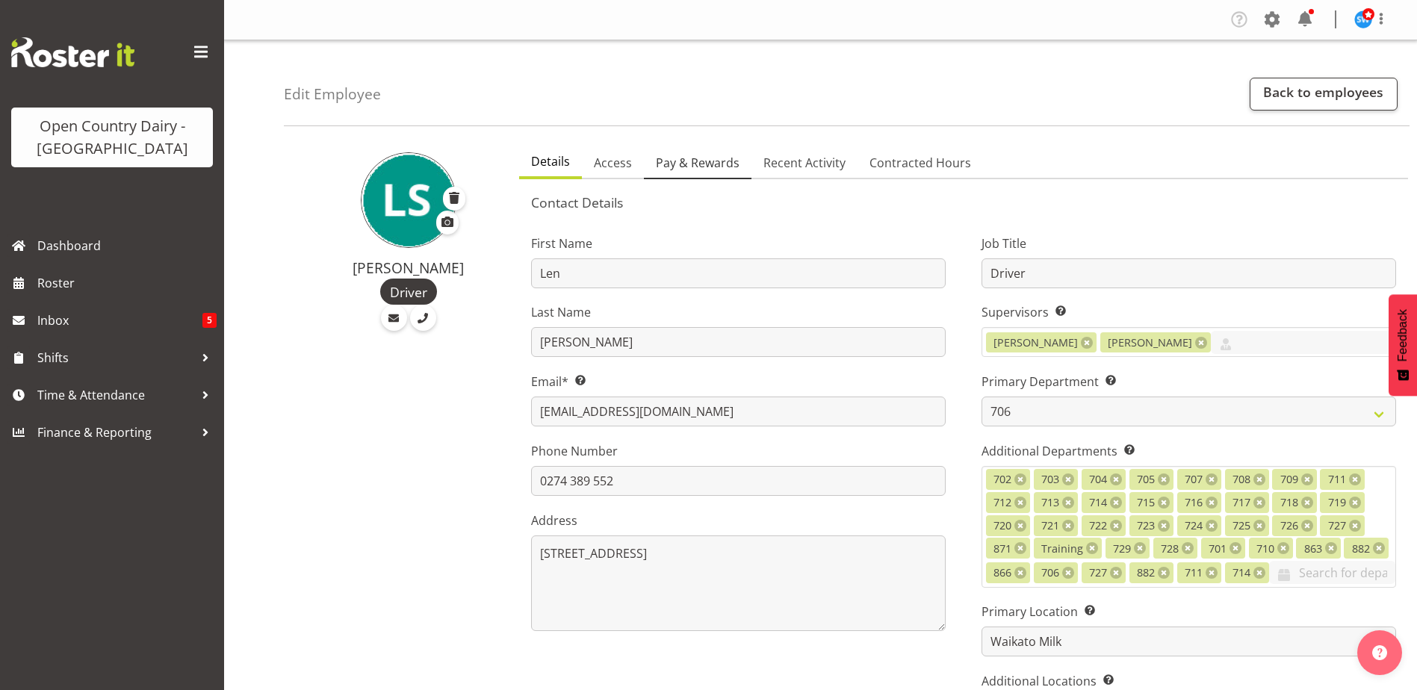
click at [705, 156] on span "Pay & Rewards" at bounding box center [698, 163] width 84 height 18
